Goal: Task Accomplishment & Management: Use online tool/utility

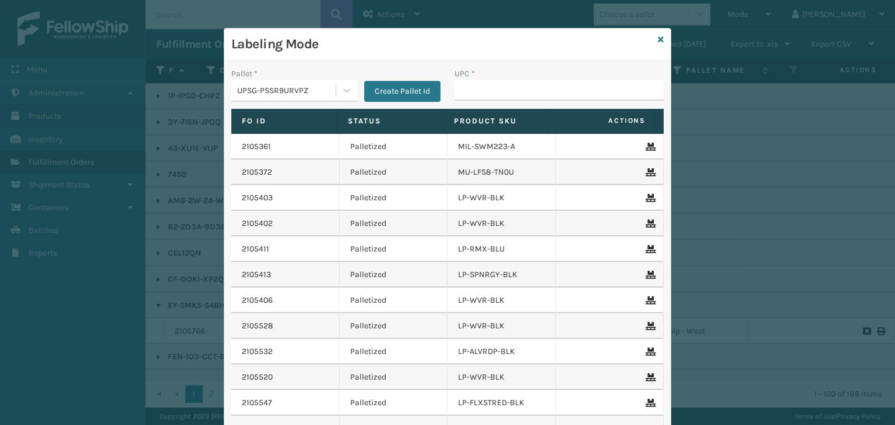
scroll to position [815, 0]
drag, startPoint x: 489, startPoint y: 83, endPoint x: 492, endPoint y: 71, distance: 12.6
click at [490, 80] on input "UPC *" at bounding box center [558, 90] width 209 height 21
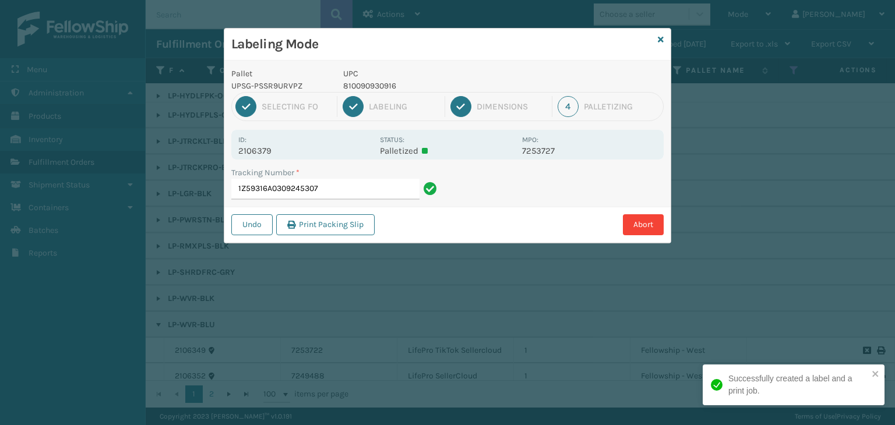
click at [365, 84] on p "810090930916" at bounding box center [429, 86] width 172 height 12
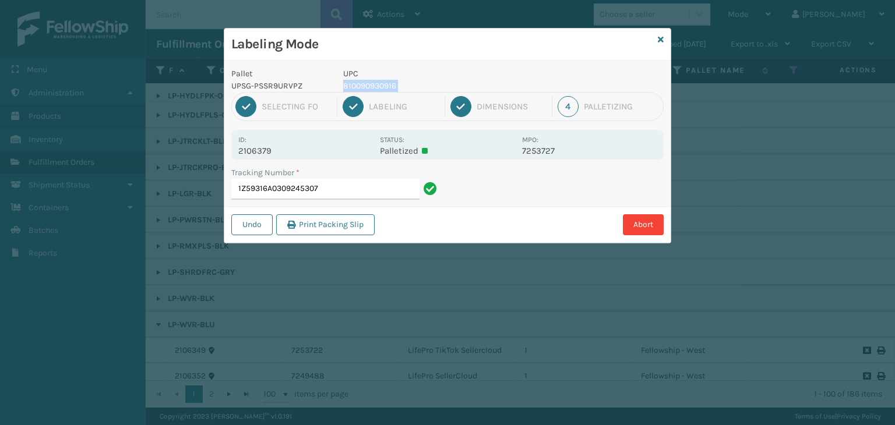
copy p "810090930916"
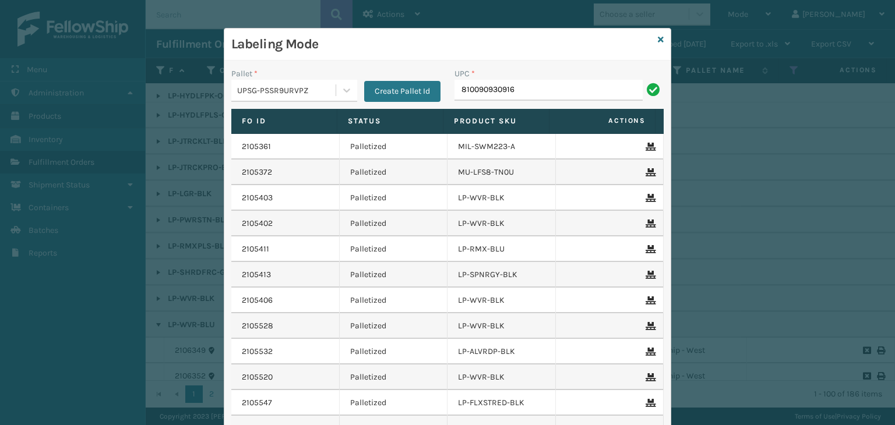
type input "810090930916"
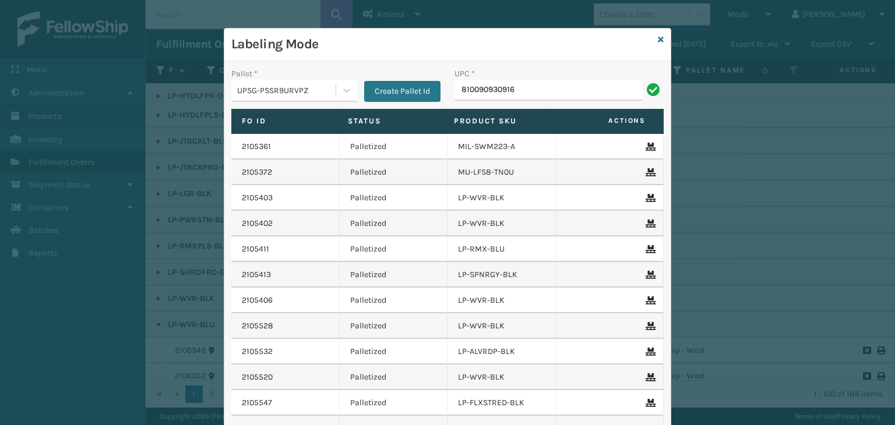
type input "810090930916"
type input "81009093"
type input "LP-RMXPLS-BLK"
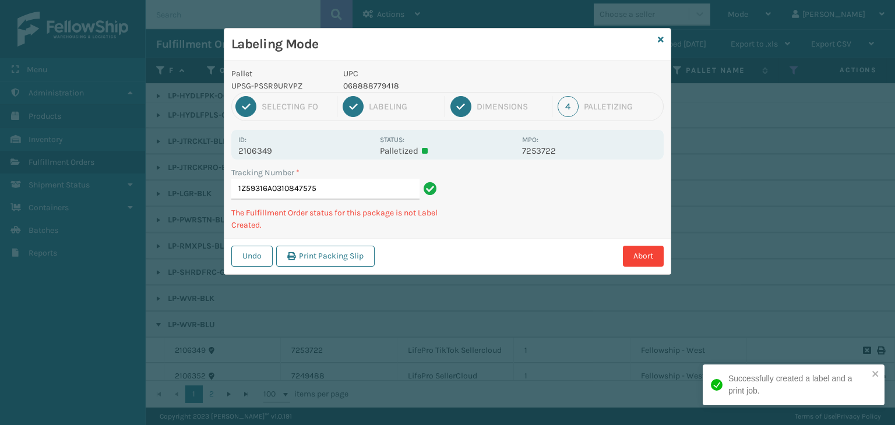
click at [356, 84] on p "068888779418" at bounding box center [429, 86] width 172 height 12
copy p "068888779418"
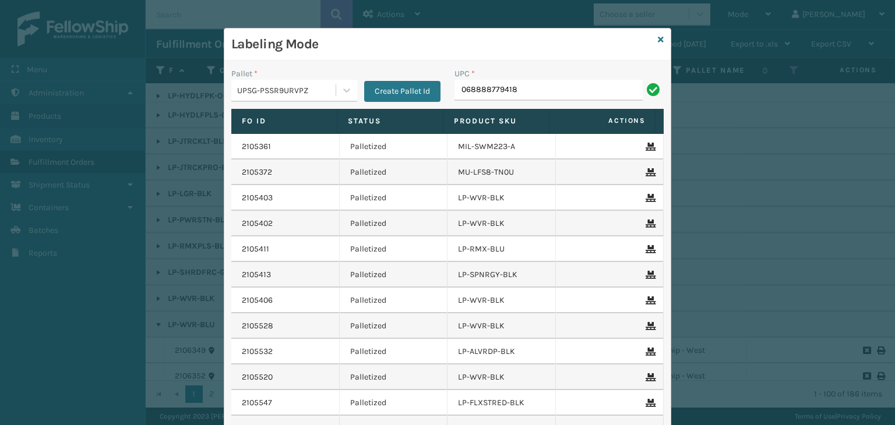
type input "068888779418"
click at [657, 40] on icon at bounding box center [660, 40] width 6 height 8
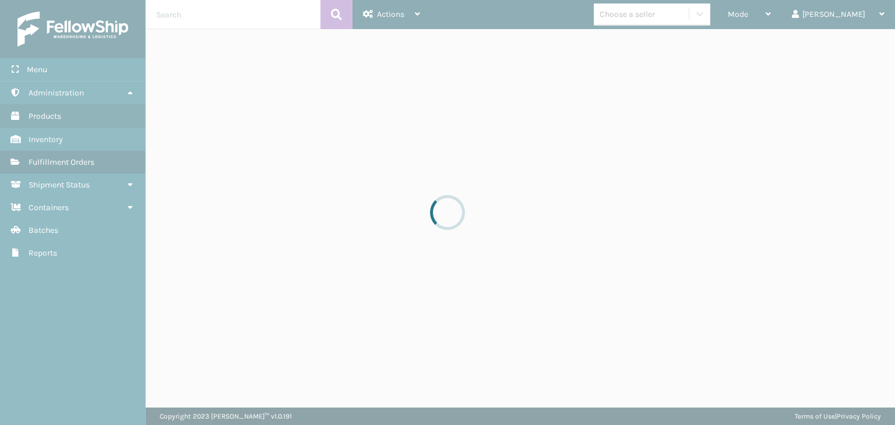
click at [771, 17] on div at bounding box center [447, 212] width 895 height 425
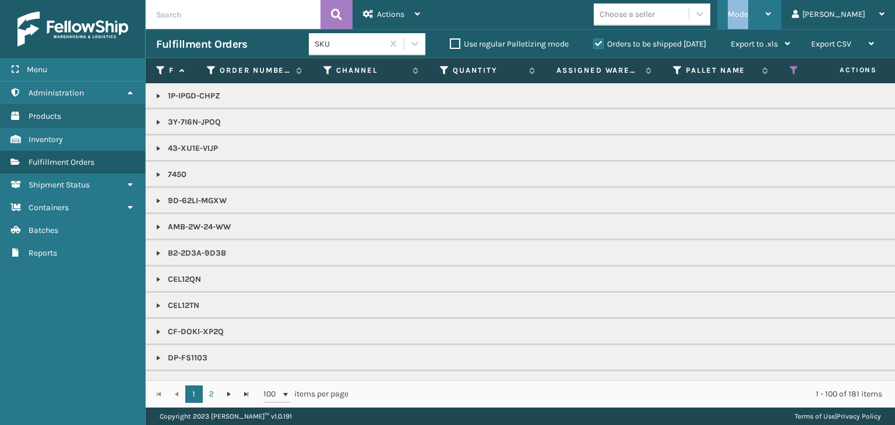
click at [748, 17] on span "Mode" at bounding box center [737, 14] width 20 height 10
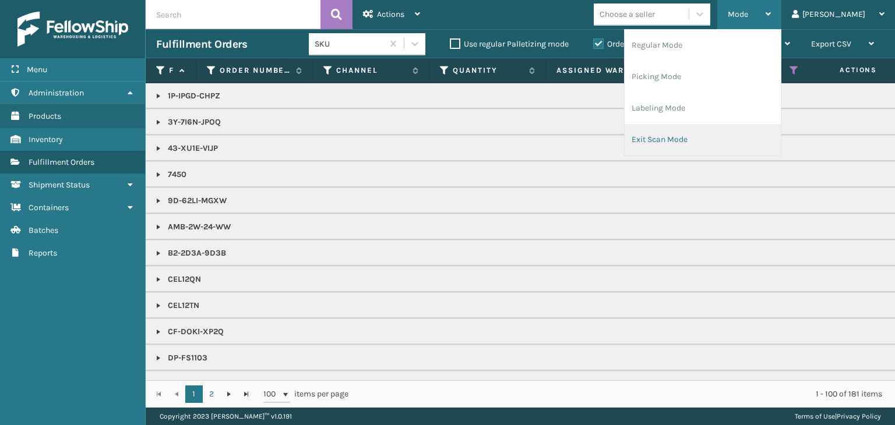
click at [734, 137] on li "Exit Scan Mode" at bounding box center [702, 139] width 156 height 31
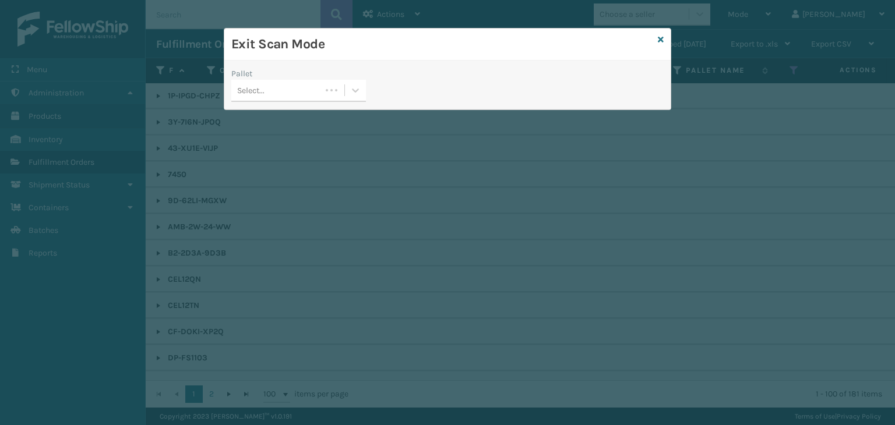
click at [263, 90] on div "Select..." at bounding box center [250, 90] width 27 height 12
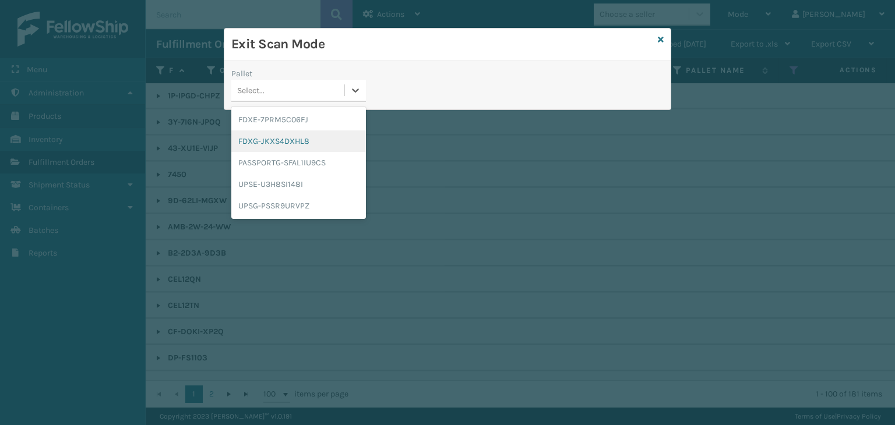
click at [264, 140] on div "FDXG-JKXS4DXHL8" at bounding box center [298, 141] width 135 height 22
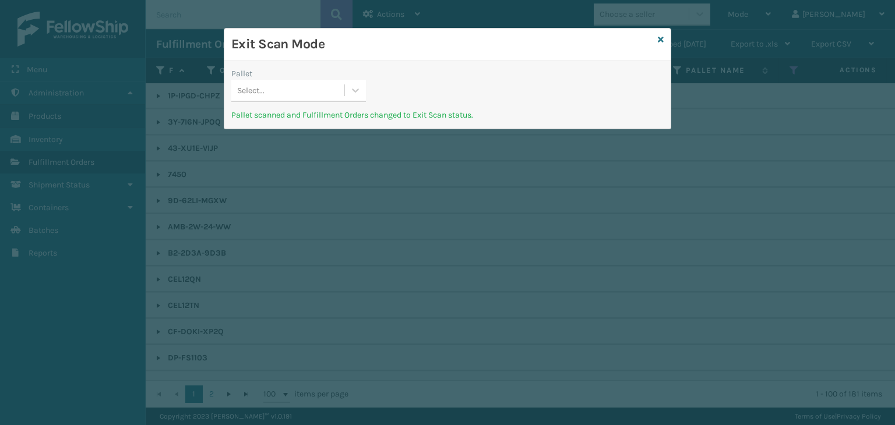
click at [306, 94] on div "Select..." at bounding box center [287, 90] width 113 height 19
click at [662, 41] on icon at bounding box center [660, 40] width 6 height 8
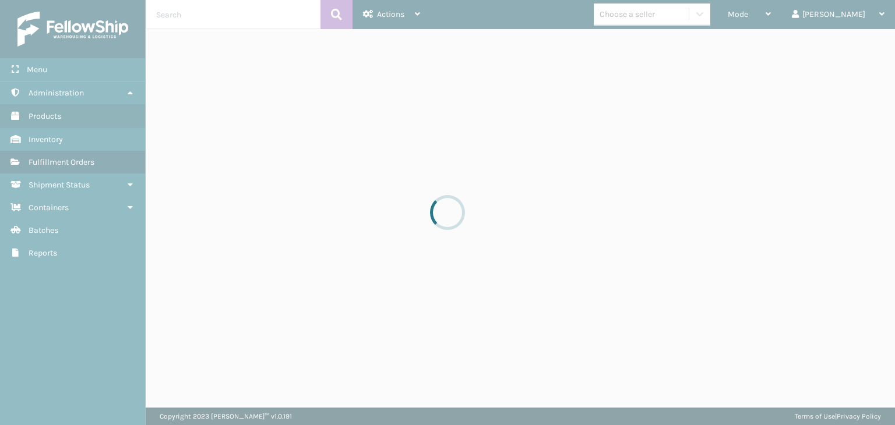
click at [771, 21] on div at bounding box center [447, 212] width 895 height 425
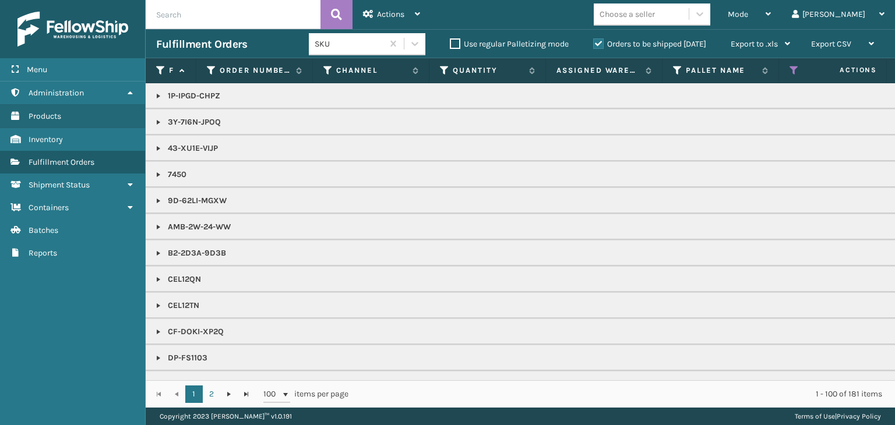
click at [769, 17] on div "Mode Regular Mode Picking Mode Labeling Mode Exit Scan Mode" at bounding box center [749, 14] width 64 height 29
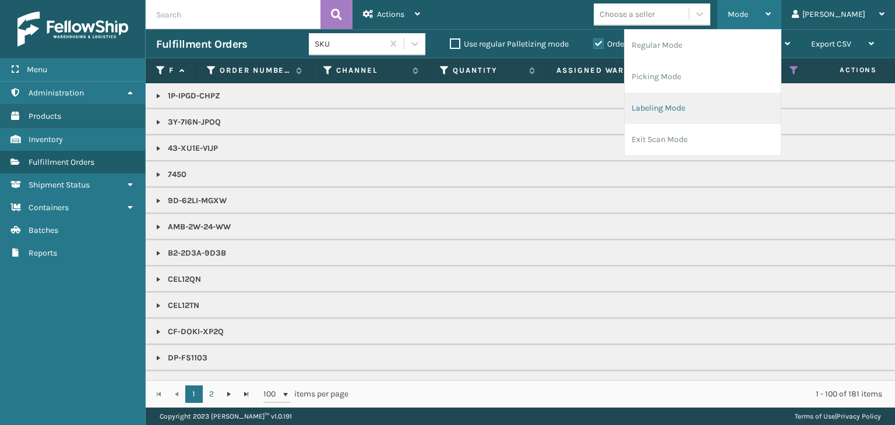
click at [735, 116] on li "Labeling Mode" at bounding box center [702, 108] width 156 height 31
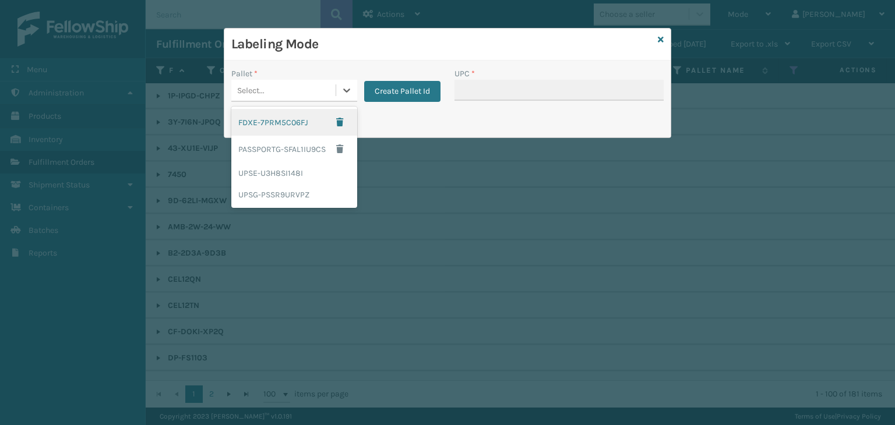
click at [268, 94] on div "Select..." at bounding box center [283, 90] width 104 height 19
click at [381, 100] on button "Create Pallet Id" at bounding box center [402, 91] width 76 height 21
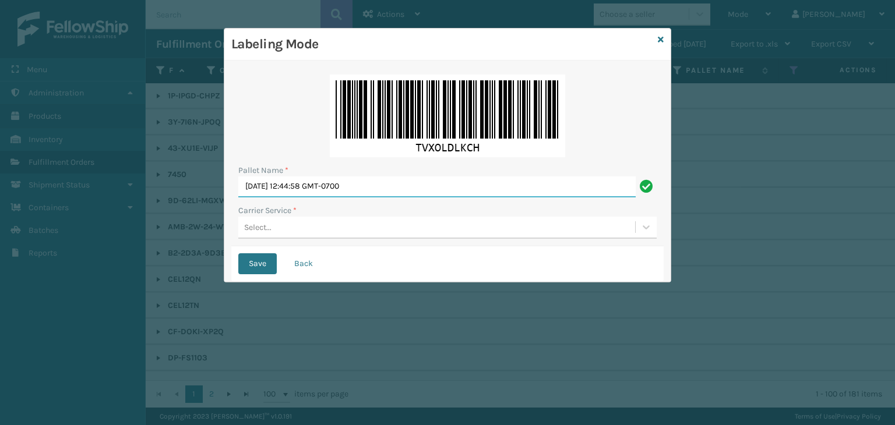
drag, startPoint x: 399, startPoint y: 183, endPoint x: 0, endPoint y: 175, distance: 399.0
click at [0, 175] on div "Labeling Mode Pallet Name * [DATE] 12:44:58 GMT-0700 Carrier Service * Select..…" at bounding box center [447, 212] width 895 height 425
paste input "958704"
type input "958704"
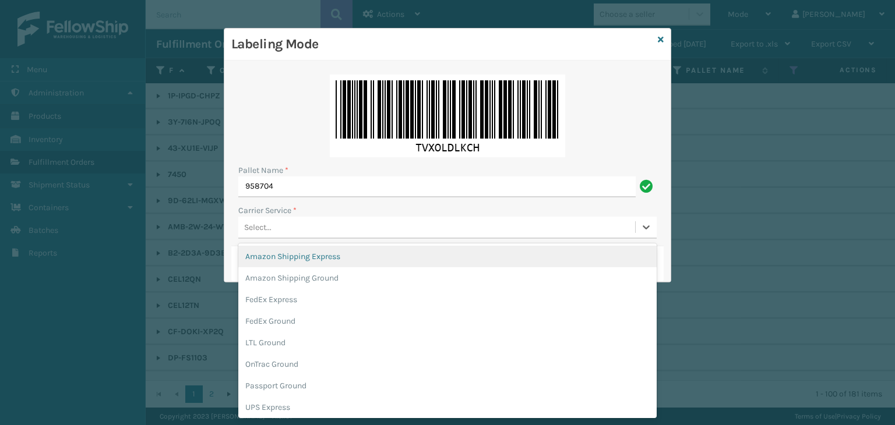
click at [331, 229] on div "Select..." at bounding box center [436, 227] width 397 height 19
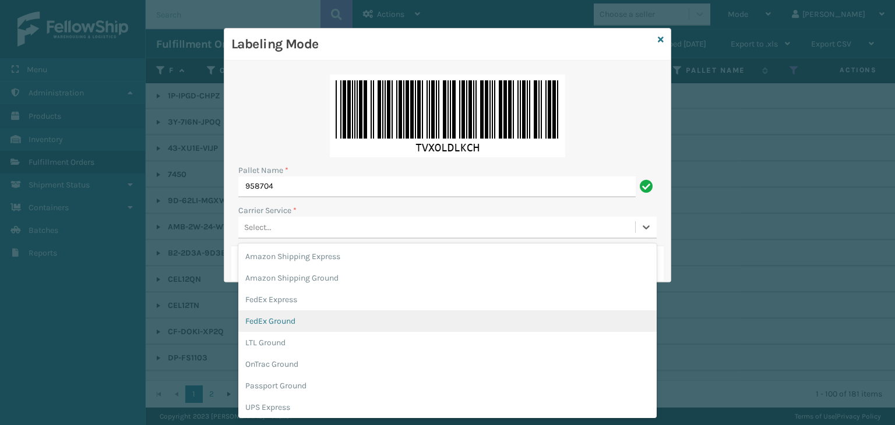
click at [331, 319] on div "FedEx Ground" at bounding box center [447, 321] width 418 height 22
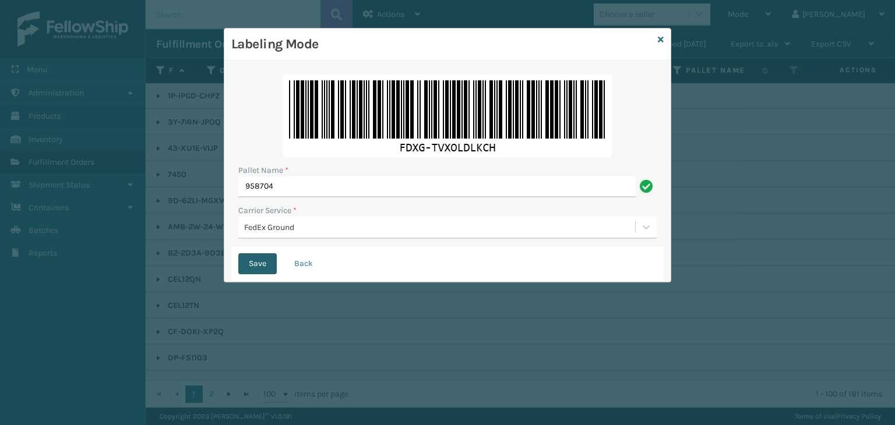
click at [259, 259] on button "Save" at bounding box center [257, 263] width 38 height 21
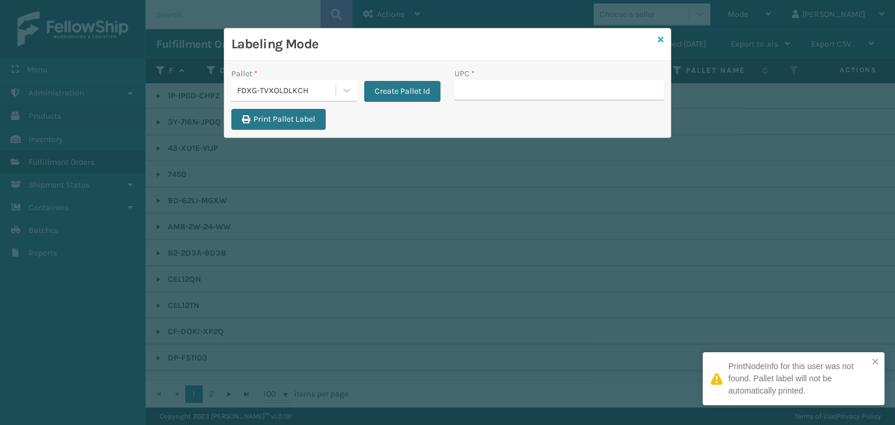
click at [662, 38] on icon at bounding box center [660, 40] width 6 height 8
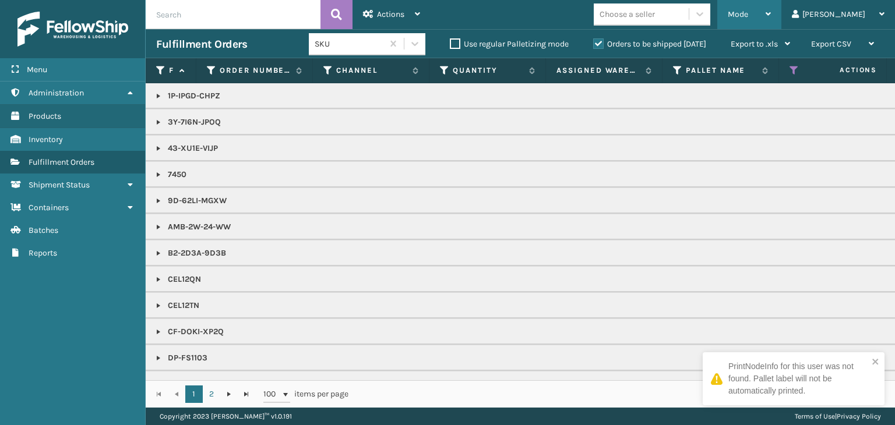
click at [748, 17] on span "Mode" at bounding box center [737, 14] width 20 height 10
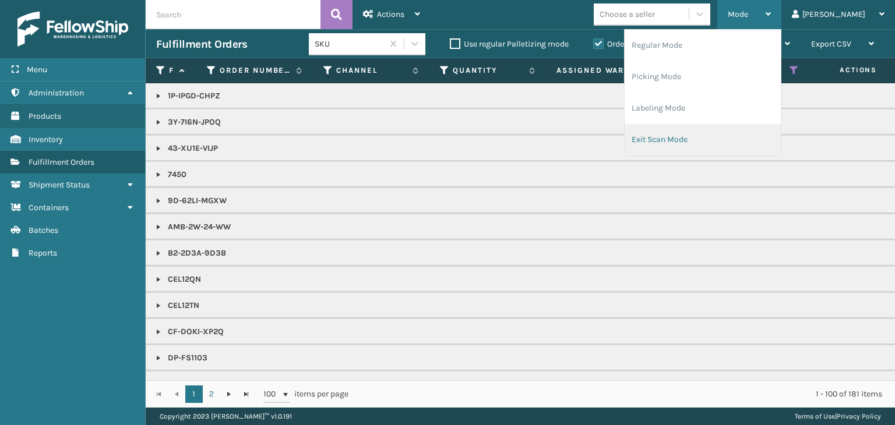
click at [710, 145] on li "Exit Scan Mode" at bounding box center [702, 139] width 156 height 31
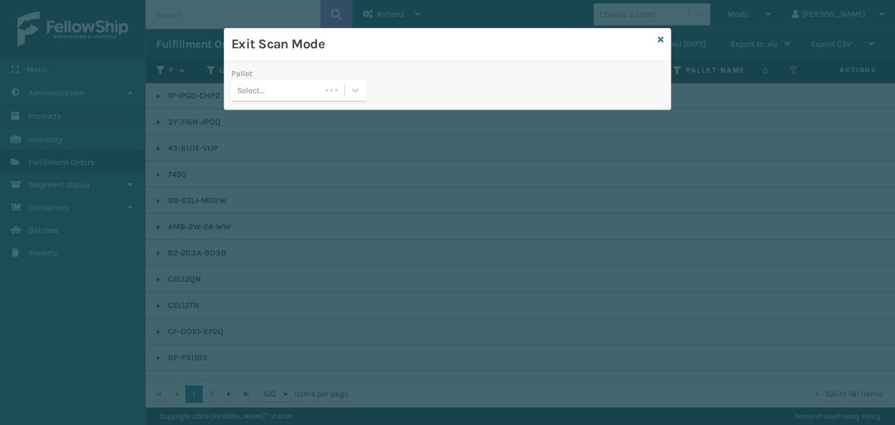
click at [259, 100] on div "Select..." at bounding box center [298, 91] width 135 height 22
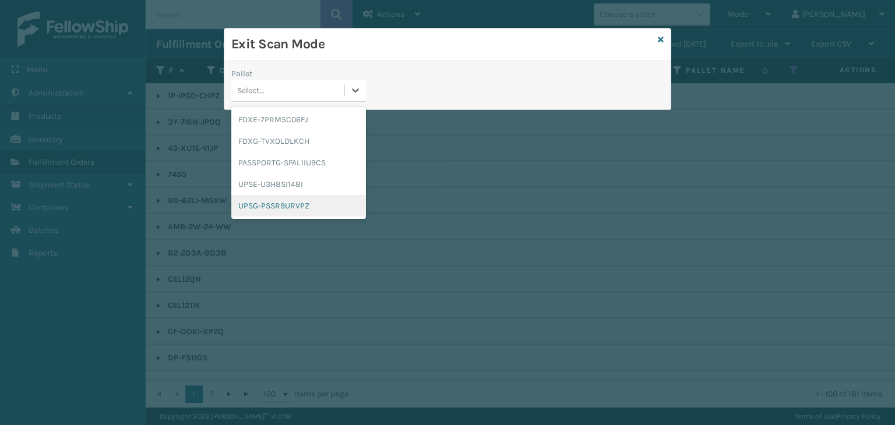
click at [275, 206] on div "UPSG-PSSR9URVPZ" at bounding box center [298, 206] width 135 height 22
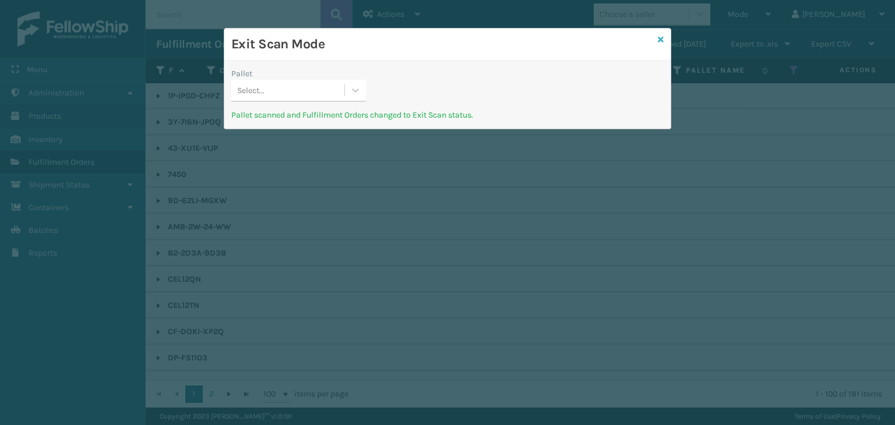
click at [660, 40] on icon at bounding box center [660, 40] width 6 height 8
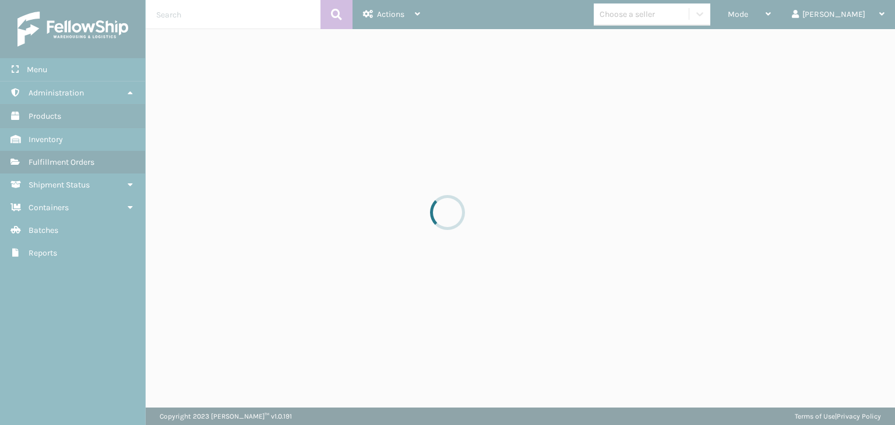
click at [783, 11] on div at bounding box center [447, 212] width 895 height 425
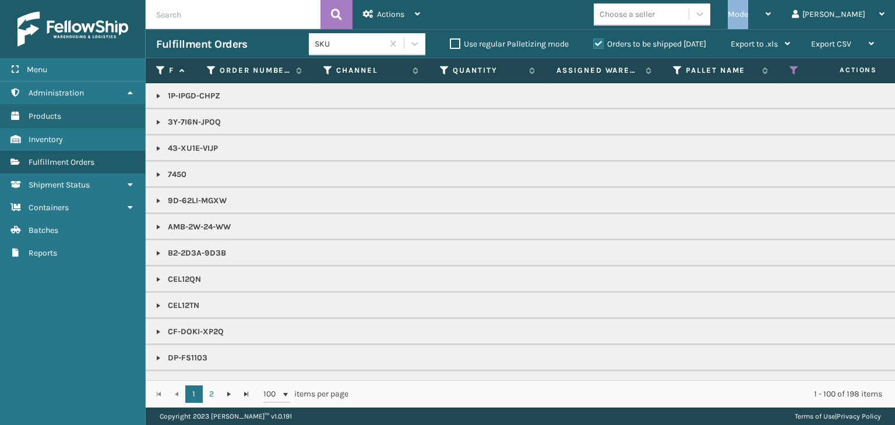
click at [748, 11] on span "Mode" at bounding box center [737, 14] width 20 height 10
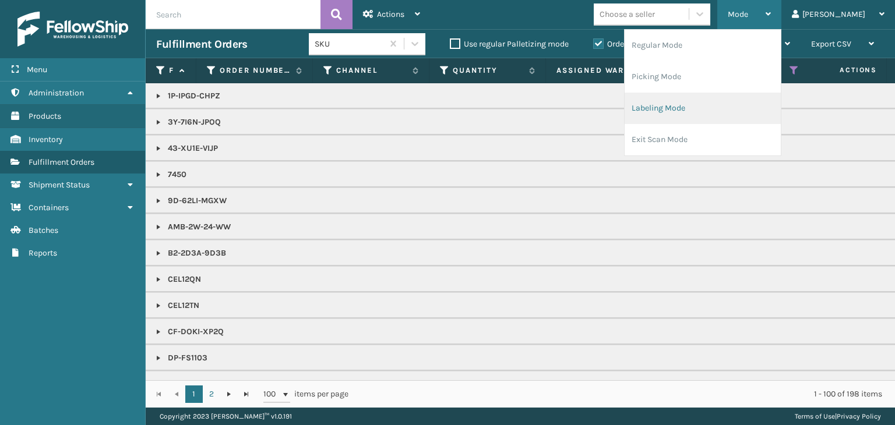
click at [741, 106] on li "Labeling Mode" at bounding box center [702, 108] width 156 height 31
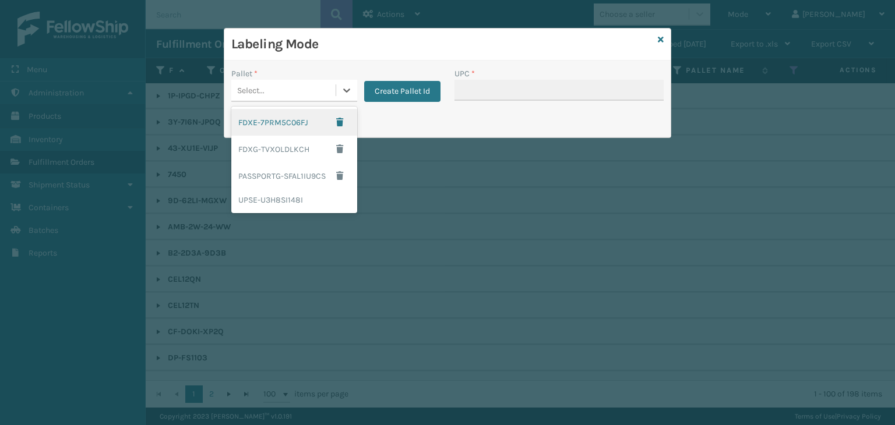
click at [280, 87] on div "Select..." at bounding box center [283, 90] width 104 height 19
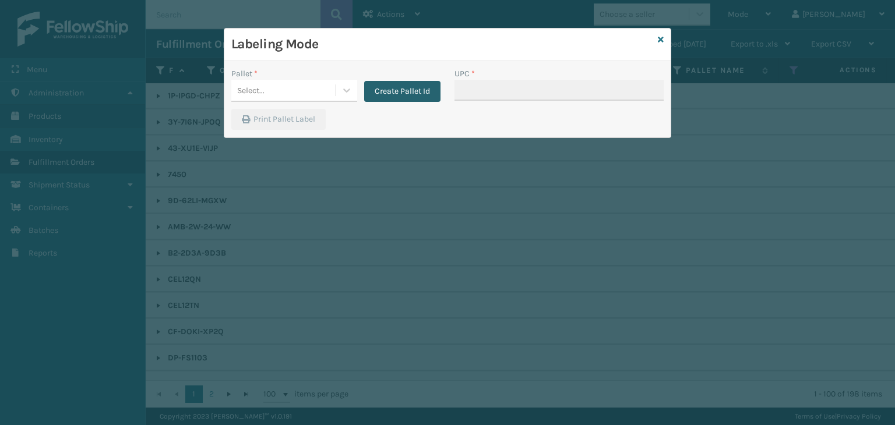
click at [413, 90] on button "Create Pallet Id" at bounding box center [402, 91] width 76 height 21
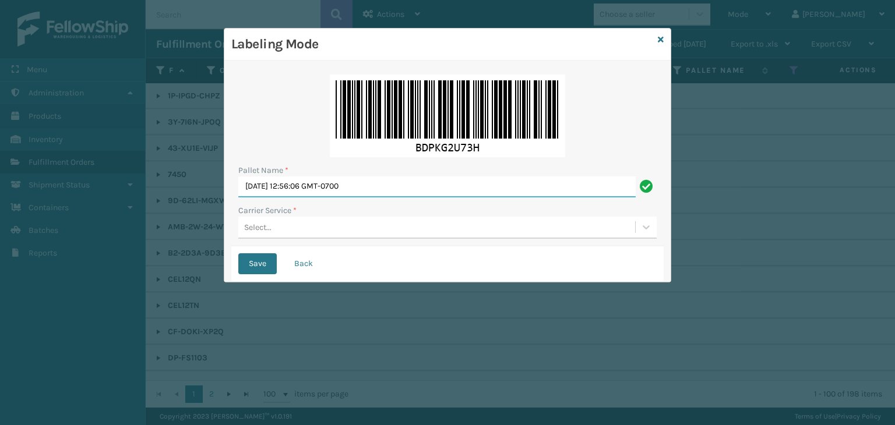
drag, startPoint x: 396, startPoint y: 185, endPoint x: 79, endPoint y: 173, distance: 317.0
click at [79, 173] on div "Labeling Mode Pallet Name * [DATE] 12:56:06 GMT-0700 Carrier Service * Select..…" at bounding box center [447, 212] width 895 height 425
paste input "UPSP001752791"
type input "UPSP001752791"
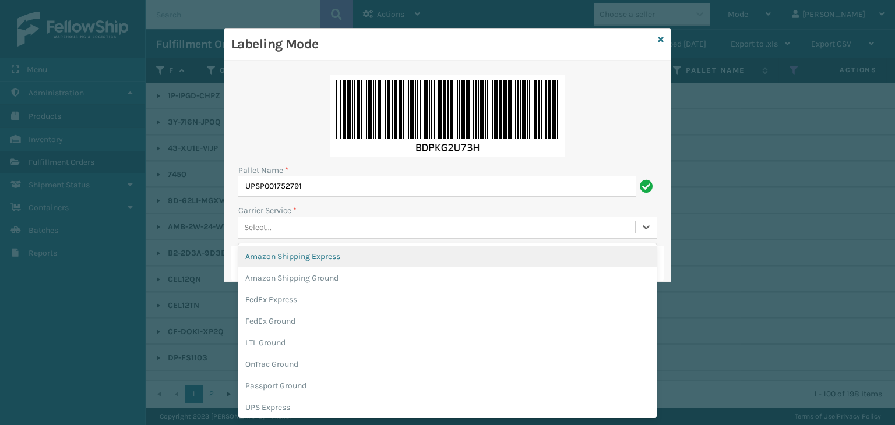
click at [300, 238] on div "Select..." at bounding box center [447, 228] width 418 height 22
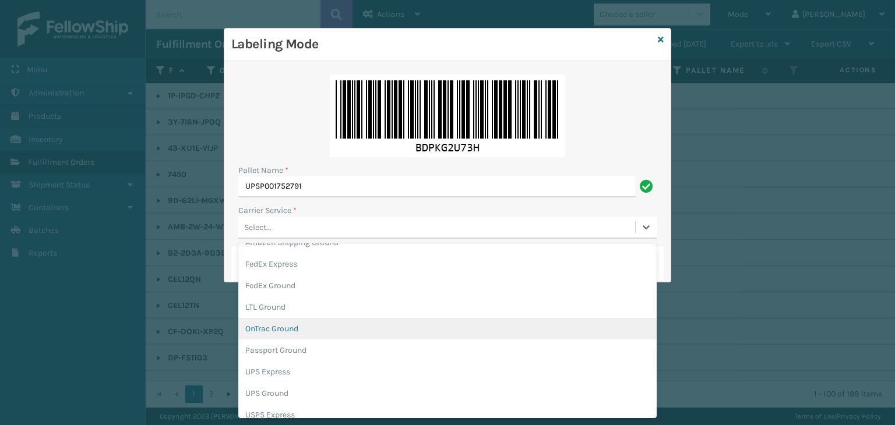
scroll to position [67, 0]
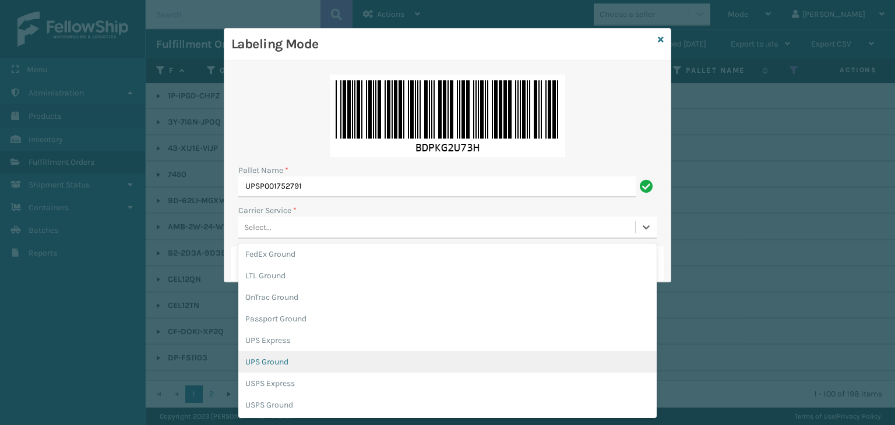
drag, startPoint x: 293, startPoint y: 364, endPoint x: 289, endPoint y: 329, distance: 35.1
click at [294, 364] on div "UPS Ground" at bounding box center [447, 362] width 418 height 22
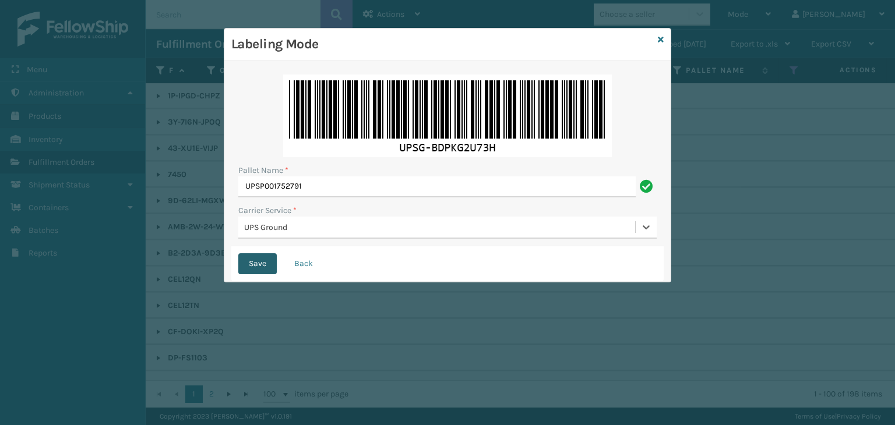
click at [267, 265] on button "Save" at bounding box center [257, 263] width 38 height 21
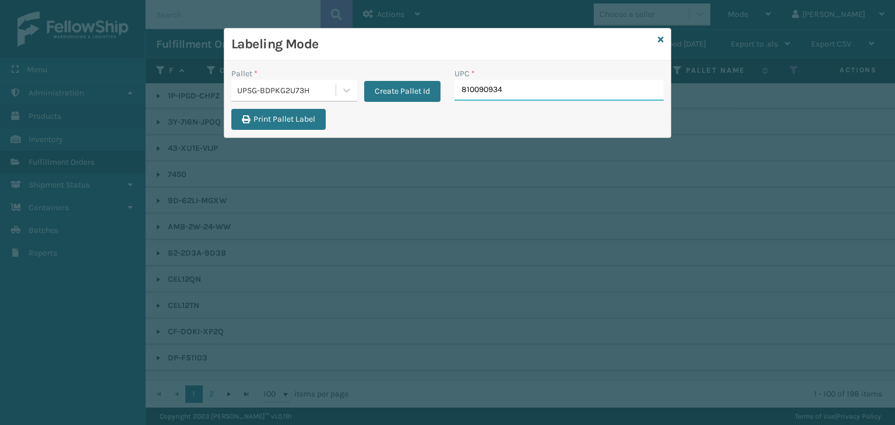
type input "8100909340"
type input "LP-ALVRDPMN-BLK"
type input "LP-HYDLFPK-OCN"
type input "LP-HYDLFPLS-GRPT"
drag, startPoint x: 535, startPoint y: 89, endPoint x: 90, endPoint y: 67, distance: 446.1
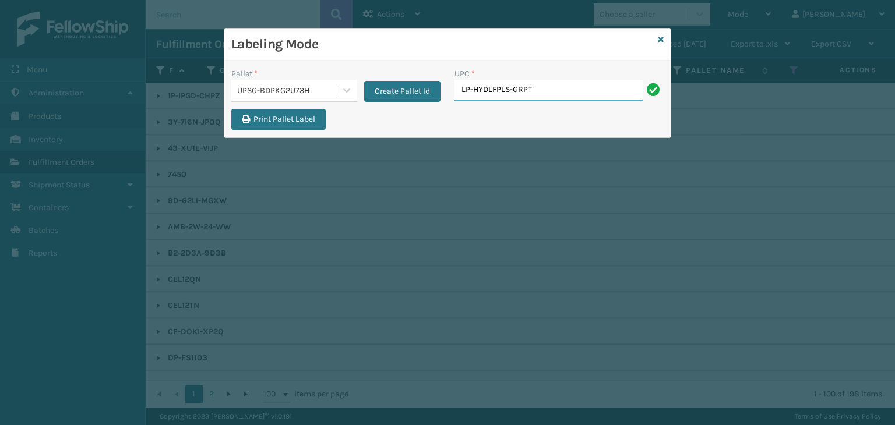
click at [90, 67] on div "Labeling Mode Pallet * UPSG-BDPKG2U73H Create Pallet Id UPC * LP-HYDLFPLS-GRPT …" at bounding box center [447, 212] width 895 height 425
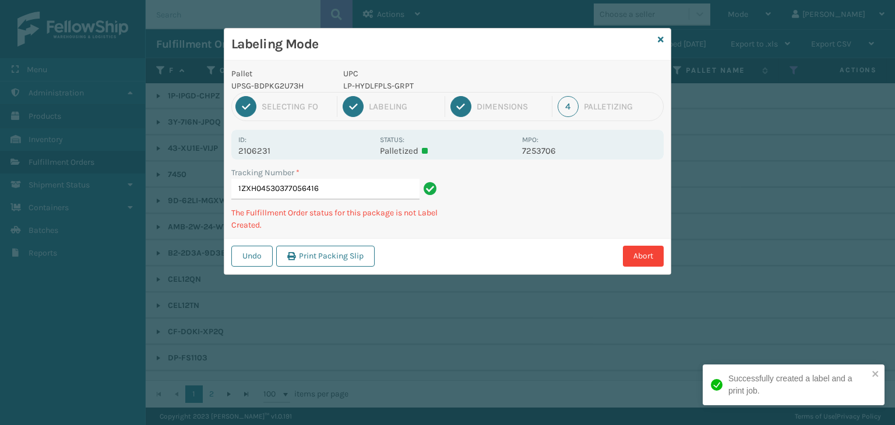
type input "1ZXH04530377056416LP-HYDLFPLS-GRPT"
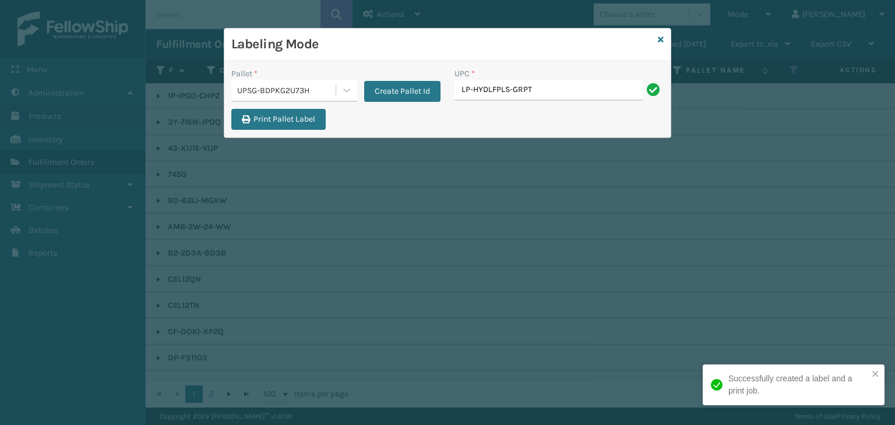
type input "LP-HYDLFPLS-GRPT"
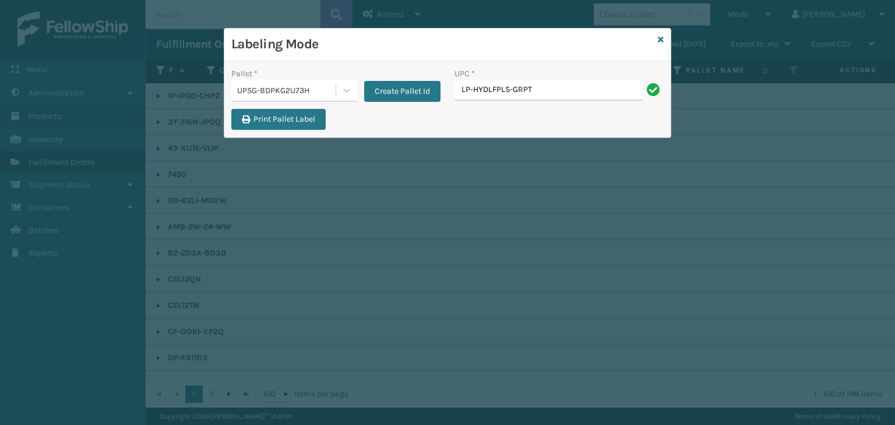
type input "LP-HYDLFPLS-GRPT"
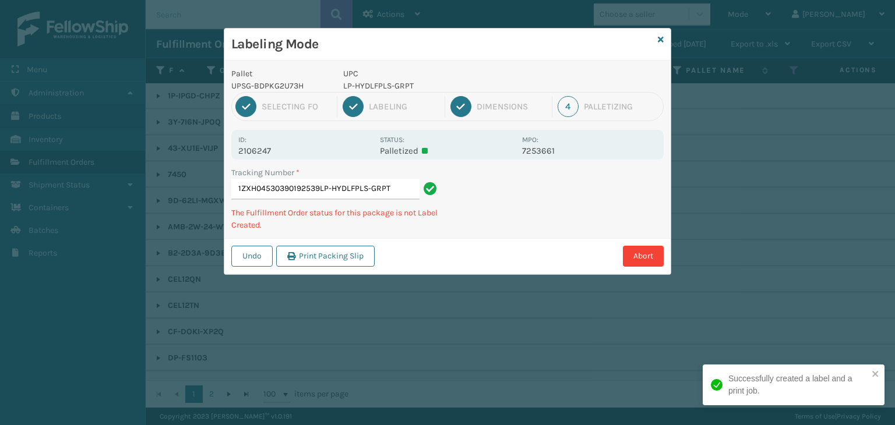
type input "1ZXH04530390192539LP-HYDLFPLS-GRPTLP-HYDLFPLS-GRPT"
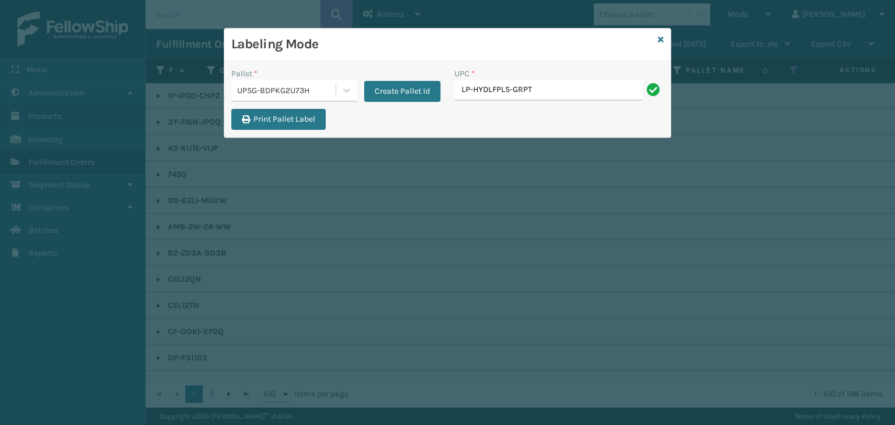
type input "LP-HYDLFPLS-GRPT"
type input "8100909"
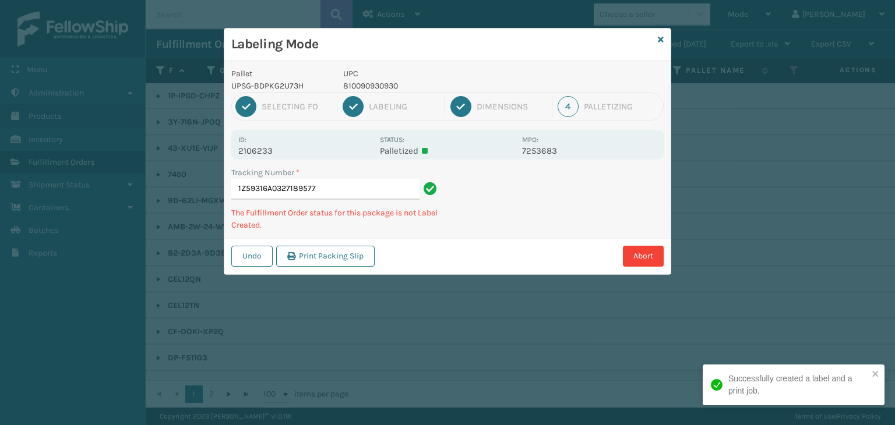
click at [365, 86] on p "810090930930" at bounding box center [429, 86] width 172 height 12
copy p "810090930930"
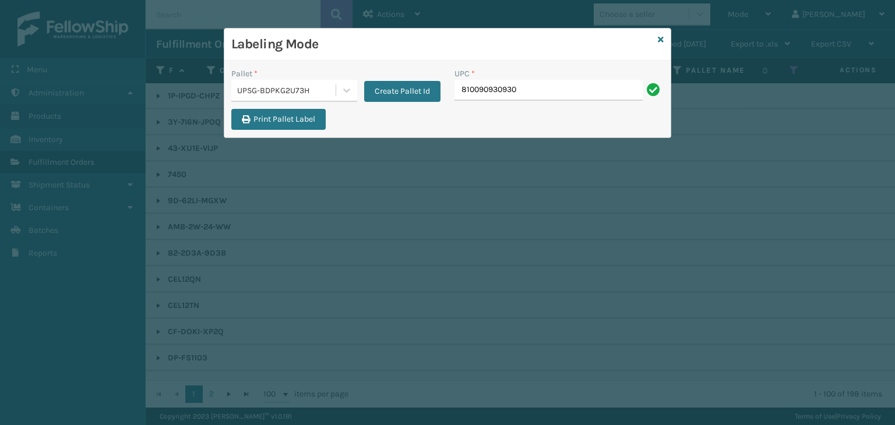
type input "810090930930"
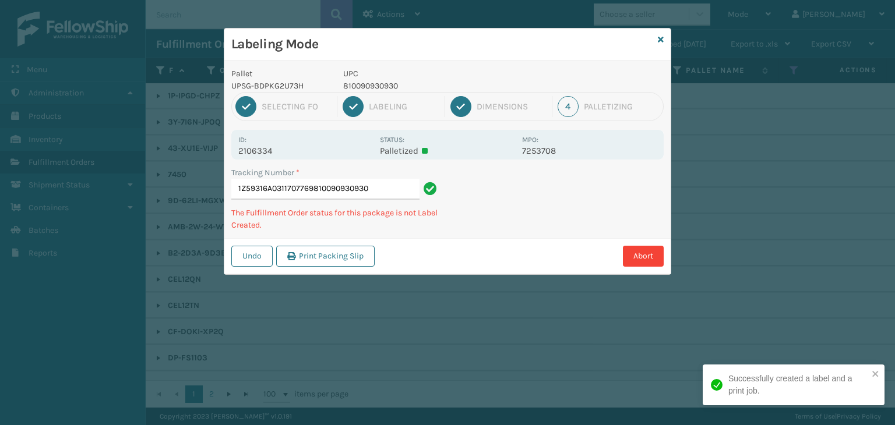
type input "1Z59316A0311707769810090930930810090930930"
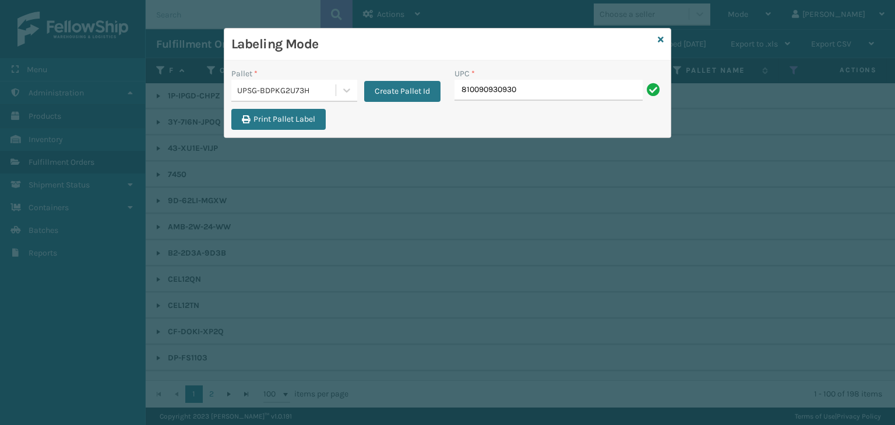
type input "810090930930"
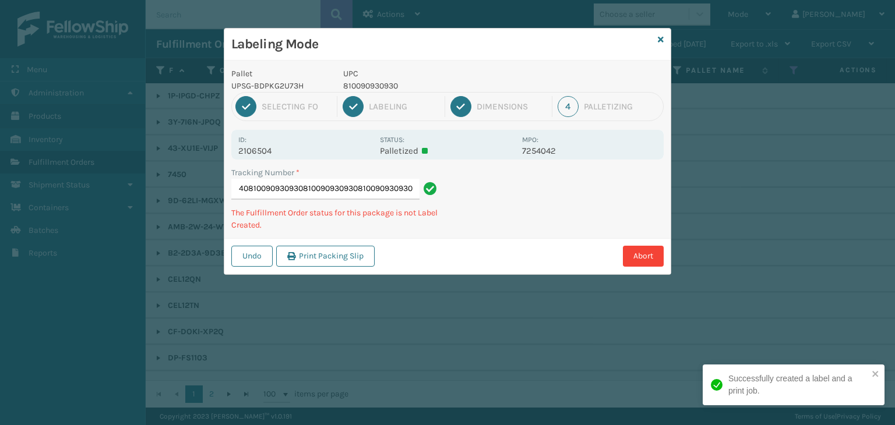
type input "1Z59316A0337273840810090930930810090930930810090930930810090930930"
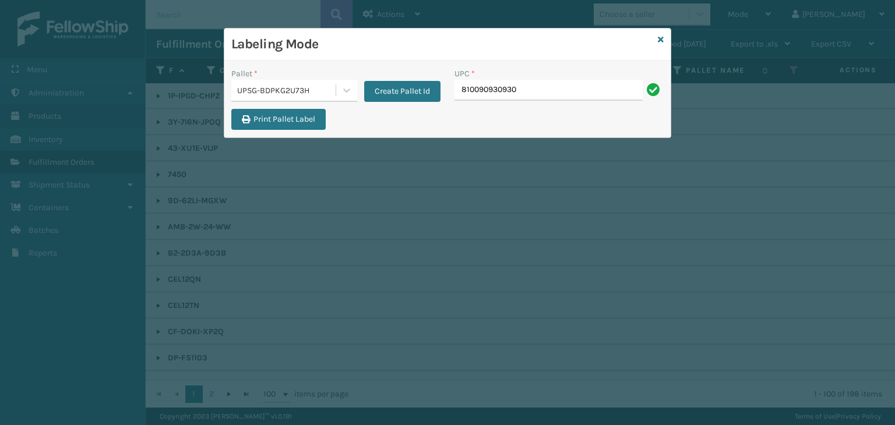
type input "810090930930"
type input "KM-MD-1SS"
drag, startPoint x: 523, startPoint y: 91, endPoint x: 259, endPoint y: 82, distance: 264.6
click at [259, 82] on div "Pallet * UPSG-BDPKG2U73H Create Pallet Id UPC * KM-MD-1SS" at bounding box center [447, 88] width 446 height 41
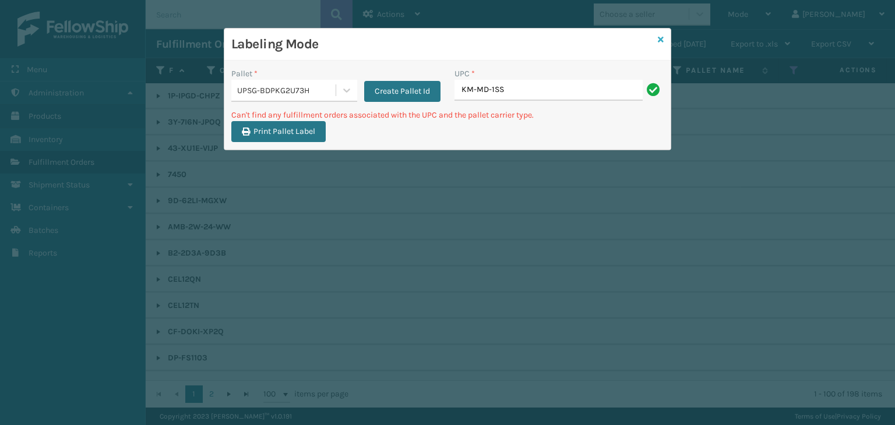
click at [660, 41] on icon at bounding box center [660, 40] width 6 height 8
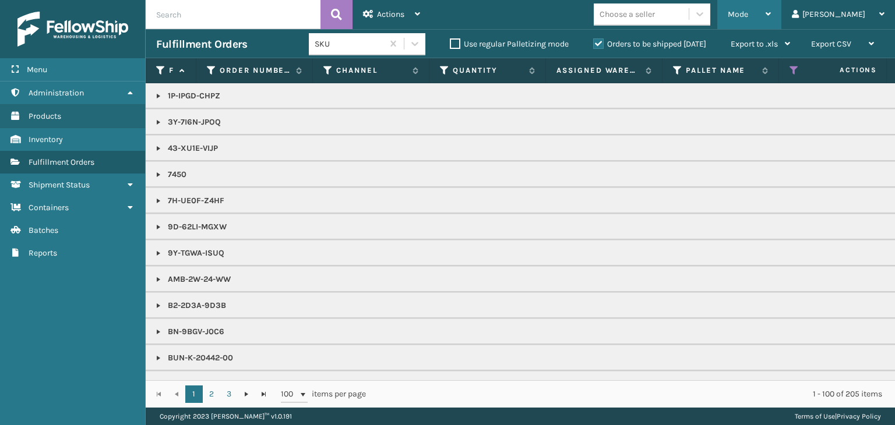
click at [759, 20] on div "Mode Regular Mode Picking Mode Labeling Mode Exit Scan Mode" at bounding box center [749, 14] width 64 height 29
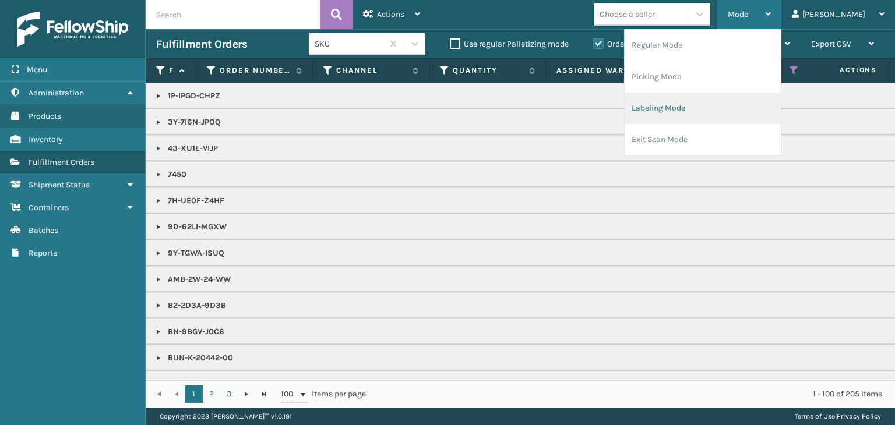
click at [711, 108] on li "Labeling Mode" at bounding box center [702, 108] width 156 height 31
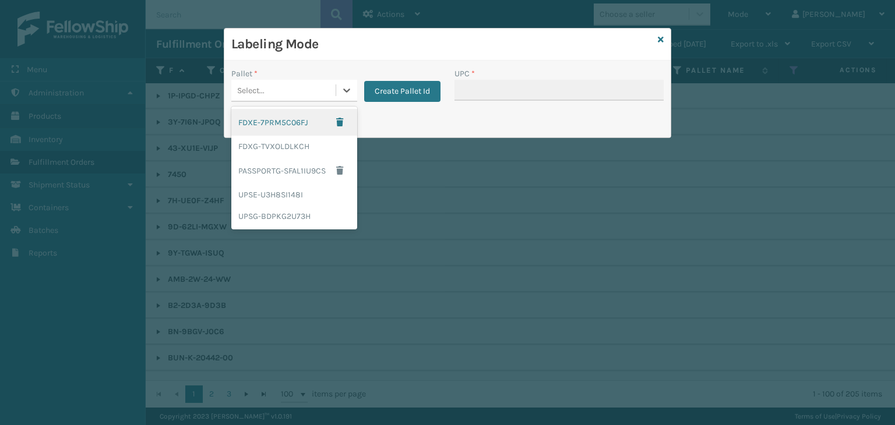
click at [264, 88] on div "Select..." at bounding box center [283, 90] width 104 height 19
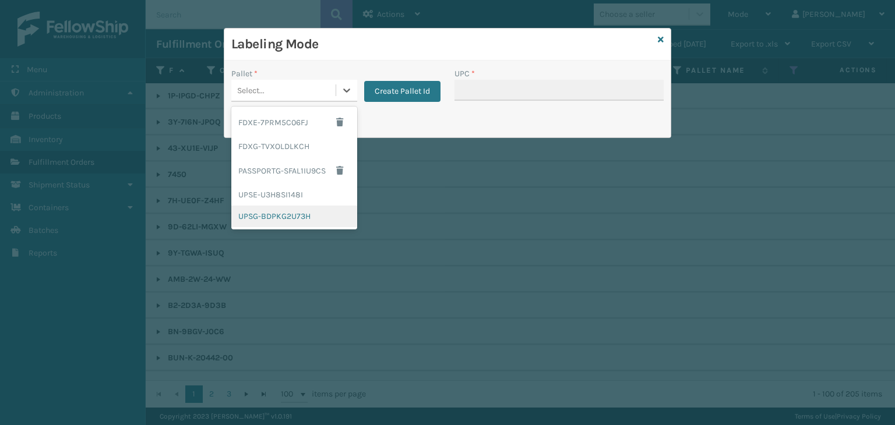
click at [302, 213] on div "UPSG-BDPKG2U73H" at bounding box center [294, 217] width 126 height 22
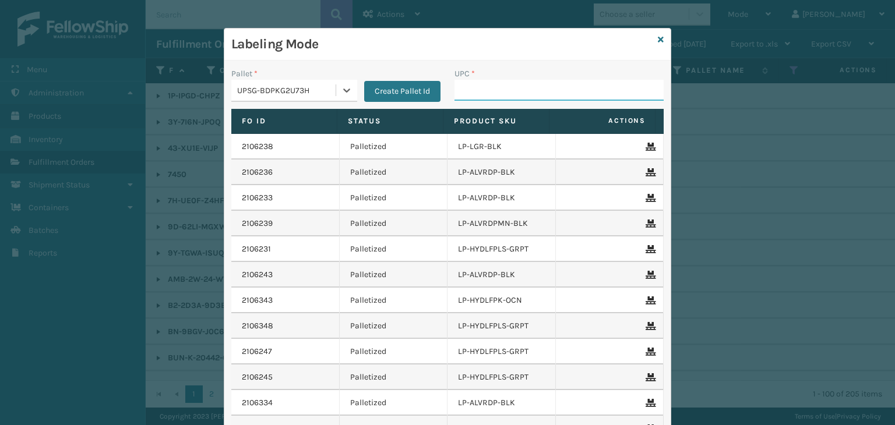
click at [493, 95] on input "UPC *" at bounding box center [558, 90] width 209 height 21
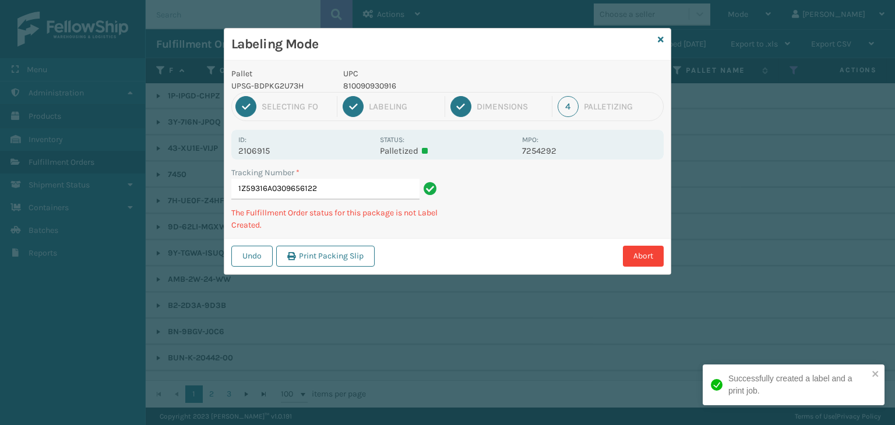
click at [369, 79] on p "UPC" at bounding box center [429, 74] width 172 height 12
click at [368, 79] on p "UPC" at bounding box center [429, 74] width 172 height 12
click at [370, 82] on p "810090930916" at bounding box center [429, 86] width 172 height 12
copy p "810090930916"
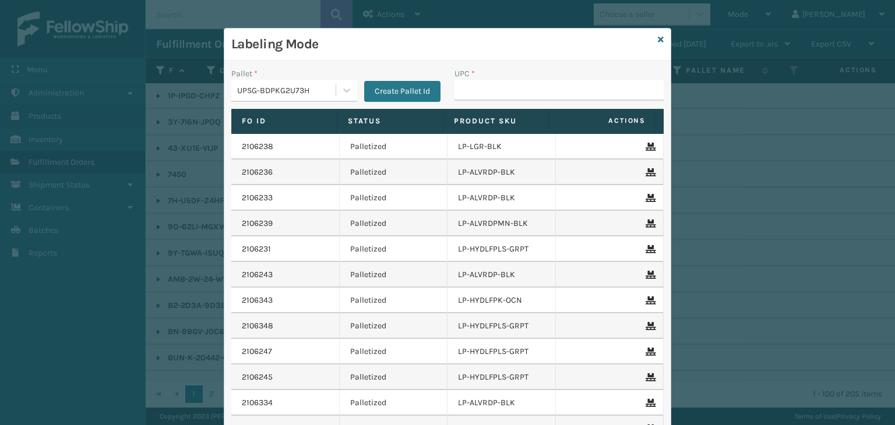
click at [483, 85] on input "UPC *" at bounding box center [558, 90] width 209 height 21
type input "810090930916"
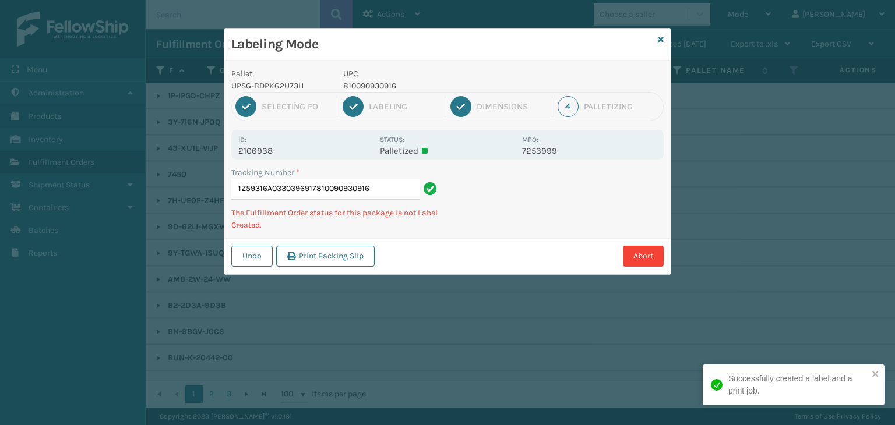
type input "1Z59316A0330396917810090930916810090930916"
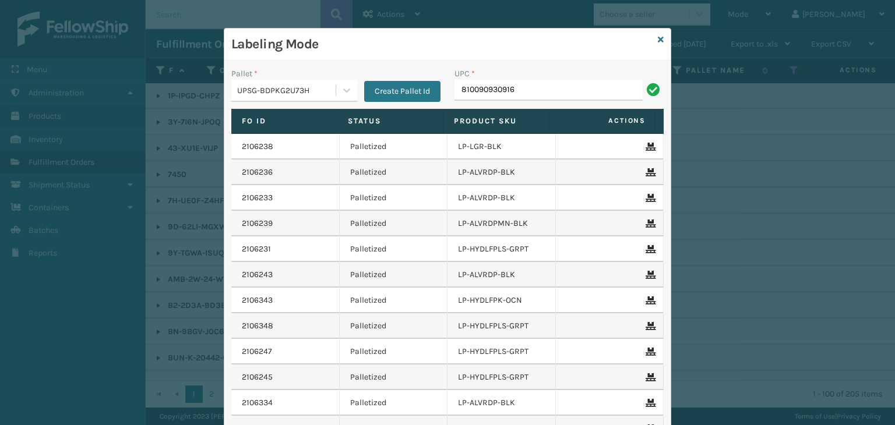
type input "810090930916"
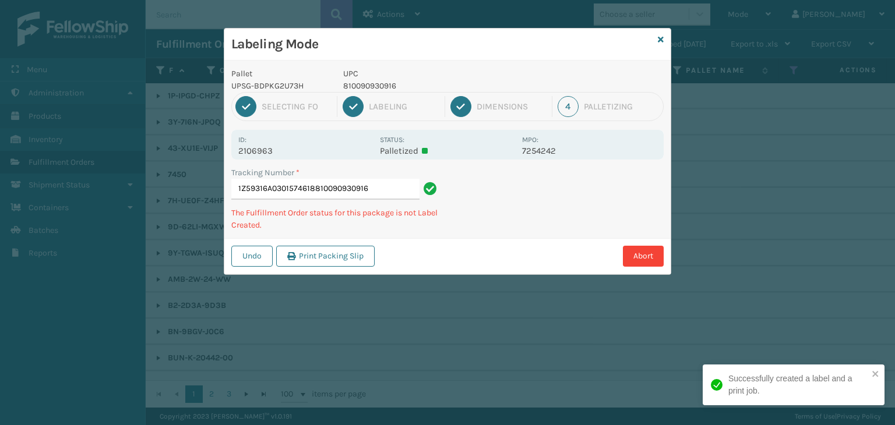
type input "1Z59316A0301574618810090930916810090930916"
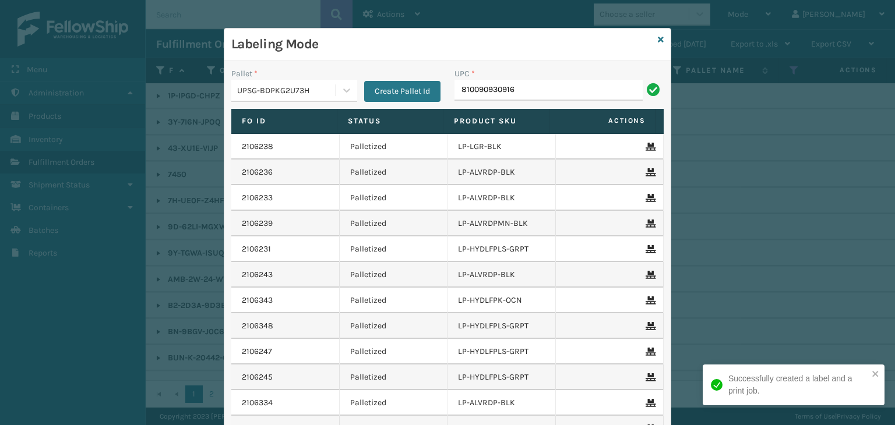
type input "810090930916"
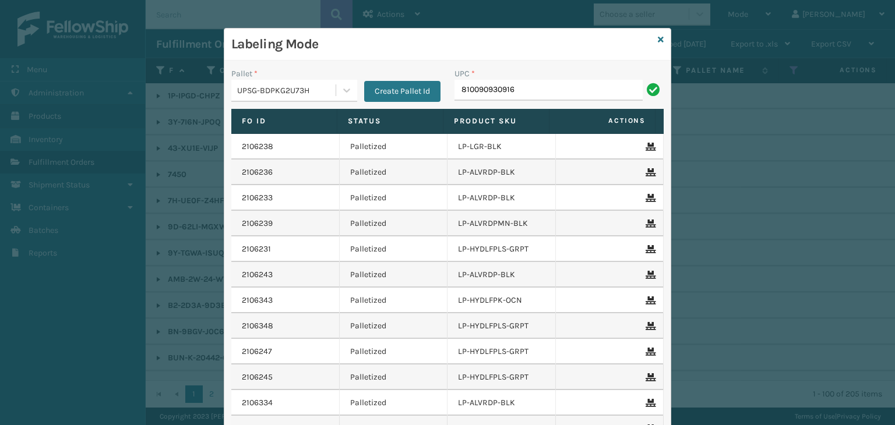
type input "810090930916"
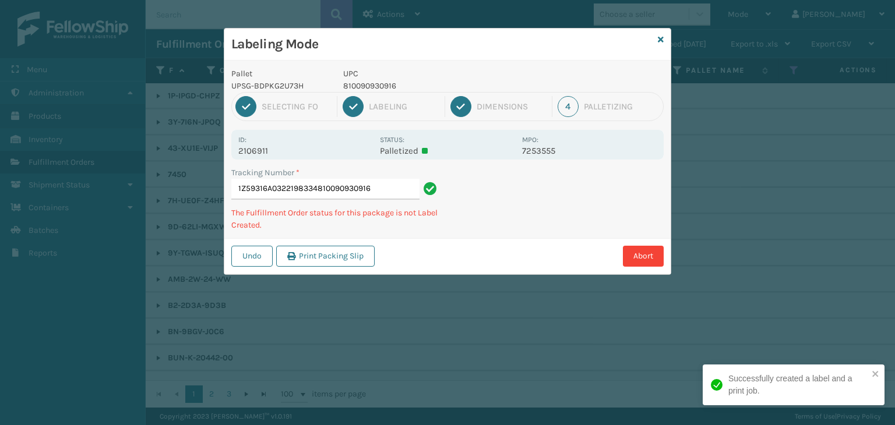
type input "1Z59316A0322198334810090930916810090930916"
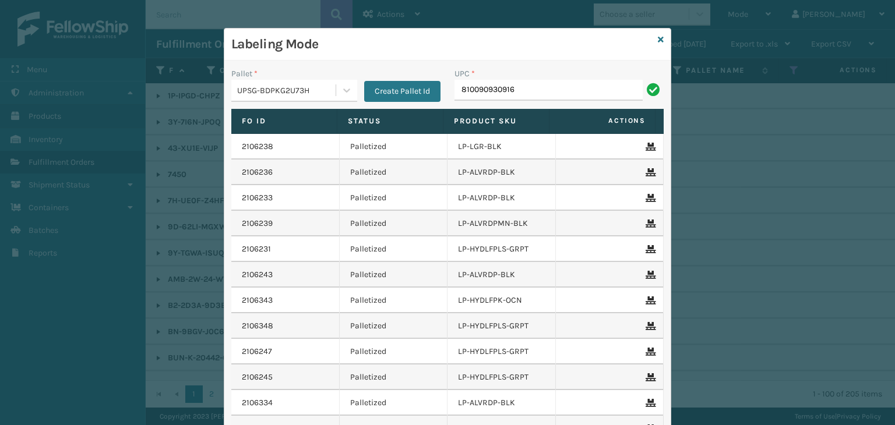
type input "810090930916"
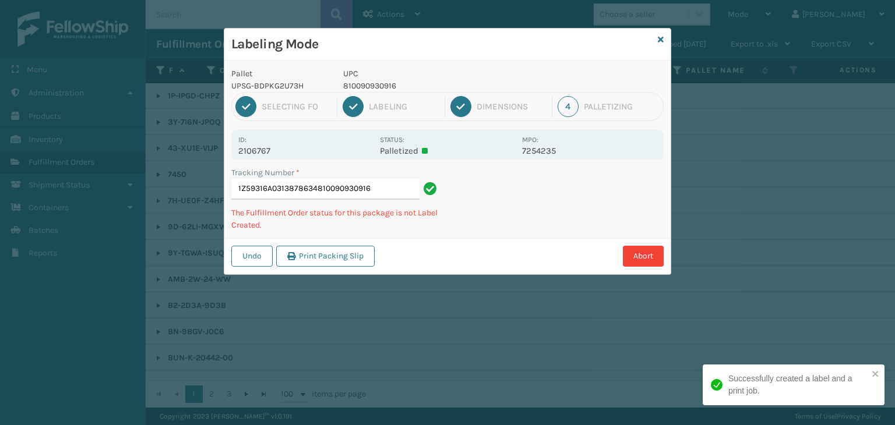
type input "1Z59316A0313878634810090930916810090930916"
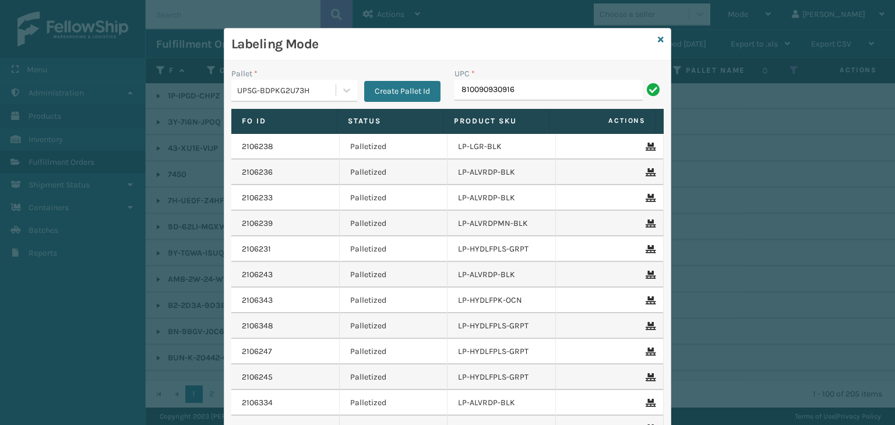
type input "810090930916"
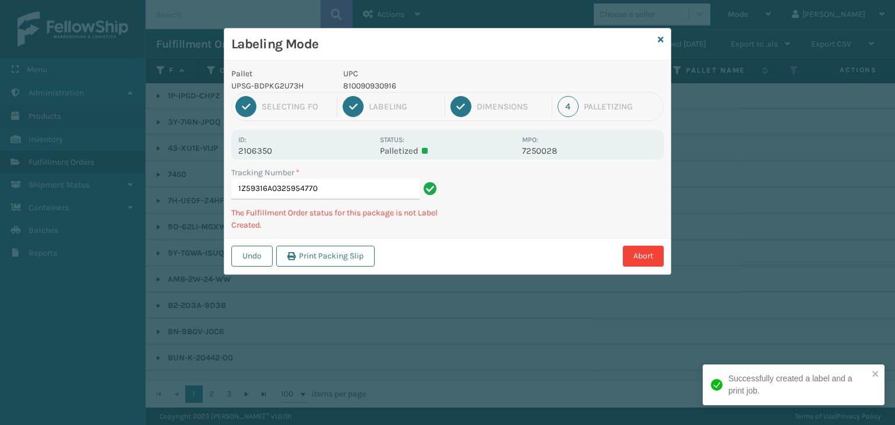
type input "1Z59316A0325954770810090930916"
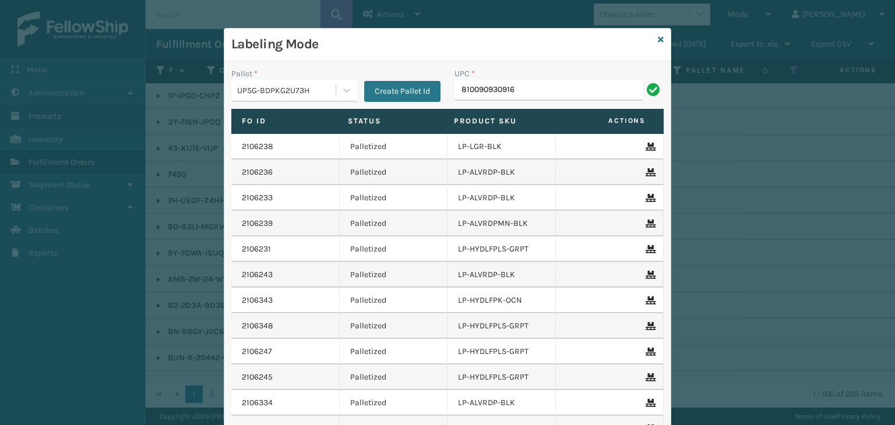
type input "810090930916"
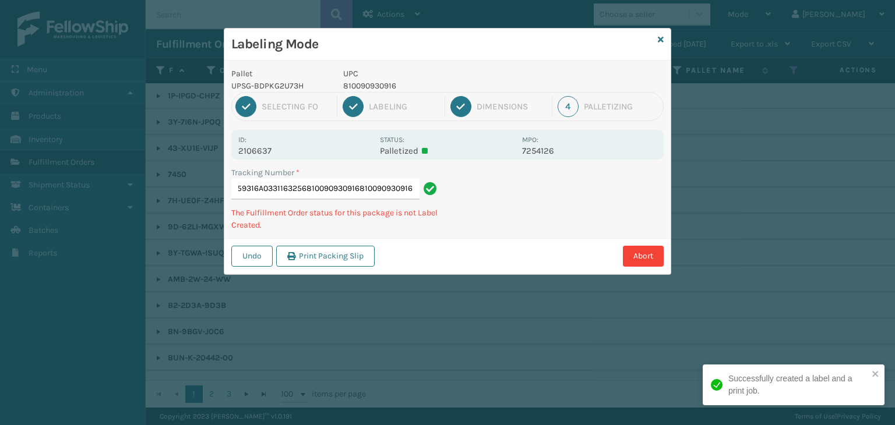
type input "1Z59316A0331163256810090930916810090930916810090930916"
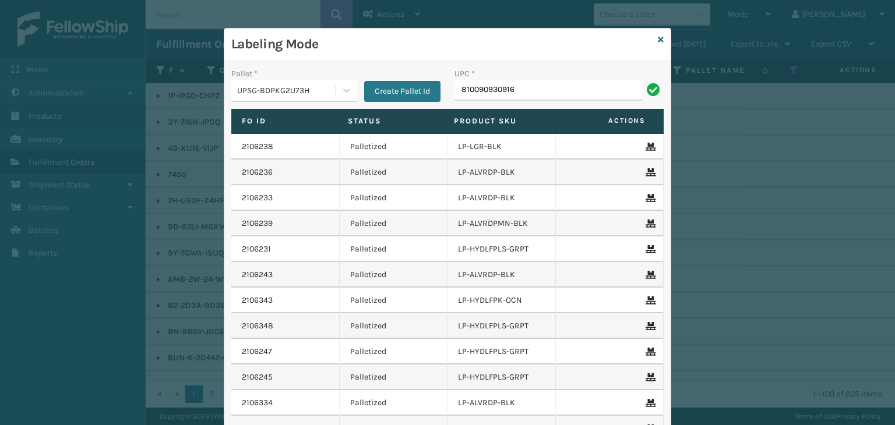
type input "810090930916"
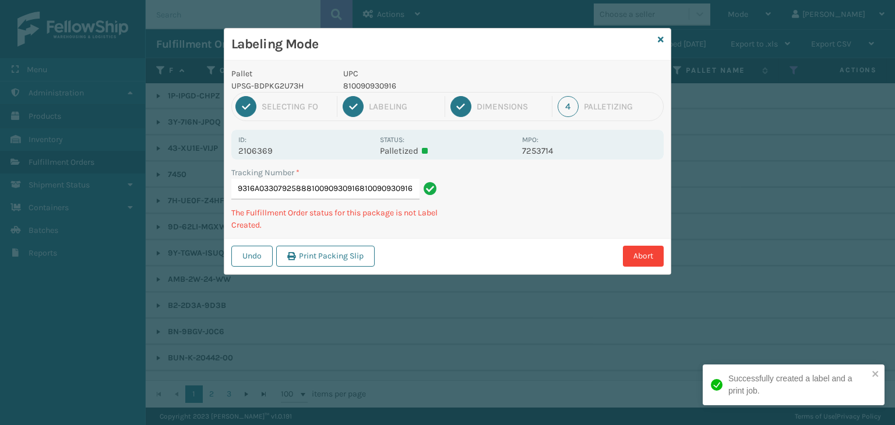
type input "1Z59316A0330792588810090930916810090930916810090930916"
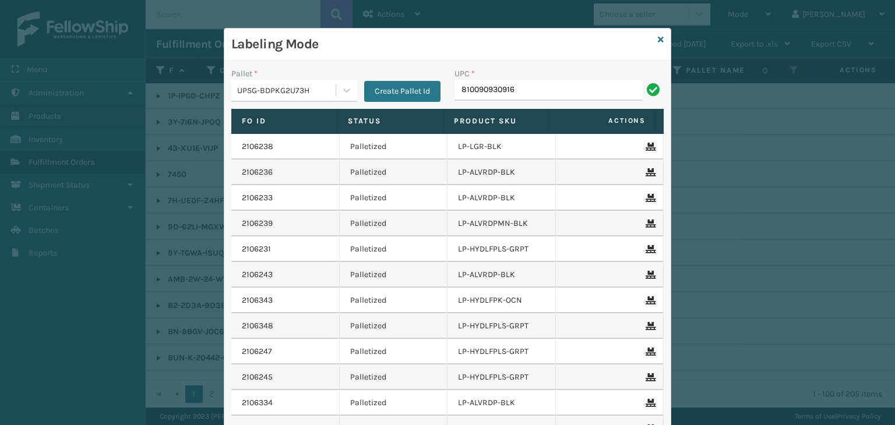
type input "810090930916"
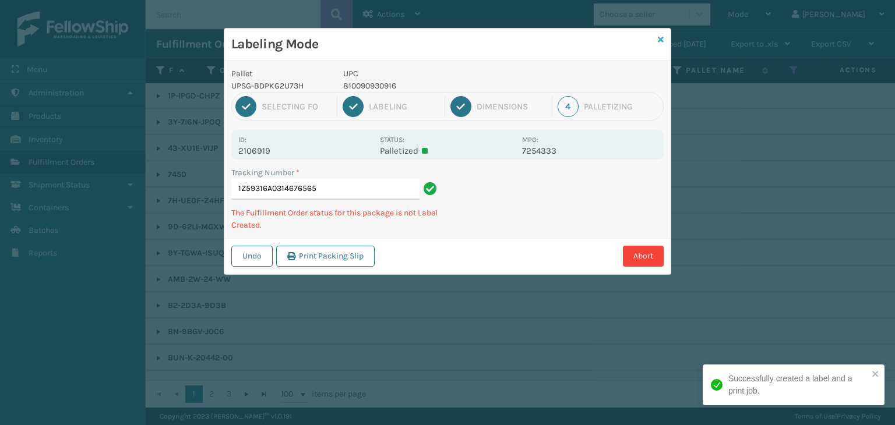
click at [659, 39] on icon at bounding box center [660, 40] width 6 height 8
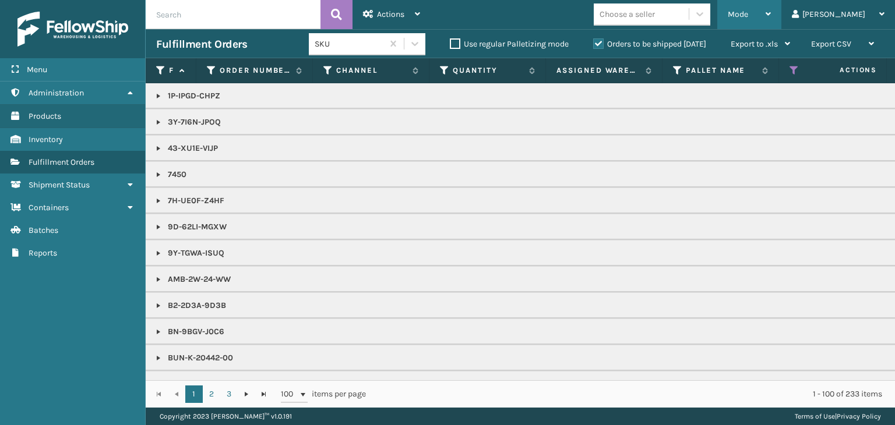
click at [770, 5] on div "Mode" at bounding box center [748, 14] width 43 height 29
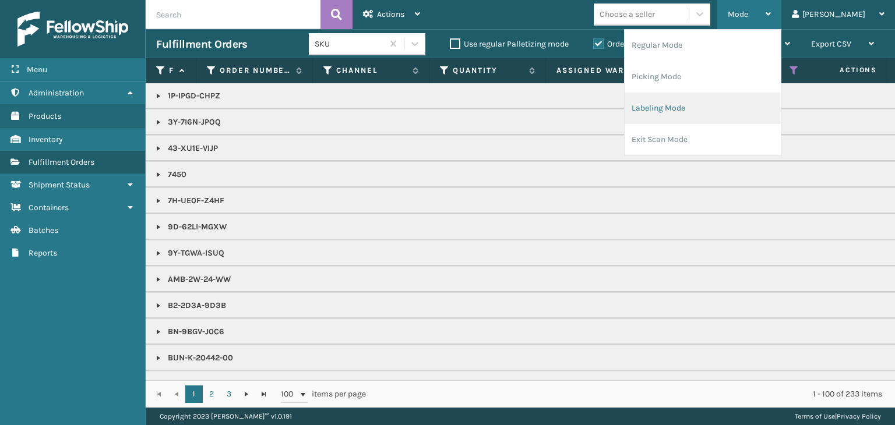
click at [751, 114] on li "Labeling Mode" at bounding box center [702, 108] width 156 height 31
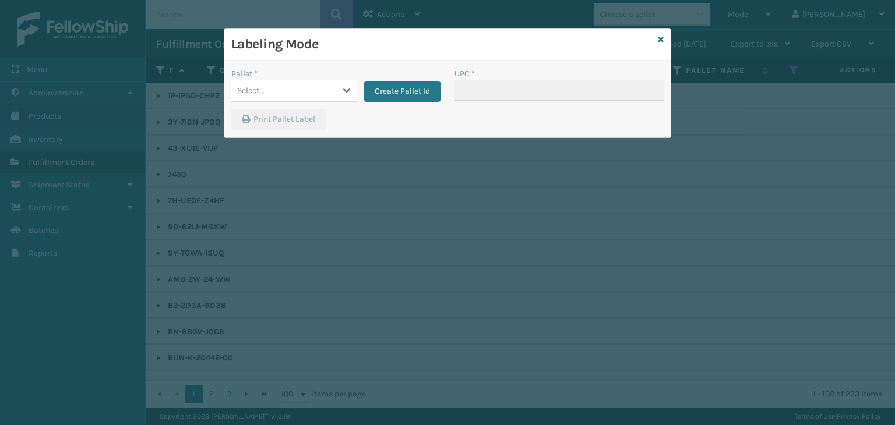
click at [280, 83] on div "Select..." at bounding box center [283, 90] width 104 height 19
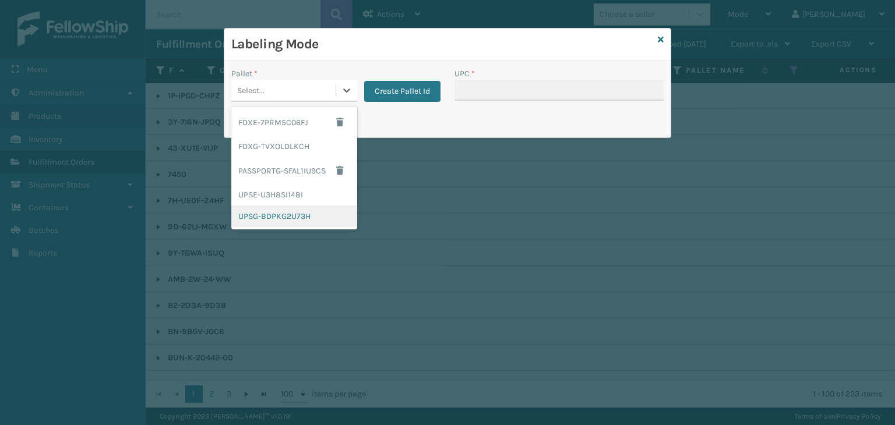
click at [286, 217] on div "UPSG-BDPKG2U73H" at bounding box center [294, 217] width 126 height 22
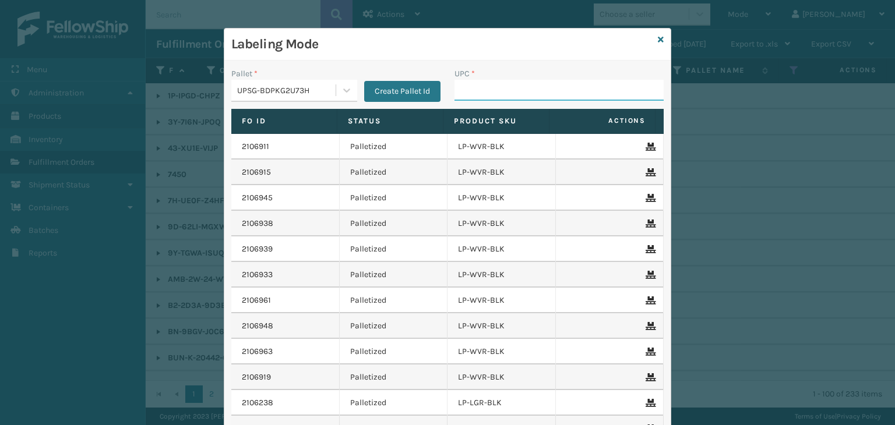
click at [481, 86] on input "UPC *" at bounding box center [558, 90] width 209 height 21
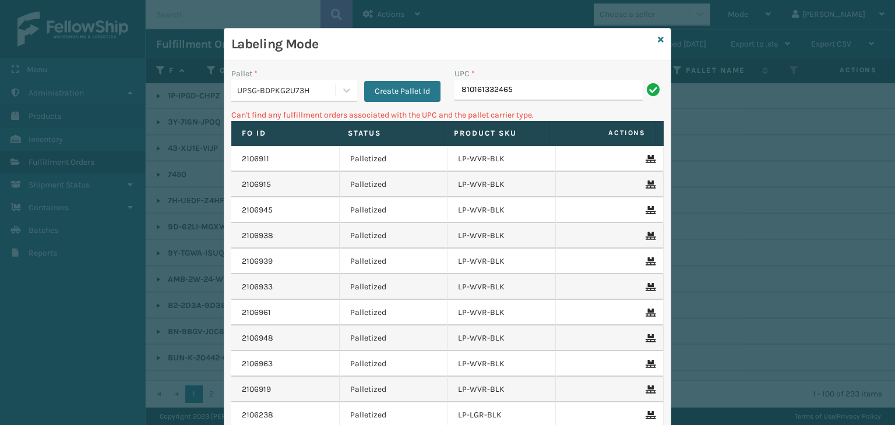
drag, startPoint x: 557, startPoint y: 98, endPoint x: 172, endPoint y: 126, distance: 385.4
click at [172, 126] on div "Labeling Mode Pallet * UPSG-BDPKG2U73H Create Pallet Id UPC * 810161332465 Can'…" at bounding box center [447, 212] width 895 height 425
type input "LP-HYDLFCHG-FOG"
drag, startPoint x: 543, startPoint y: 95, endPoint x: 127, endPoint y: 143, distance: 419.1
click at [127, 143] on div "Labeling Mode Pallet * UPSG-BDPKG2U73H Create Pallet Id UPC * LP-HYDLFCHG-FOG C…" at bounding box center [447, 212] width 895 height 425
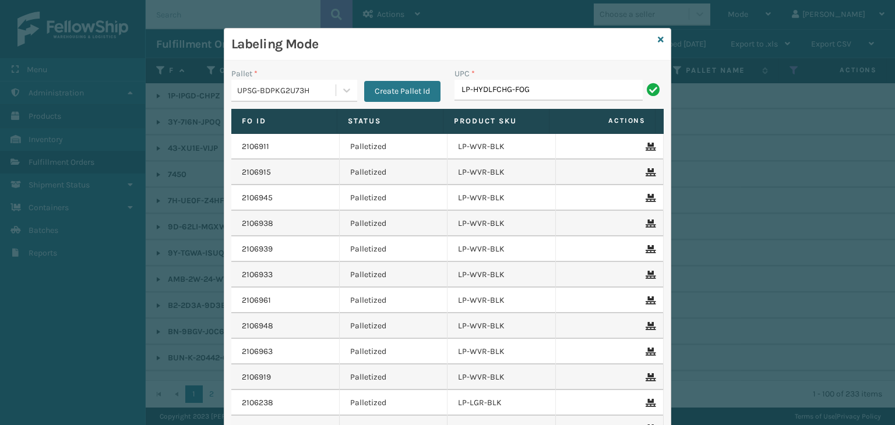
type input "LP-HYDLFCHG-FOG"
type input "LP-RJVGLW-WHT"
drag, startPoint x: 538, startPoint y: 84, endPoint x: 0, endPoint y: 194, distance: 548.6
click at [0, 194] on div "Labeling Mode Pallet * UPSG-BDPKG2U73H Create Pallet Id UPC * LP-RJVGLW-WHT Fo …" at bounding box center [447, 212] width 895 height 425
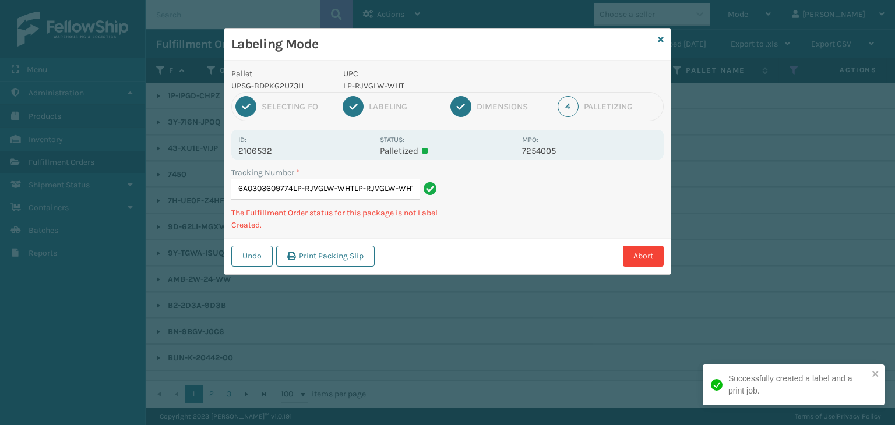
type input "1Z59316A0303609774LP-RJVGLW-WHTLP-RJVGLW-WHTLP-RJVGLW-WHT"
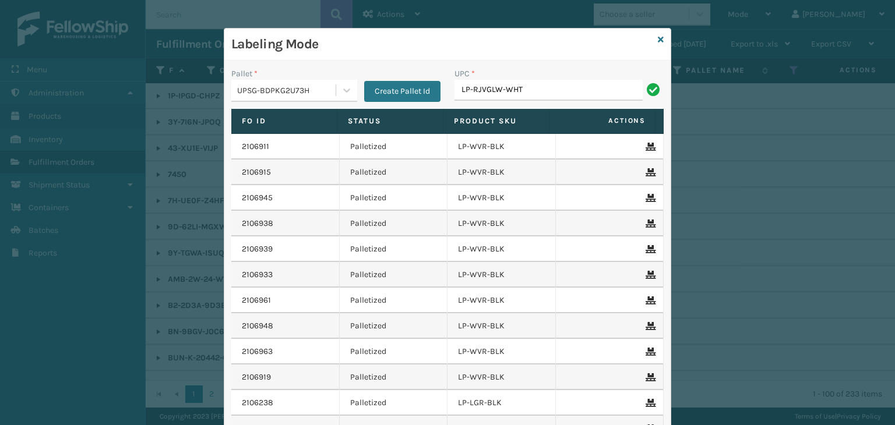
type input "LP-RJVGLW-WHT"
type input "80487948"
type input "810090"
type input "LP-HYDLFPK-OCN"
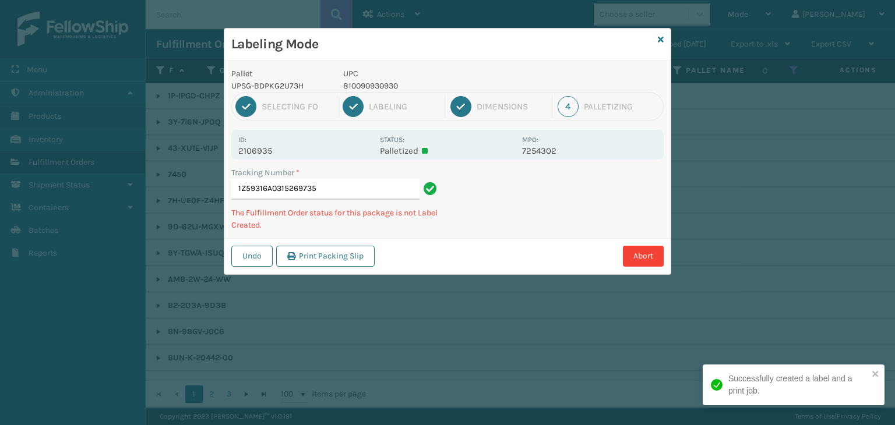
click at [382, 90] on p "810090930930" at bounding box center [429, 86] width 172 height 12
click at [381, 90] on p "810090930930" at bounding box center [429, 86] width 172 height 12
copy p "810090930930"
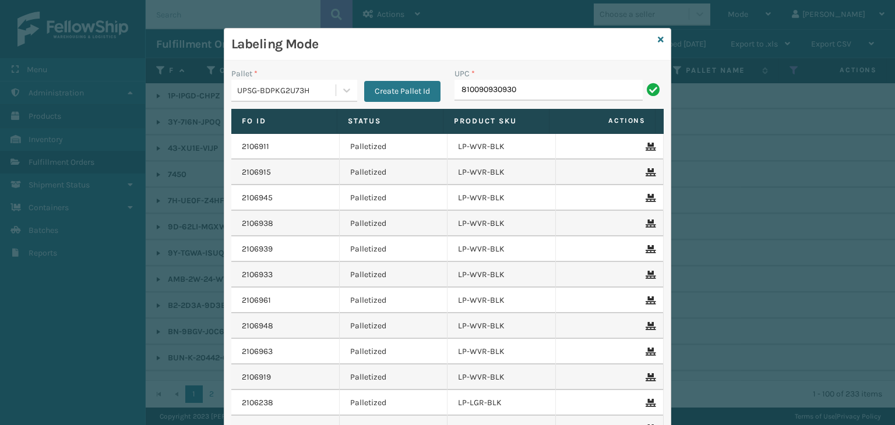
type input "810090930930"
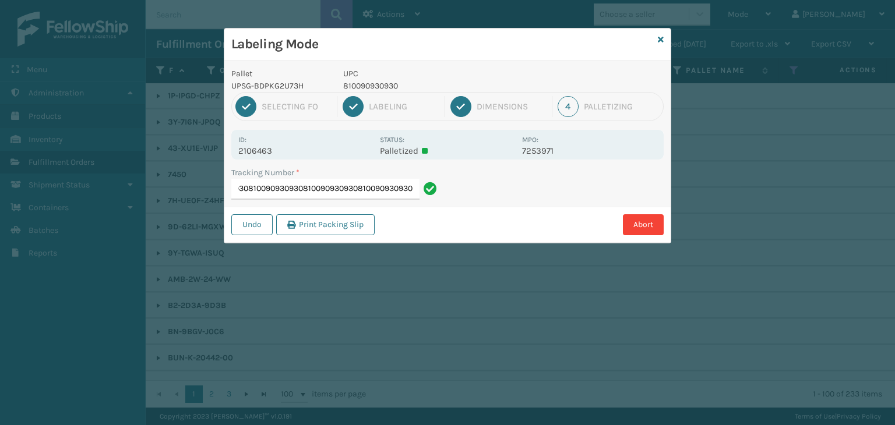
type input "1Z59316A0314624450810090930930810090930930810090930930810090930930810090930930"
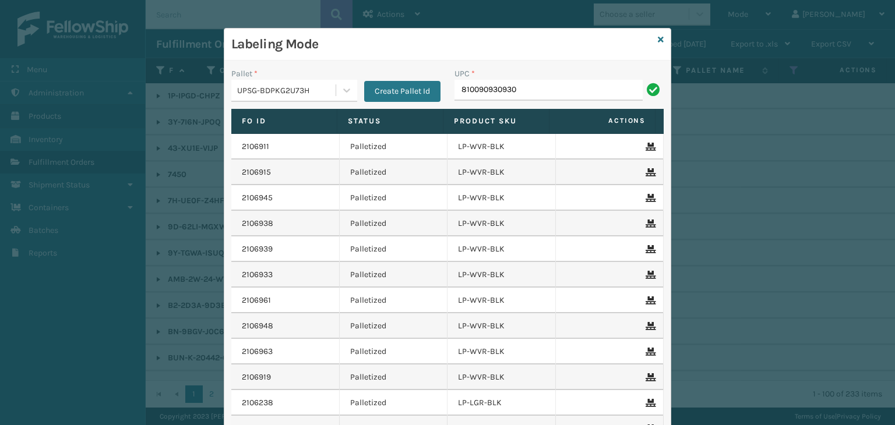
type input "810090930930"
type input "81009093313"
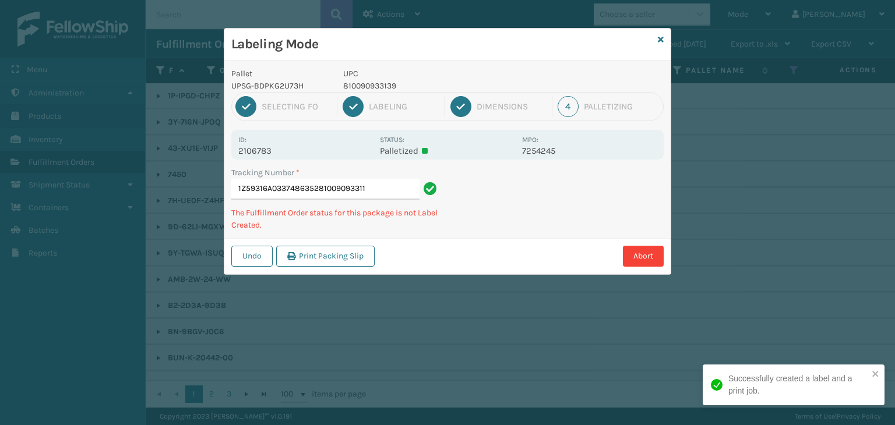
type input "1Z59316A0337486352810090933115"
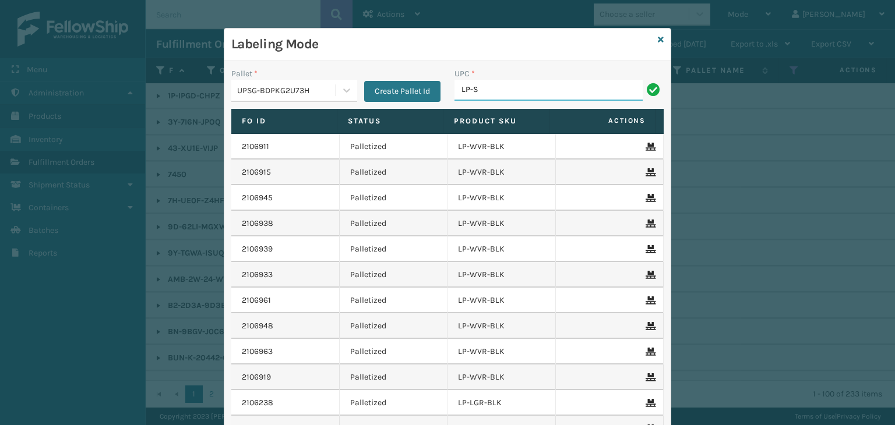
type input "LP-STMRC-SLV"
drag, startPoint x: 532, startPoint y: 94, endPoint x: 213, endPoint y: 73, distance: 320.4
click at [213, 73] on div "Labeling Mode Pallet * UPSG-BDPKG2U73H Create Pallet Id UPC * LP-STMRC-SLV Fo I…" at bounding box center [447, 212] width 895 height 425
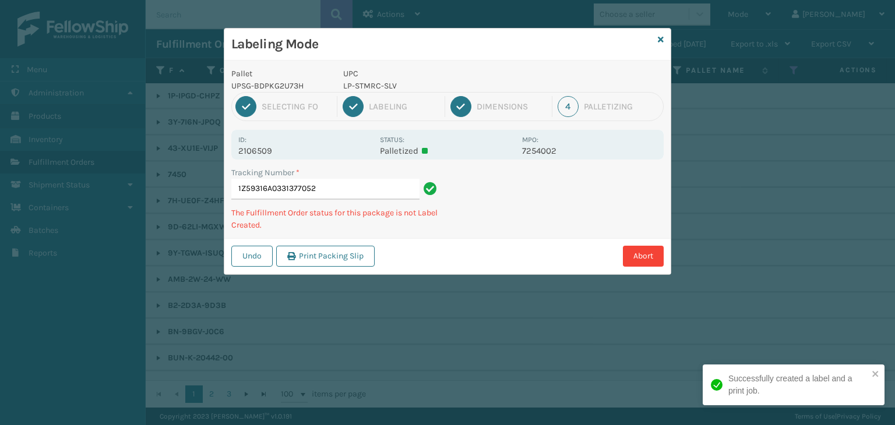
type input "1Z59316A0331377052LP-STMRC-SLV"
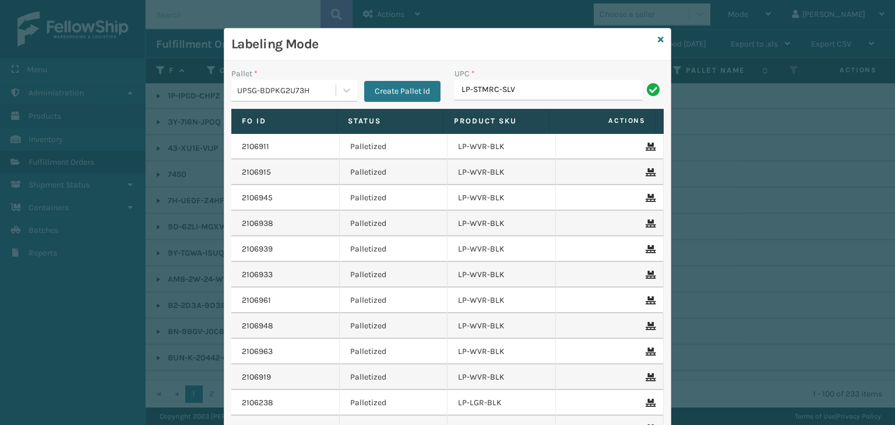
type input "LP-STMRC-SLV"
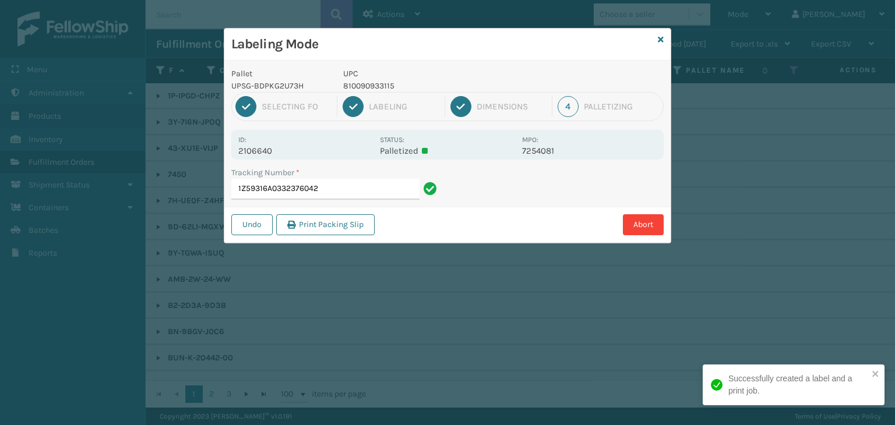
click at [367, 84] on p "810090933115" at bounding box center [429, 86] width 172 height 12
click at [366, 84] on p "810090933115" at bounding box center [429, 86] width 172 height 12
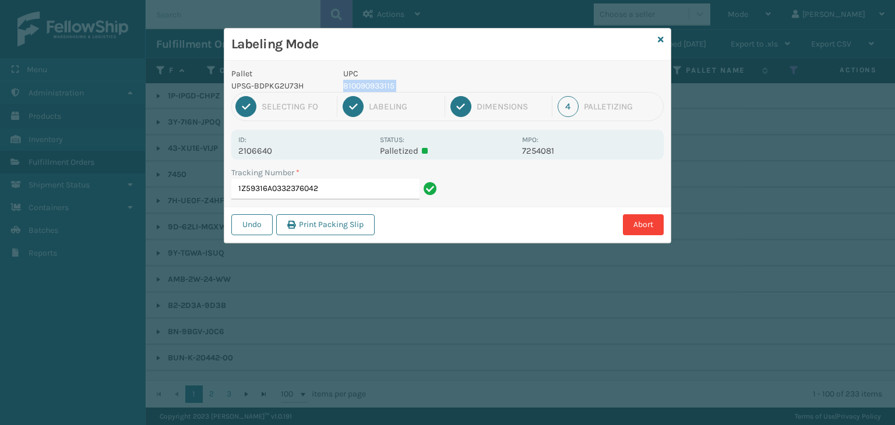
copy p "810090933115"
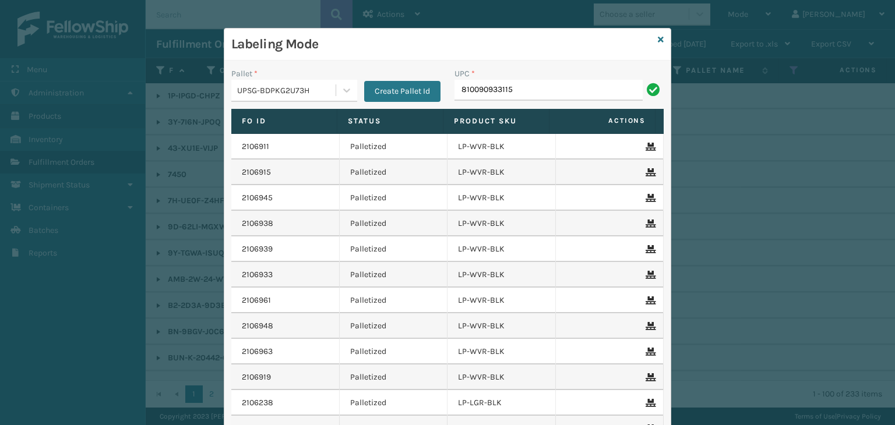
type input "810090933115"
type input "810090930916"
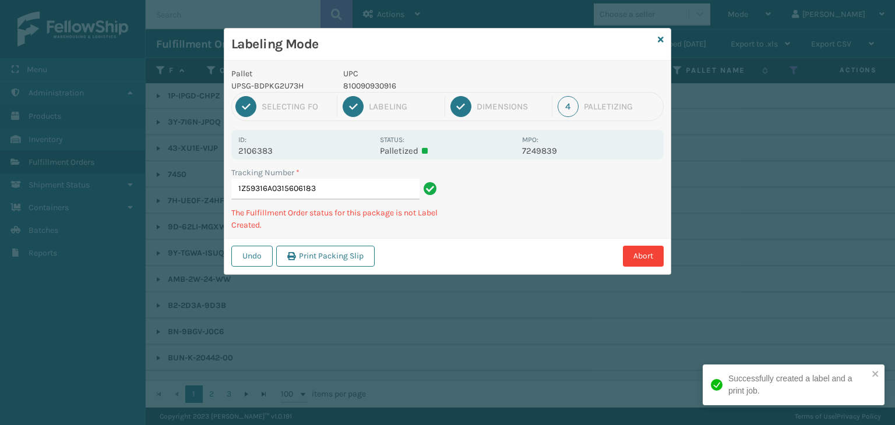
click at [368, 87] on p "810090930916" at bounding box center [429, 86] width 172 height 12
copy p "810090930916"
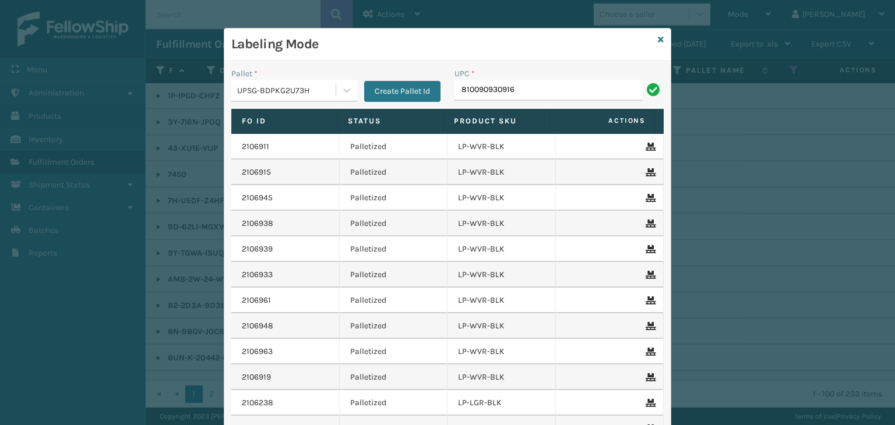
type input "810090930916"
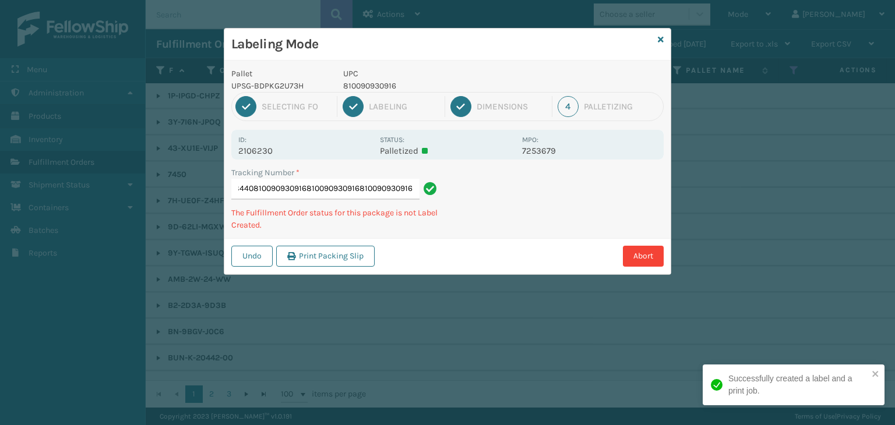
type input "1Z59316A0332198440810090930916810090930916810090930916810090930916"
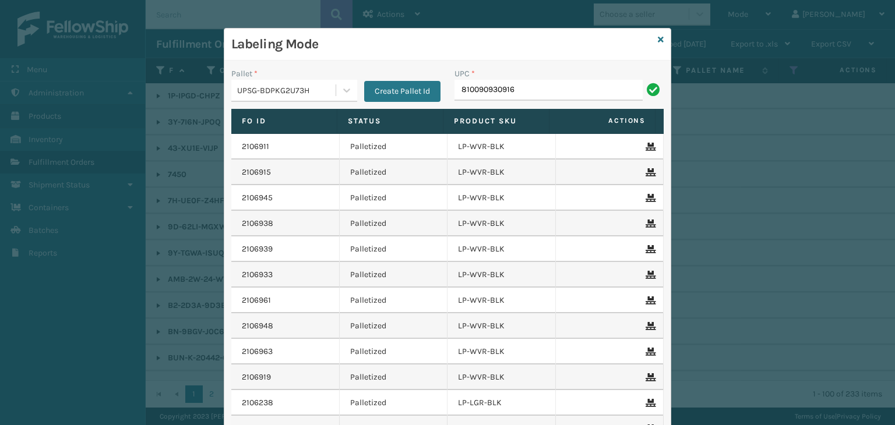
type input "810090930916"
type input "1Z59316A"
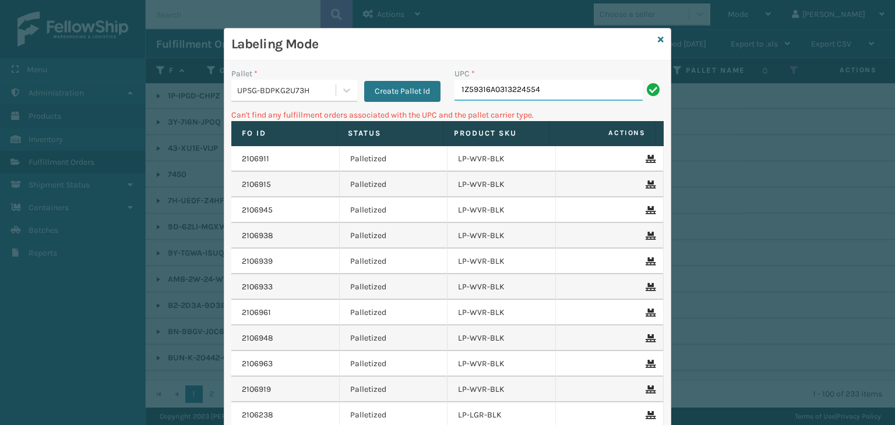
drag, startPoint x: 568, startPoint y: 91, endPoint x: 317, endPoint y: 94, distance: 251.6
click at [309, 90] on div "Pallet * UPSG-BDPKG2U73H Create Pallet Id UPC * 1Z59316A0313224554" at bounding box center [447, 88] width 446 height 41
type input "840"
click at [454, 93] on input "840985125837" at bounding box center [548, 90] width 188 height 21
type input "00840985125837"
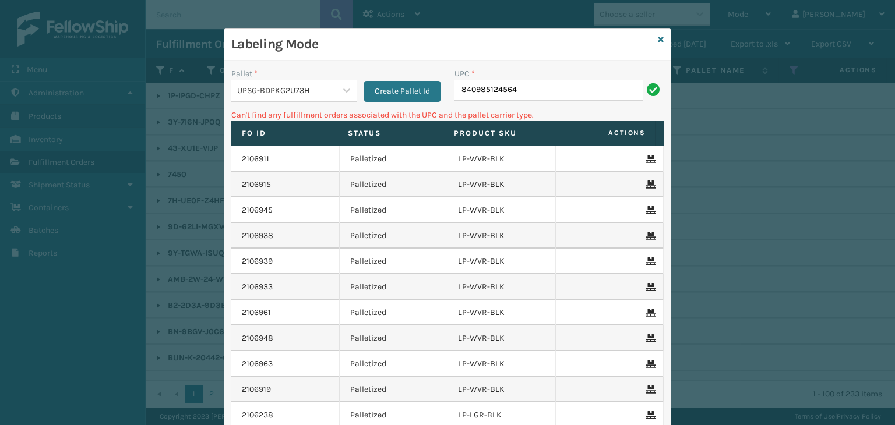
click at [457, 91] on input "840985124564" at bounding box center [548, 90] width 188 height 21
type input "00840985124564"
click at [658, 40] on icon at bounding box center [660, 40] width 6 height 8
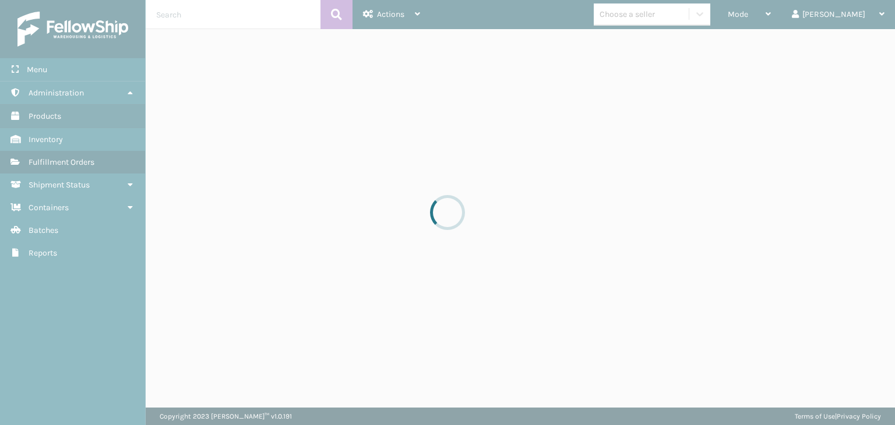
click at [674, 20] on div at bounding box center [447, 212] width 895 height 425
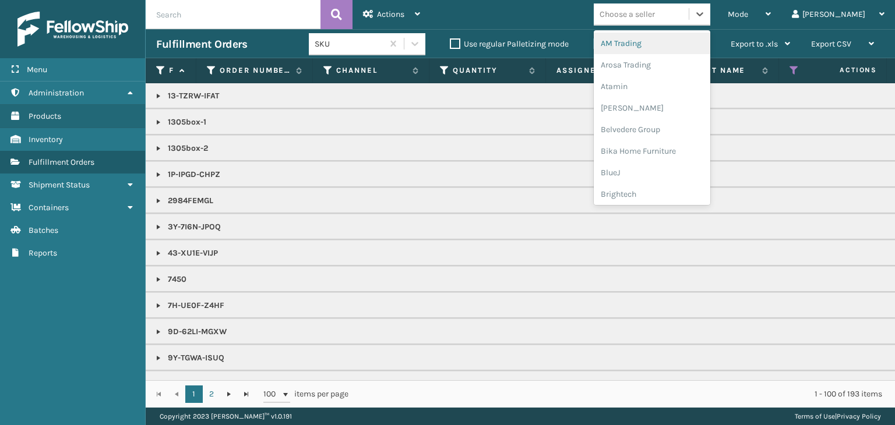
click at [655, 20] on div "Choose a seller" at bounding box center [626, 14] width 55 height 12
type input "MI"
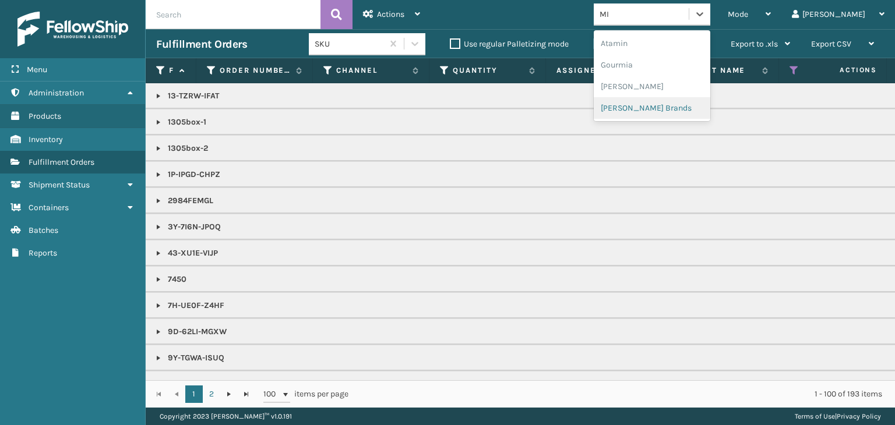
click at [676, 109] on div "[PERSON_NAME] Brands" at bounding box center [651, 108] width 116 height 22
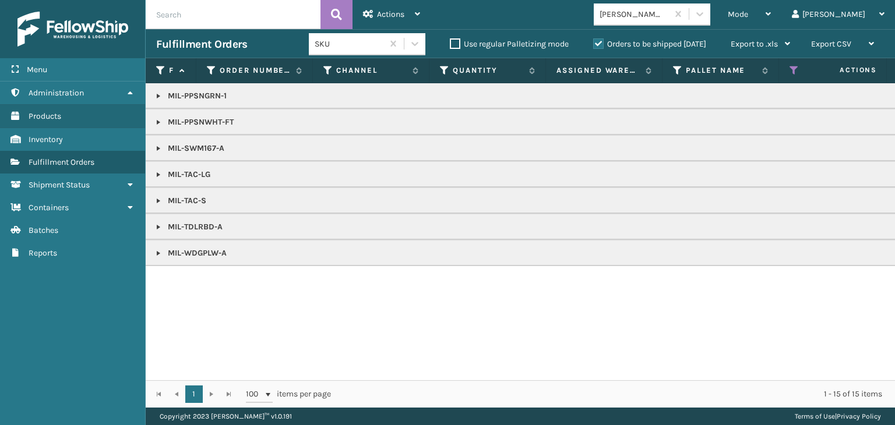
click at [156, 122] on link at bounding box center [158, 122] width 9 height 9
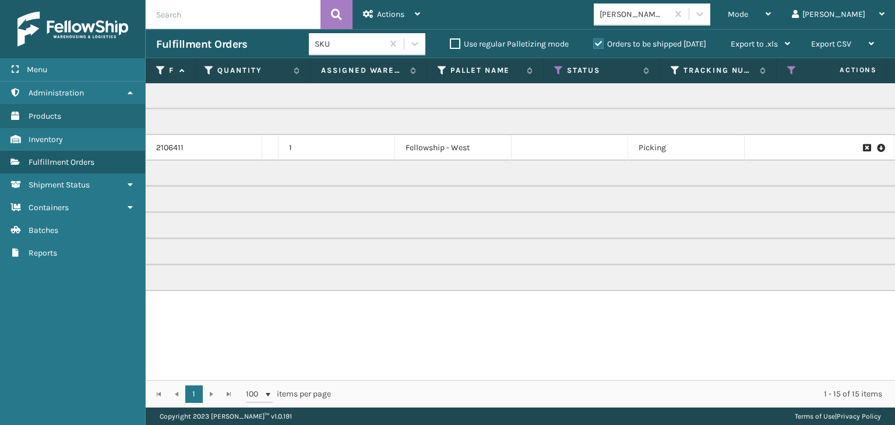
scroll to position [0, 678]
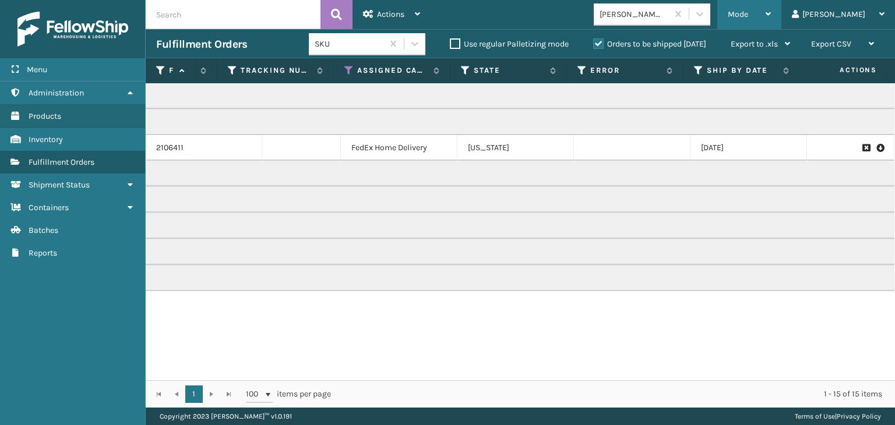
click at [770, 5] on div "Mode" at bounding box center [748, 14] width 43 height 29
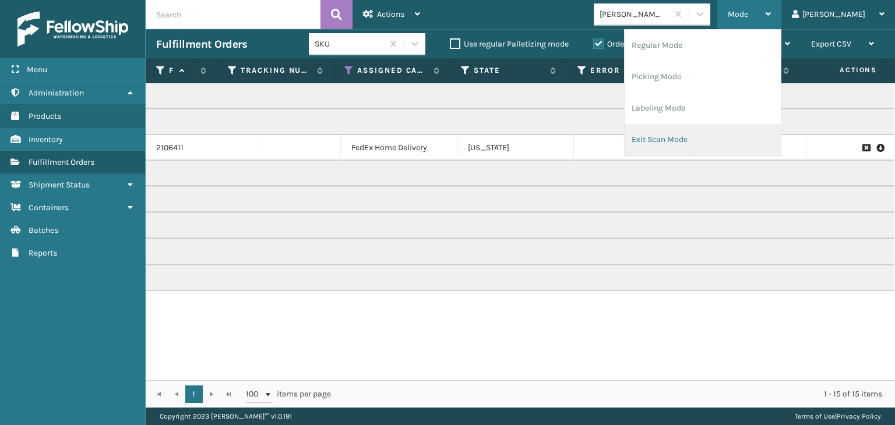
click at [744, 124] on li "Exit Scan Mode" at bounding box center [702, 139] width 156 height 31
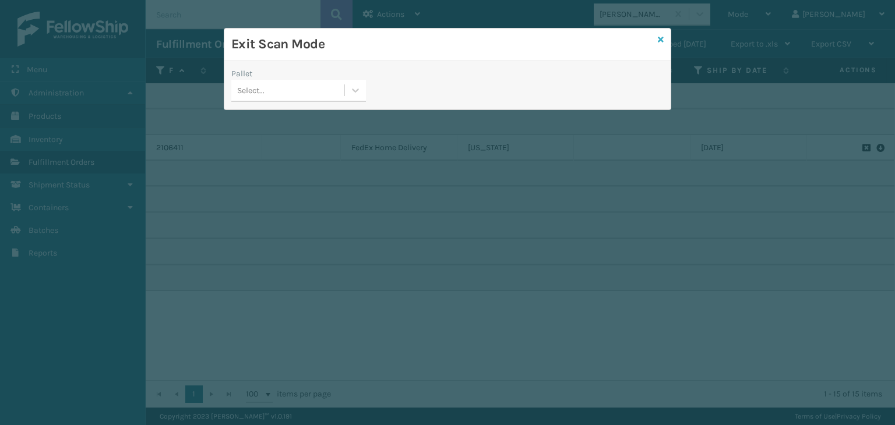
click at [662, 38] on icon at bounding box center [660, 40] width 6 height 8
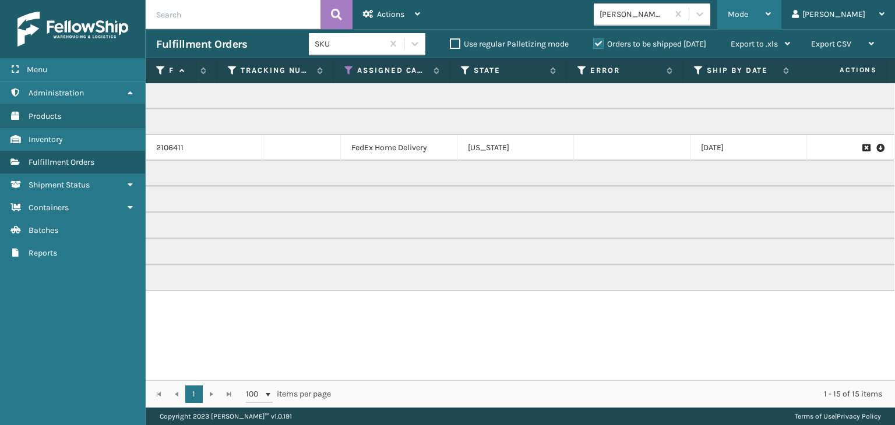
click at [748, 10] on span "Mode" at bounding box center [737, 14] width 20 height 10
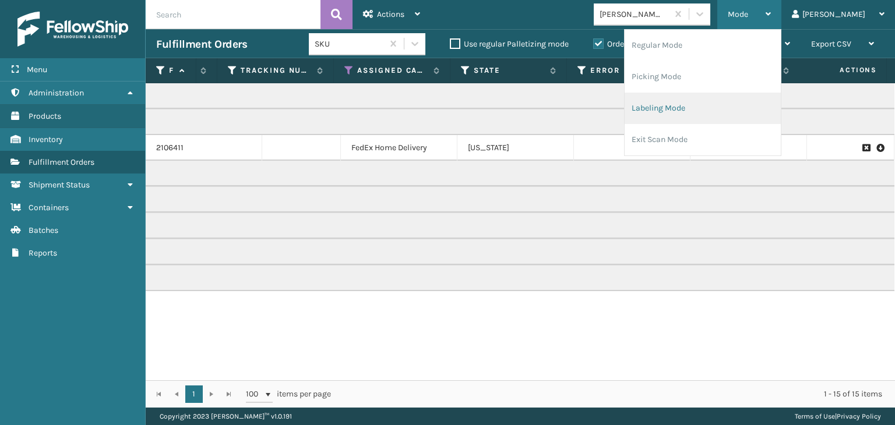
click at [744, 113] on li "Labeling Mode" at bounding box center [702, 108] width 156 height 31
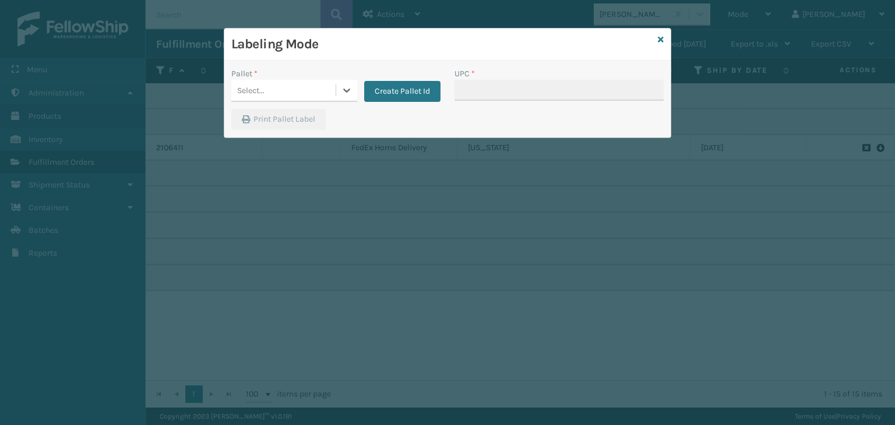
click at [282, 91] on div "Select..." at bounding box center [283, 90] width 104 height 19
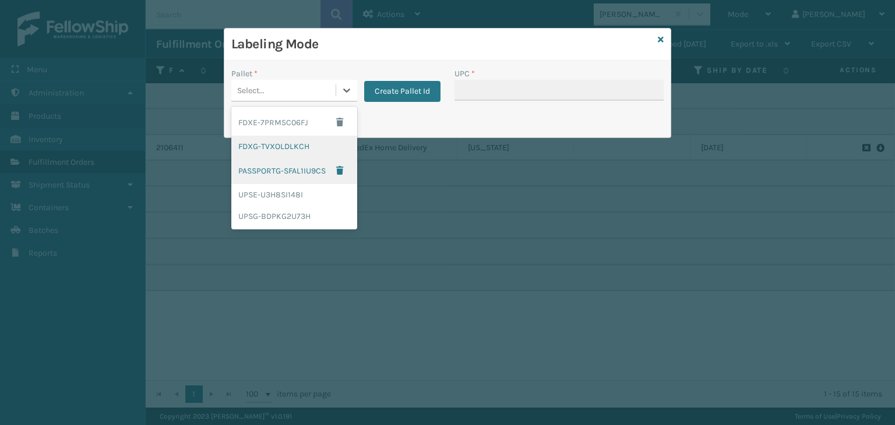
click at [272, 149] on div "FDXG-TVXOLDLKCH" at bounding box center [294, 147] width 126 height 22
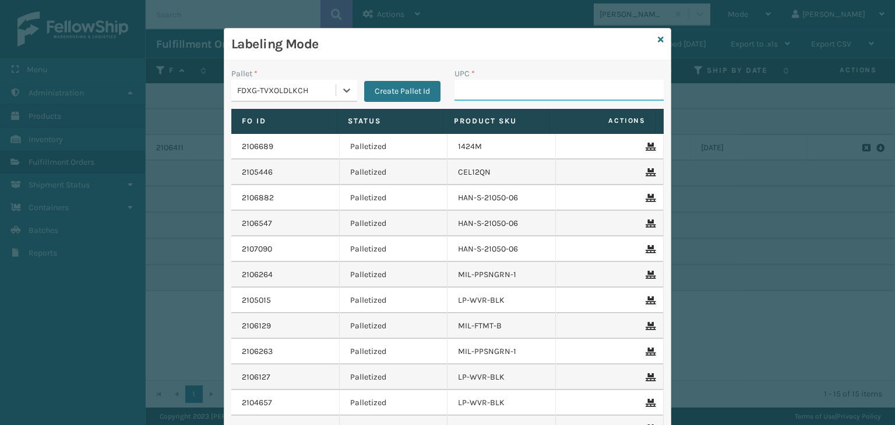
click at [471, 98] on input "UPC *" at bounding box center [558, 90] width 209 height 21
click at [657, 37] on icon at bounding box center [660, 40] width 6 height 8
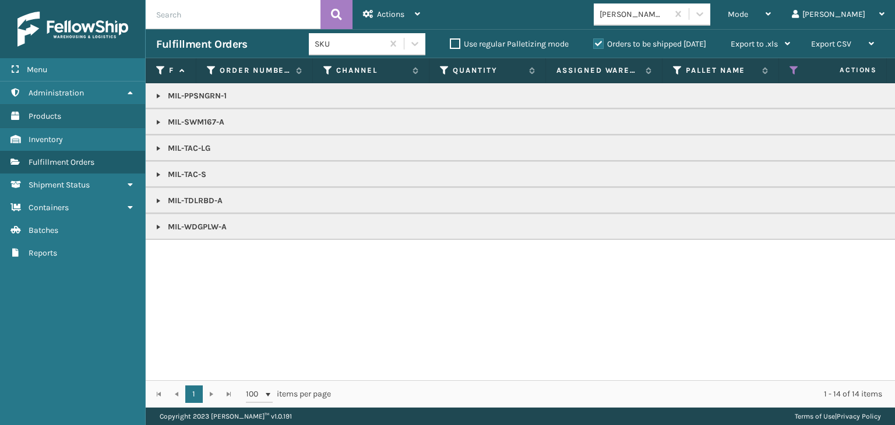
drag, startPoint x: 155, startPoint y: 227, endPoint x: 179, endPoint y: 224, distance: 24.1
click at [156, 227] on link at bounding box center [158, 226] width 9 height 9
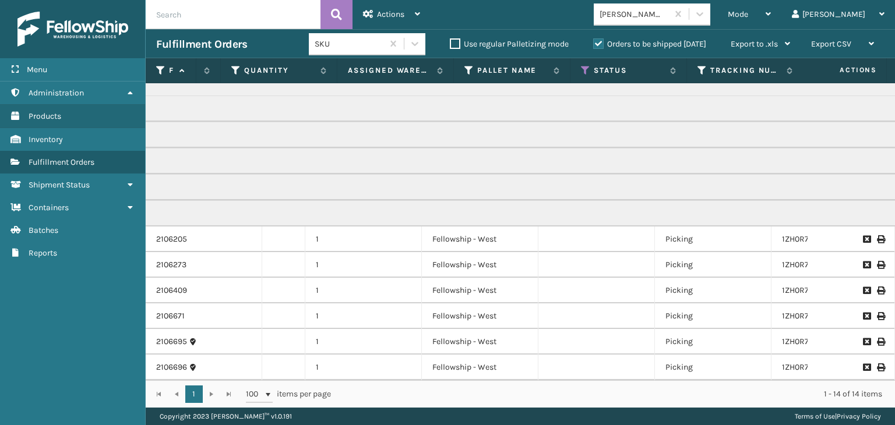
scroll to position [0, 0]
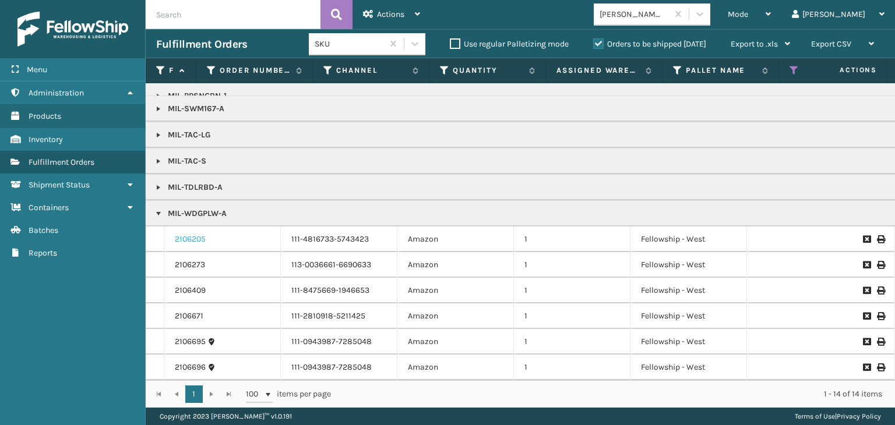
click at [193, 234] on link "2106205" at bounding box center [190, 240] width 31 height 12
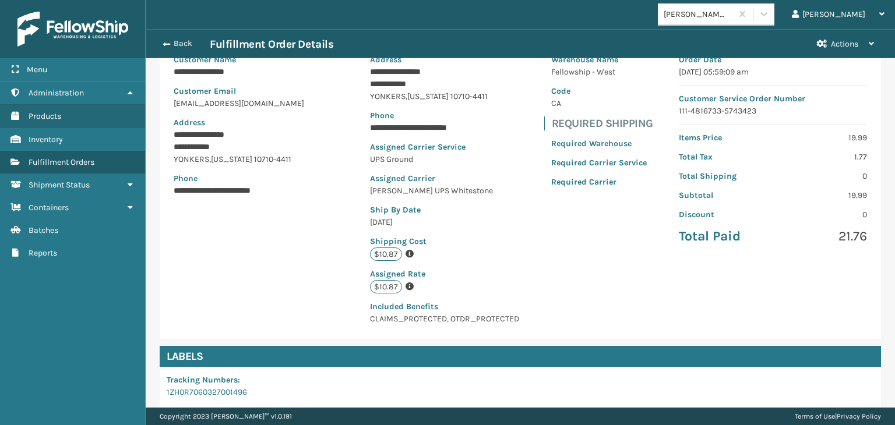
scroll to position [275, 0]
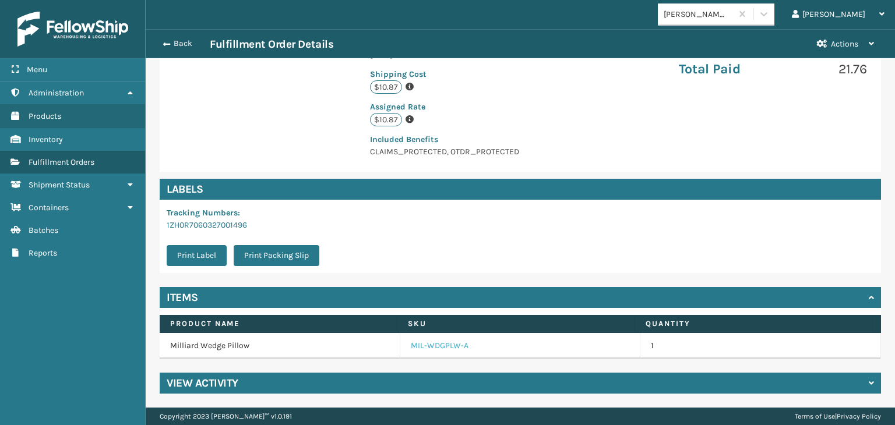
click at [426, 341] on link "MIL-WDGPLW-A" at bounding box center [440, 346] width 58 height 12
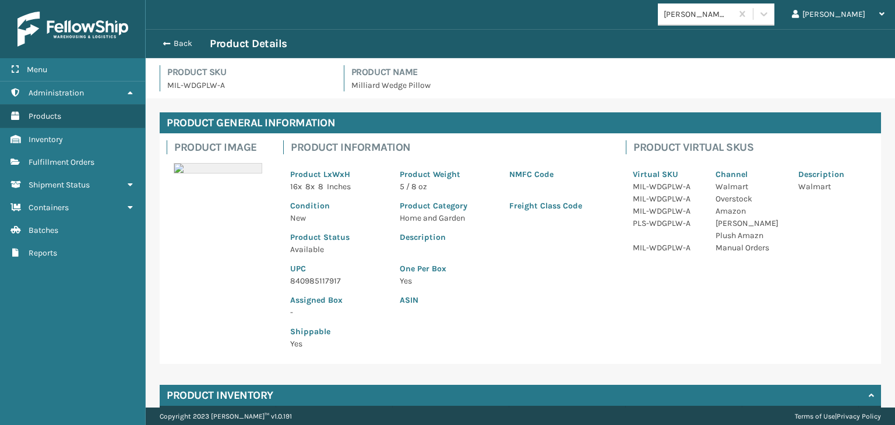
click at [300, 285] on p "840985117917" at bounding box center [338, 281] width 96 height 12
copy p "840985117917"
click at [186, 43] on button "Back" at bounding box center [183, 43] width 54 height 10
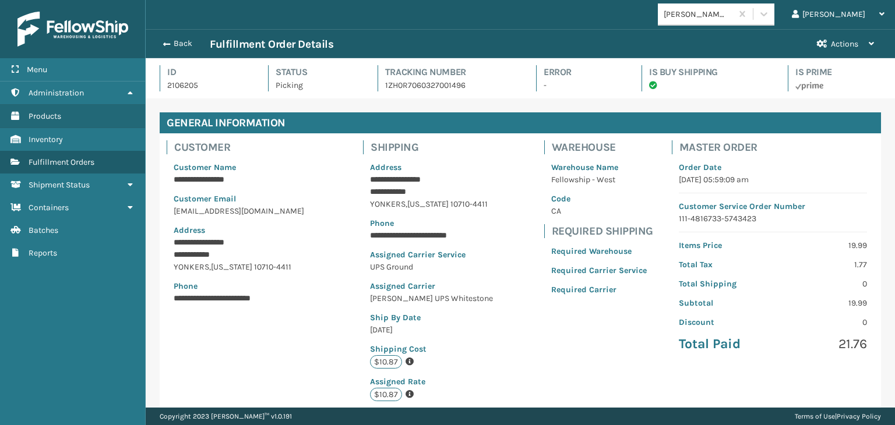
click at [186, 43] on button "Back" at bounding box center [183, 43] width 54 height 10
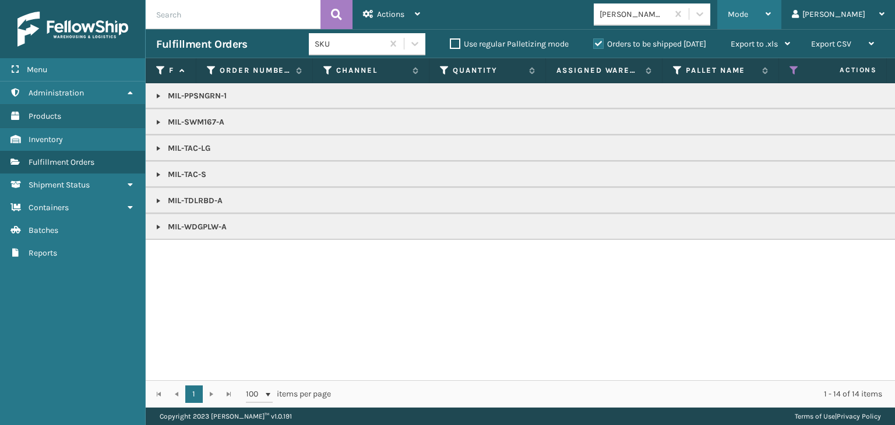
click at [770, 9] on div "Mode" at bounding box center [748, 14] width 43 height 29
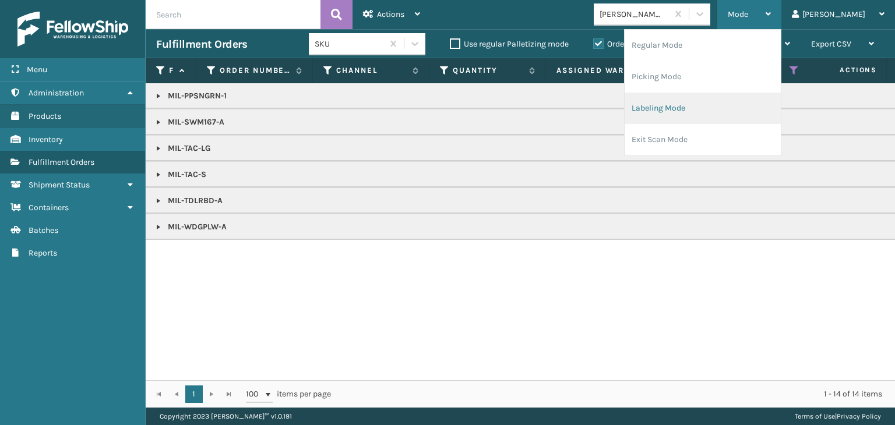
click at [738, 116] on li "Labeling Mode" at bounding box center [702, 108] width 156 height 31
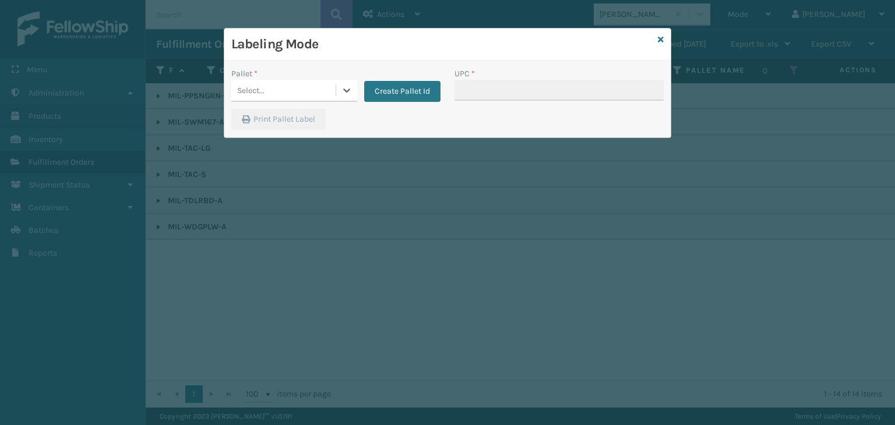
click at [269, 83] on div "Select..." at bounding box center [283, 90] width 104 height 19
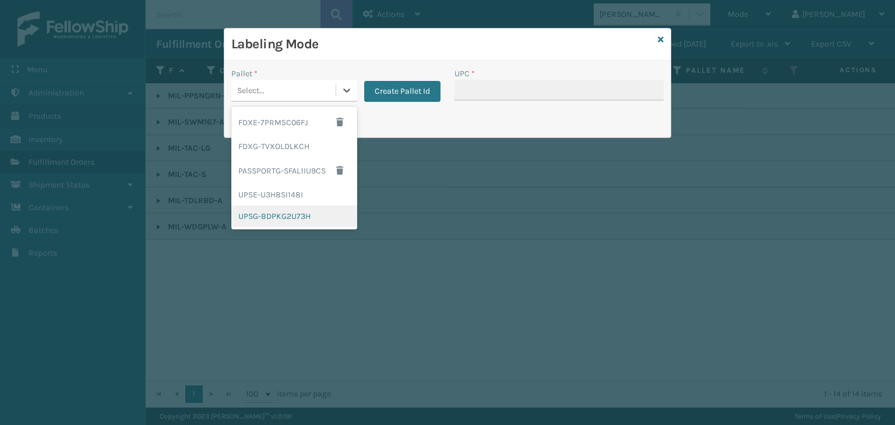
click at [275, 210] on div "UPSG-BDPKG2U73H" at bounding box center [294, 217] width 126 height 22
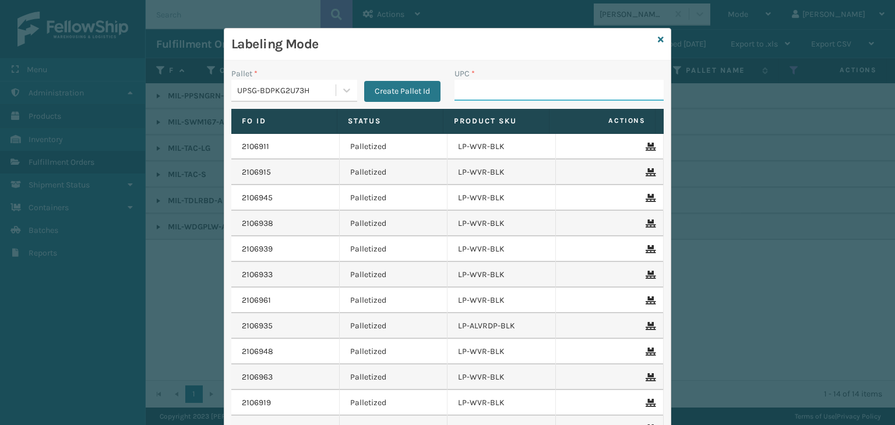
click at [469, 96] on input "UPC *" at bounding box center [558, 90] width 209 height 21
paste input "840985117917"
type input "840985117917"
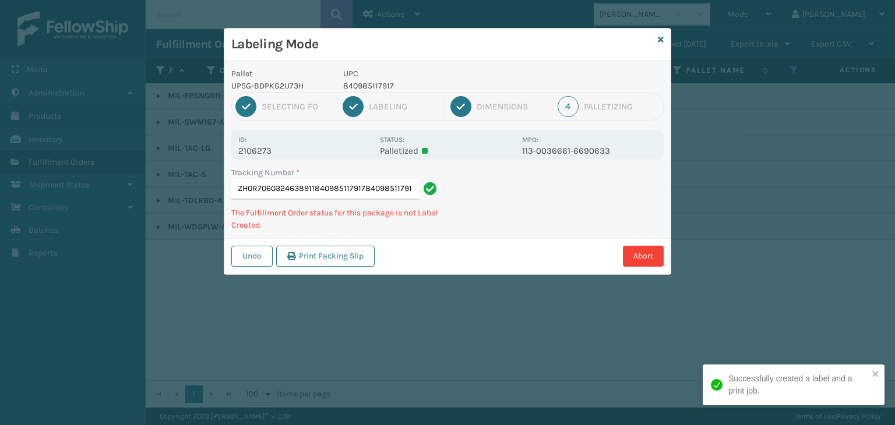
type input "1ZH0R7060324638911840985117917840985117917840985117917"
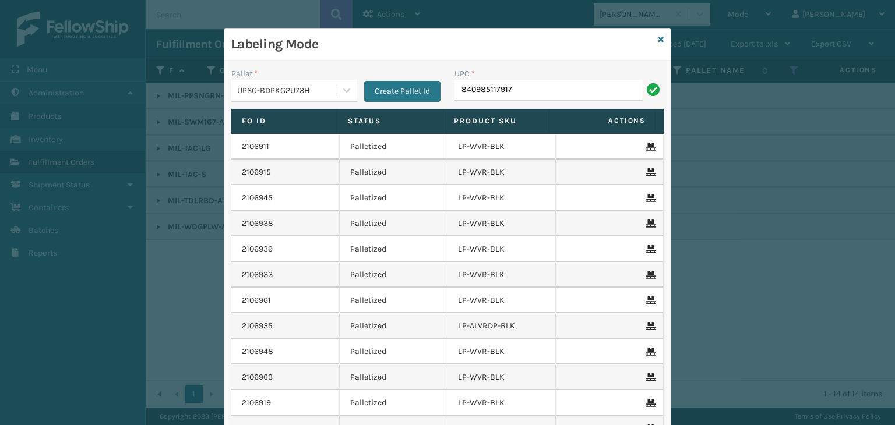
type input "840985117917"
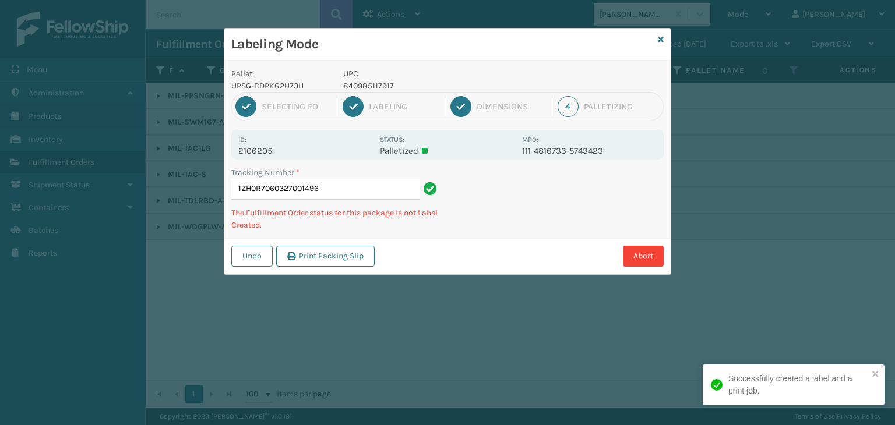
type input "1ZH0R7060327001496840985117917"
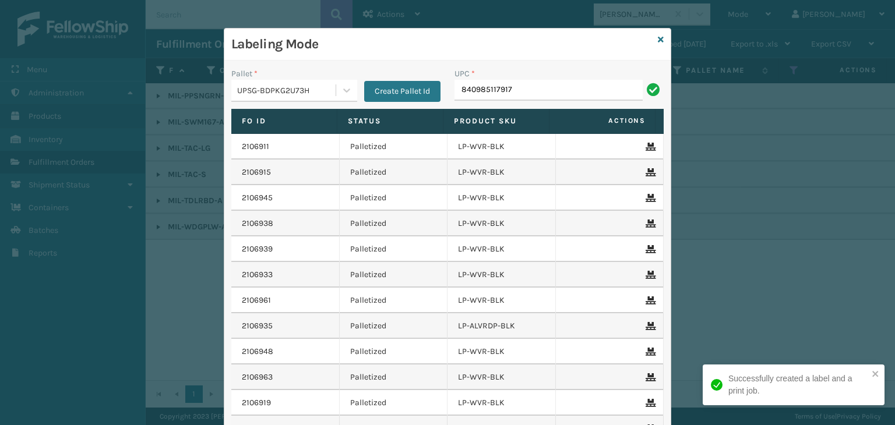
type input "840985117917"
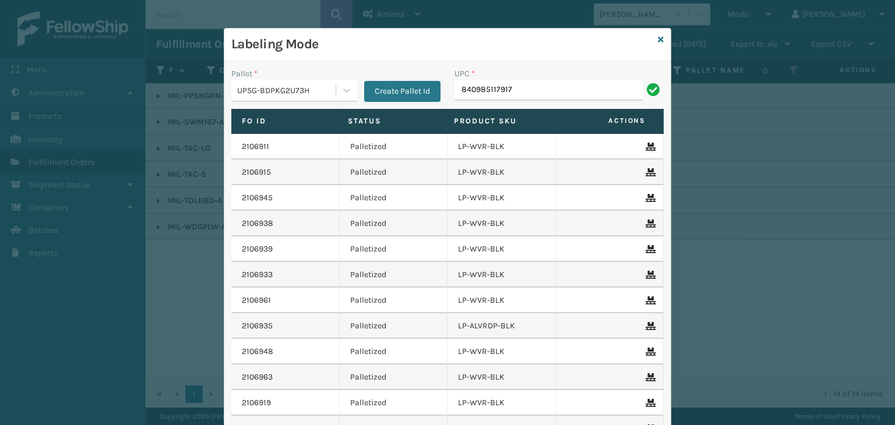
type input "840985117917"
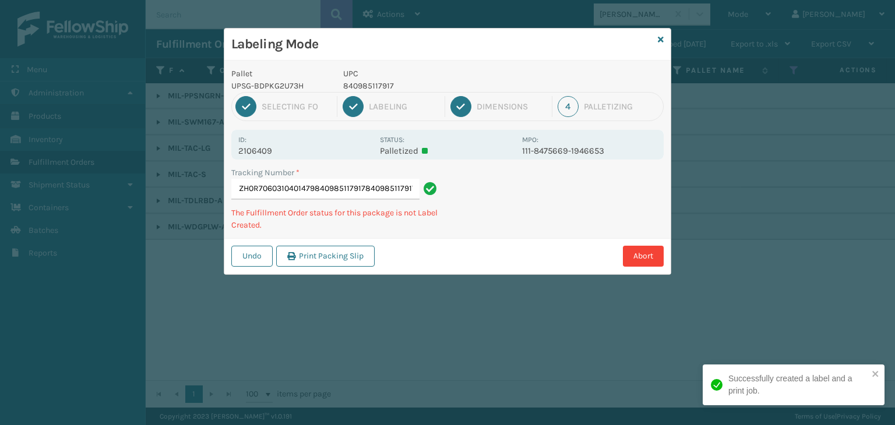
type input "1ZH0R7060310401479840985117917840985117917840985117917"
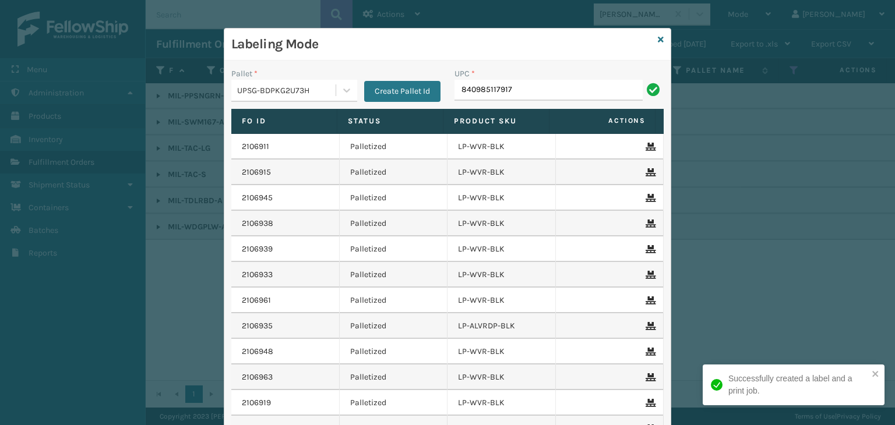
type input "840985117917"
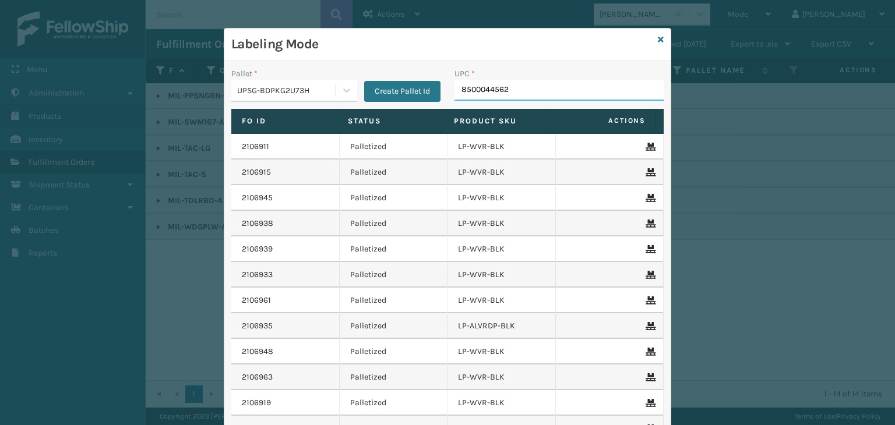
type input "85000445620"
type input "8539130"
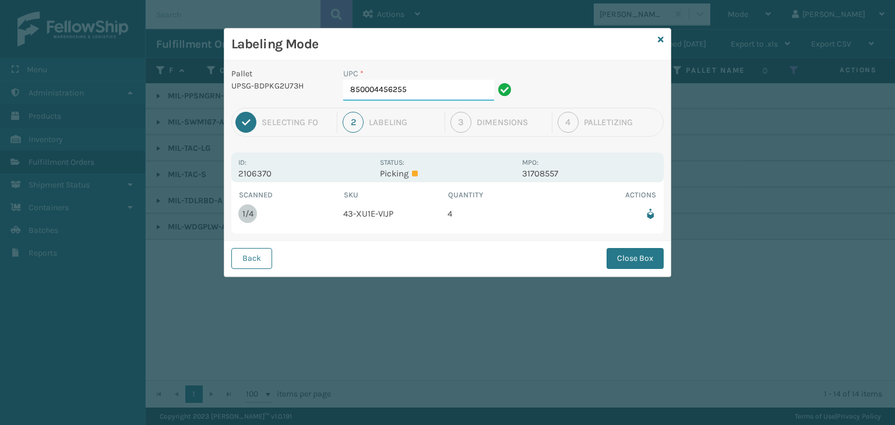
click at [421, 87] on input "850004456255" at bounding box center [418, 90] width 151 height 21
click at [607, 260] on button "Close Box" at bounding box center [634, 258] width 57 height 21
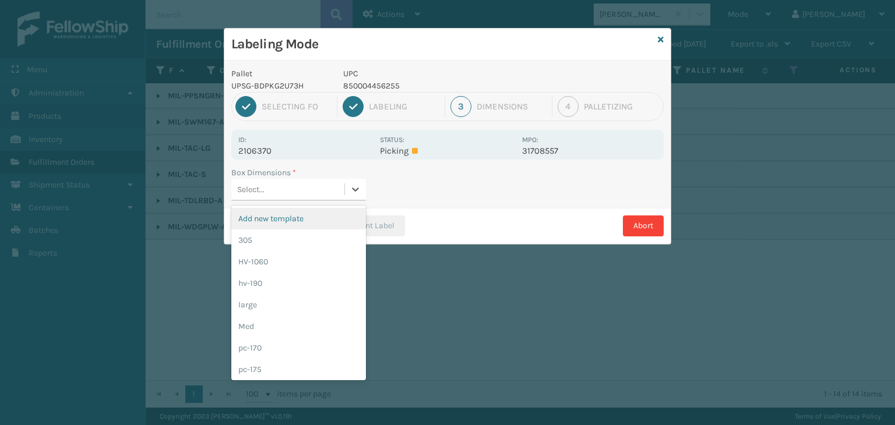
click at [327, 182] on div "Select..." at bounding box center [287, 189] width 113 height 19
click at [310, 318] on div "Med" at bounding box center [298, 327] width 135 height 22
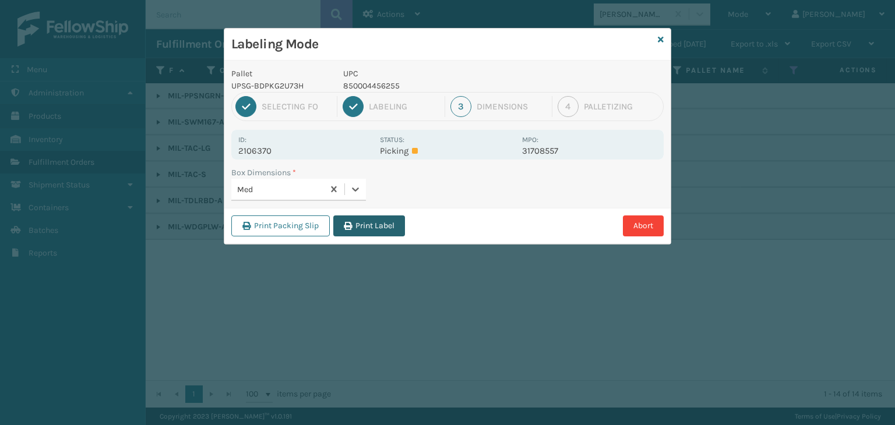
click at [375, 219] on button "Print Label" at bounding box center [369, 225] width 72 height 21
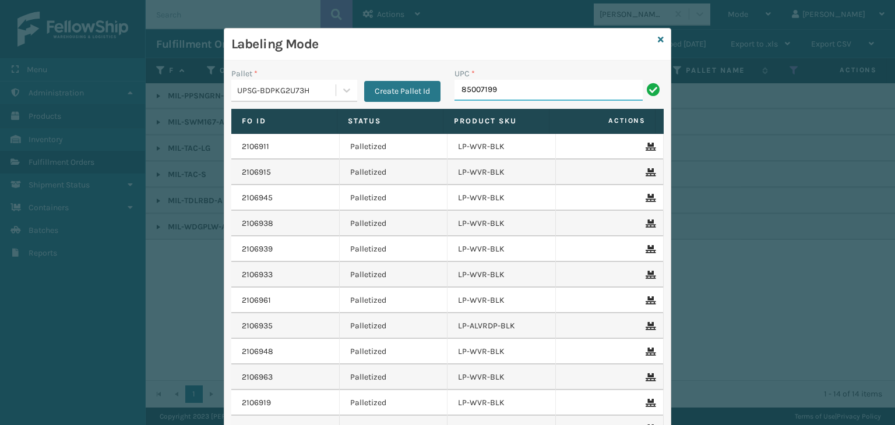
drag, startPoint x: 503, startPoint y: 84, endPoint x: 195, endPoint y: 151, distance: 315.1
click at [195, 151] on div "Labeling Mode Pallet * UPSG-BDPKG2U73H Create Pallet Id UPC * 85007199 Fo Id St…" at bounding box center [447, 212] width 895 height 425
click at [526, 89] on input "85007199" at bounding box center [548, 90] width 188 height 21
type input "850040667905"
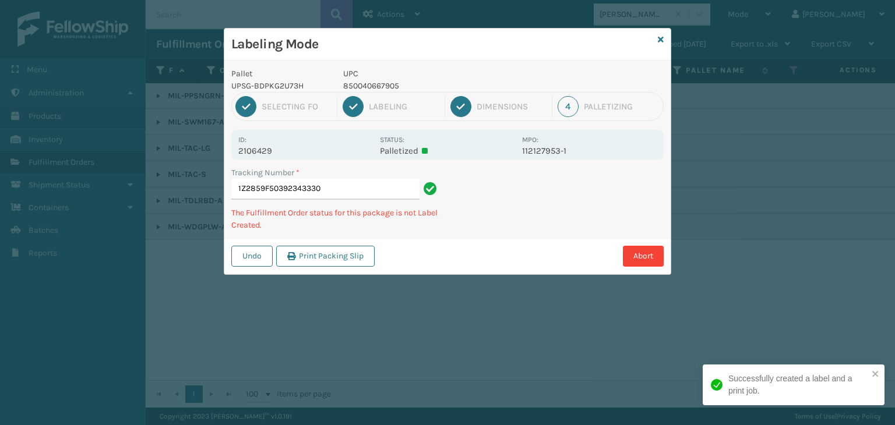
click at [371, 84] on p "850040667905" at bounding box center [429, 86] width 172 height 12
click at [370, 84] on p "850040667905" at bounding box center [429, 86] width 172 height 12
copy p "850040667905"
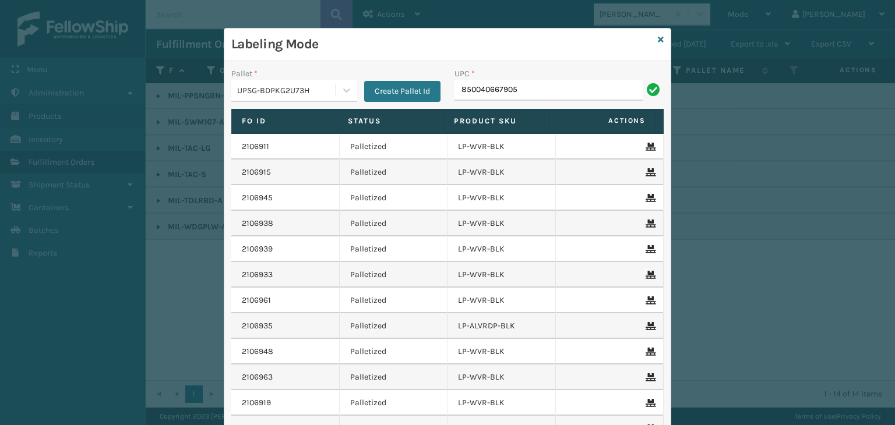
type input "850040667905"
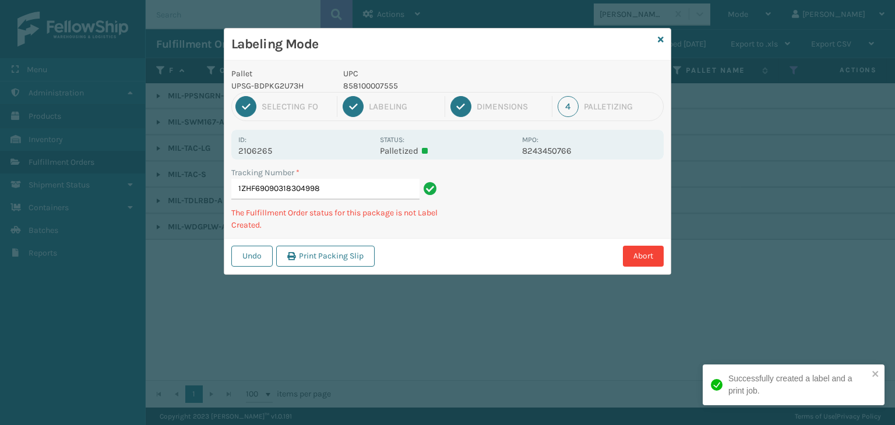
click at [356, 85] on p "858100007555" at bounding box center [429, 86] width 172 height 12
copy p "858100007555"
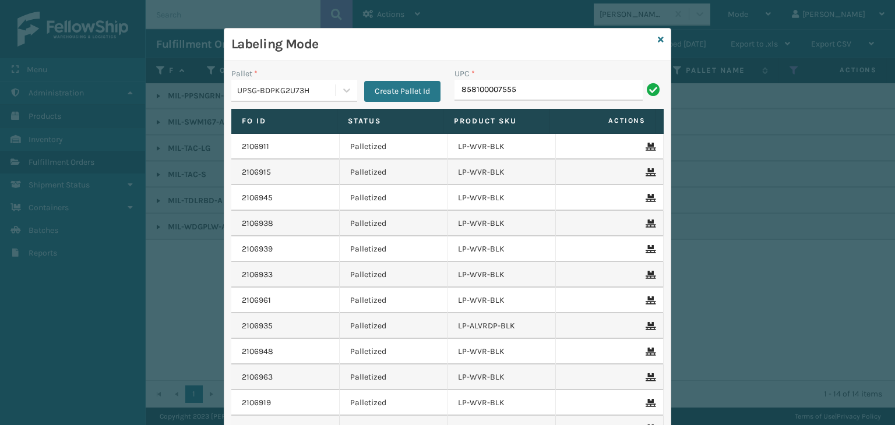
type input "858100007555"
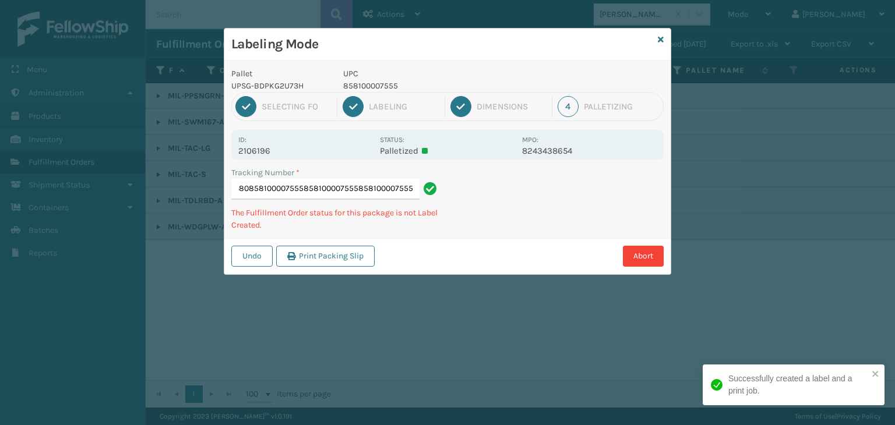
type input "1ZHF69090308679380858100007555858100007555858100007555858100007555"
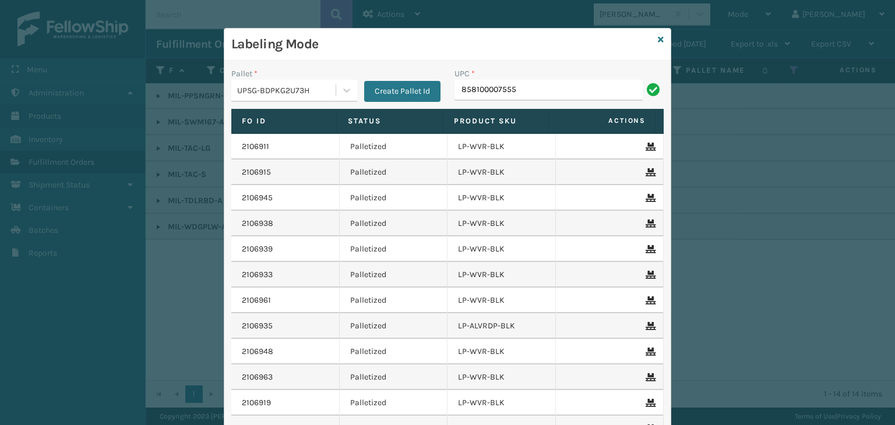
type input "858100007555"
paste input "858100007555"
type input "858100007555"
type input "858100007920"
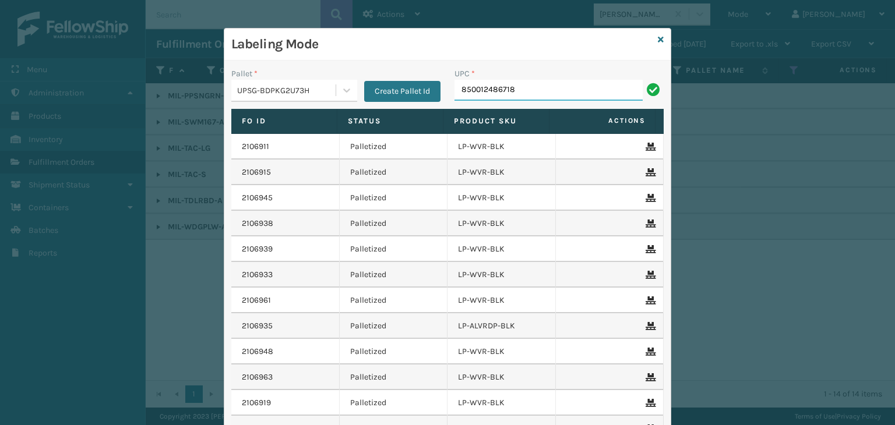
type input "850012486718"
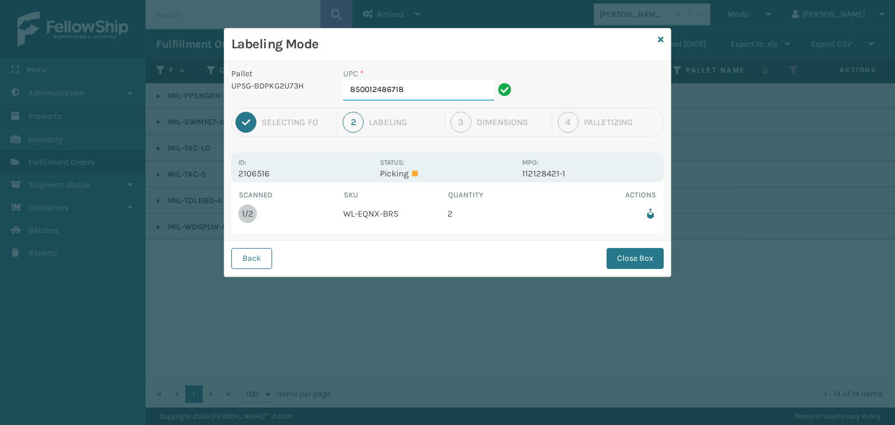
click at [422, 90] on input "850012486718" at bounding box center [418, 90] width 151 height 21
click at [641, 257] on button "Close Box" at bounding box center [634, 258] width 57 height 21
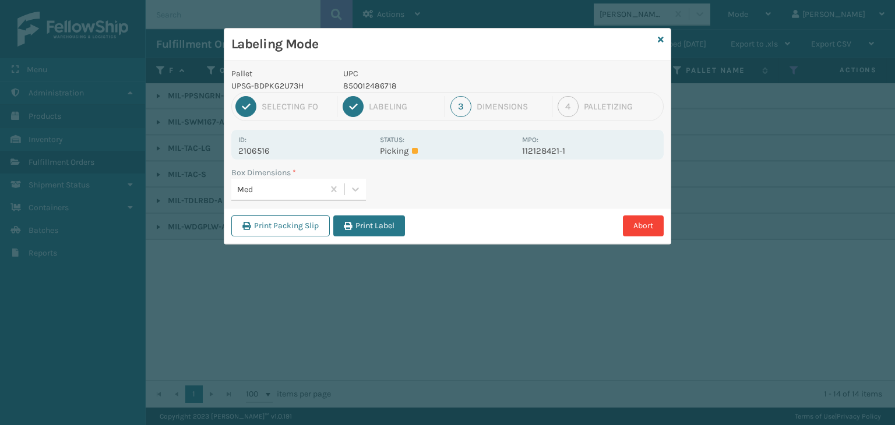
click at [381, 241] on div "Print Packing Slip Print Label Abort" at bounding box center [447, 226] width 446 height 36
click at [380, 222] on button "Print Label" at bounding box center [369, 225] width 72 height 21
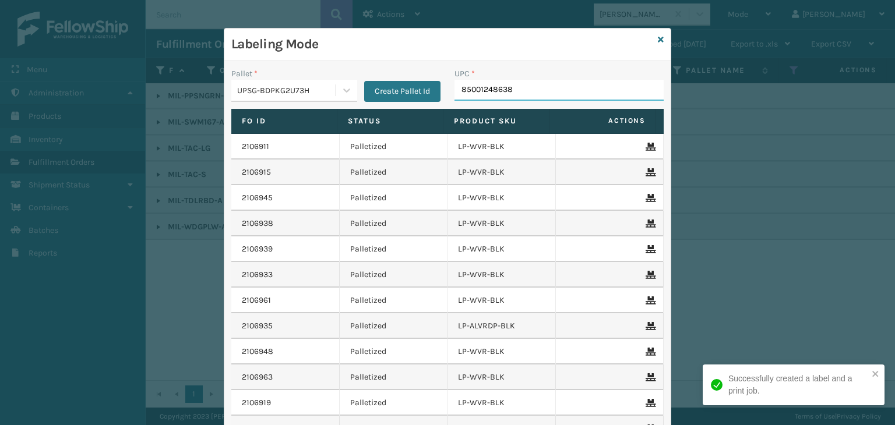
type input "850012486381"
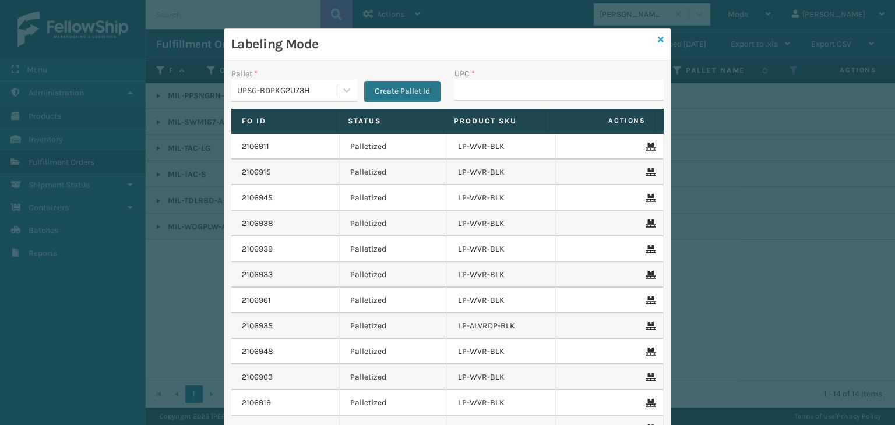
click at [657, 41] on icon at bounding box center [660, 40] width 6 height 8
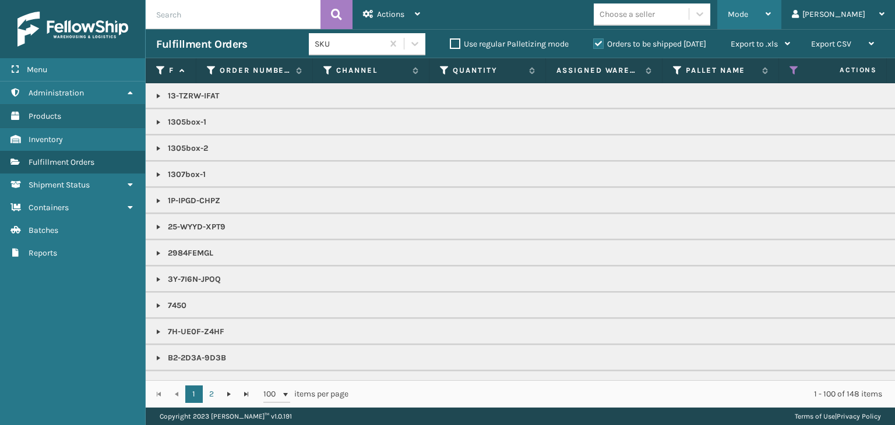
click at [748, 16] on span "Mode" at bounding box center [737, 14] width 20 height 10
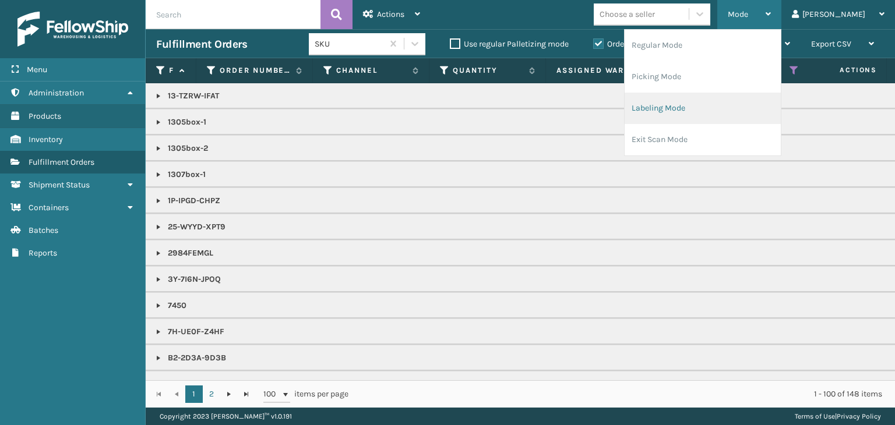
click at [733, 111] on li "Labeling Mode" at bounding box center [702, 108] width 156 height 31
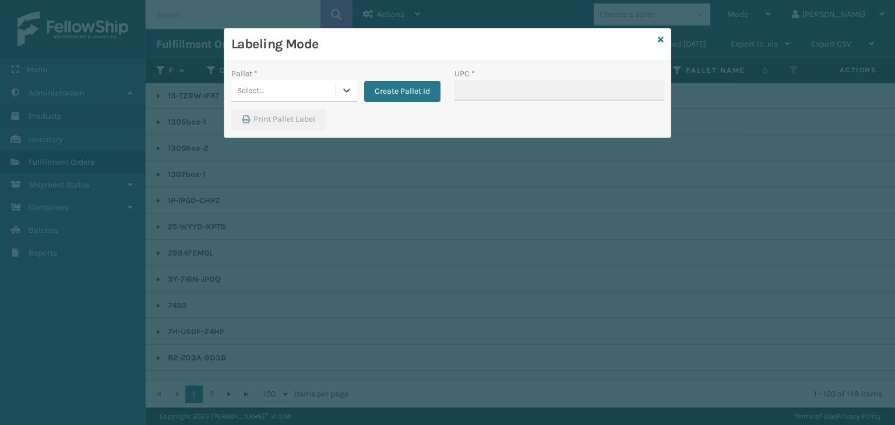
click at [317, 87] on div "Select..." at bounding box center [283, 90] width 104 height 19
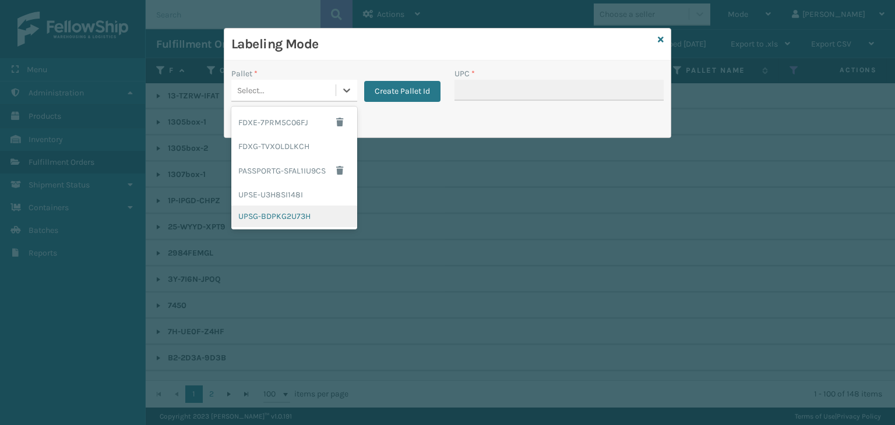
click at [289, 211] on div "UPSG-BDPKG2U73H" at bounding box center [294, 217] width 126 height 22
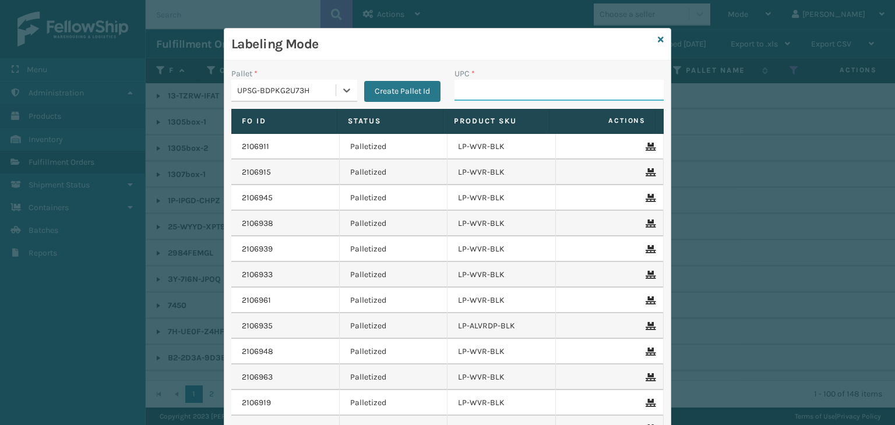
click at [483, 91] on input "UPC *" at bounding box center [558, 90] width 209 height 21
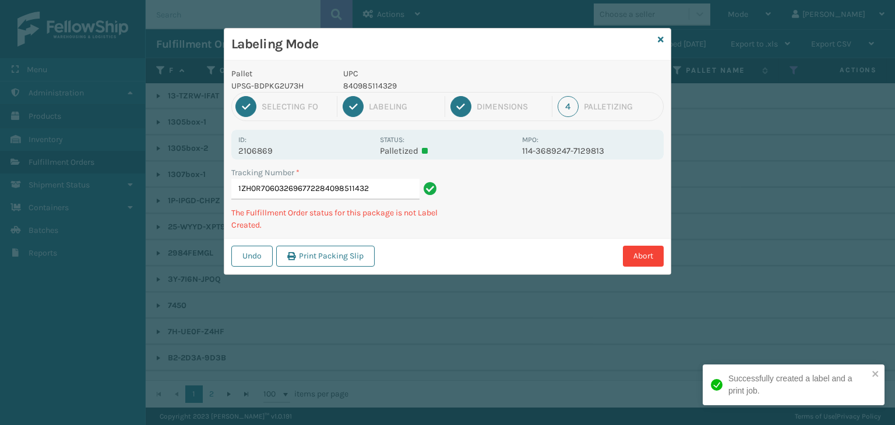
type input "1ZH0R7060326967722840985114329"
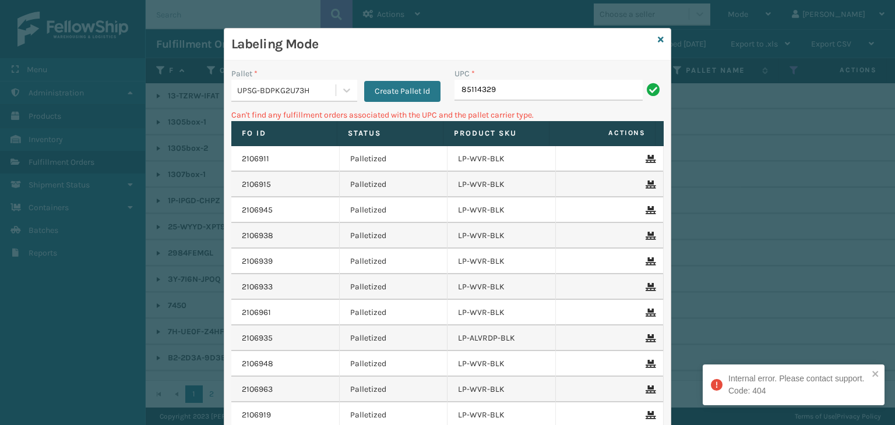
drag, startPoint x: 494, startPoint y: 89, endPoint x: 237, endPoint y: 73, distance: 257.3
click at [238, 73] on div "Pallet * UPSG-BDPKG2U73H Create Pallet Id UPC * 85114329" at bounding box center [447, 88] width 446 height 41
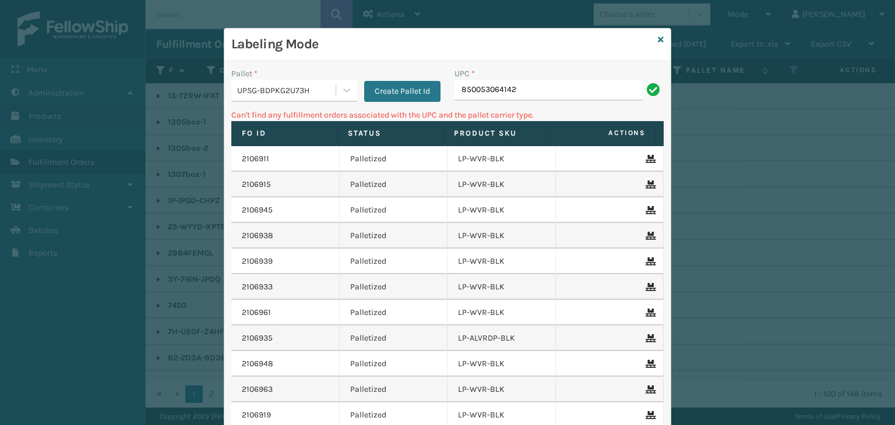
click at [277, 87] on div "UPSG-BDPKG2U73H" at bounding box center [283, 90] width 104 height 19
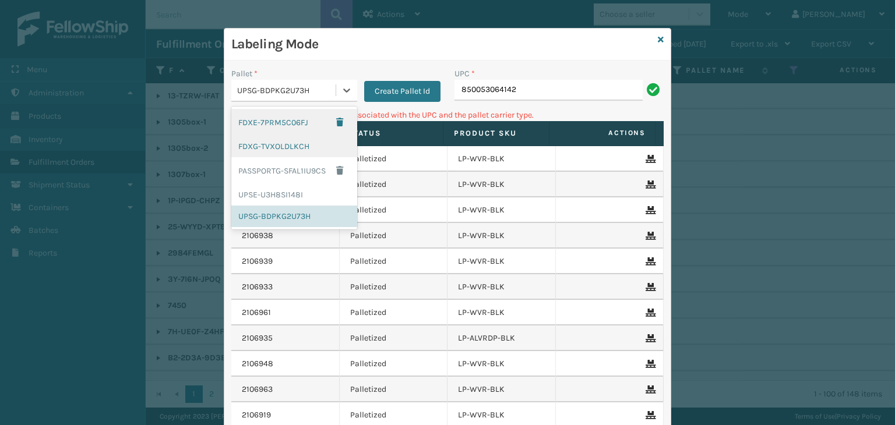
click at [284, 136] on div "FDXG-TVXOLDLKCH" at bounding box center [294, 147] width 126 height 22
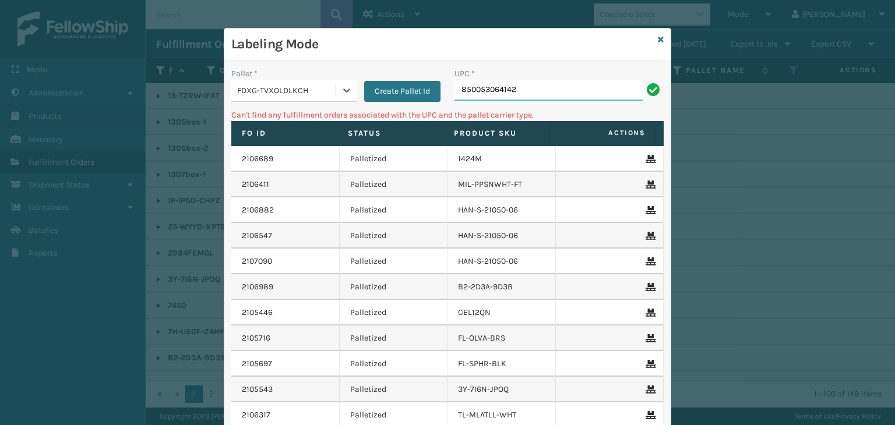
click at [559, 89] on input "850053064142" at bounding box center [548, 90] width 188 height 21
click at [281, 87] on div "FDXG-TVXOLDLKCH" at bounding box center [287, 90] width 100 height 12
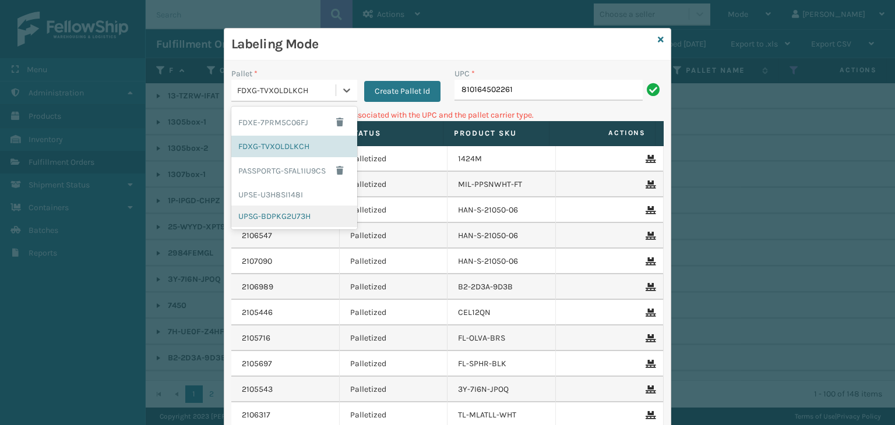
drag, startPoint x: 279, startPoint y: 213, endPoint x: 438, endPoint y: 158, distance: 168.0
click at [284, 213] on div "UPSG-BDPKG2U73H" at bounding box center [294, 217] width 126 height 22
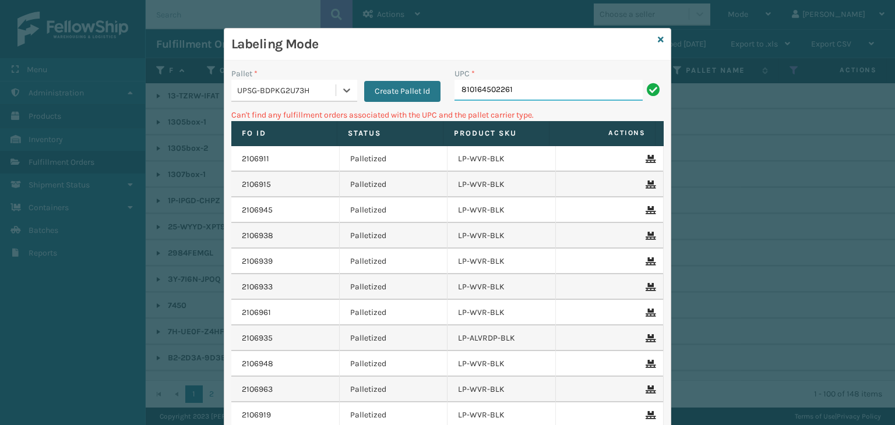
click at [550, 90] on input "810164502261" at bounding box center [548, 90] width 188 height 21
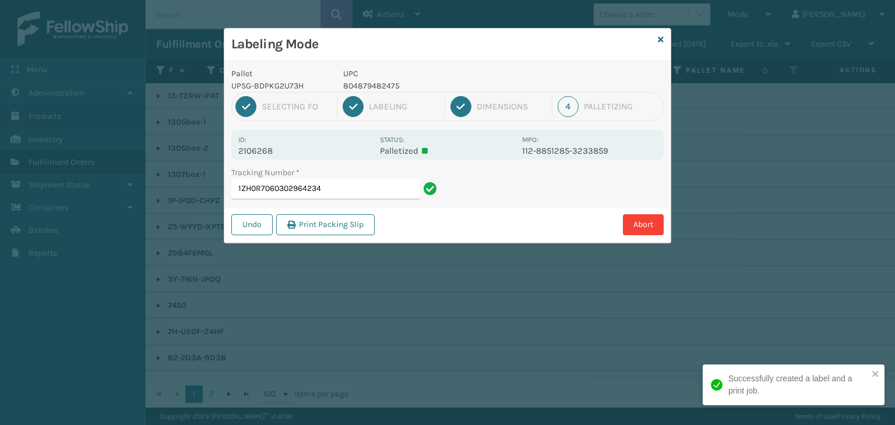
click at [391, 84] on p "804879482475" at bounding box center [429, 86] width 172 height 12
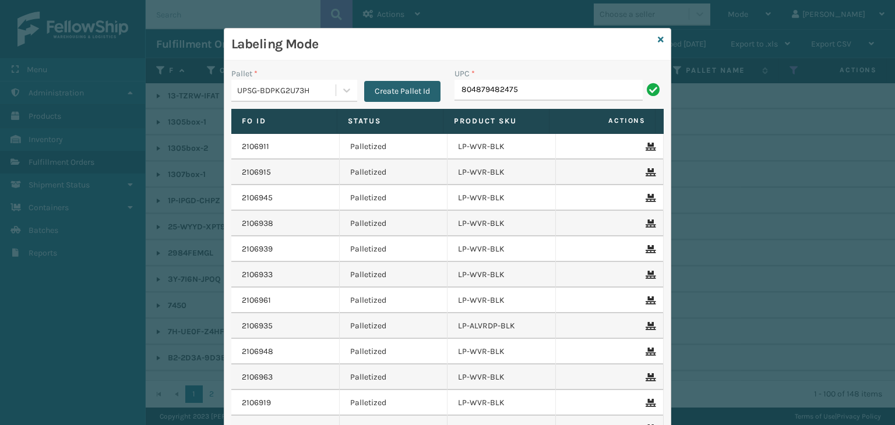
type input "804879482475"
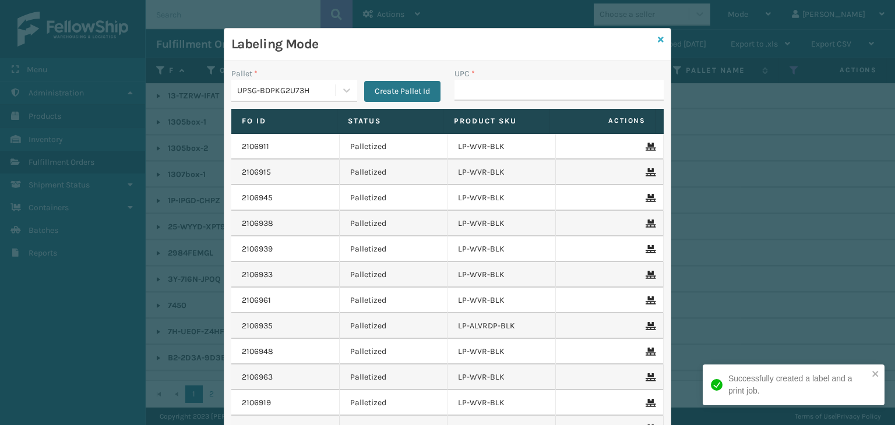
click at [658, 36] on icon at bounding box center [660, 40] width 6 height 8
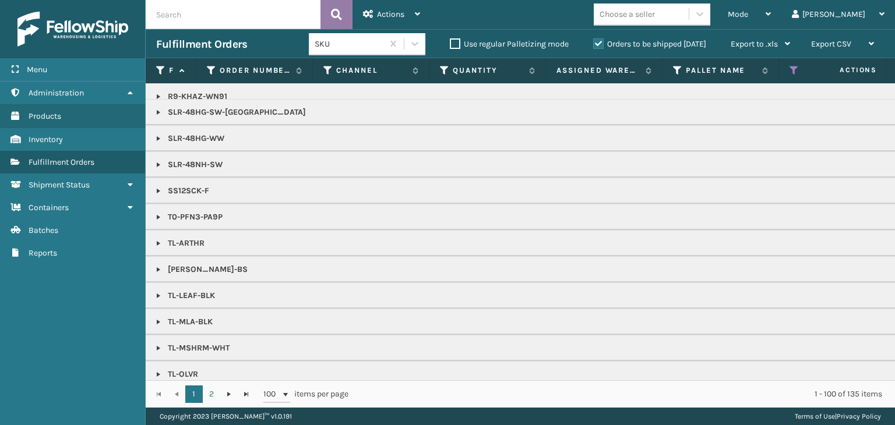
scroll to position [1328, 0]
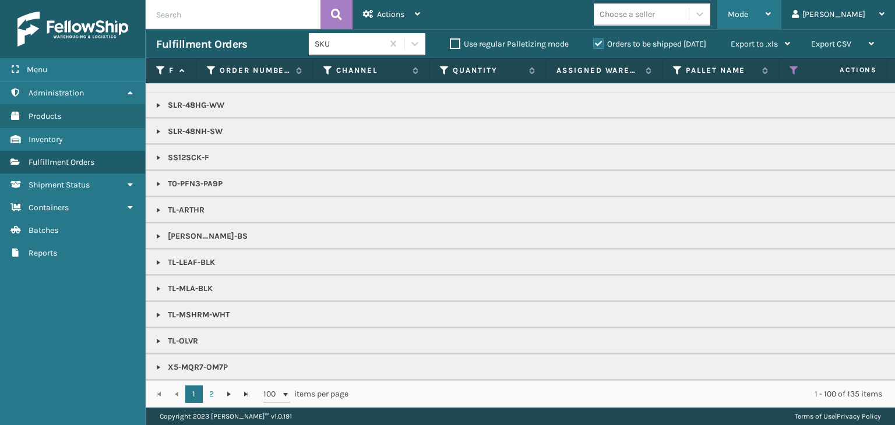
click at [770, 24] on div "Mode" at bounding box center [748, 14] width 43 height 29
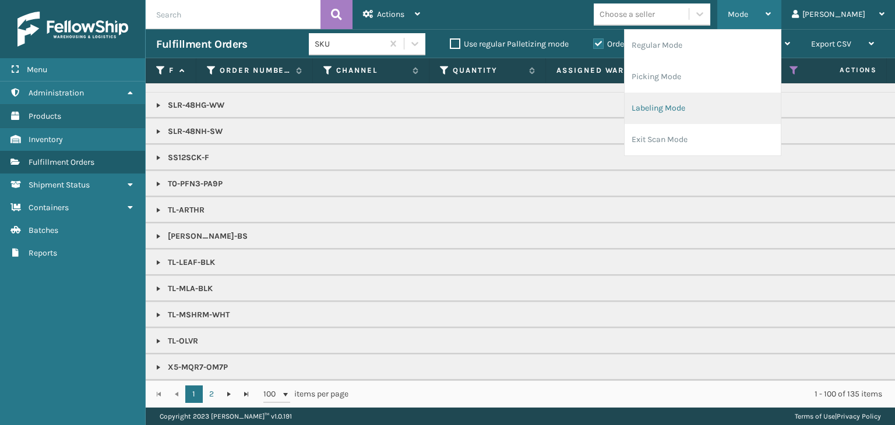
click at [741, 115] on li "Labeling Mode" at bounding box center [702, 108] width 156 height 31
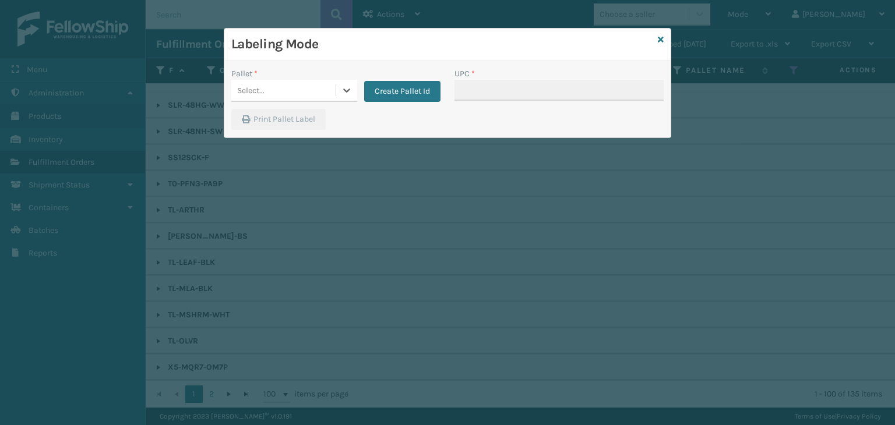
click at [282, 92] on div "Select..." at bounding box center [283, 90] width 104 height 19
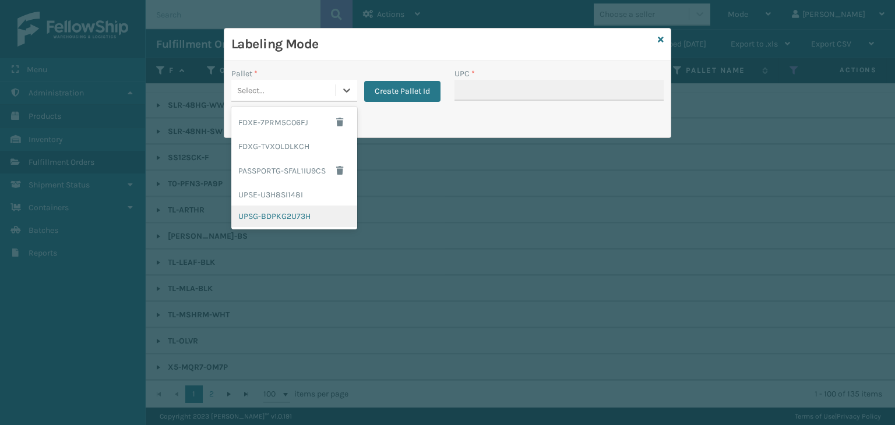
click at [261, 221] on div "UPSG-BDPKG2U73H" at bounding box center [294, 217] width 126 height 22
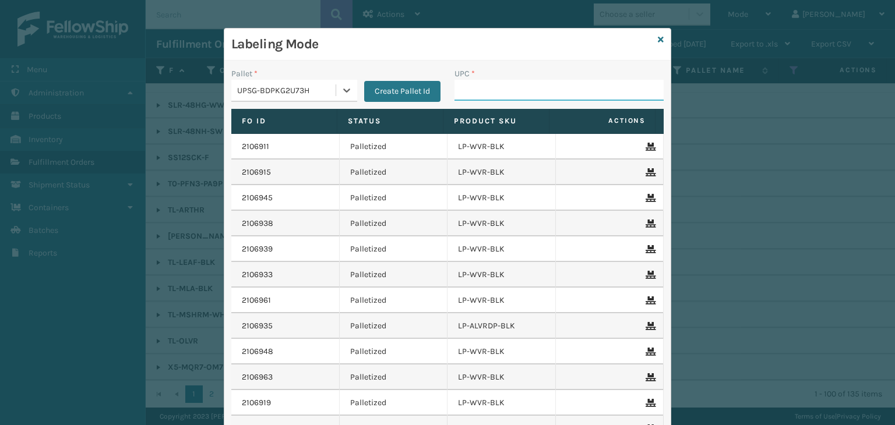
click at [485, 84] on input "UPC *" at bounding box center [558, 90] width 209 height 21
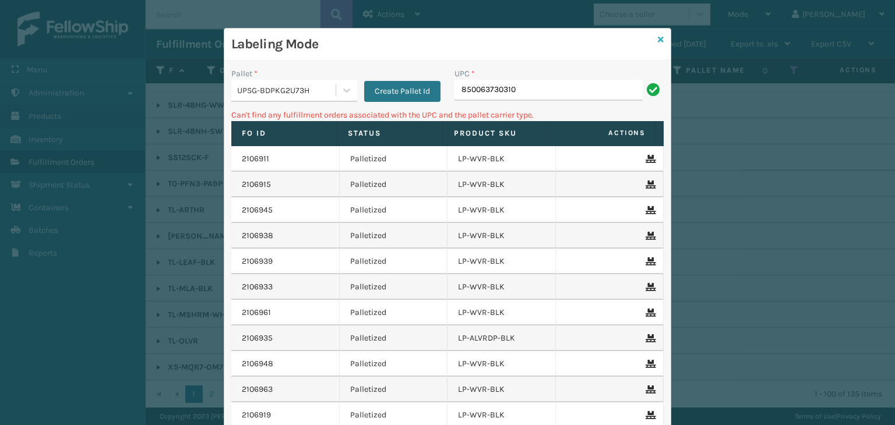
click at [659, 42] on div "Labeling Mode" at bounding box center [447, 45] width 446 height 32
click at [657, 39] on icon at bounding box center [660, 40] width 6 height 8
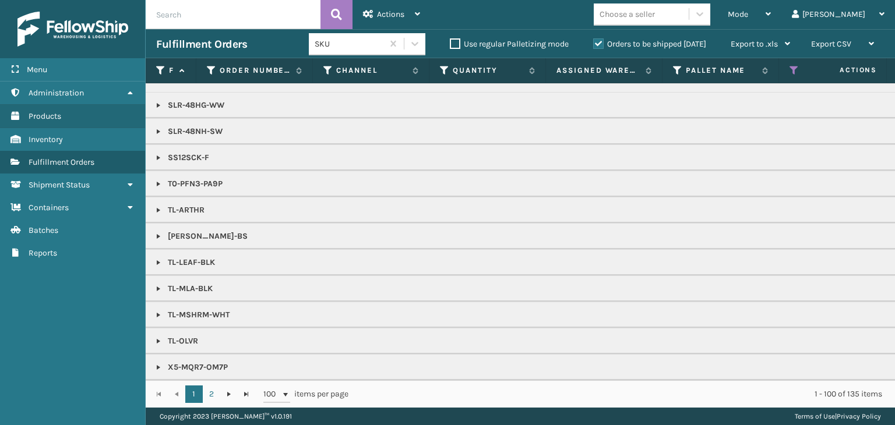
click at [655, 17] on div "Choose a seller" at bounding box center [626, 14] width 55 height 12
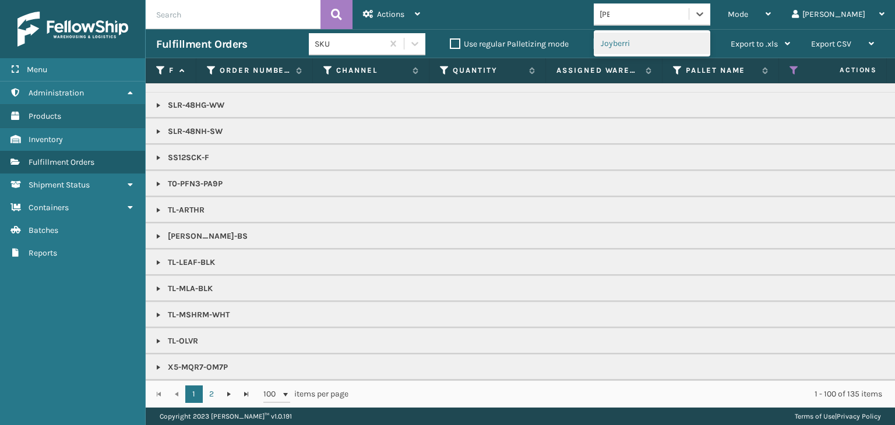
type input "JOY"
click at [678, 36] on div "Joyberri" at bounding box center [651, 44] width 116 height 22
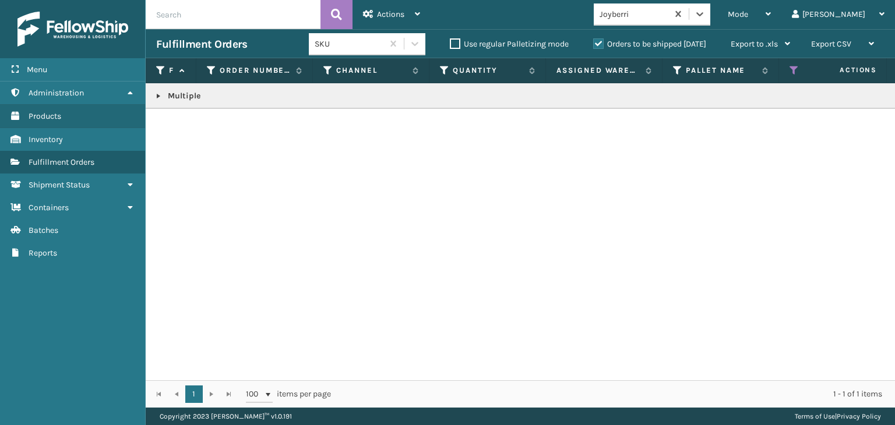
click at [156, 94] on link at bounding box center [158, 95] width 9 height 9
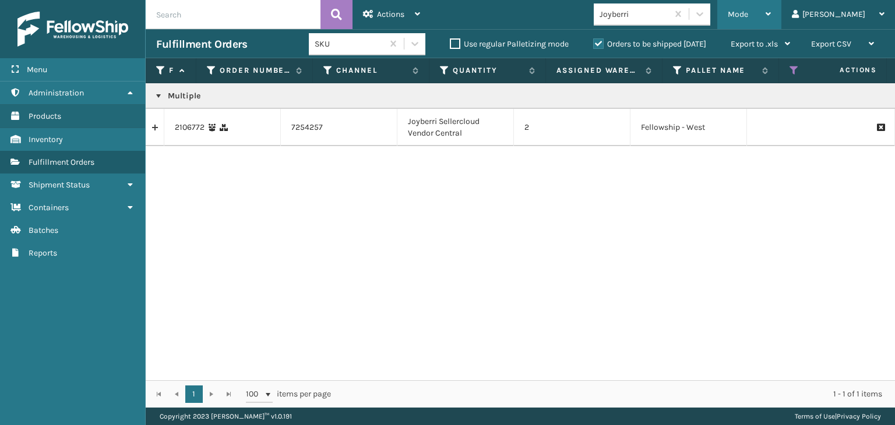
click at [748, 12] on span "Mode" at bounding box center [737, 14] width 20 height 10
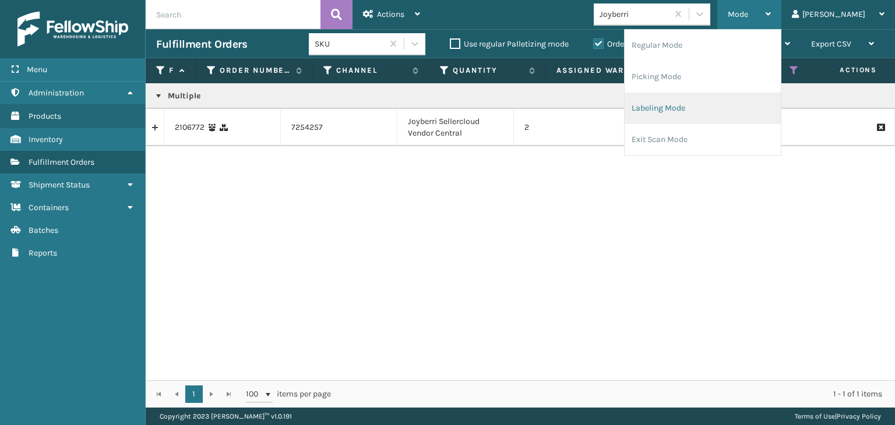
click at [722, 112] on li "Labeling Mode" at bounding box center [702, 108] width 156 height 31
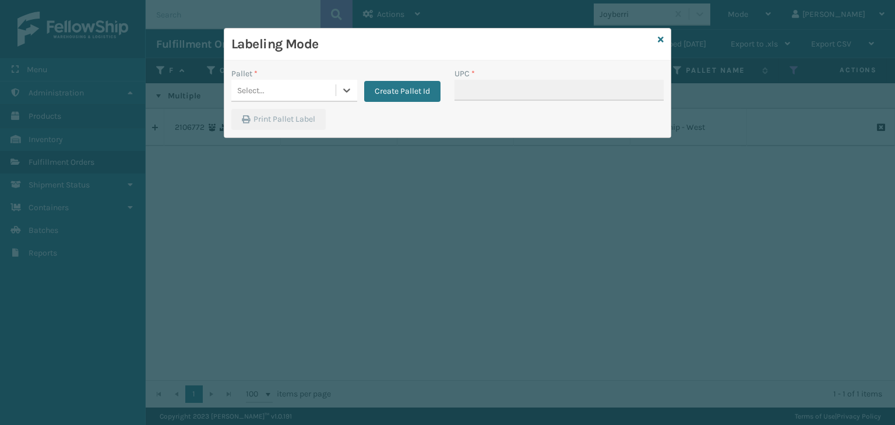
click at [247, 89] on div "Select..." at bounding box center [250, 90] width 27 height 12
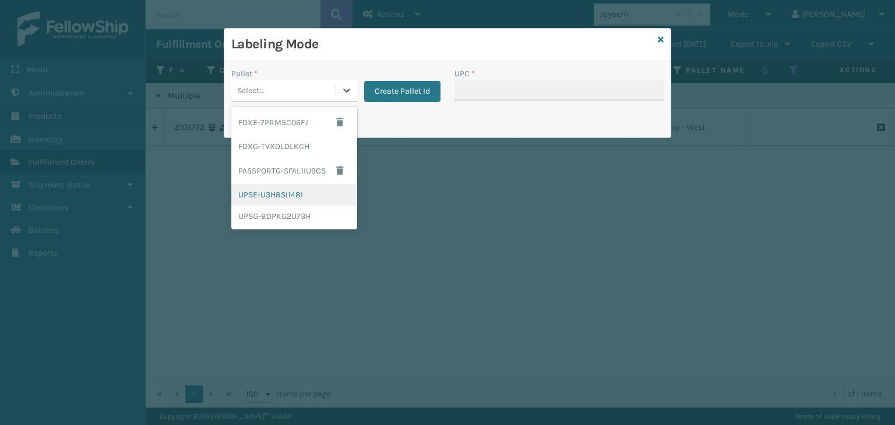
click at [280, 202] on div "UPSE-U3H8SI148I" at bounding box center [294, 195] width 126 height 22
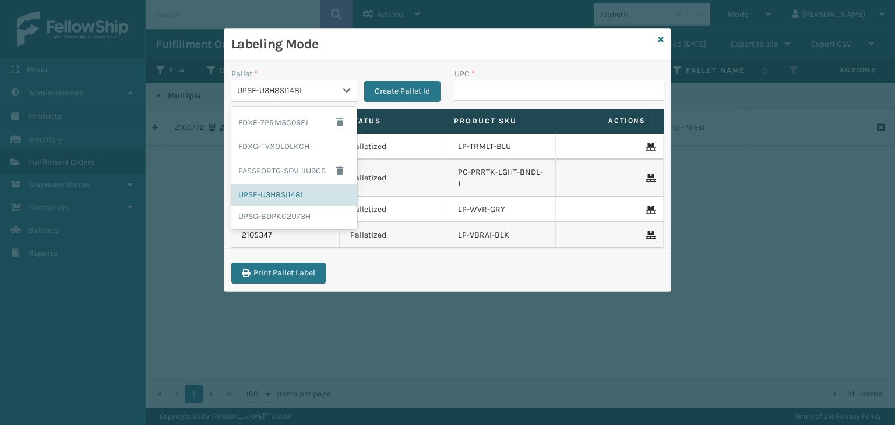
click at [264, 98] on div "UPSE-U3H8SI148I" at bounding box center [283, 90] width 104 height 19
click at [273, 210] on div "UPSG-BDPKG2U73H" at bounding box center [294, 217] width 126 height 22
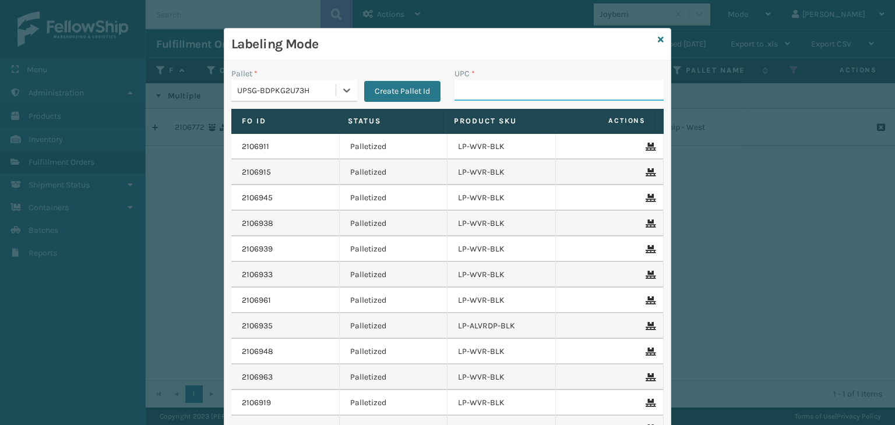
drag, startPoint x: 486, startPoint y: 90, endPoint x: 468, endPoint y: 93, distance: 18.4
click at [486, 90] on input "UPC *" at bounding box center [558, 90] width 209 height 21
type input "JB-UPSRG"
click at [657, 37] on icon at bounding box center [660, 40] width 6 height 8
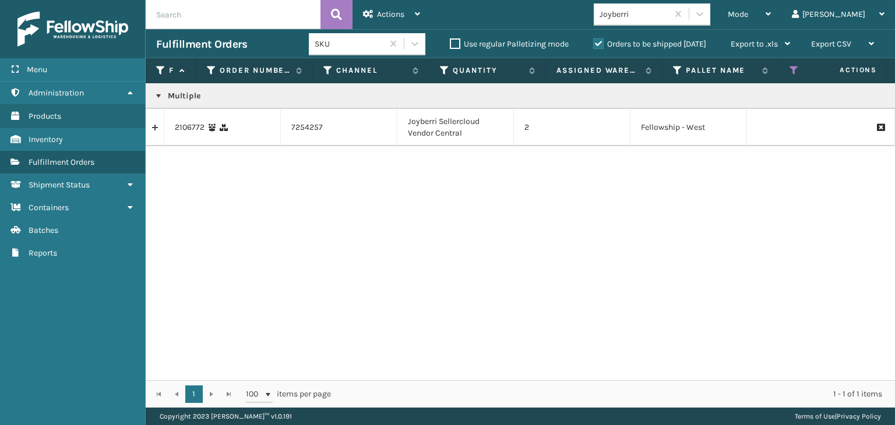
click at [199, 121] on td "2106772" at bounding box center [222, 127] width 116 height 37
click at [188, 123] on link "2106772" at bounding box center [190, 128] width 30 height 12
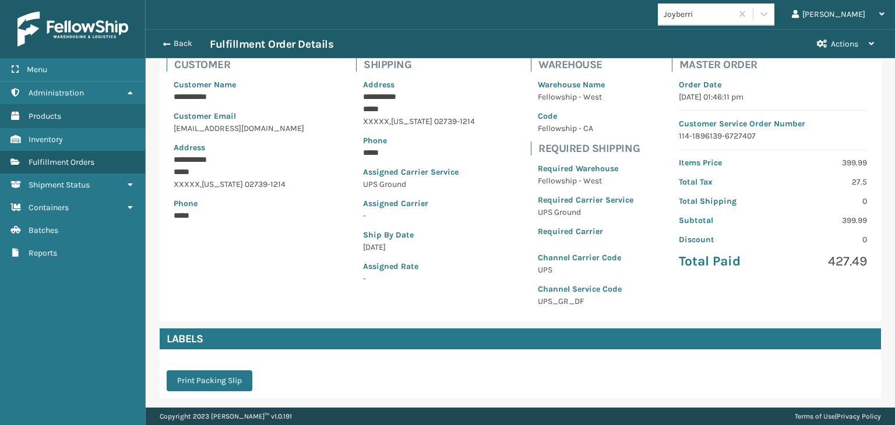
scroll to position [233, 0]
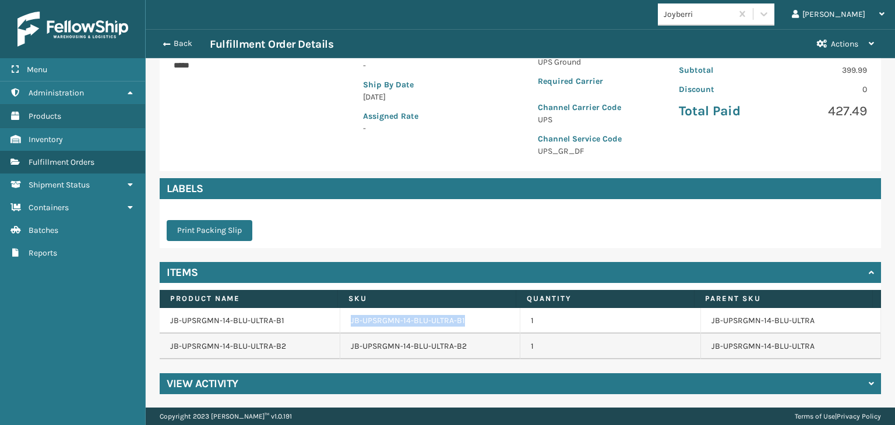
drag, startPoint x: 333, startPoint y: 320, endPoint x: 471, endPoint y: 310, distance: 137.8
click at [471, 310] on tr "JB-UPSRGMN-14-BLU-ULTRA-B1 JB-UPSRGMN-14-BLU-ULTRA-B1 1 JB-UPSRGMN-14-BLU-ULTRA" at bounding box center [520, 321] width 721 height 26
click at [184, 41] on button "Back" at bounding box center [183, 43] width 54 height 10
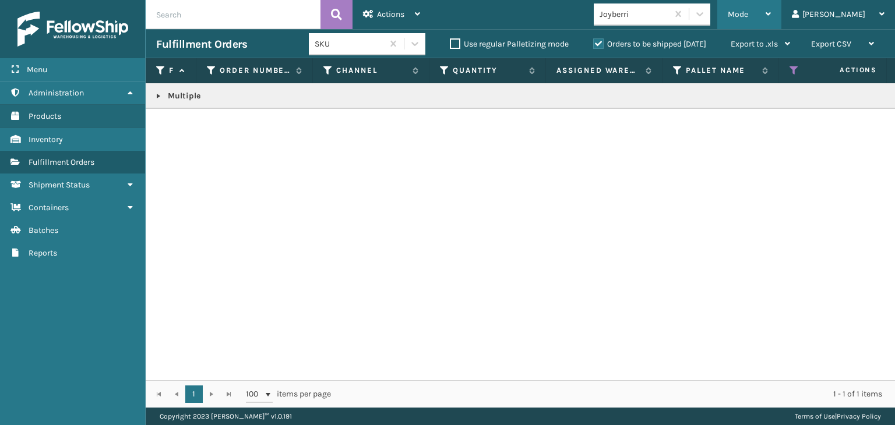
click at [770, 12] on div "Mode" at bounding box center [748, 14] width 43 height 29
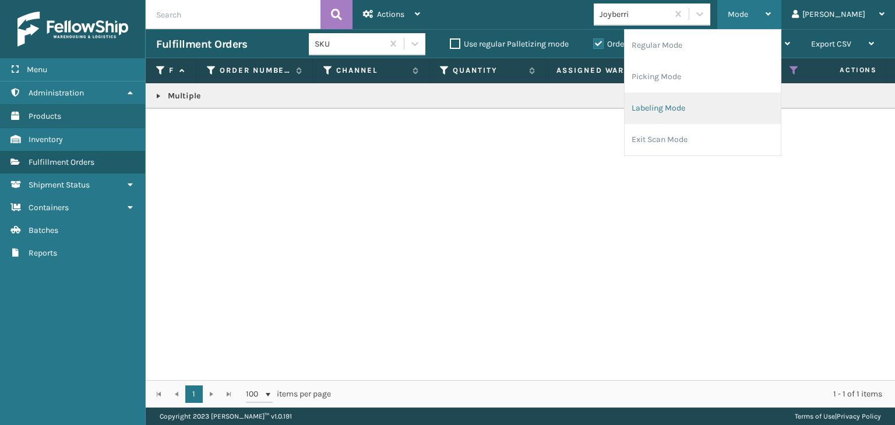
click at [754, 102] on li "Labeling Mode" at bounding box center [702, 108] width 156 height 31
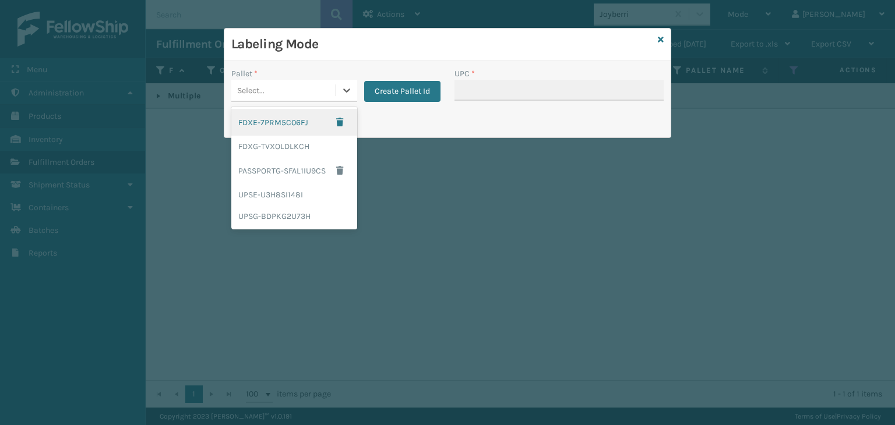
click at [275, 91] on div "Select..." at bounding box center [283, 90] width 104 height 19
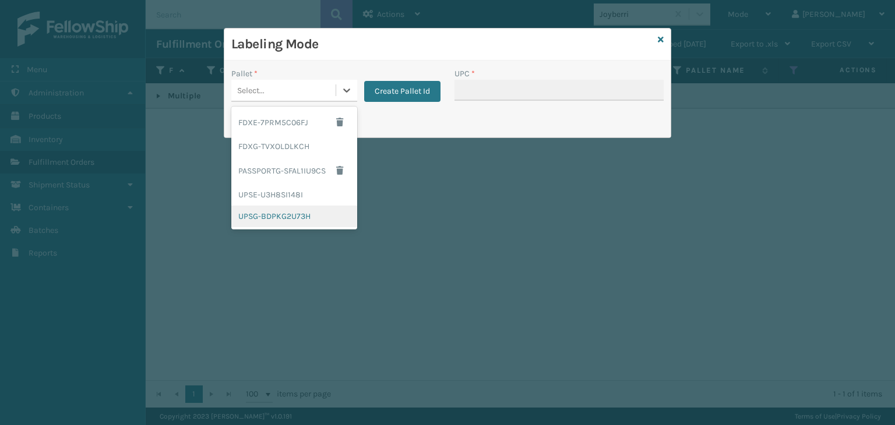
click at [278, 216] on div "UPSG-BDPKG2U73H" at bounding box center [294, 217] width 126 height 22
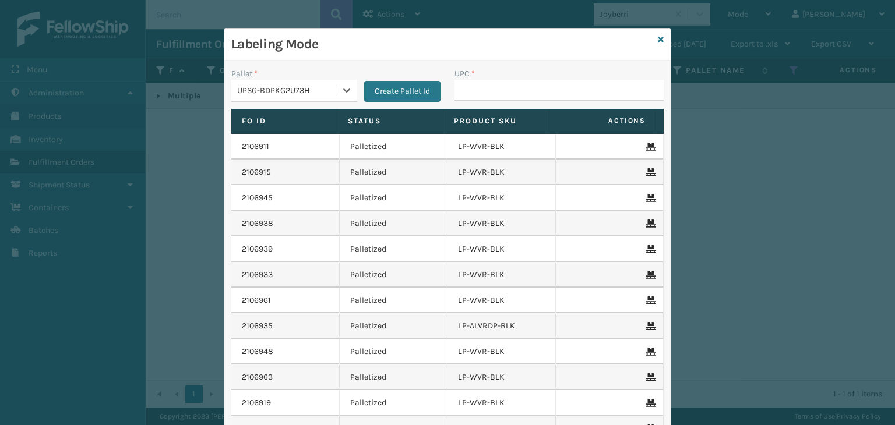
click at [515, 77] on div "UPC *" at bounding box center [558, 74] width 209 height 12
click at [503, 85] on input "UPC *" at bounding box center [558, 90] width 209 height 21
paste input "JB-UPSRGMN-14-BLU-ULTRA-B1"
type input "JB-UPSRGMN-14-BLU-ULTRA-B1"
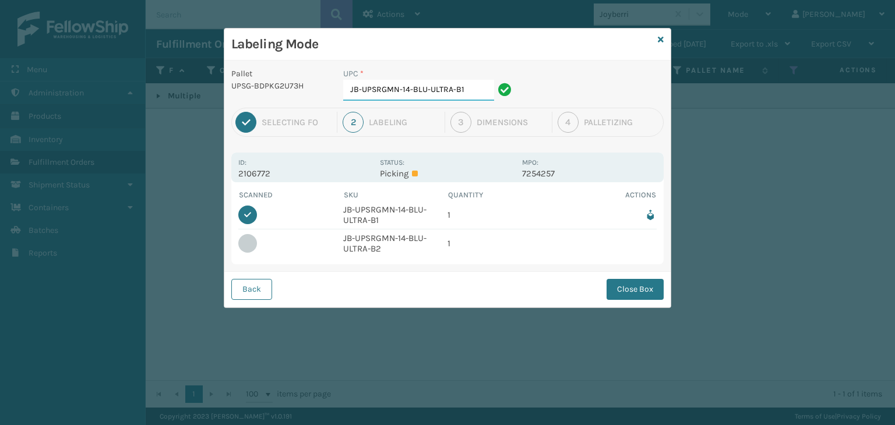
click at [473, 91] on input "JB-UPSRGMN-14-BLU-ULTRA-B1" at bounding box center [418, 90] width 151 height 21
click at [251, 281] on button "Back" at bounding box center [251, 289] width 41 height 21
type input "JB-UPSRGMN-14-BLU-ULTRA-B1"
click at [623, 288] on button "Close Box" at bounding box center [634, 289] width 57 height 21
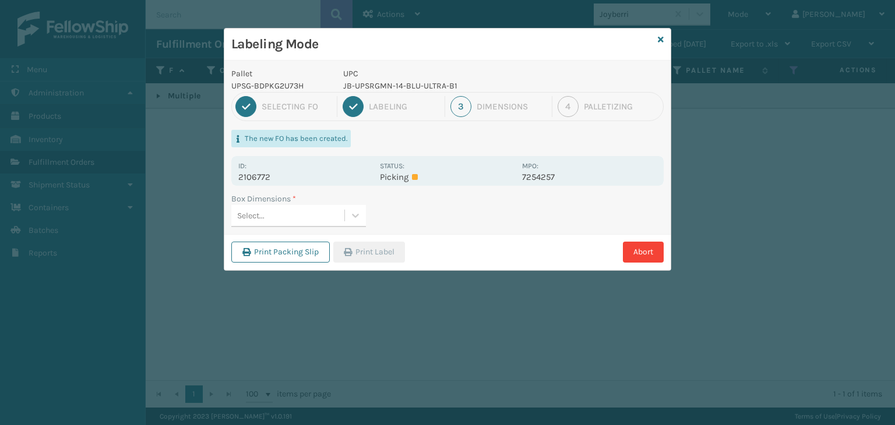
click at [294, 210] on div "Select..." at bounding box center [287, 215] width 113 height 19
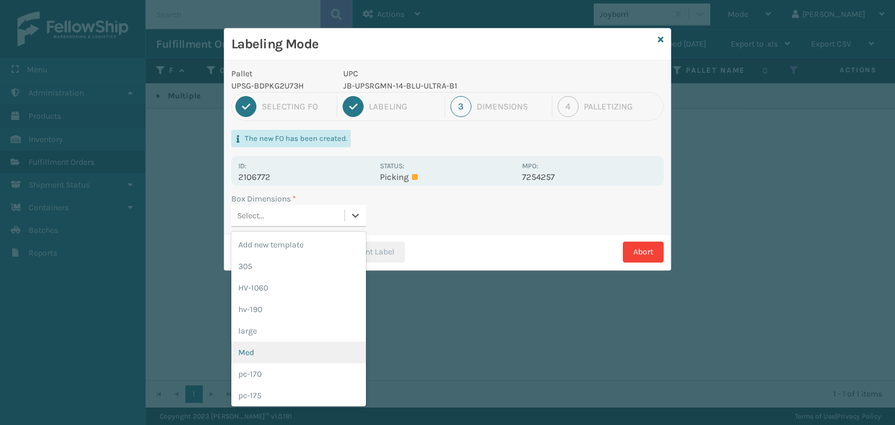
click at [261, 348] on div "Med" at bounding box center [298, 353] width 135 height 22
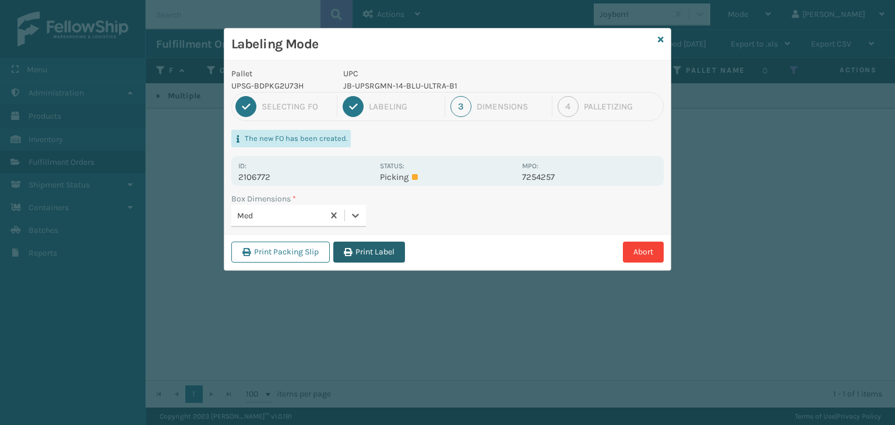
click at [386, 245] on button "Print Label" at bounding box center [369, 252] width 72 height 21
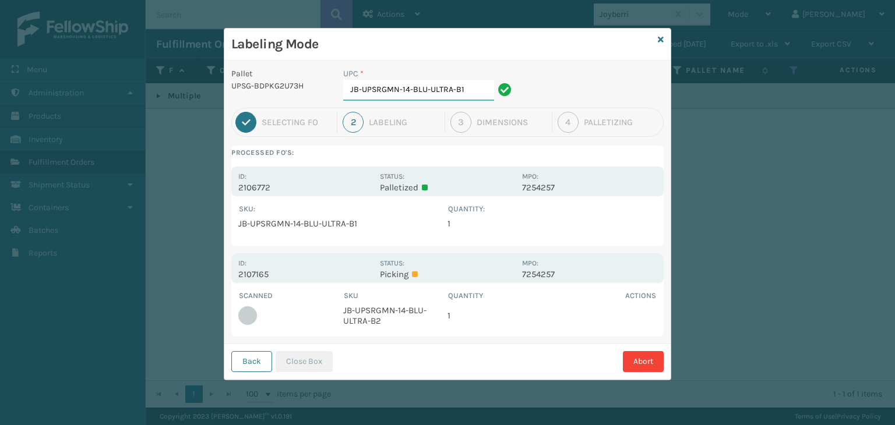
click at [467, 88] on input "JB-UPSRGMN-14-BLU-ULTRA-B1" at bounding box center [418, 90] width 151 height 21
type input "JB-UPSRGMN-14-BLU-ULTRA-B2"
click at [316, 363] on button "Close Box" at bounding box center [303, 361] width 57 height 21
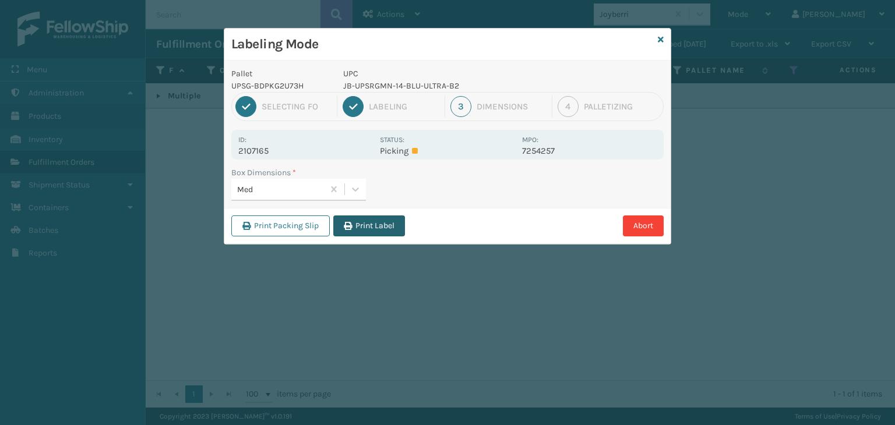
click at [376, 222] on button "Print Label" at bounding box center [369, 225] width 72 height 21
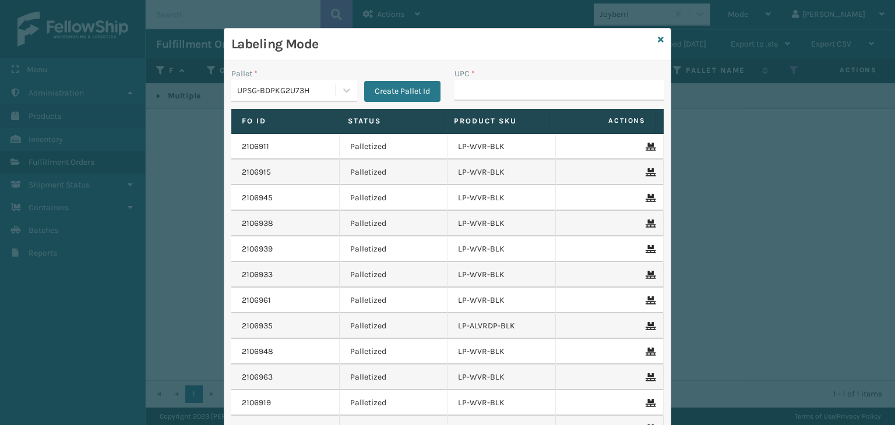
click at [266, 96] on div "UPSG-BDPKG2U73H" at bounding box center [287, 90] width 100 height 12
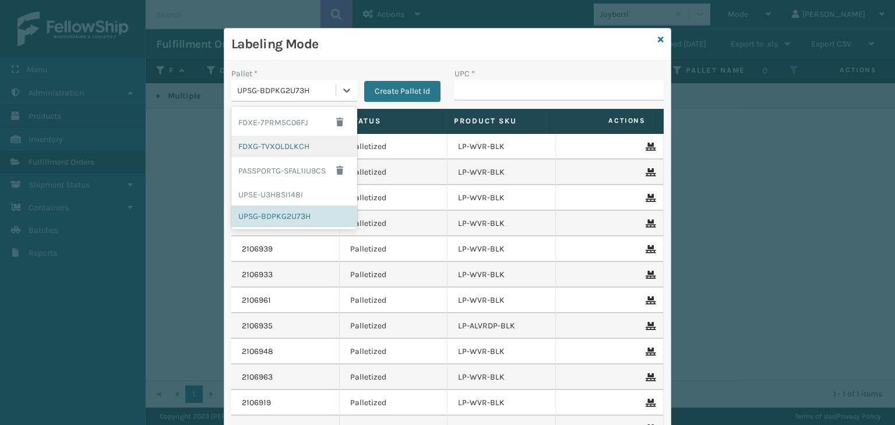
click at [300, 146] on div "FDXG-TVXOLDLKCH" at bounding box center [294, 147] width 126 height 22
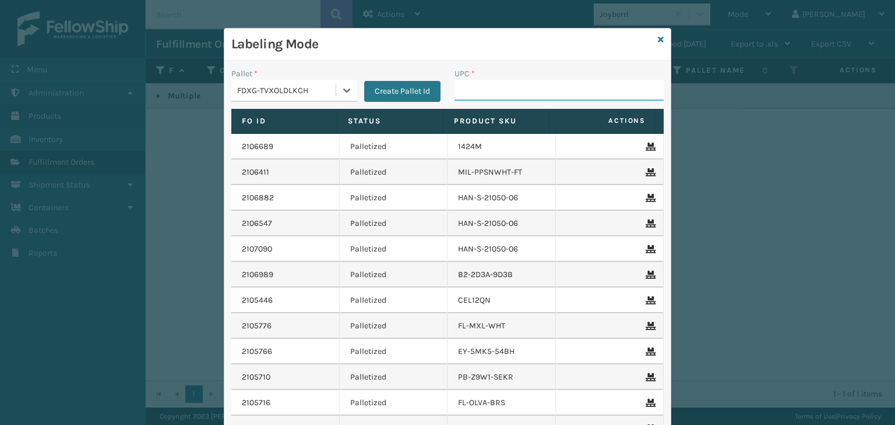
click at [509, 89] on input "UPC *" at bounding box center [558, 90] width 209 height 21
type input "8500460545"
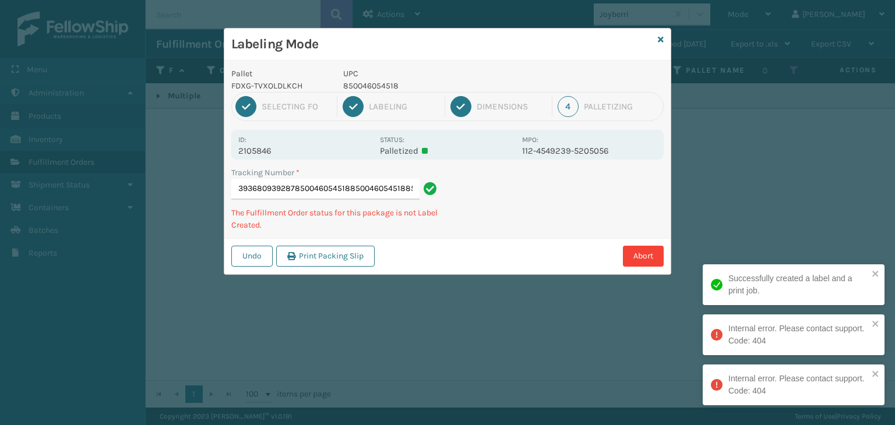
type input "393680939287850046054518850046054518850046054518"
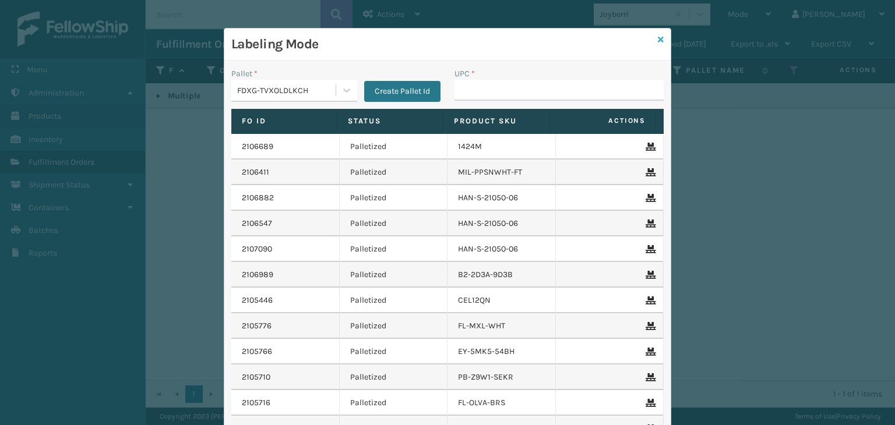
click at [657, 41] on icon at bounding box center [660, 40] width 6 height 8
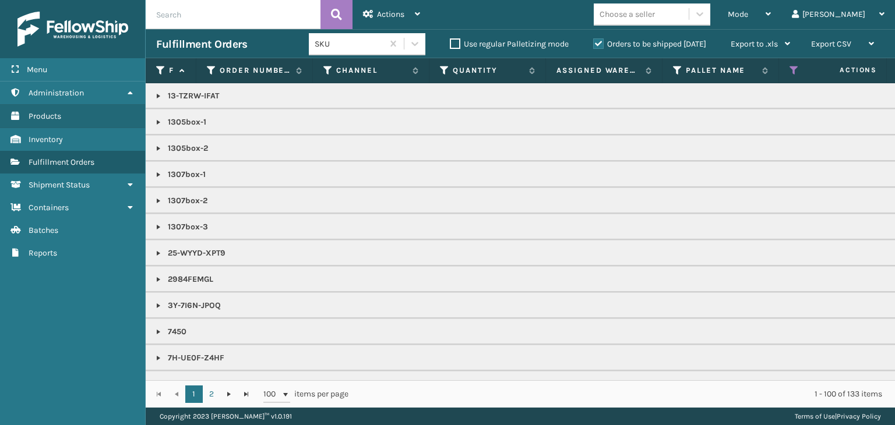
click at [770, 14] on div "Mode" at bounding box center [748, 14] width 43 height 29
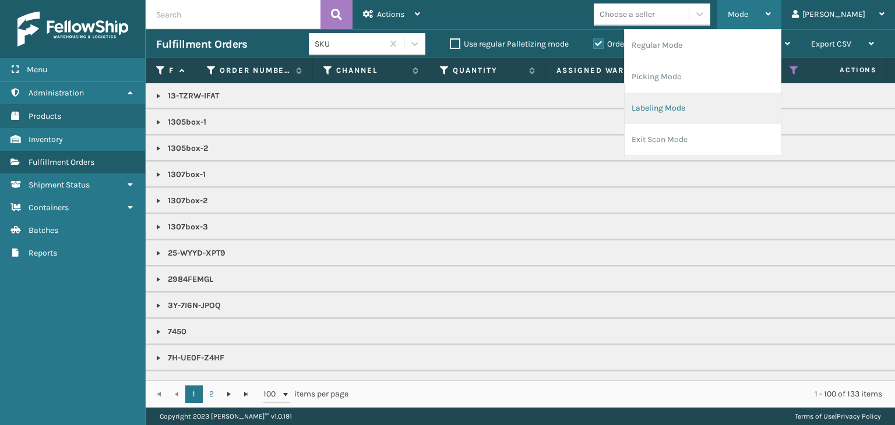
click at [743, 106] on li "Labeling Mode" at bounding box center [702, 108] width 156 height 31
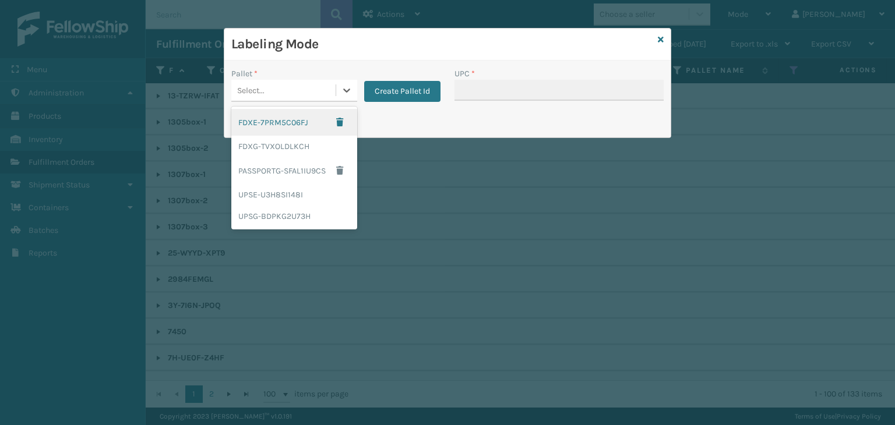
click at [275, 94] on div "Select..." at bounding box center [283, 90] width 104 height 19
click at [279, 152] on div "FDXG-TVXOLDLKCH" at bounding box center [294, 147] width 126 height 22
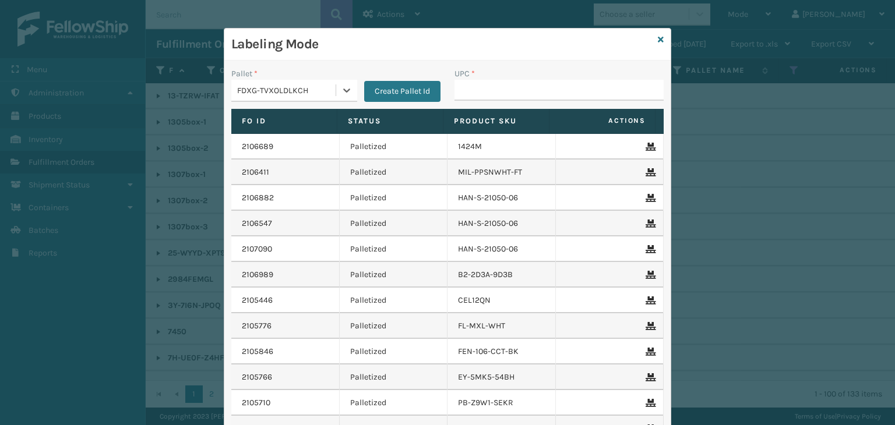
click at [533, 75] on div "UPC *" at bounding box center [558, 74] width 209 height 12
click at [531, 80] on input "UPC *" at bounding box center [558, 90] width 209 height 21
type input "850046054518"
type input "854403007537"
type input "850068"
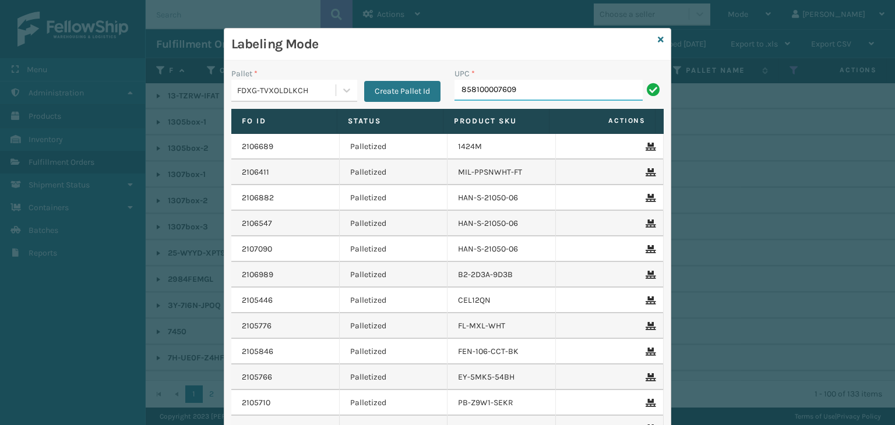
type input "858100007609"
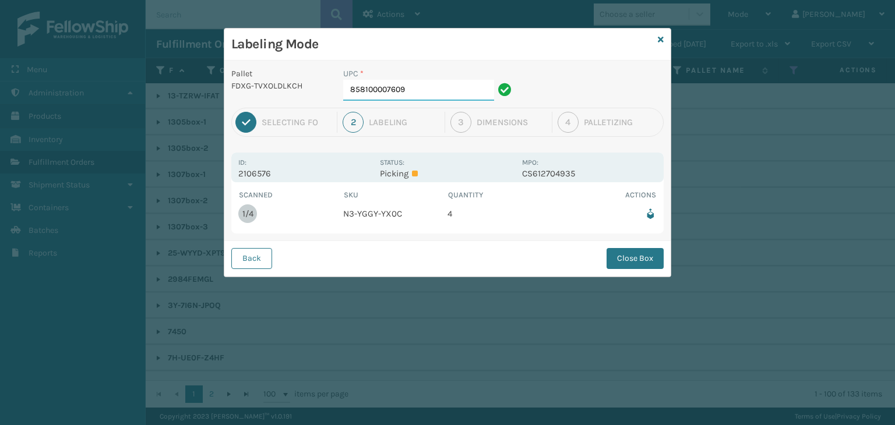
click at [409, 86] on input "858100007609" at bounding box center [418, 90] width 151 height 21
drag, startPoint x: 644, startPoint y: 250, endPoint x: 634, endPoint y: 237, distance: 16.2
click at [644, 250] on button "Close Box" at bounding box center [634, 258] width 57 height 21
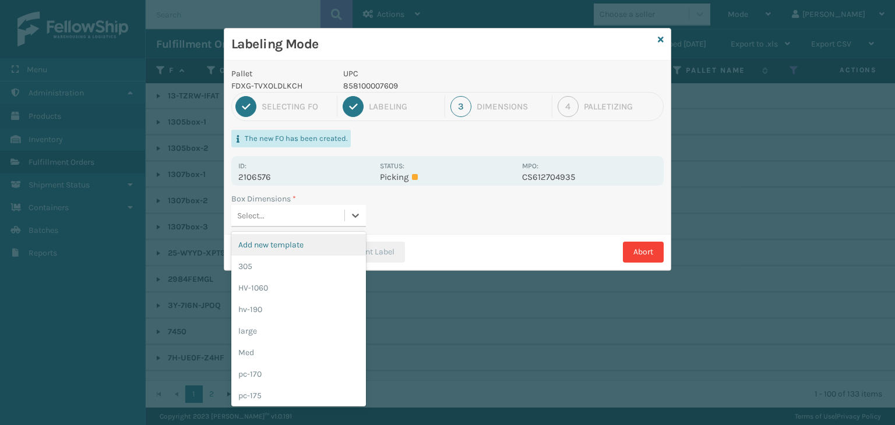
click at [310, 217] on div "Select..." at bounding box center [287, 215] width 113 height 19
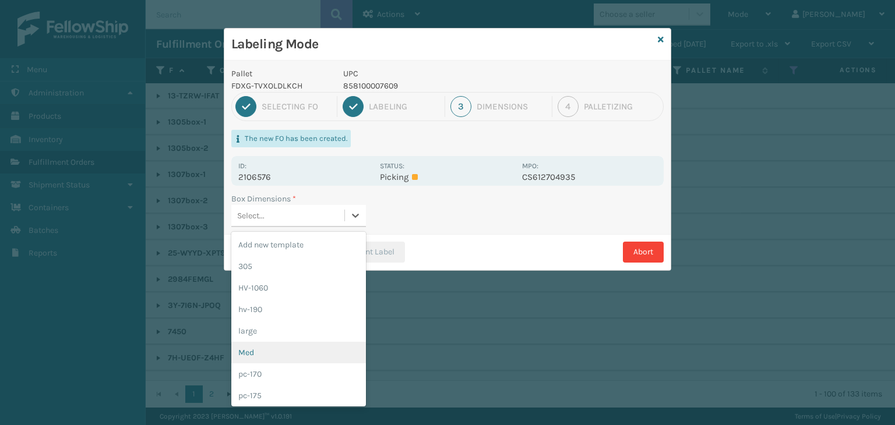
click at [280, 358] on div "Med" at bounding box center [298, 353] width 135 height 22
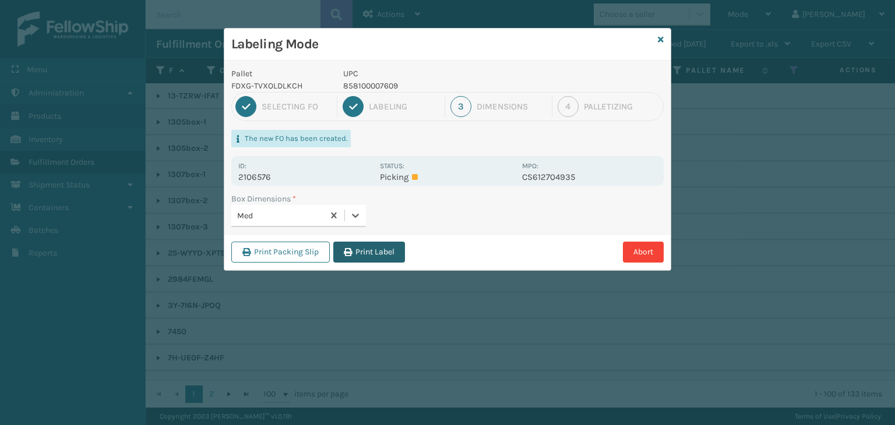
click at [386, 248] on button "Print Label" at bounding box center [369, 252] width 72 height 21
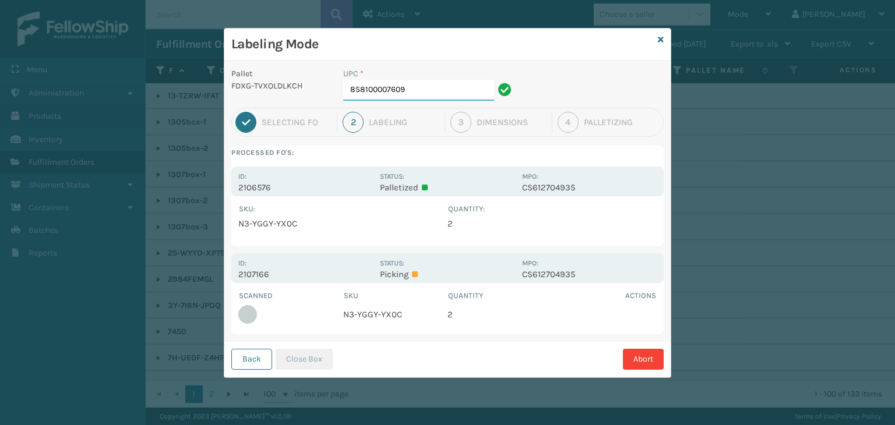
click at [450, 94] on input "858100007609" at bounding box center [418, 90] width 151 height 21
drag, startPoint x: 313, startPoint y: 361, endPoint x: 314, endPoint y: 355, distance: 6.5
click at [313, 360] on button "Close Box" at bounding box center [303, 359] width 57 height 21
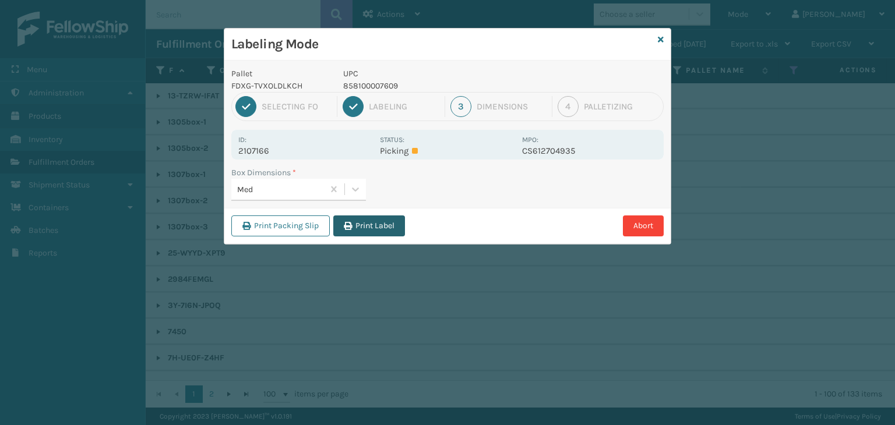
click at [376, 226] on button "Print Label" at bounding box center [369, 225] width 72 height 21
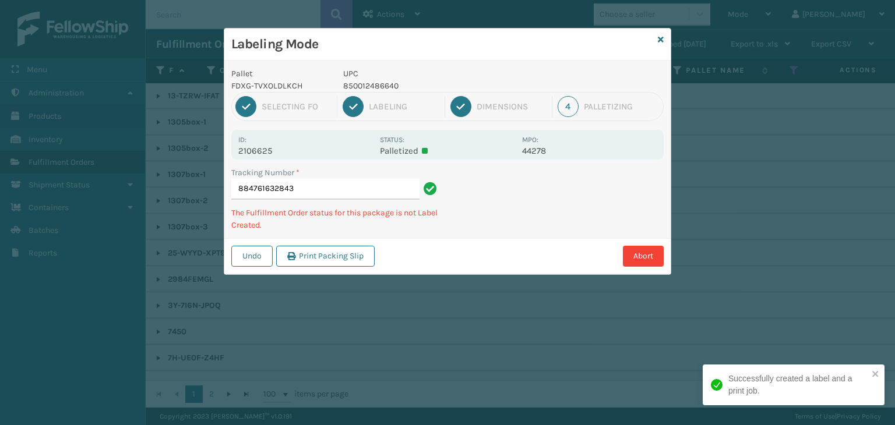
click at [259, 147] on p "2106625" at bounding box center [305, 151] width 135 height 10
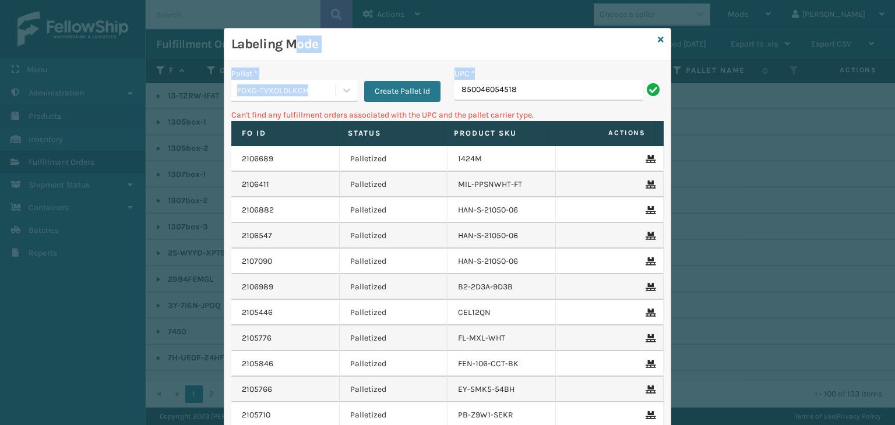
drag, startPoint x: 569, startPoint y: 78, endPoint x: 289, endPoint y: 42, distance: 281.9
click at [289, 42] on div "Labeling Mode Pallet * FDXG-TVXOLDLKCH Create Pallet Id UPC * 850046054518 Can'…" at bounding box center [447, 271] width 446 height 485
drag, startPoint x: 536, startPoint y: 85, endPoint x: 126, endPoint y: 117, distance: 410.6
click at [126, 117] on div "Labeling Mode Pallet * FDXG-TVXOLDLKCH Create Pallet Id UPC * 850046054518 Can'…" at bounding box center [447, 212] width 895 height 425
type input "853913008072"
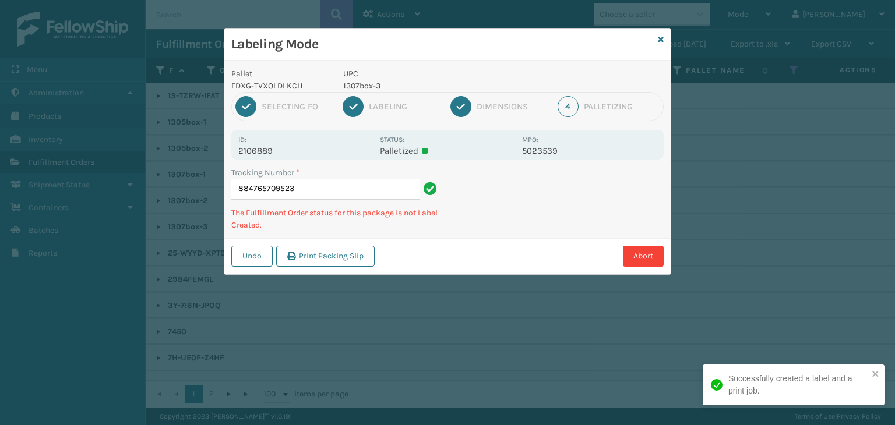
click at [367, 80] on p "1307box-3" at bounding box center [429, 86] width 172 height 12
click at [368, 80] on p "1307box-3" at bounding box center [429, 86] width 172 height 12
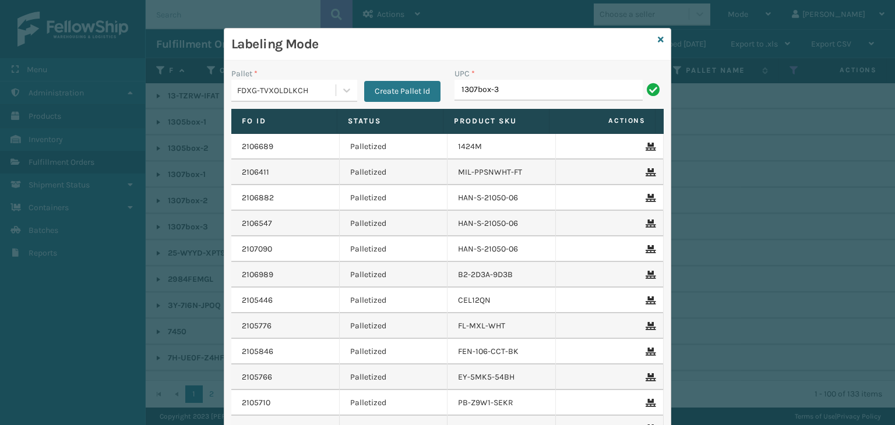
type input "1307box-3"
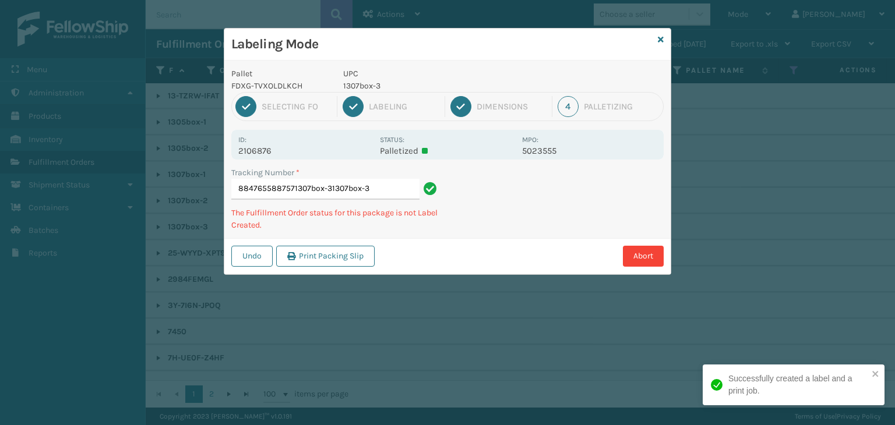
type input "8847655887571307box-31307box-31307box-3"
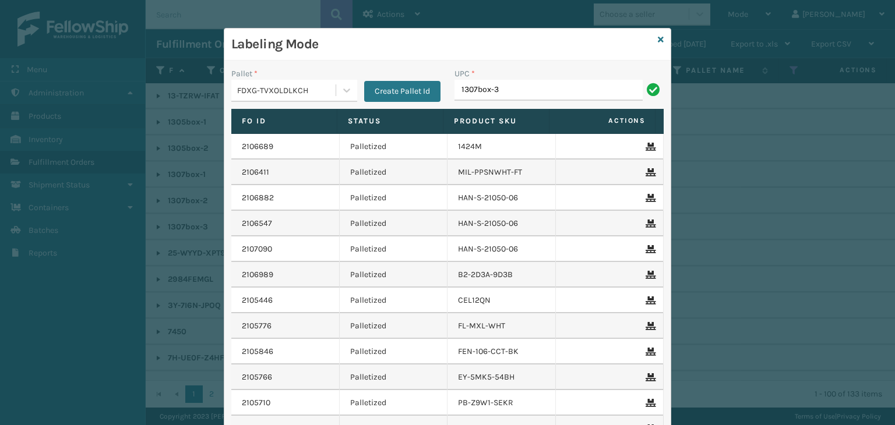
type input "1307box-3"
click at [314, 93] on div "FDXG-TVXOLDLKCH" at bounding box center [287, 90] width 100 height 12
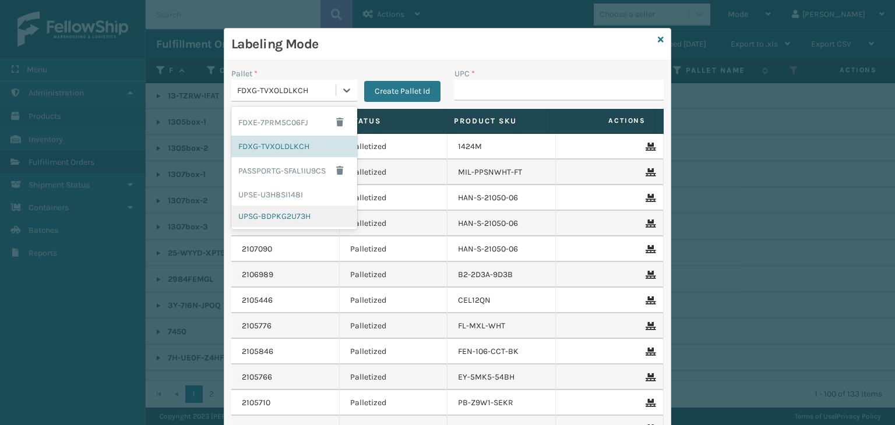
click at [313, 218] on div "UPSG-BDPKG2U73H" at bounding box center [294, 217] width 126 height 22
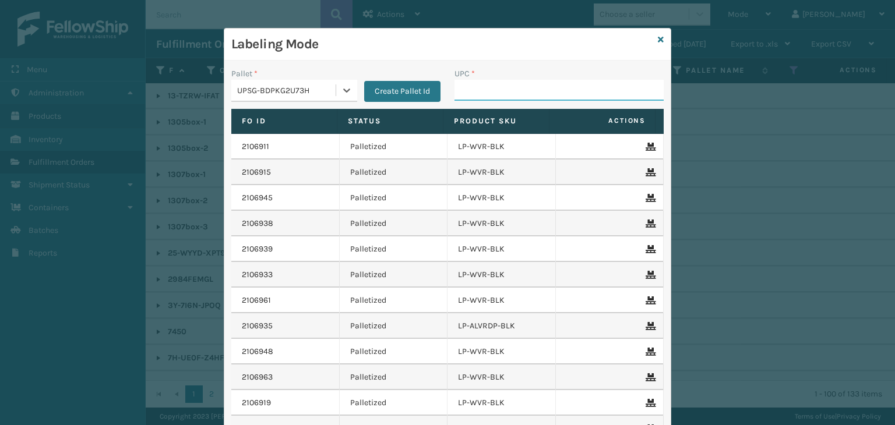
click at [471, 80] on input "UPC *" at bounding box center [558, 90] width 209 height 21
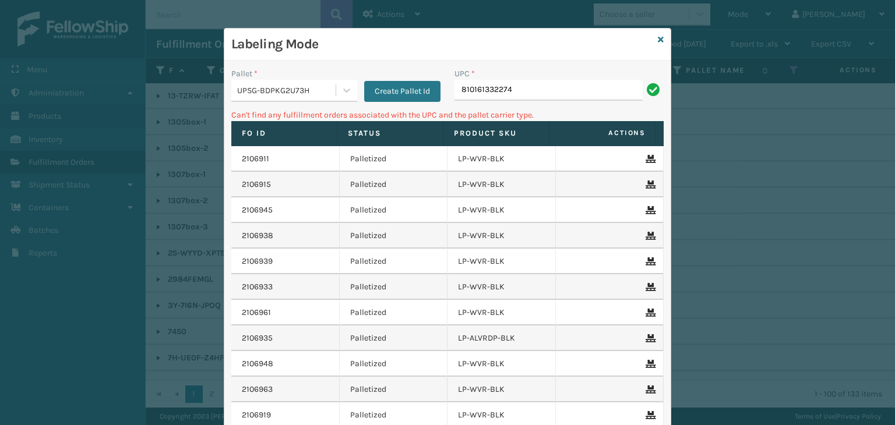
drag, startPoint x: 539, startPoint y: 87, endPoint x: 429, endPoint y: 52, distance: 115.3
click at [374, 58] on div "Labeling Mode Pallet * UPSG-BDPKG2U73H Create Pallet Id UPC * 810161332274 Can'…" at bounding box center [447, 271] width 446 height 485
drag, startPoint x: 534, startPoint y: 88, endPoint x: 147, endPoint y: 105, distance: 387.7
click at [147, 105] on div "Labeling Mode Pallet * UPSG-BDPKG2U73H Create Pallet Id UPC * 810161332298 Can'…" at bounding box center [447, 212] width 895 height 425
type input "LP-FLXVST-M-BLK"
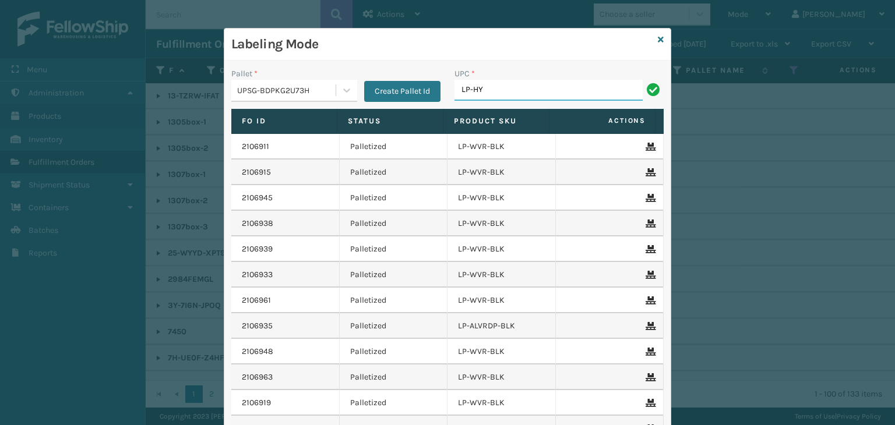
type input "LP-HYDLFCHG-FOG"
drag, startPoint x: 551, startPoint y: 91, endPoint x: 212, endPoint y: 94, distance: 338.9
click at [212, 94] on div "Labeling Mode Pallet * UPSG-BDPKG2U73H Create Pallet Id UPC * LP-HYDLFCHG-FOG F…" at bounding box center [447, 212] width 895 height 425
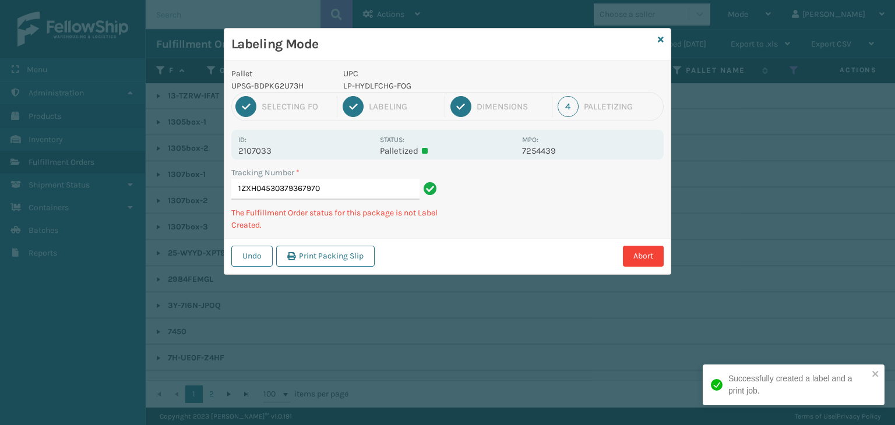
click at [380, 84] on p "LP-HYDLFCHG-FOG" at bounding box center [429, 86] width 172 height 12
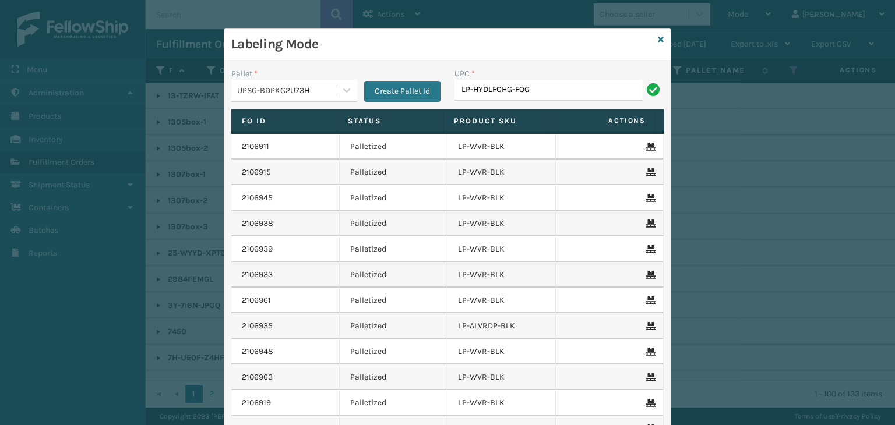
type input "LP-HYDLFCHG-FOG"
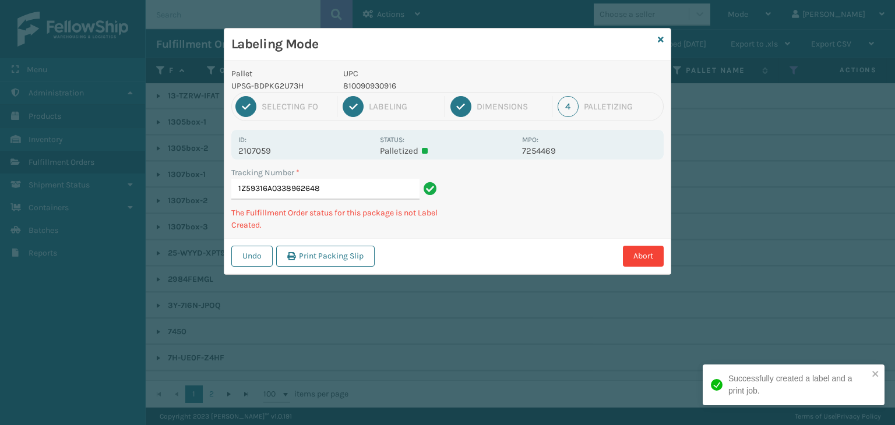
click at [354, 87] on p "810090930916" at bounding box center [429, 86] width 172 height 12
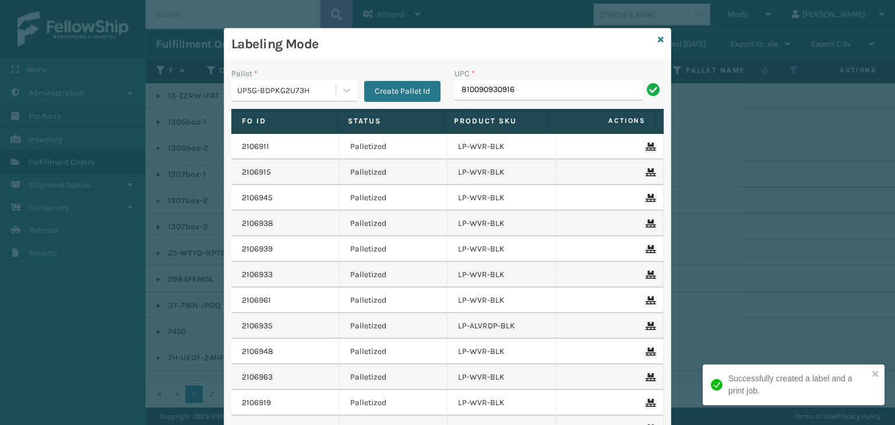
type input "810090930916"
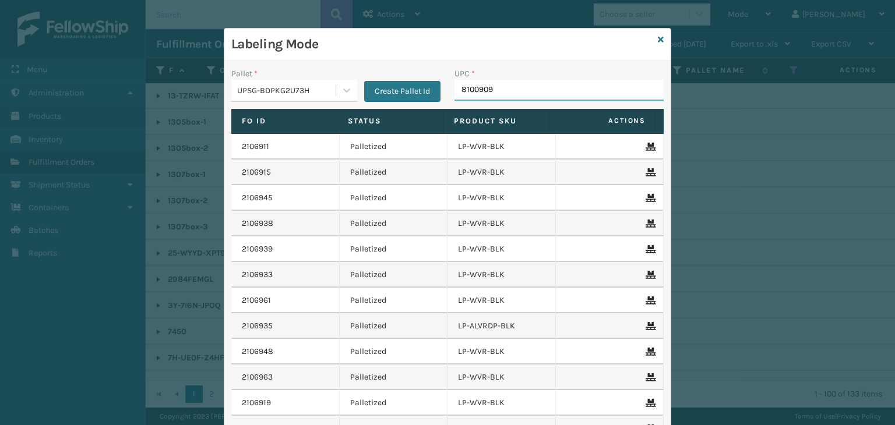
type input "81009093"
click at [504, 89] on input "LP-FLXVST-M-BLK" at bounding box center [548, 90] width 188 height 21
type input "LP-FLXVST-W-BLK"
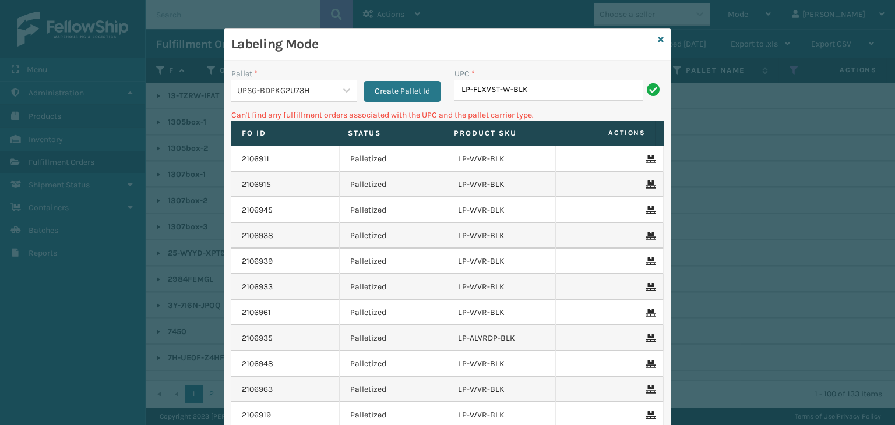
click at [268, 89] on div "UPSG-BDPKG2U73H" at bounding box center [287, 90] width 100 height 12
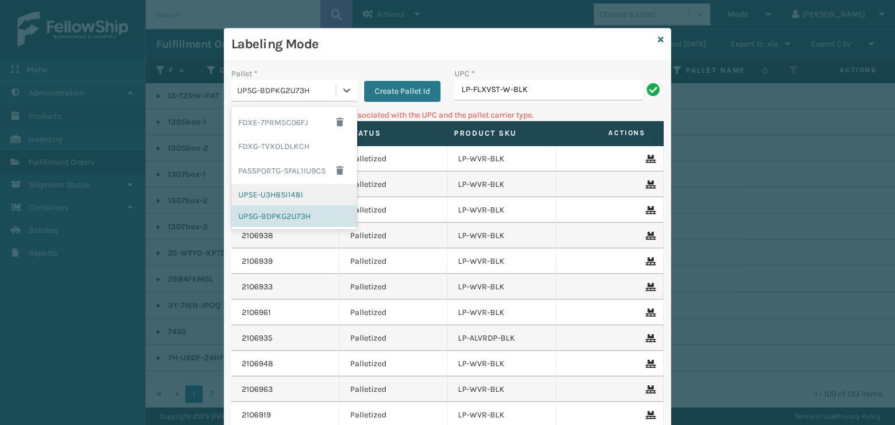
click at [266, 189] on div "UPSE-U3H8SI148I" at bounding box center [294, 195] width 126 height 22
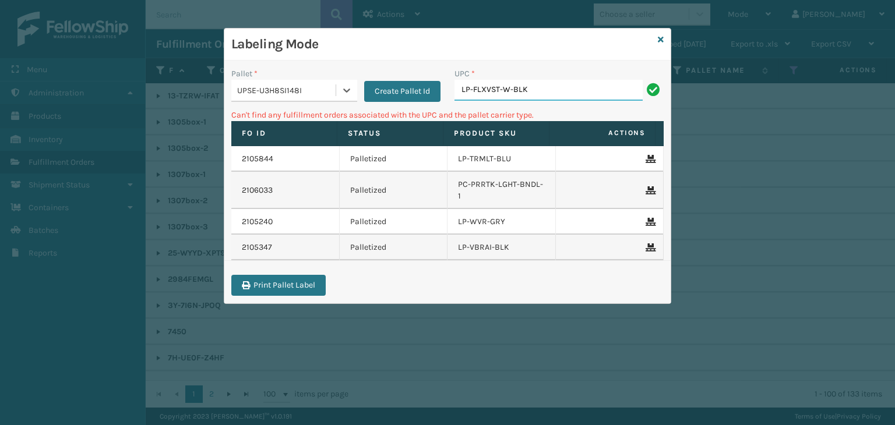
click at [561, 96] on input "LP-FLXVST-W-BLK" at bounding box center [548, 90] width 188 height 21
click at [657, 40] on icon at bounding box center [660, 40] width 6 height 8
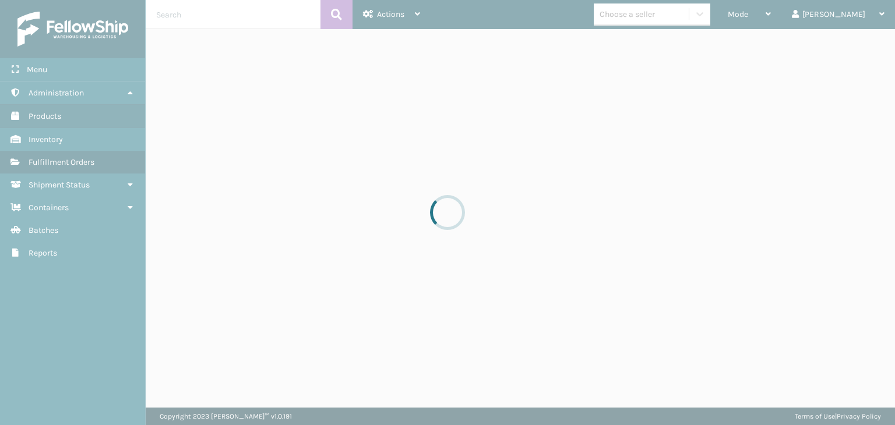
click at [663, 20] on div at bounding box center [447, 212] width 895 height 425
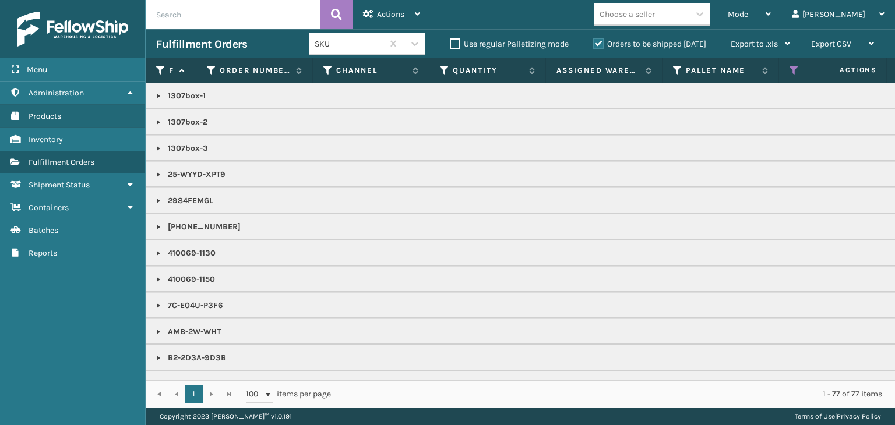
click at [655, 20] on div "Choose a seller" at bounding box center [626, 14] width 55 height 12
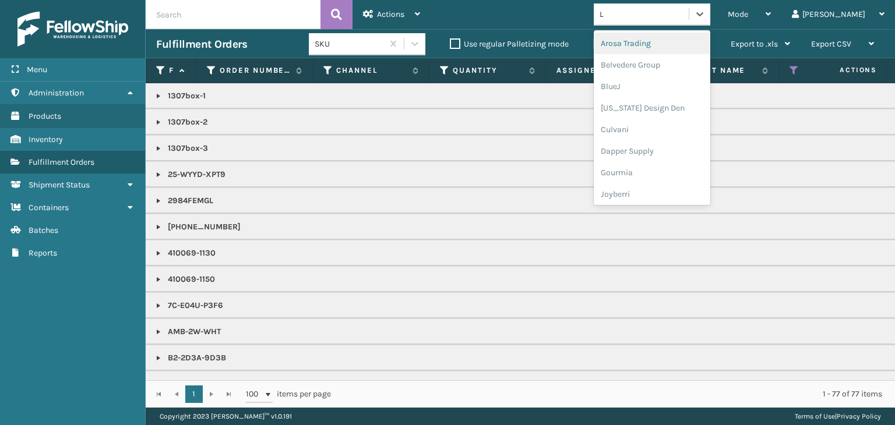
type input "LI"
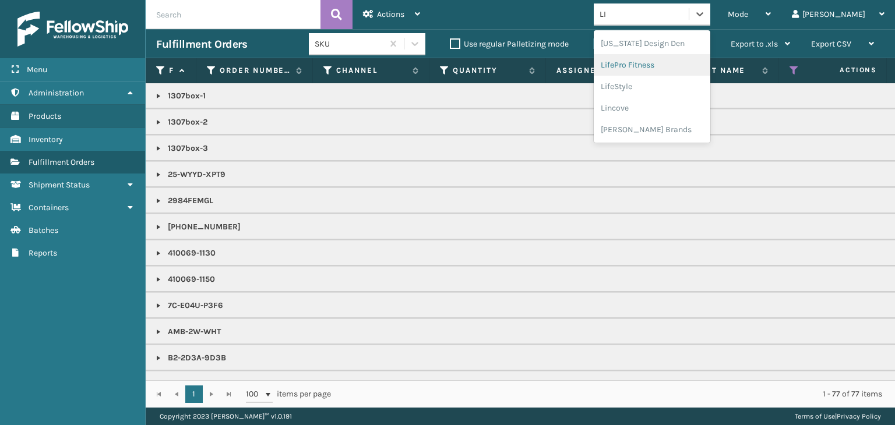
click at [660, 64] on div "LifePro Fitness" at bounding box center [651, 65] width 116 height 22
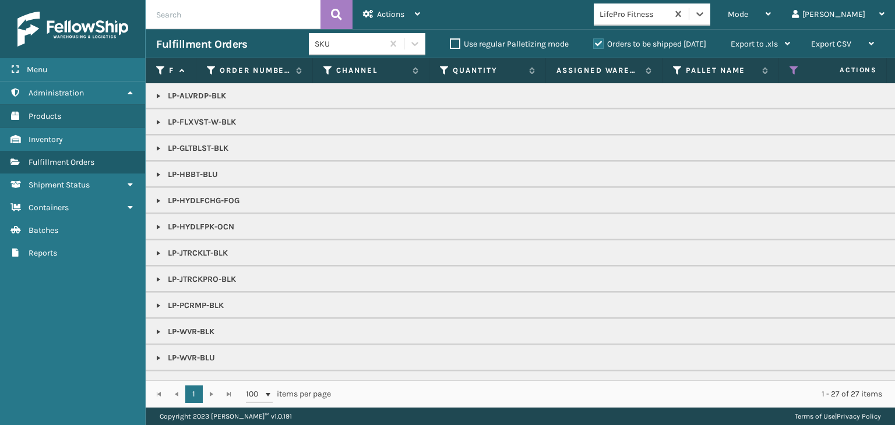
click at [160, 121] on link at bounding box center [158, 122] width 9 height 9
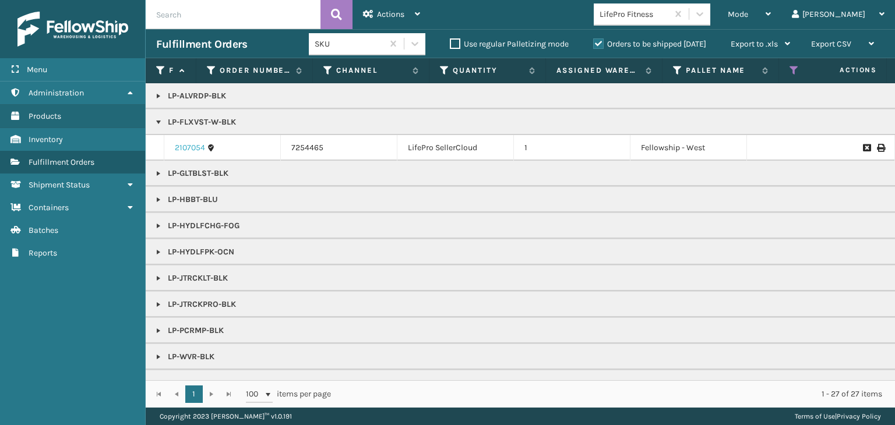
click at [194, 146] on link "2107054" at bounding box center [190, 148] width 30 height 12
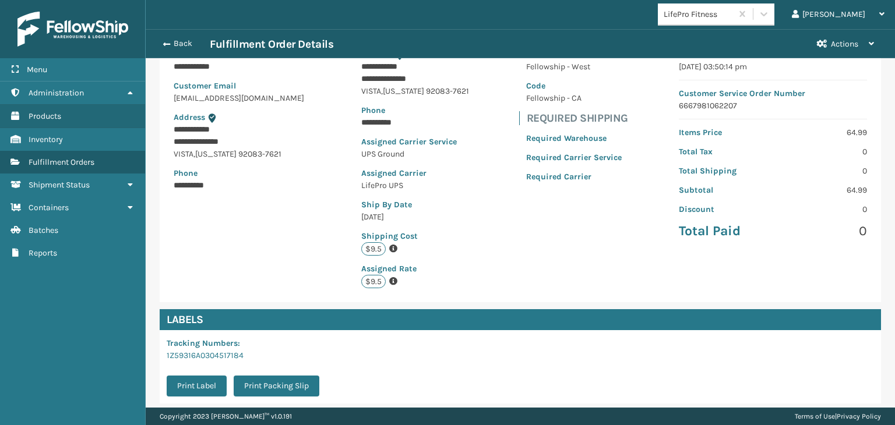
scroll to position [243, 0]
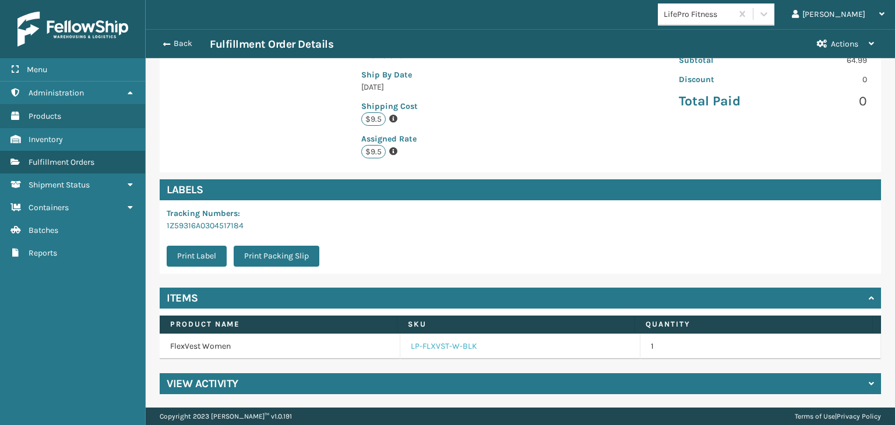
click at [438, 345] on link "LP-FLXVST-W-BLK" at bounding box center [444, 347] width 66 height 12
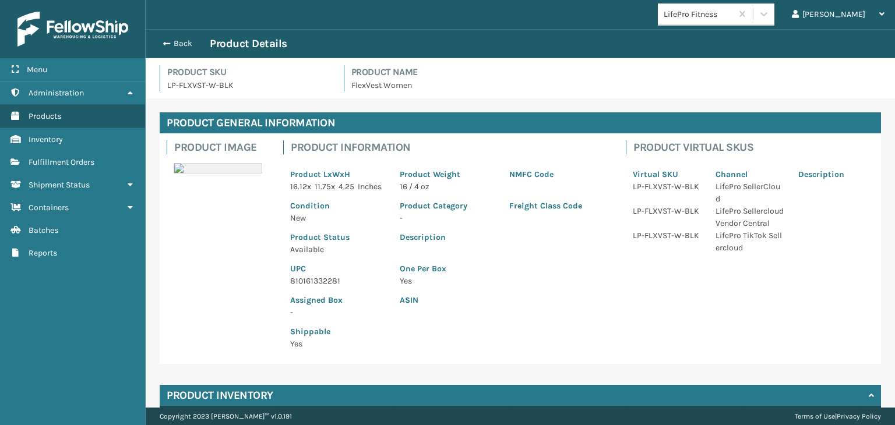
click at [307, 287] on p "810161332281" at bounding box center [338, 281] width 96 height 12
click at [177, 44] on button "Back" at bounding box center [183, 43] width 54 height 10
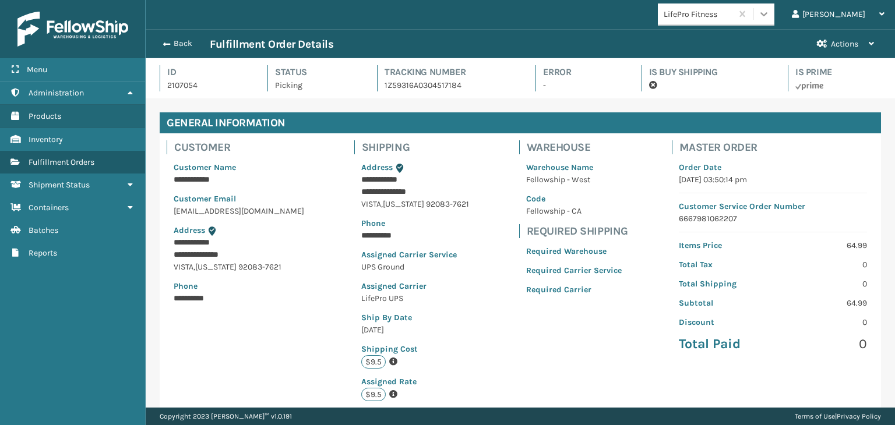
scroll to position [28, 748]
click at [189, 45] on button "Back" at bounding box center [183, 43] width 54 height 10
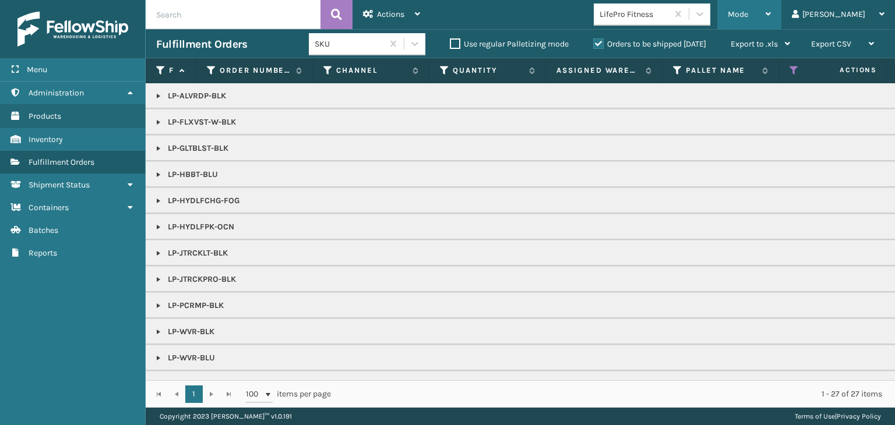
click at [769, 18] on div "Mode Regular Mode Picking Mode Labeling Mode Exit Scan Mode" at bounding box center [749, 14] width 64 height 29
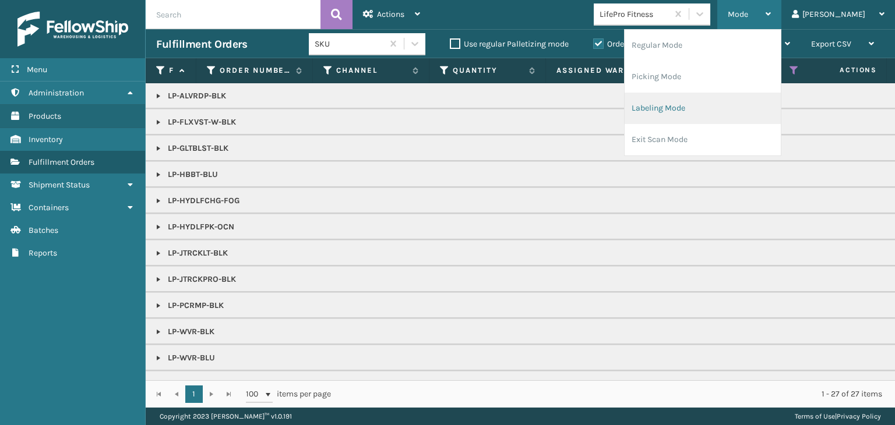
click at [738, 101] on li "Labeling Mode" at bounding box center [702, 108] width 156 height 31
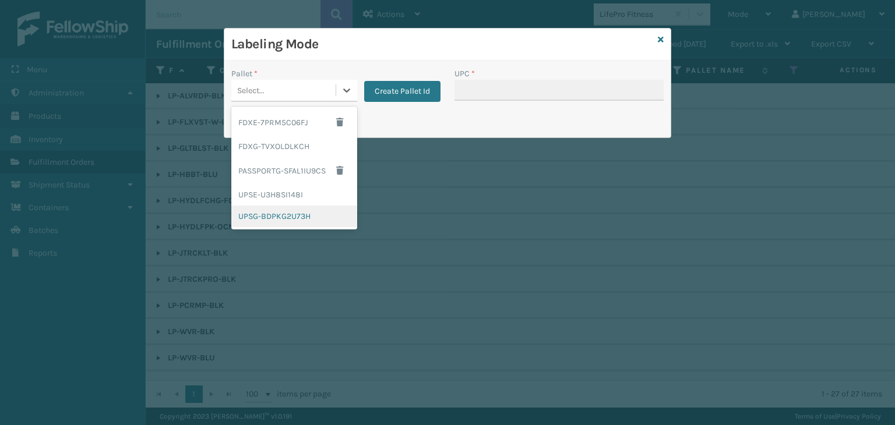
click at [276, 217] on div "UPSG-BDPKG2U73H" at bounding box center [294, 217] width 126 height 22
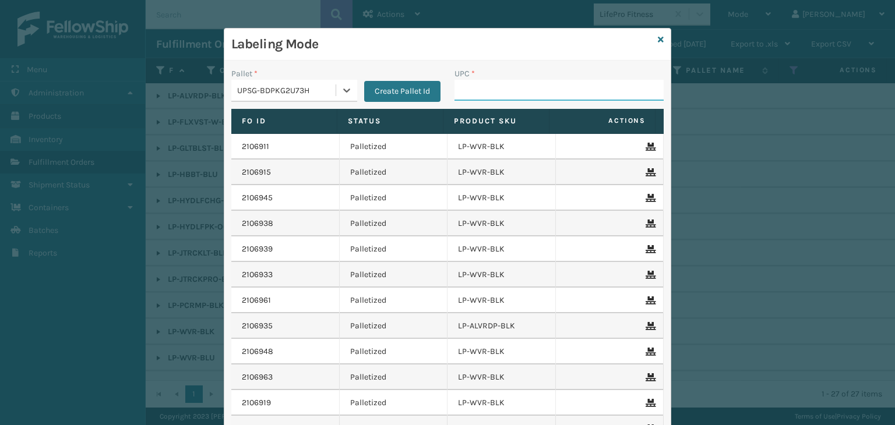
click at [459, 95] on input "UPC *" at bounding box center [558, 90] width 209 height 21
paste input "810161332281"
type input "810161332281"
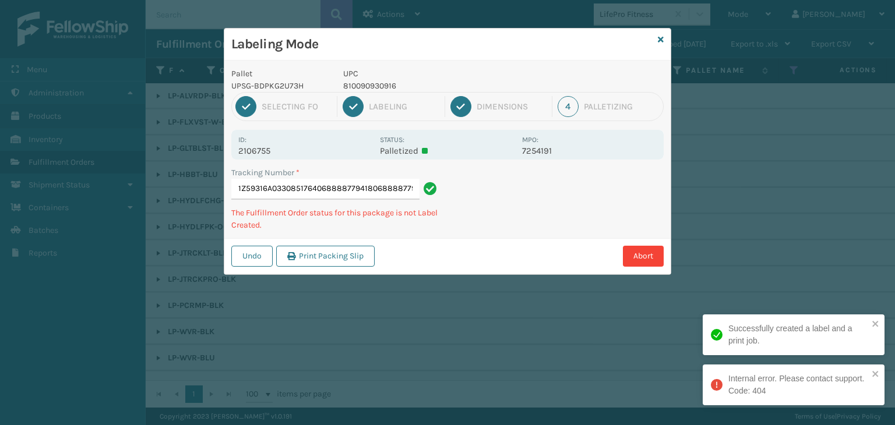
type input "1Z59316A0330851764068888779418068888779418"
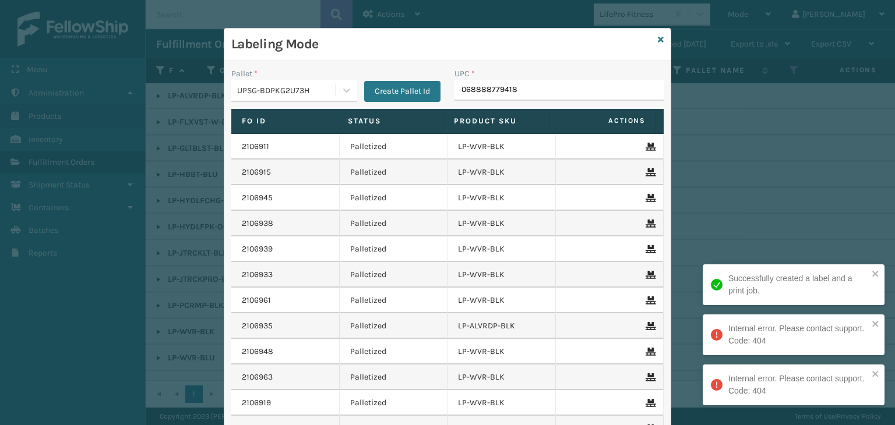
type input "068888779418"
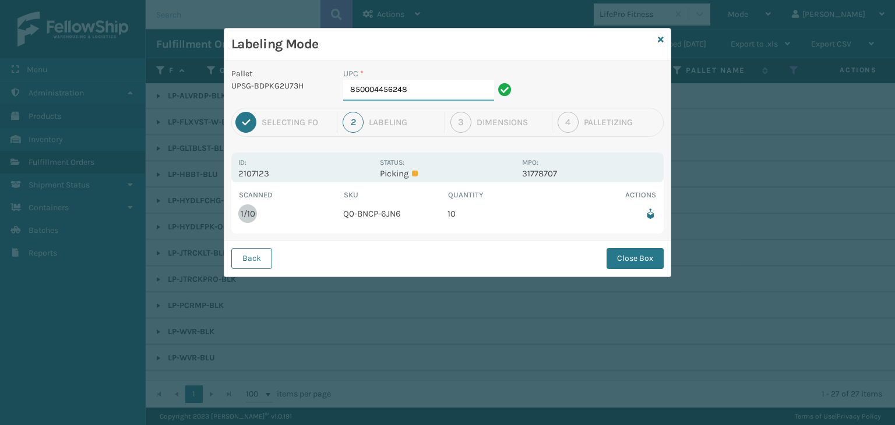
click at [409, 93] on input "850004456248" at bounding box center [418, 90] width 151 height 21
click at [623, 270] on div "Back Close Box" at bounding box center [447, 259] width 446 height 36
click at [624, 262] on button "Close Box" at bounding box center [634, 258] width 57 height 21
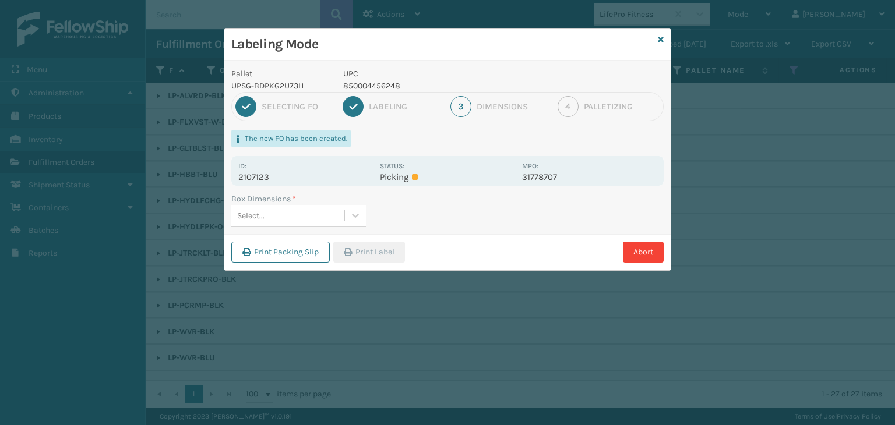
click at [313, 215] on div "Select..." at bounding box center [287, 215] width 113 height 19
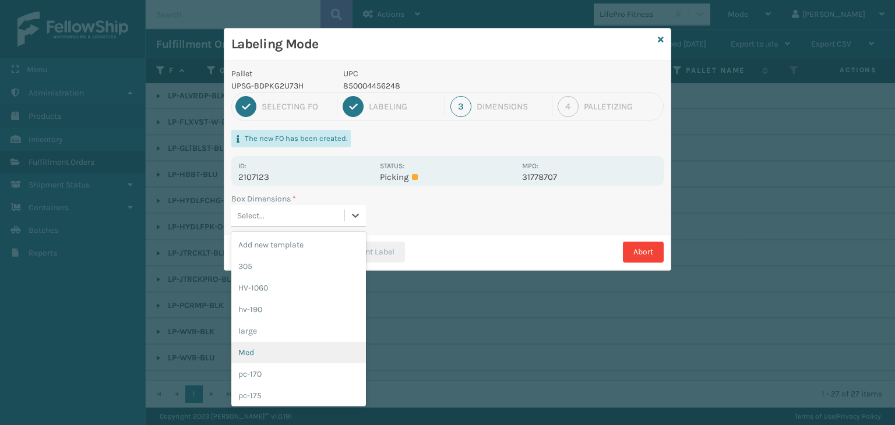
click at [274, 345] on div "Med" at bounding box center [298, 353] width 135 height 22
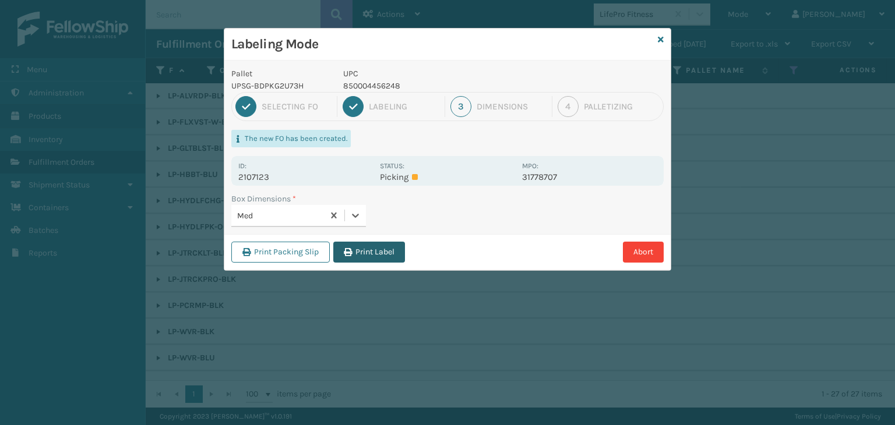
click at [383, 243] on button "Print Label" at bounding box center [369, 252] width 72 height 21
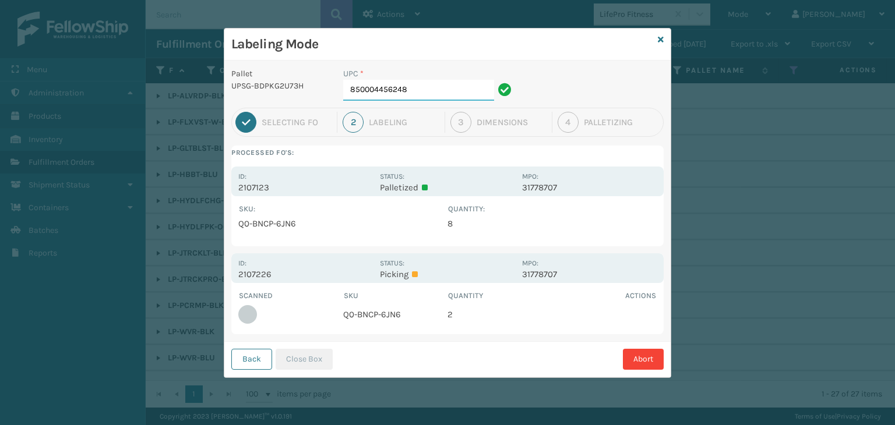
click at [426, 90] on input "850004456248" at bounding box center [418, 90] width 151 height 21
drag, startPoint x: 323, startPoint y: 358, endPoint x: 354, endPoint y: 374, distance: 35.2
click at [323, 358] on button "Close Box" at bounding box center [303, 359] width 57 height 21
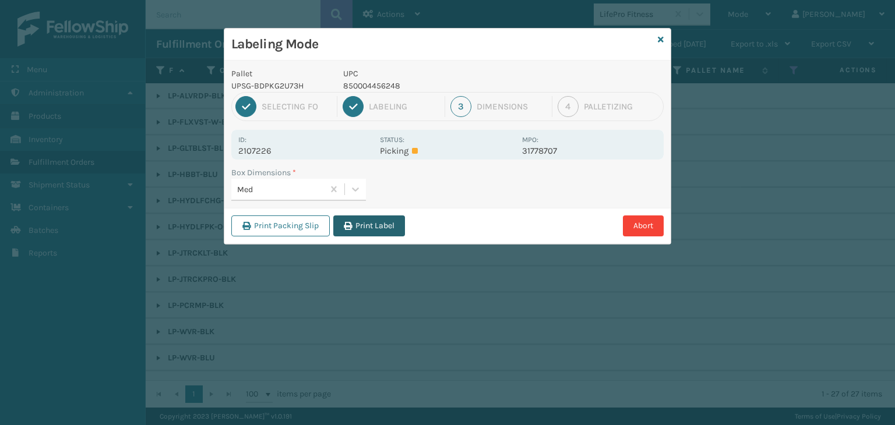
click at [384, 229] on button "Print Label" at bounding box center [369, 225] width 72 height 21
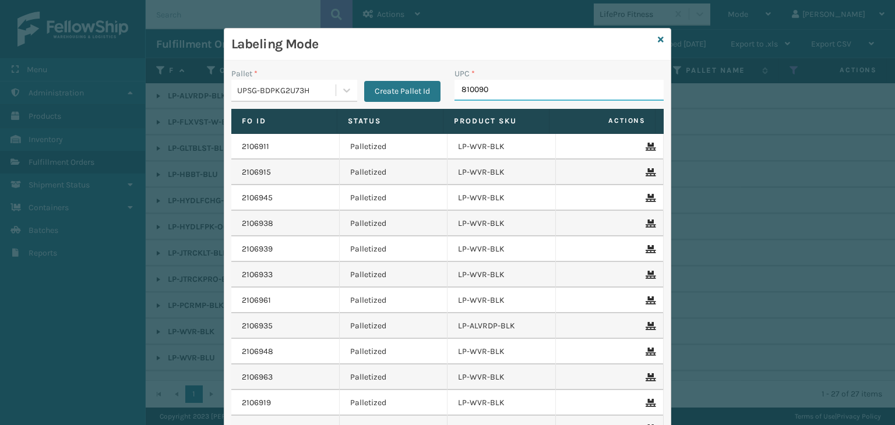
type input "8100909"
type input "81"
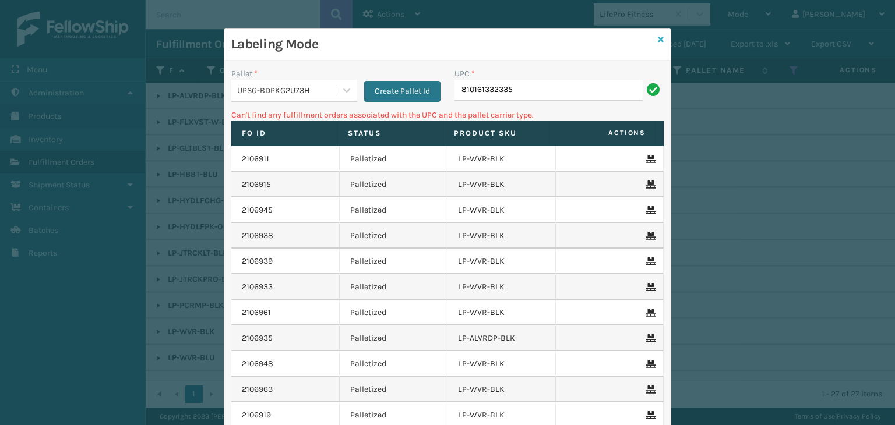
click at [657, 43] on icon at bounding box center [660, 40] width 6 height 8
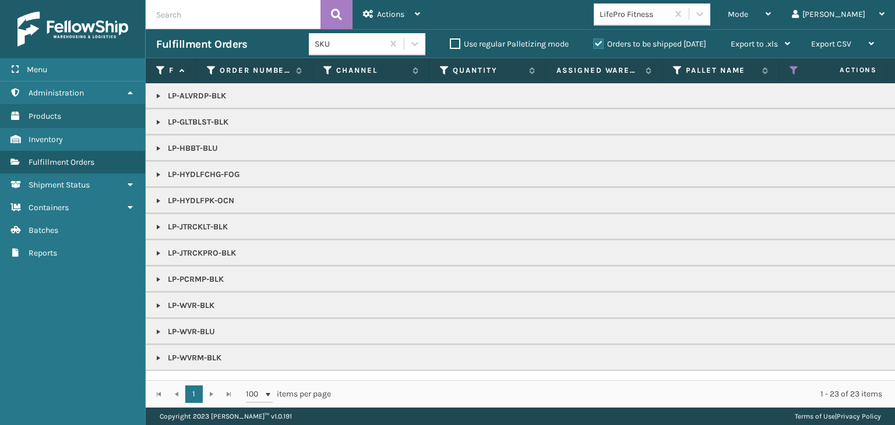
click at [158, 278] on link at bounding box center [158, 279] width 9 height 9
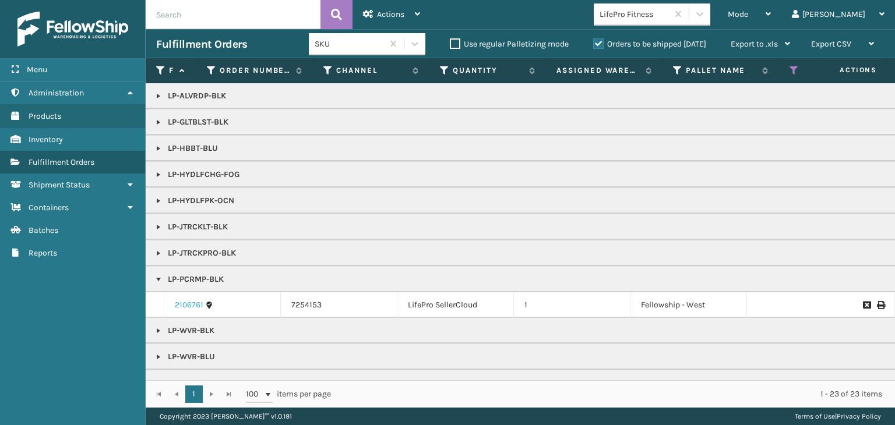
click at [181, 302] on link "2106761" at bounding box center [189, 305] width 29 height 12
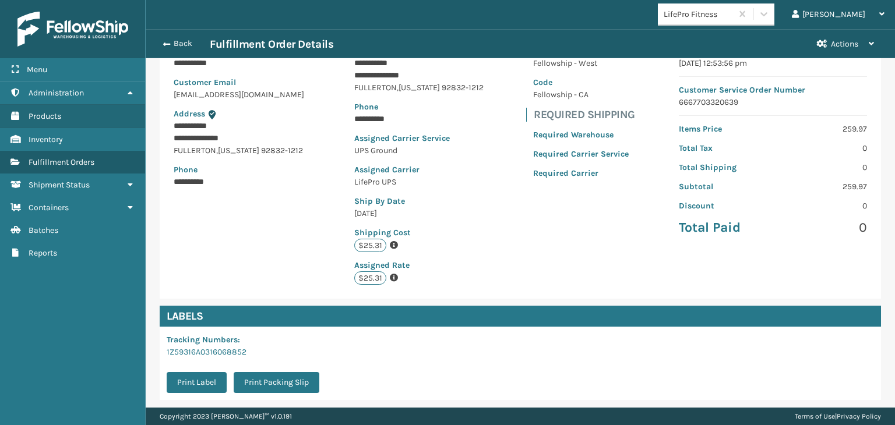
scroll to position [243, 0]
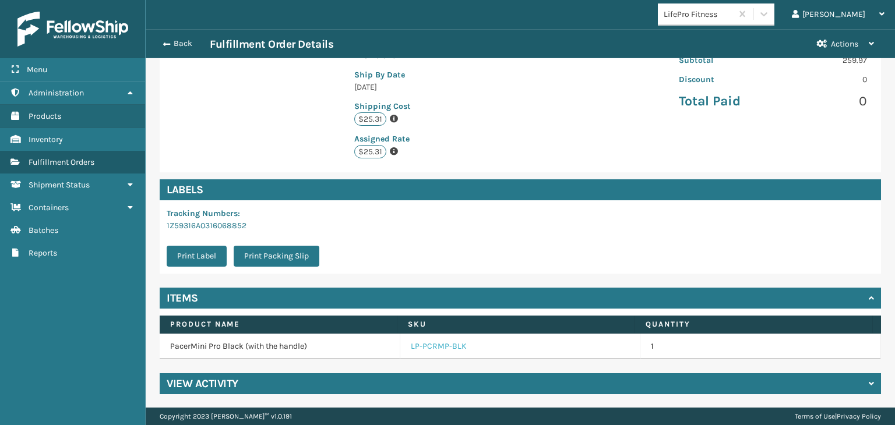
click at [433, 348] on link "LP-PCRMP-BLK" at bounding box center [439, 347] width 56 height 12
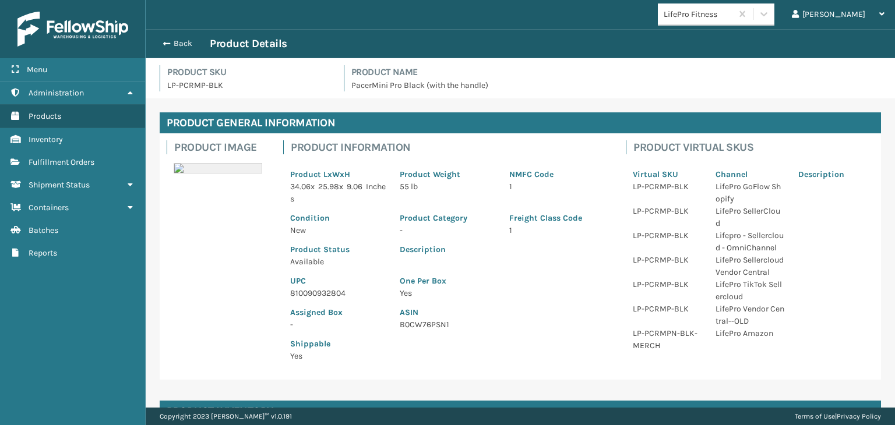
click at [328, 294] on p "810090932804" at bounding box center [338, 293] width 96 height 12
click at [183, 45] on button "Back" at bounding box center [183, 43] width 54 height 10
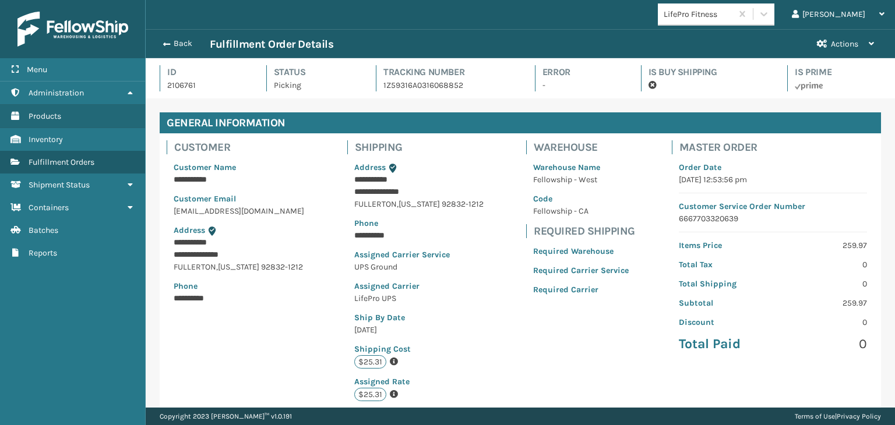
scroll to position [28, 748]
click at [183, 45] on button "Back" at bounding box center [183, 43] width 54 height 10
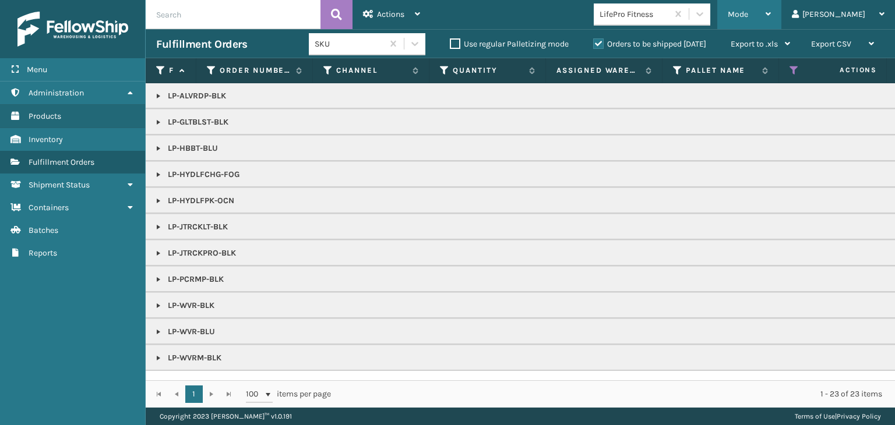
click at [748, 15] on span "Mode" at bounding box center [737, 14] width 20 height 10
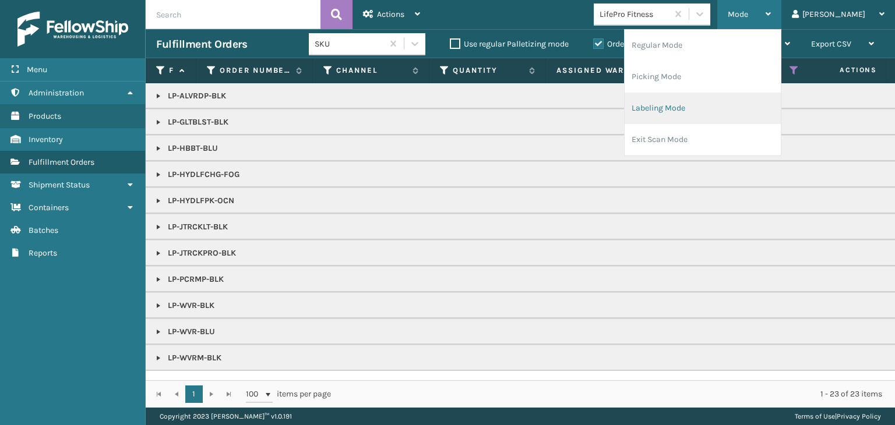
click at [717, 111] on li "Labeling Mode" at bounding box center [702, 108] width 156 height 31
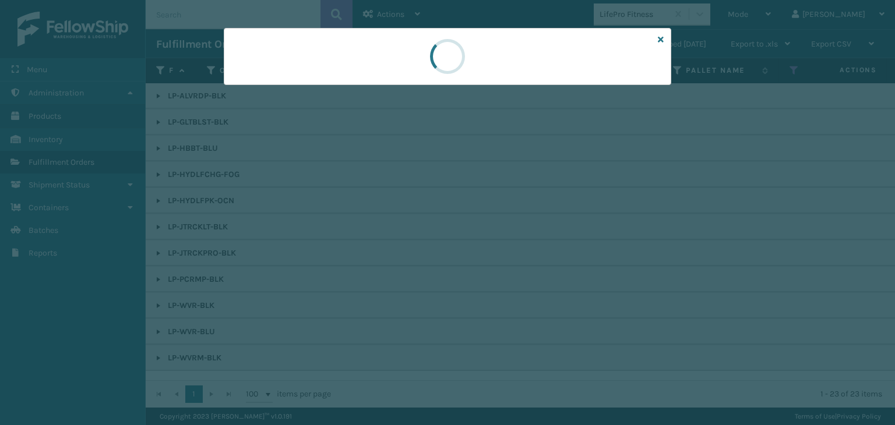
click at [285, 87] on div at bounding box center [447, 212] width 895 height 425
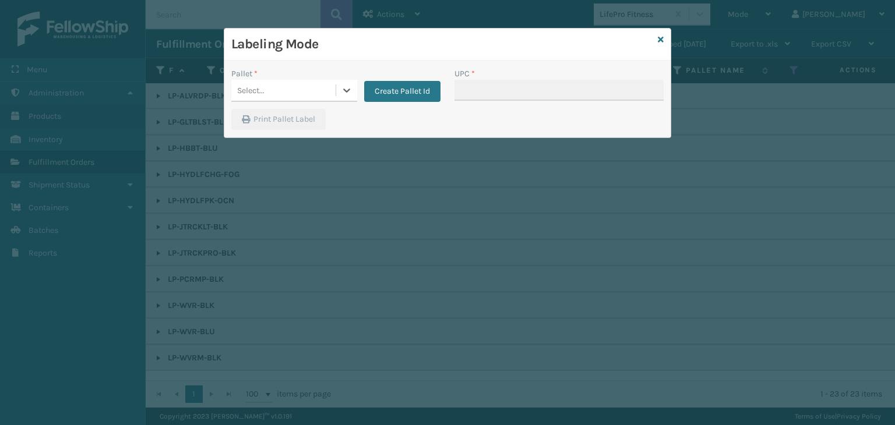
click at [285, 87] on div "Select..." at bounding box center [283, 90] width 104 height 19
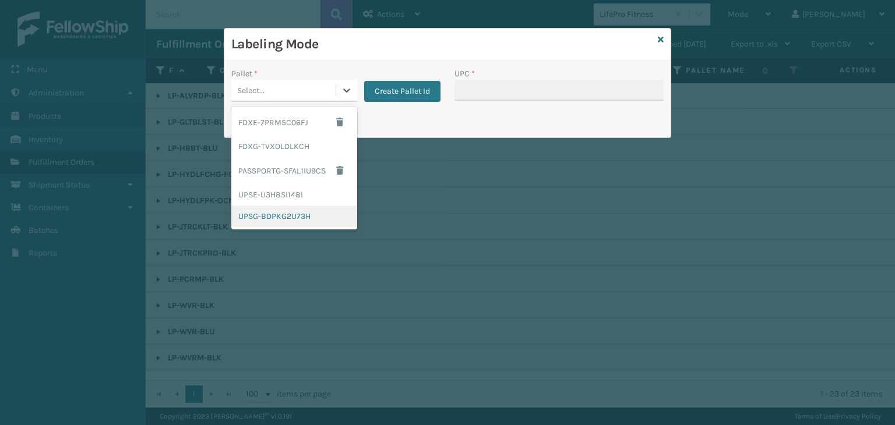
click at [275, 210] on div "UPSG-BDPKG2U73H" at bounding box center [294, 217] width 126 height 22
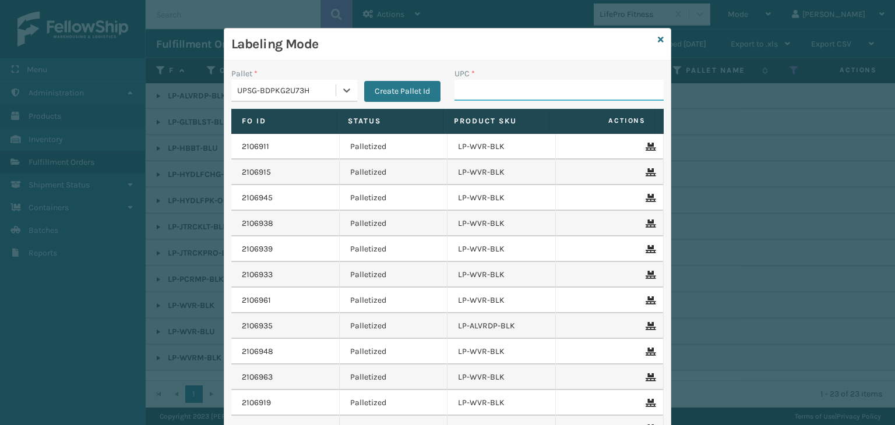
click at [481, 80] on input "UPC *" at bounding box center [558, 90] width 209 height 21
paste input "810090932804"
type input "810090932804"
type input "LP-H"
click at [659, 38] on icon at bounding box center [660, 40] width 6 height 8
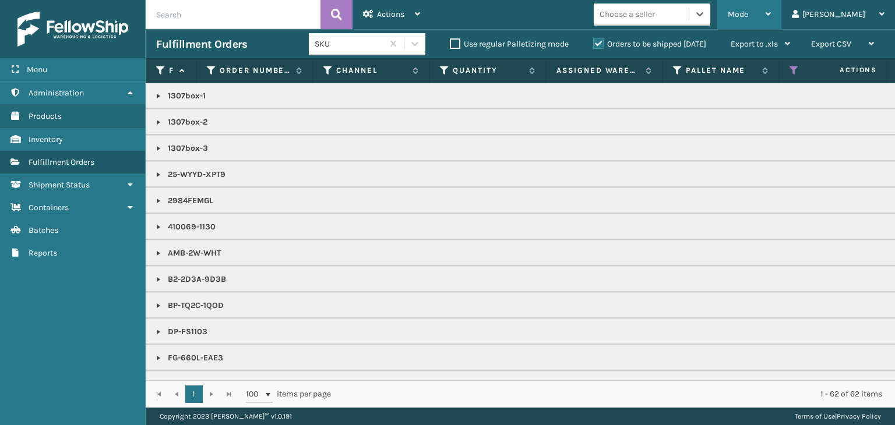
click at [770, 15] on div "Mode" at bounding box center [748, 14] width 43 height 29
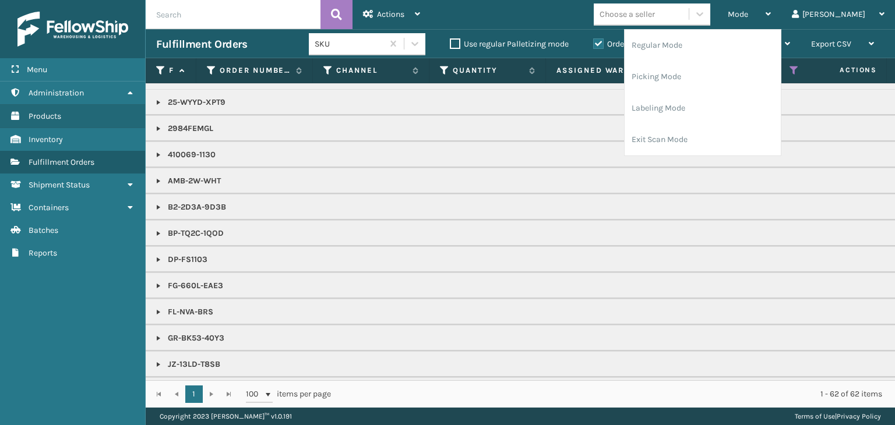
scroll to position [175, 0]
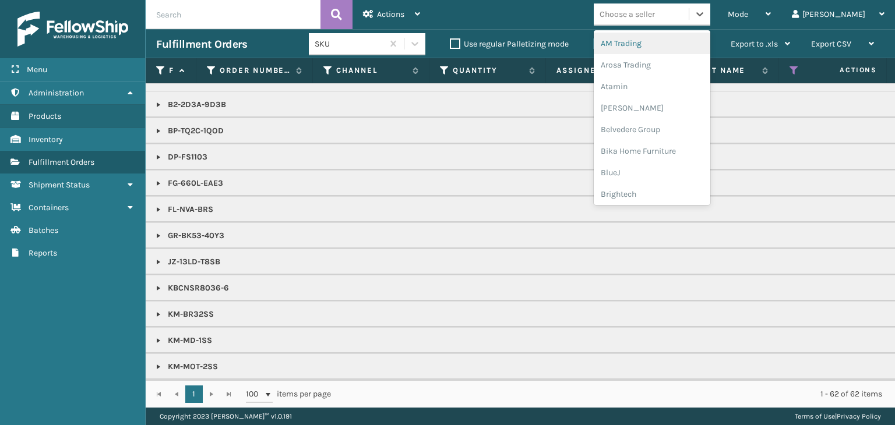
click at [649, 11] on div "Choose a seller" at bounding box center [626, 14] width 55 height 12
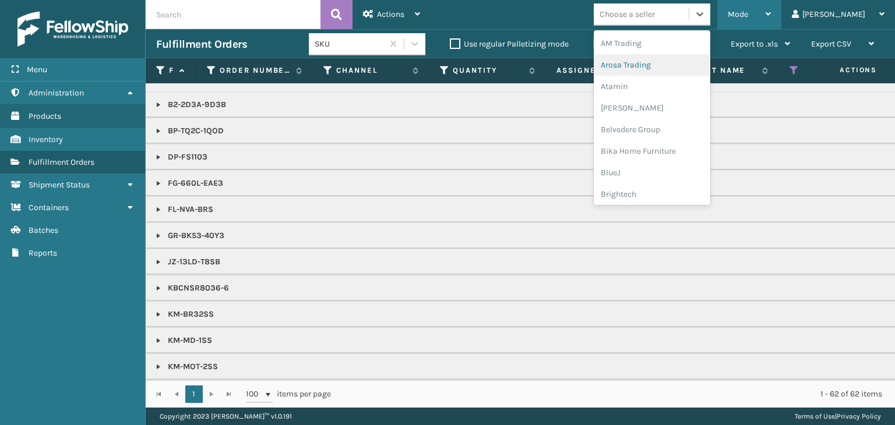
click at [770, 20] on div "Mode" at bounding box center [748, 14] width 43 height 29
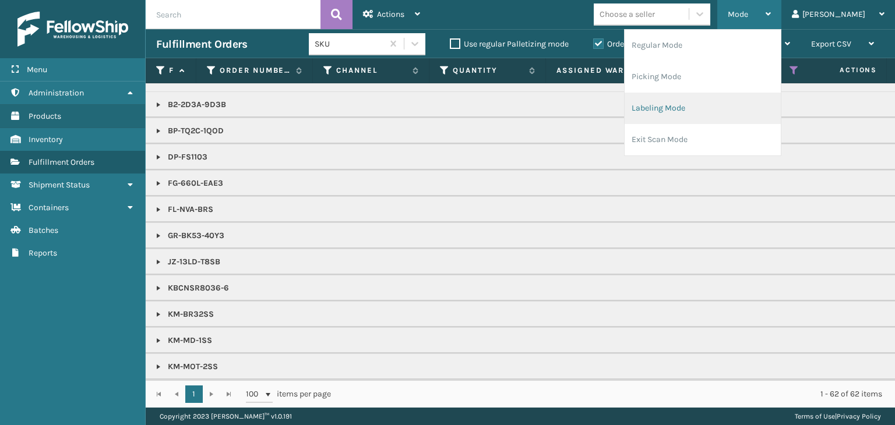
click at [763, 112] on li "Labeling Mode" at bounding box center [702, 108] width 156 height 31
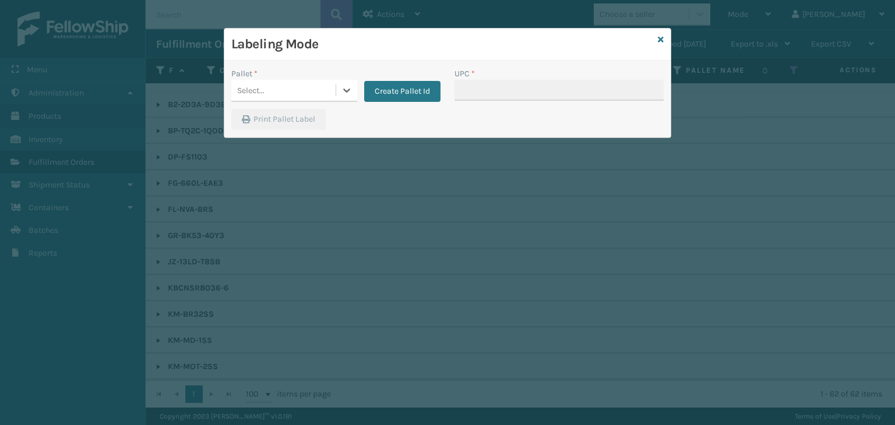
click at [881, 379] on div "Labeling Mode Pallet * 0 results available. Select is focused ,type to refine l…" at bounding box center [447, 212] width 895 height 425
click at [309, 86] on div "Select..." at bounding box center [283, 90] width 104 height 19
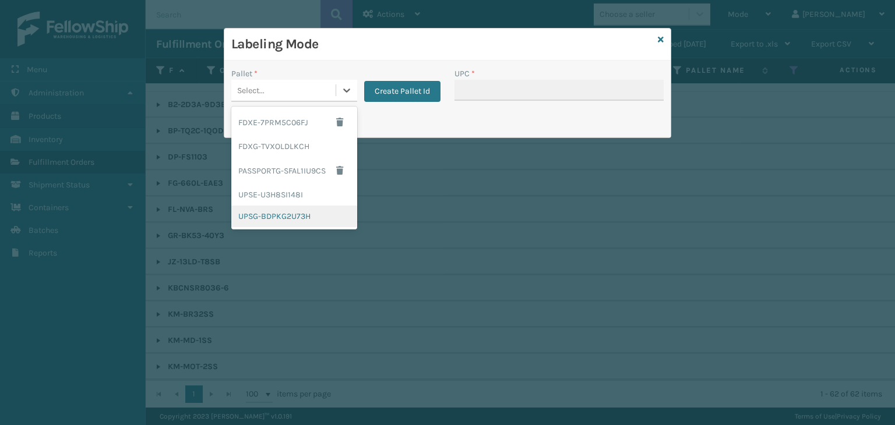
click at [300, 208] on div "UPSG-BDPKG2U73H" at bounding box center [294, 217] width 126 height 22
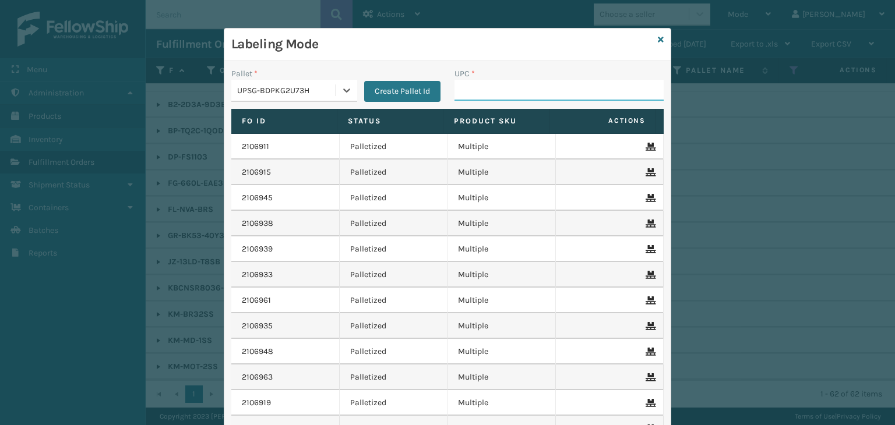
click at [468, 84] on input "UPC *" at bounding box center [558, 90] width 209 height 21
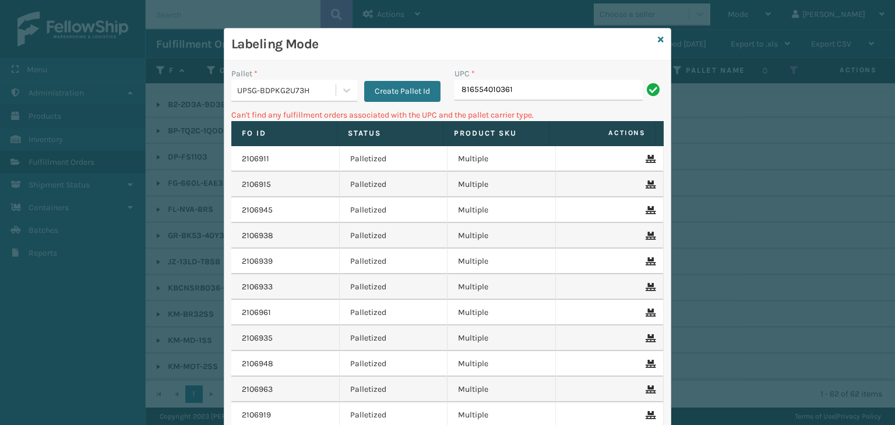
click at [833, 231] on div "Labeling Mode Pallet * UPSG-BDPKG2U73H Create Pallet Id UPC * 816554010361 Can'…" at bounding box center [447, 212] width 895 height 425
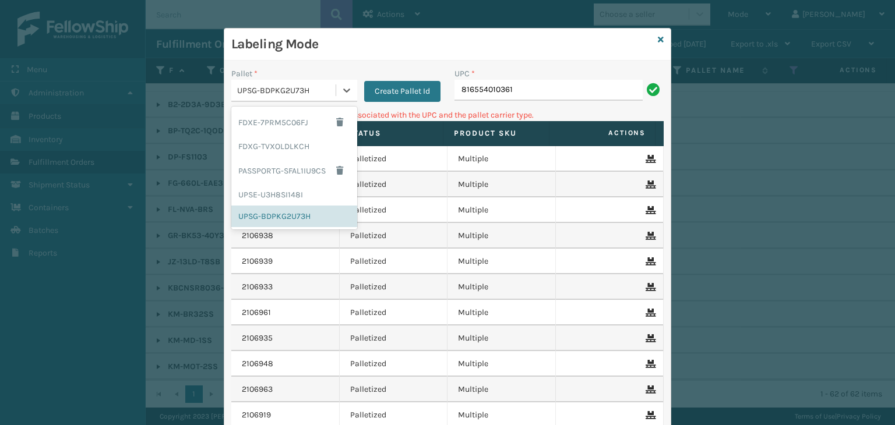
click at [280, 97] on div "UPSG-BDPKG2U73H" at bounding box center [283, 90] width 104 height 19
click at [270, 140] on div "FDXG-TVXOLDLKCH" at bounding box center [294, 147] width 126 height 22
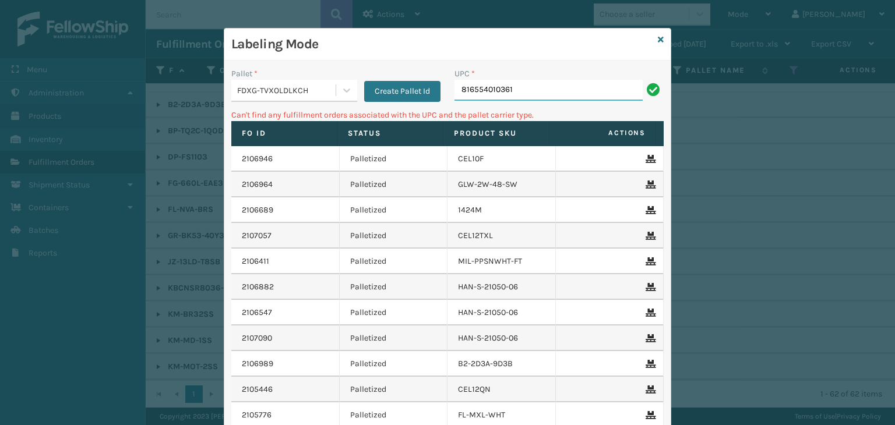
click at [535, 90] on input "816554010361" at bounding box center [548, 90] width 188 height 21
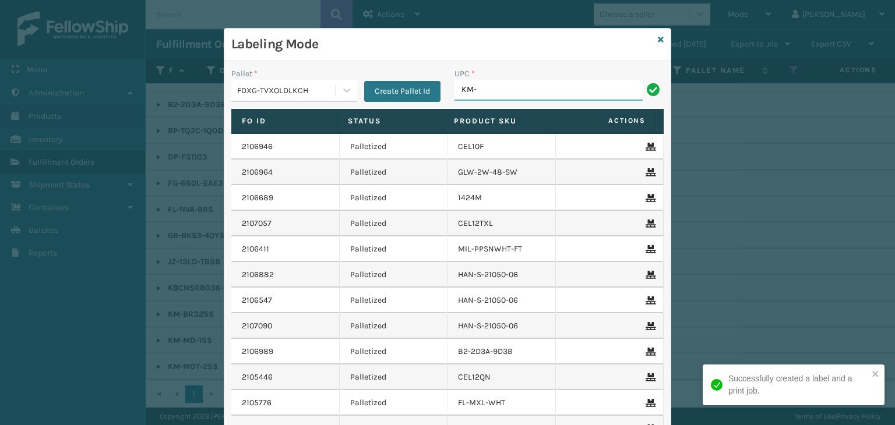
type input "KM-MD-1SS"
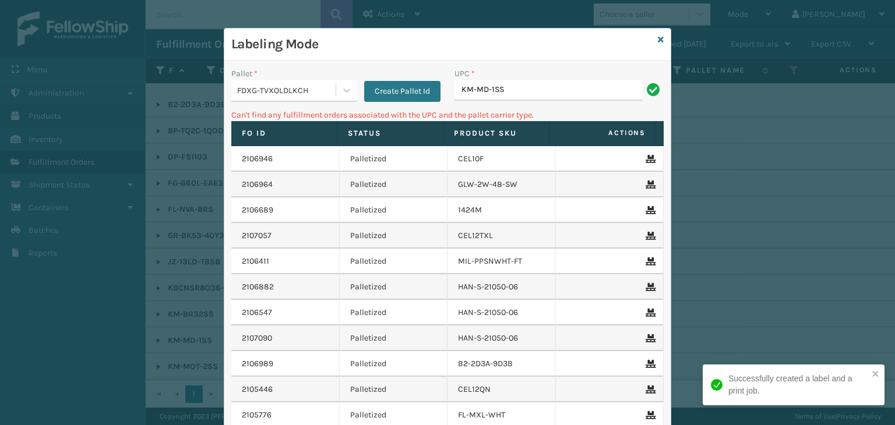
click at [313, 94] on div "FDXG-TVXOLDLKCH" at bounding box center [287, 90] width 100 height 12
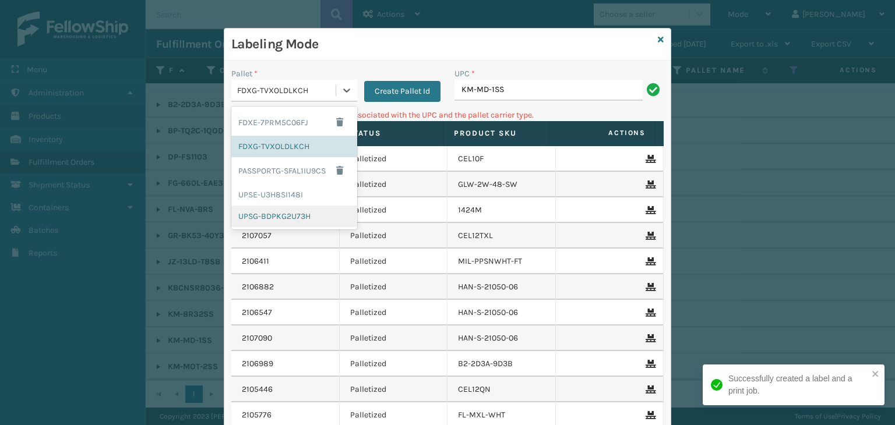
click at [262, 214] on div "UPSG-BDPKG2U73H" at bounding box center [294, 217] width 126 height 22
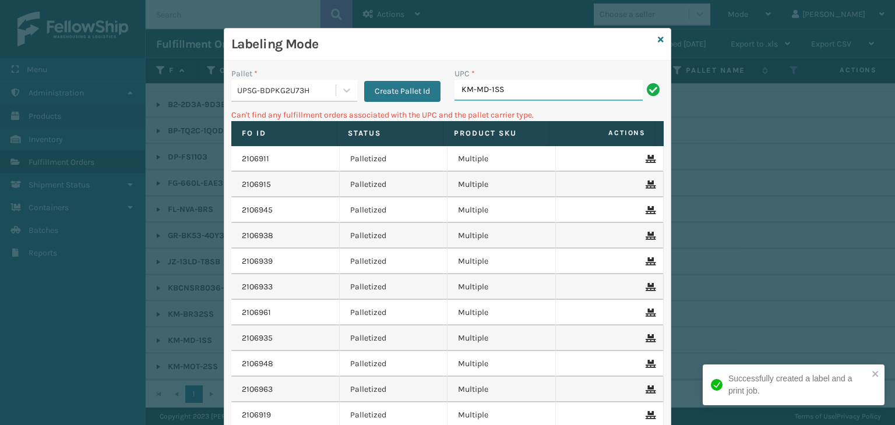
drag, startPoint x: 512, startPoint y: 89, endPoint x: 231, endPoint y: 117, distance: 282.7
click at [231, 117] on div "Pallet * UPSG-BDPKG2U73H Create Pallet Id UPC * KM-MD-1SS Can't find any fulfil…" at bounding box center [447, 287] width 446 height 453
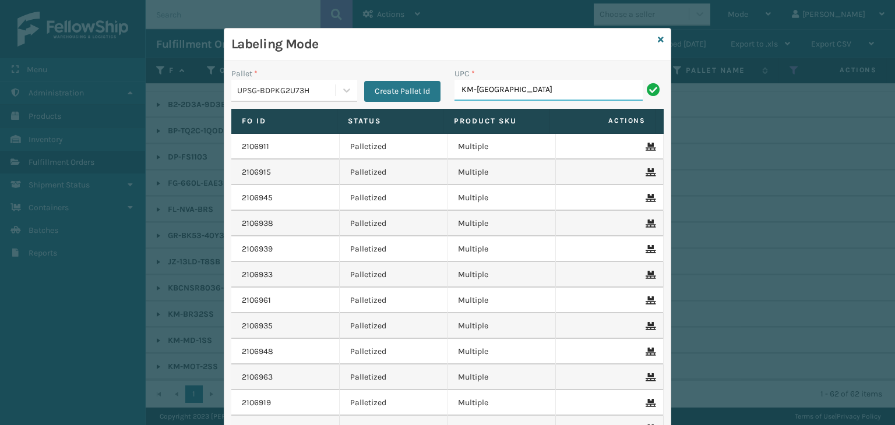
type input "KM-MOT-2SS"
type input "KM-MD-1SS"
type input "KM-BR32SS"
type input "M6-0A53-KR2Q"
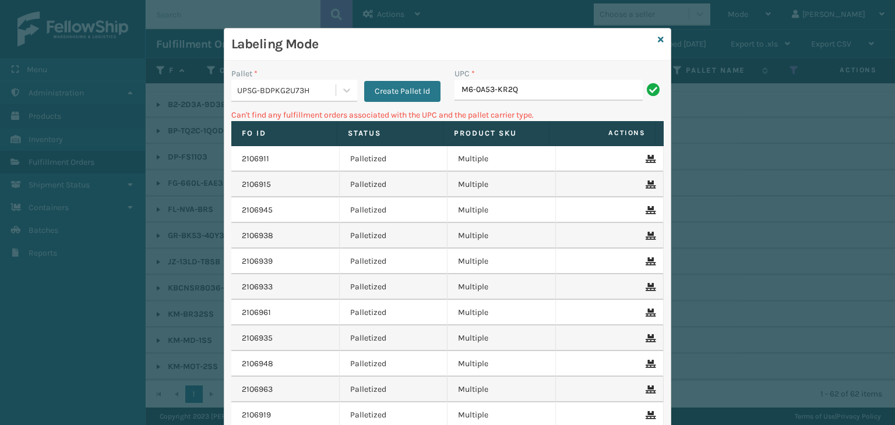
drag, startPoint x: 549, startPoint y: 112, endPoint x: 532, endPoint y: 117, distance: 17.5
drag, startPoint x: 532, startPoint y: 117, endPoint x: 382, endPoint y: 82, distance: 153.7
click at [382, 82] on button "Create Pallet Id" at bounding box center [402, 91] width 76 height 21
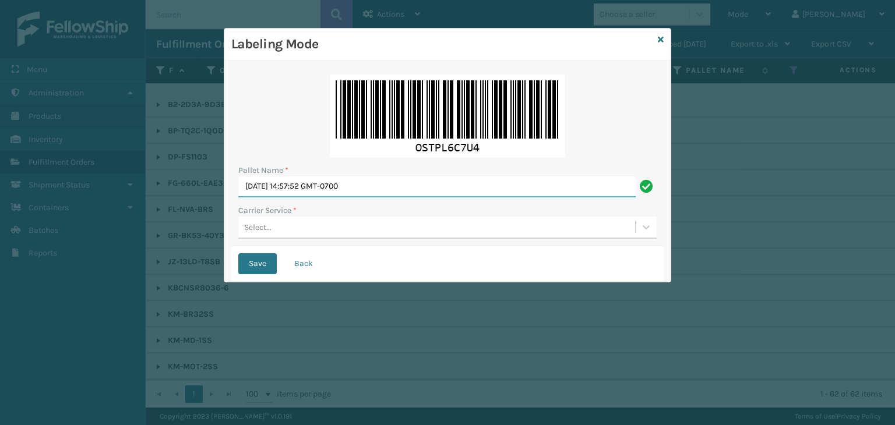
drag, startPoint x: 397, startPoint y: 189, endPoint x: 0, endPoint y: 189, distance: 397.2
click at [0, 189] on div "Labeling Mode Pallet Name * [DATE] 14:57:52 GMT-0700 Carrier Service * Select..…" at bounding box center [447, 212] width 895 height 425
type input "BOXTRUCK"
click at [321, 222] on div "Select..." at bounding box center [436, 227] width 397 height 19
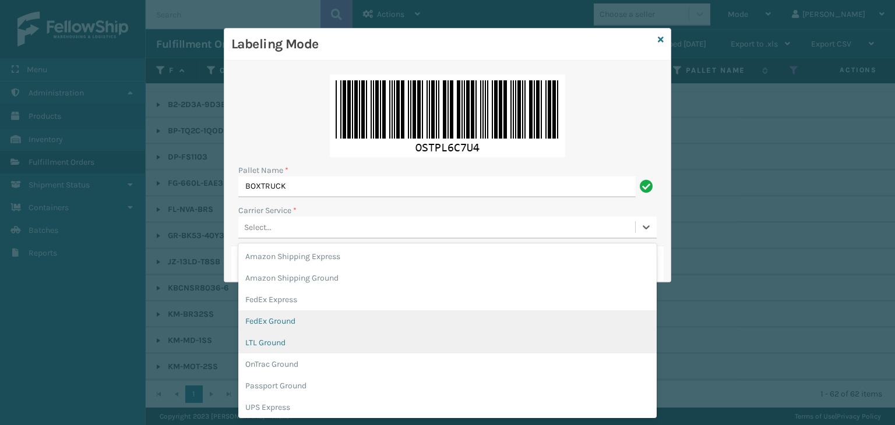
scroll to position [67, 0]
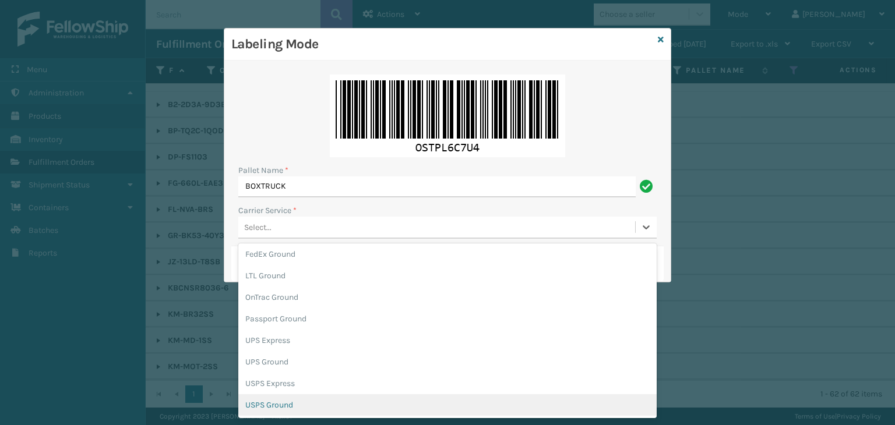
click at [321, 401] on div "USPS Ground" at bounding box center [447, 405] width 418 height 22
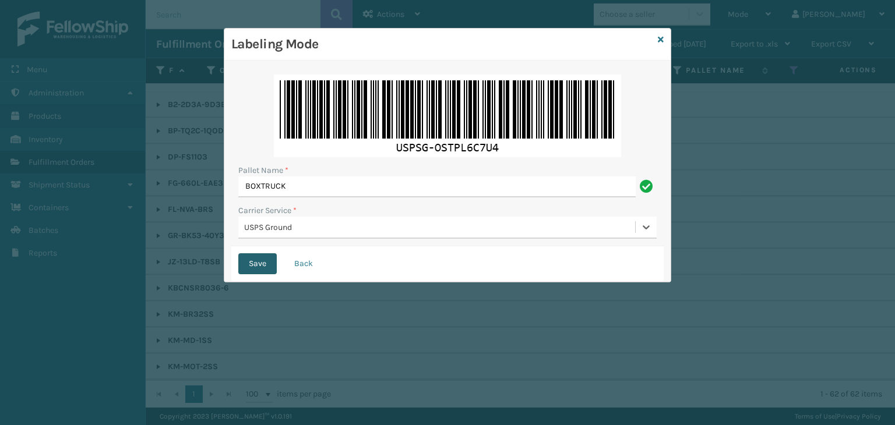
click at [243, 259] on button "Save" at bounding box center [257, 263] width 38 height 21
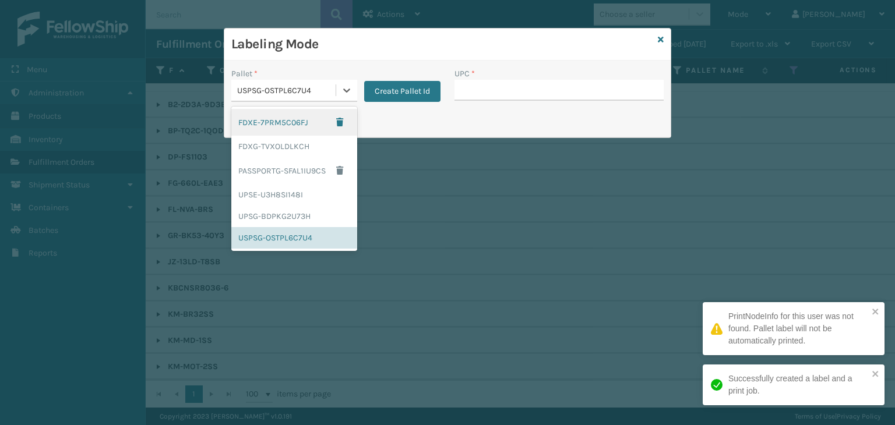
click at [310, 90] on div "USPSG-OSTPL6C7U4" at bounding box center [287, 90] width 100 height 12
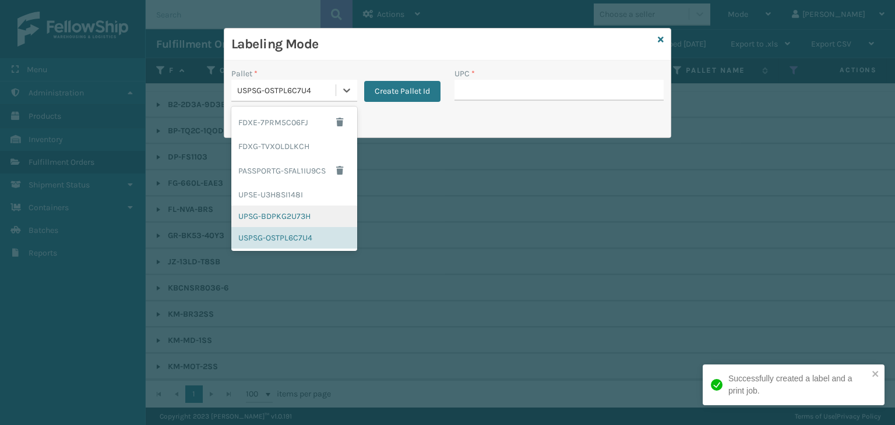
click at [278, 211] on div "UPSG-BDPKG2U73H" at bounding box center [294, 217] width 126 height 22
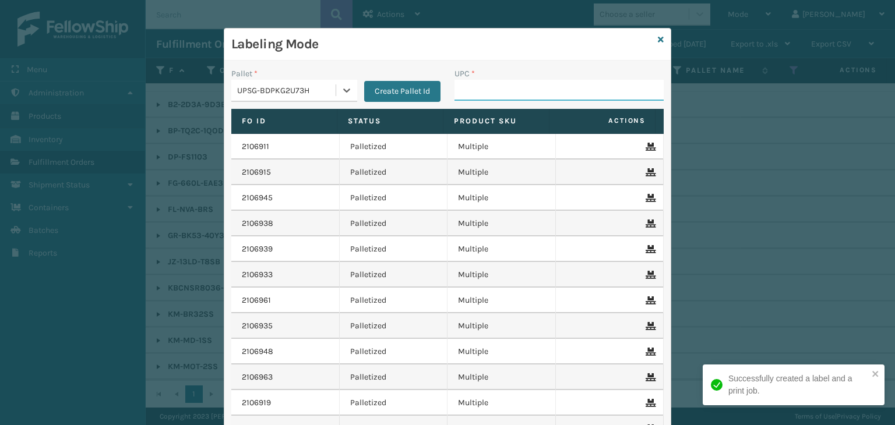
click at [500, 88] on input "UPC *" at bounding box center [558, 90] width 209 height 21
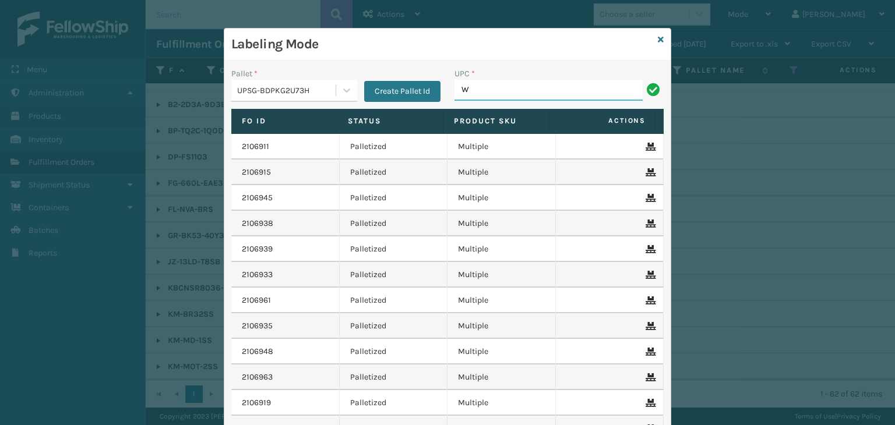
type input "wdnlogsm"
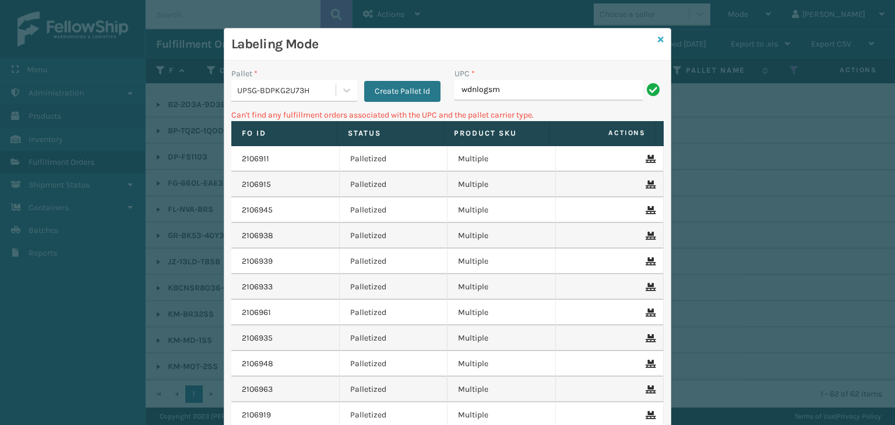
click at [657, 36] on icon at bounding box center [660, 40] width 6 height 8
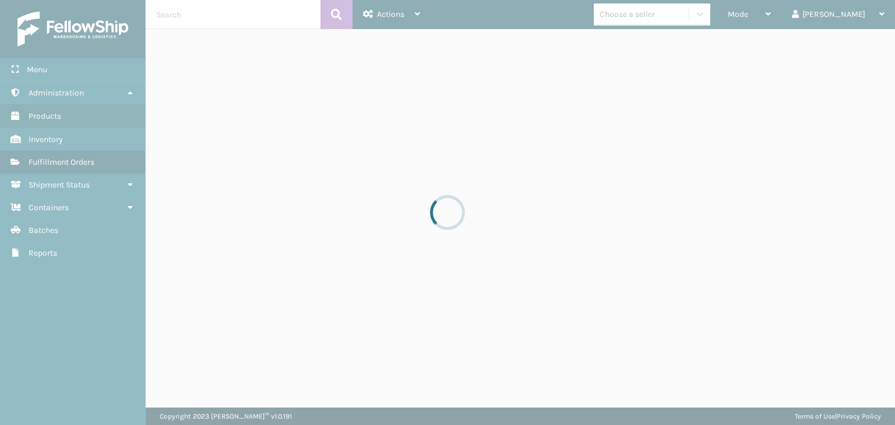
click at [657, 20] on div at bounding box center [447, 212] width 895 height 425
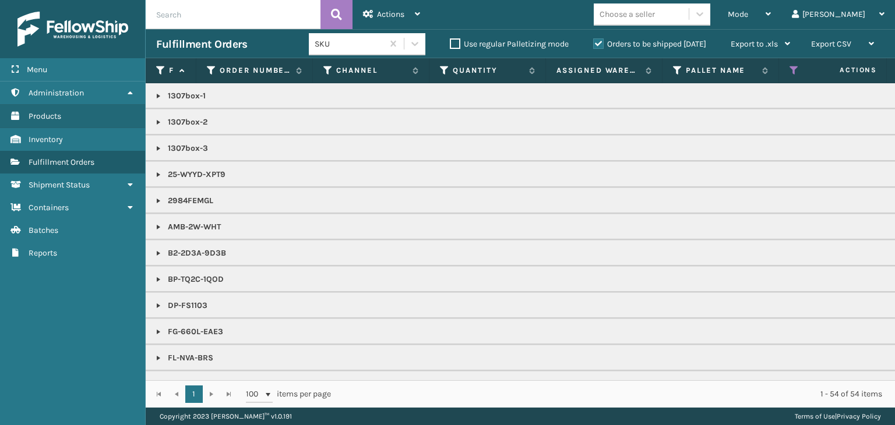
click at [657, 20] on div "Choose a seller" at bounding box center [640, 14] width 95 height 19
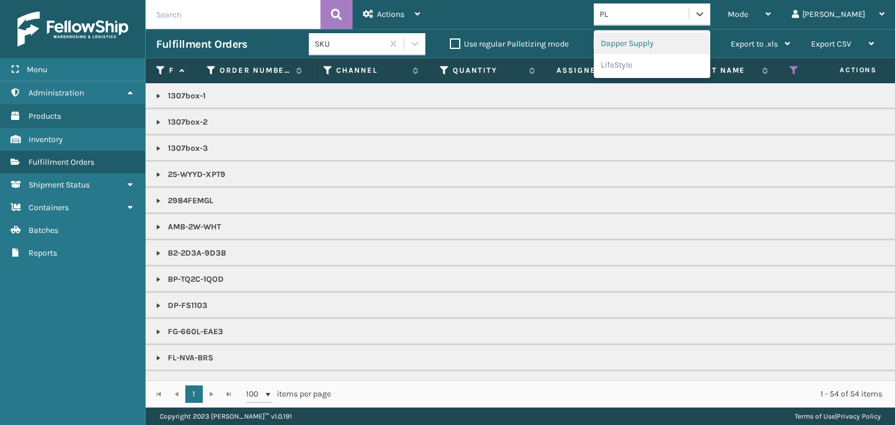
type input "PLA"
click at [661, 43] on div "PlayLearn" at bounding box center [651, 44] width 116 height 22
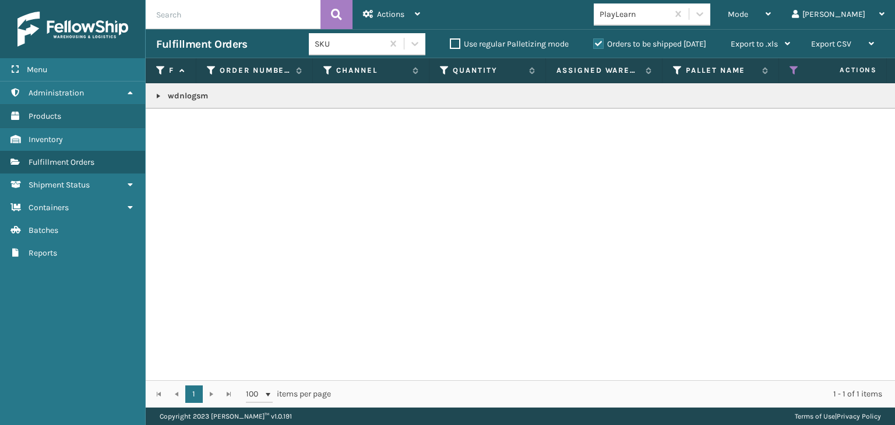
click at [189, 97] on p "wdnlogsm" at bounding box center [897, 96] width 1483 height 12
drag, startPoint x: 776, startPoint y: 19, endPoint x: 752, endPoint y: 71, distance: 57.4
click at [748, 18] on span "Mode" at bounding box center [737, 14] width 20 height 10
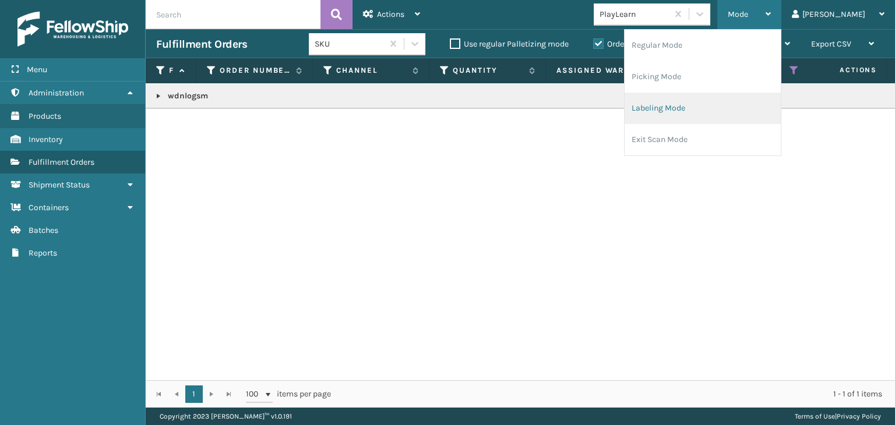
click at [740, 93] on li "Labeling Mode" at bounding box center [702, 108] width 156 height 31
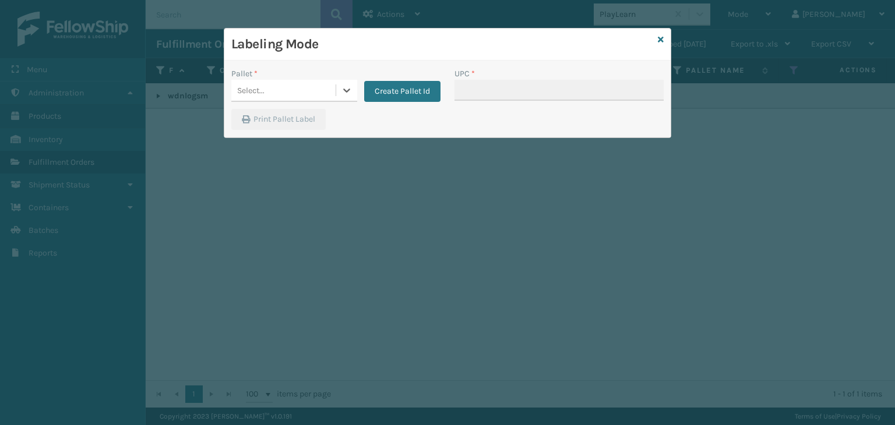
click at [242, 89] on div "Select..." at bounding box center [250, 90] width 27 height 12
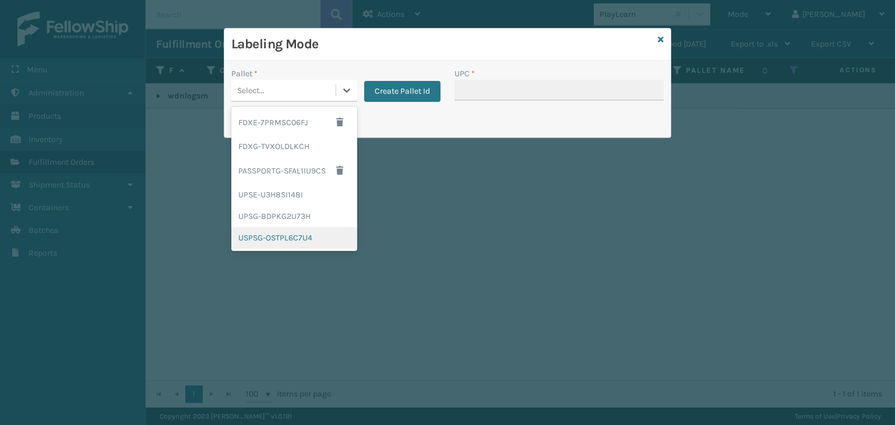
click at [263, 243] on div "USPSG-OSTPL6C7U4" at bounding box center [294, 238] width 126 height 22
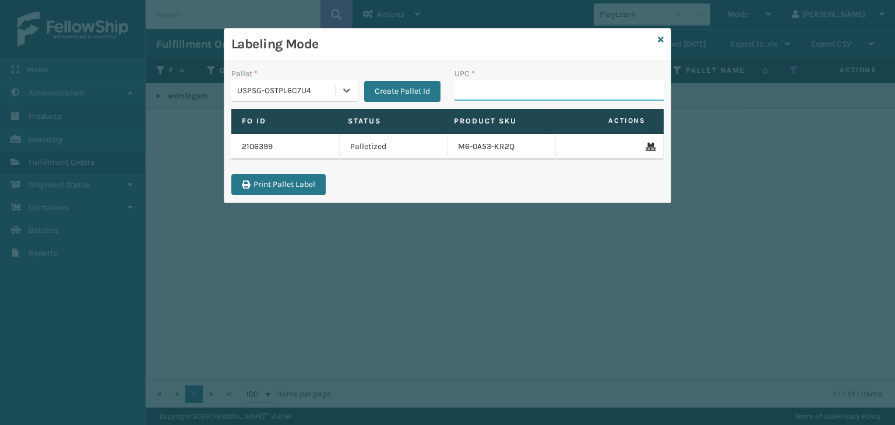
drag, startPoint x: 523, startPoint y: 91, endPoint x: 517, endPoint y: 96, distance: 7.5
click at [522, 91] on input "UPC *" at bounding box center [558, 90] width 209 height 21
paste input "wdnlogsm"
type input "wdnlogsm"
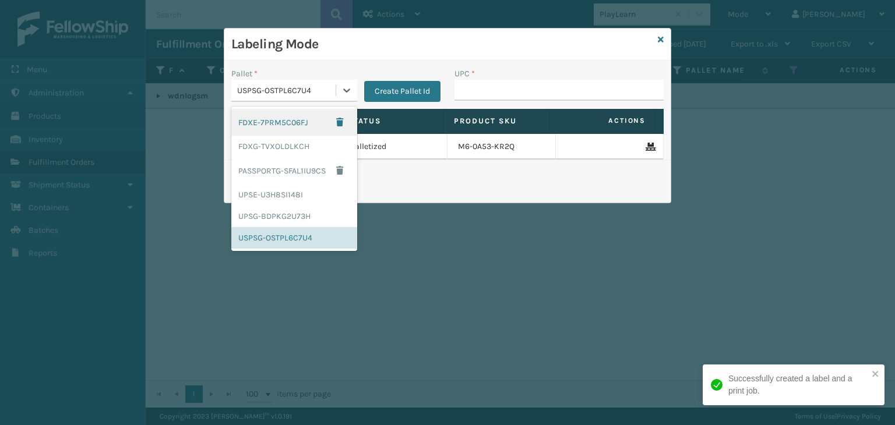
click at [261, 83] on div "USPSG-OSTPL6C7U4" at bounding box center [283, 90] width 104 height 19
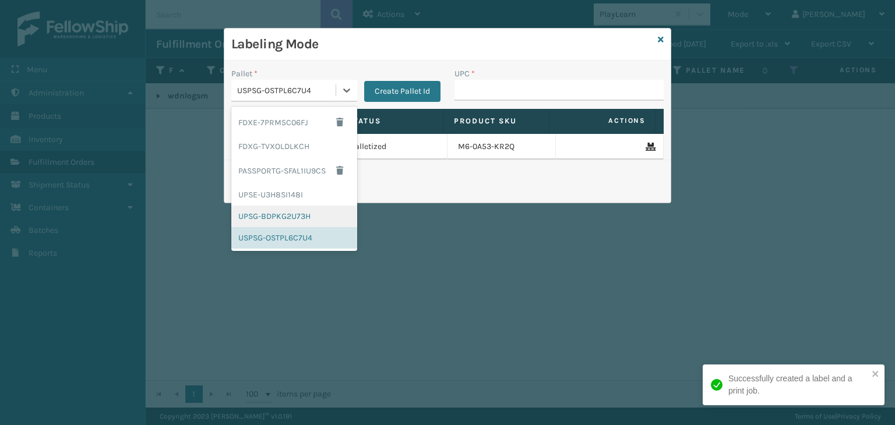
click at [281, 208] on div "UPSG-BDPKG2U73H" at bounding box center [294, 217] width 126 height 22
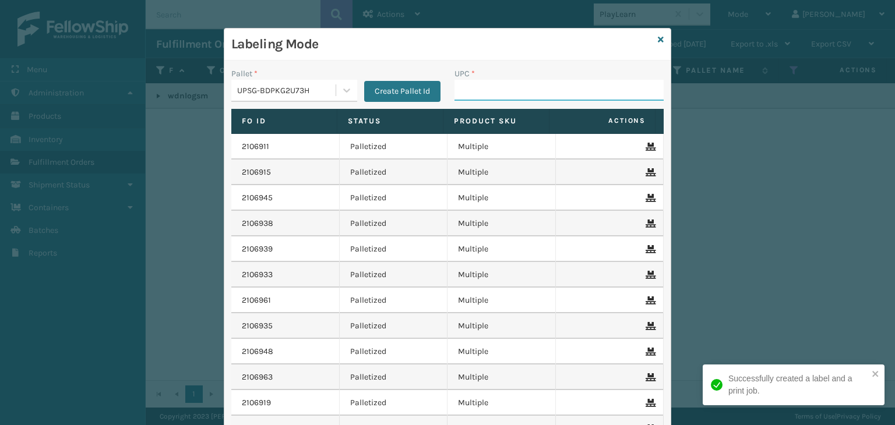
click at [485, 83] on input "UPC *" at bounding box center [558, 90] width 209 height 21
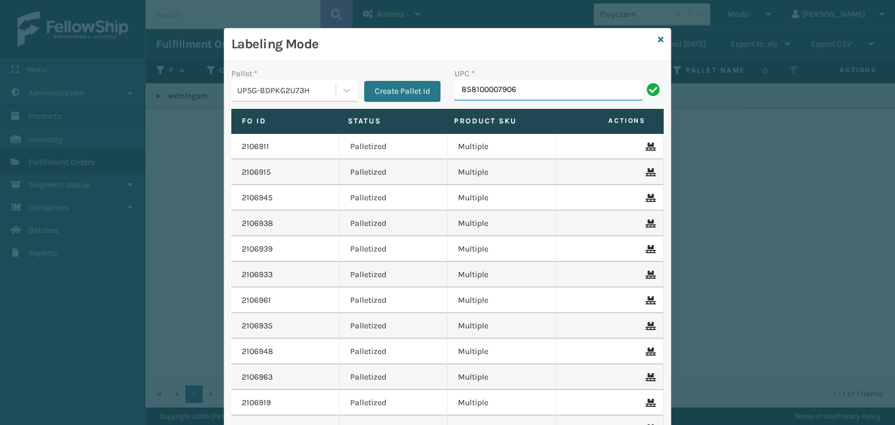
type input "858100007906"
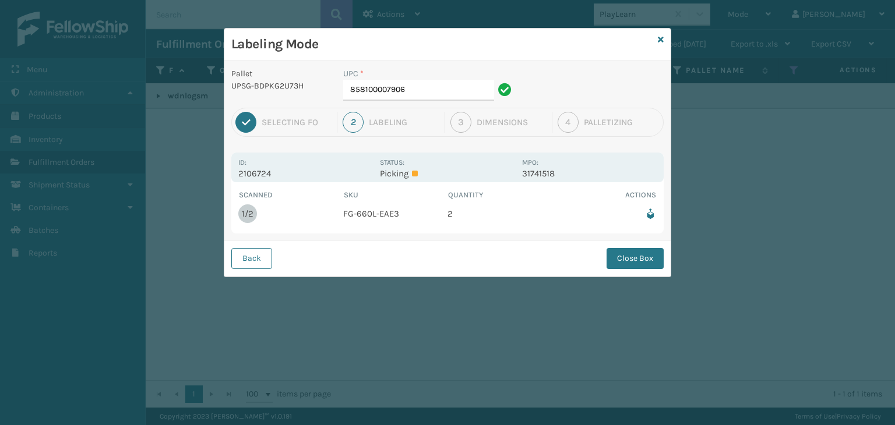
click at [438, 74] on div "UPC *" at bounding box center [429, 74] width 172 height 12
click at [437, 82] on input "858100007906" at bounding box center [418, 90] width 151 height 21
click at [638, 271] on div "Back Close Box" at bounding box center [447, 259] width 446 height 36
click at [633, 261] on button "Close Box" at bounding box center [634, 258] width 57 height 21
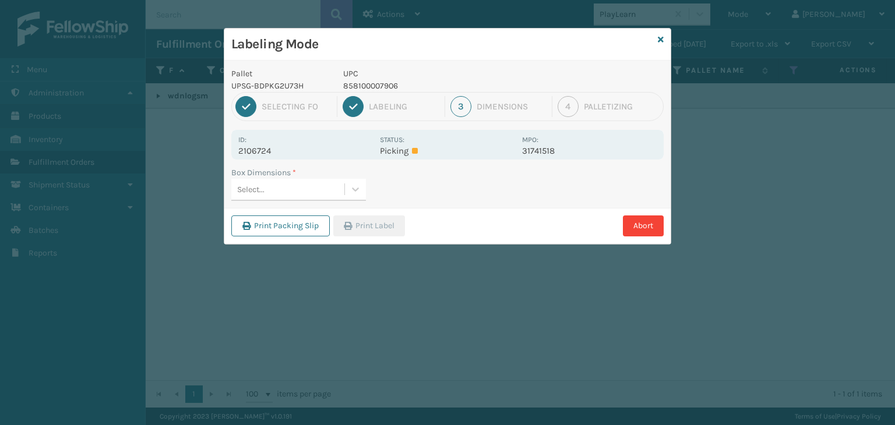
click at [321, 187] on div "Select..." at bounding box center [287, 189] width 113 height 19
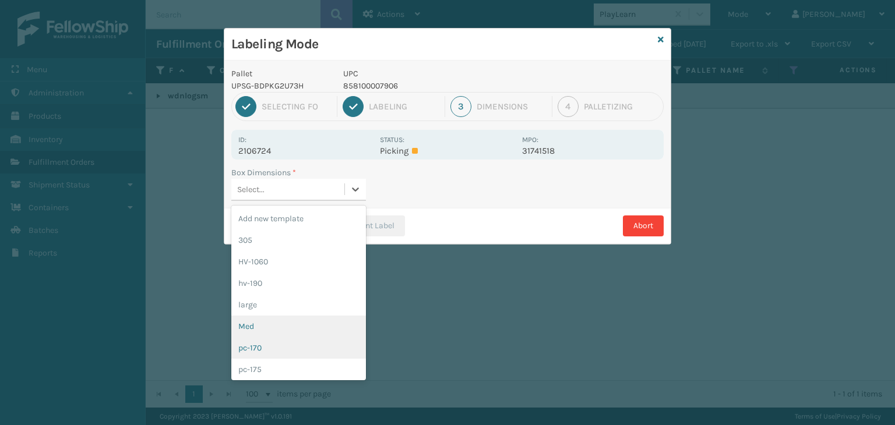
click at [298, 327] on div "Med" at bounding box center [298, 327] width 135 height 22
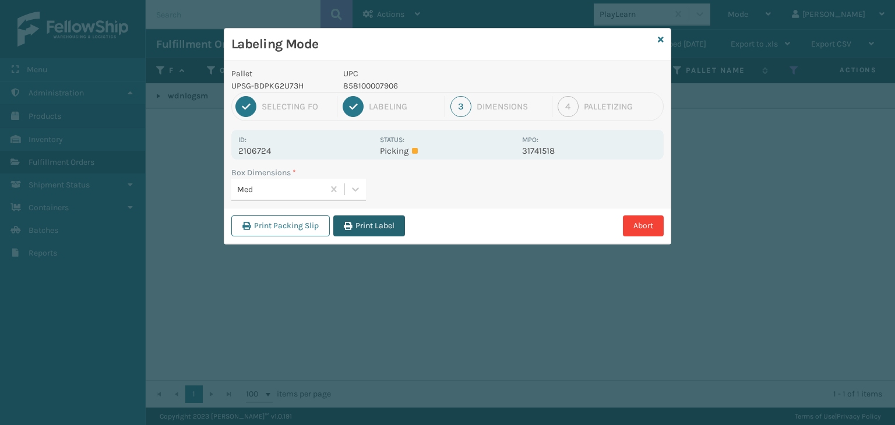
click at [362, 217] on button "Print Label" at bounding box center [369, 225] width 72 height 21
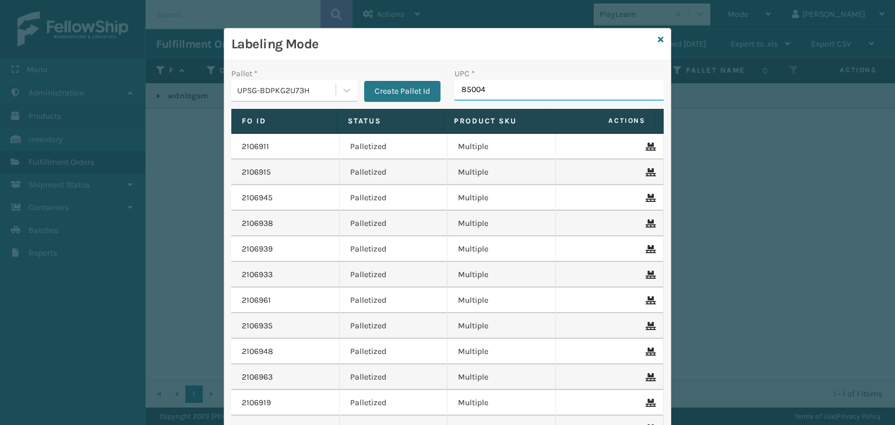
type input "850040"
type input "85000"
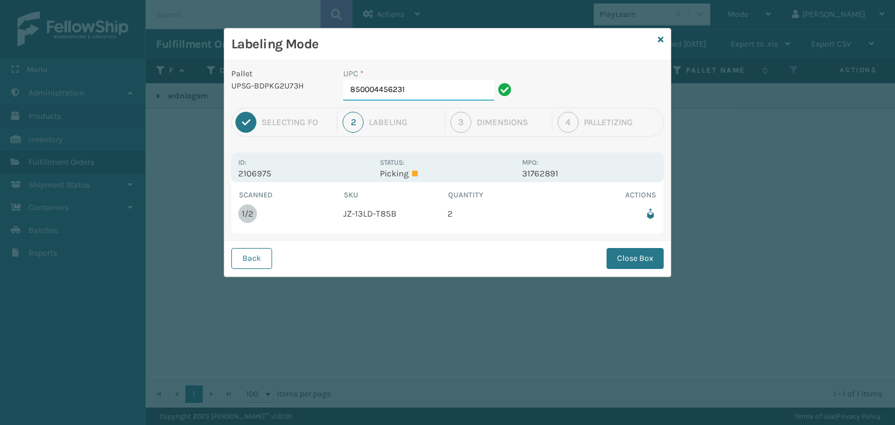
click at [457, 87] on input "850004456231" at bounding box center [418, 90] width 151 height 21
click at [627, 261] on button "Close Box" at bounding box center [634, 258] width 57 height 21
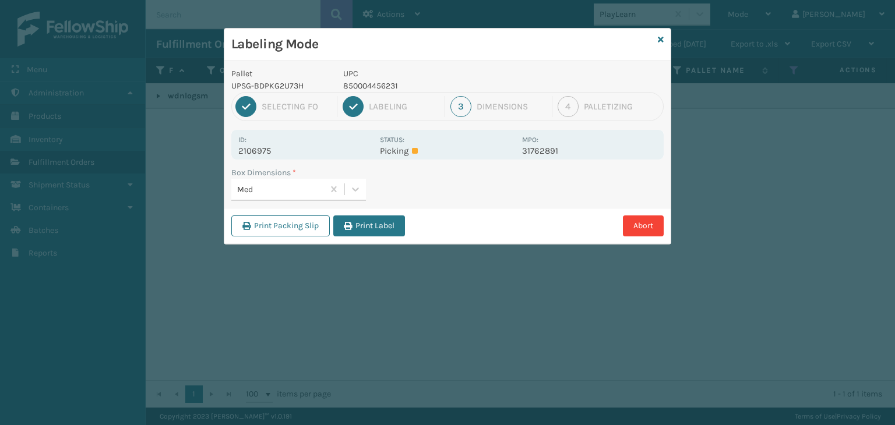
drag, startPoint x: 372, startPoint y: 216, endPoint x: 409, endPoint y: 231, distance: 40.2
click at [373, 216] on button "Print Label" at bounding box center [369, 225] width 72 height 21
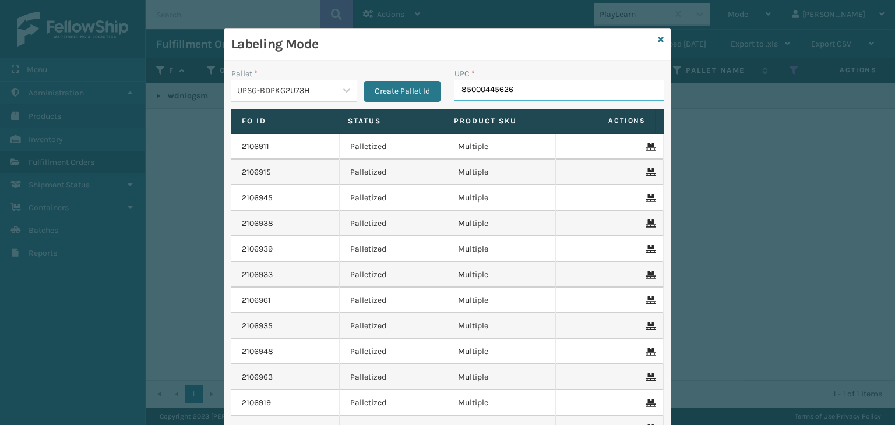
type input "850004456262"
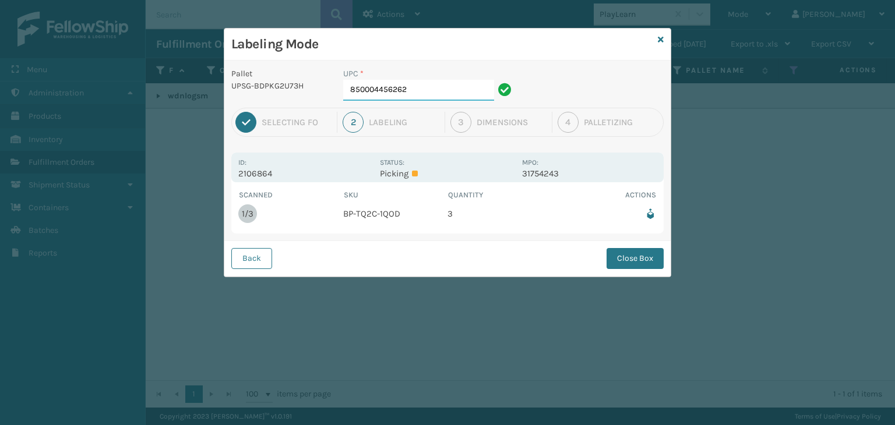
click at [443, 96] on input "850004456262" at bounding box center [418, 90] width 151 height 21
click at [638, 249] on button "Close Box" at bounding box center [634, 258] width 57 height 21
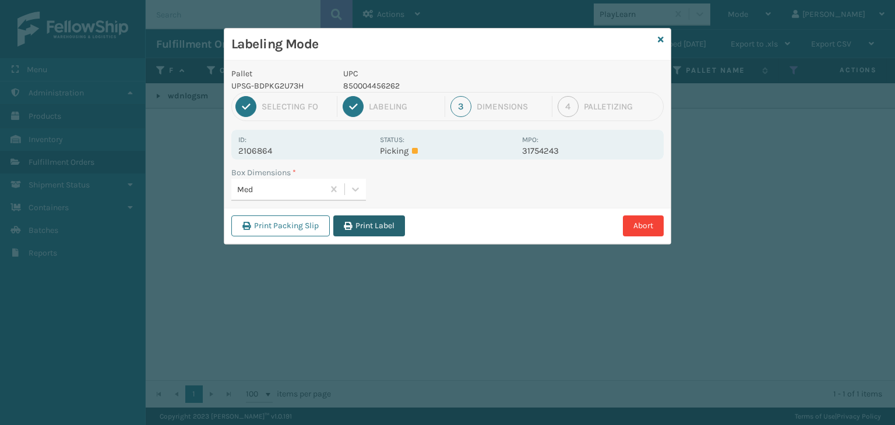
click at [380, 225] on button "Print Label" at bounding box center [369, 225] width 72 height 21
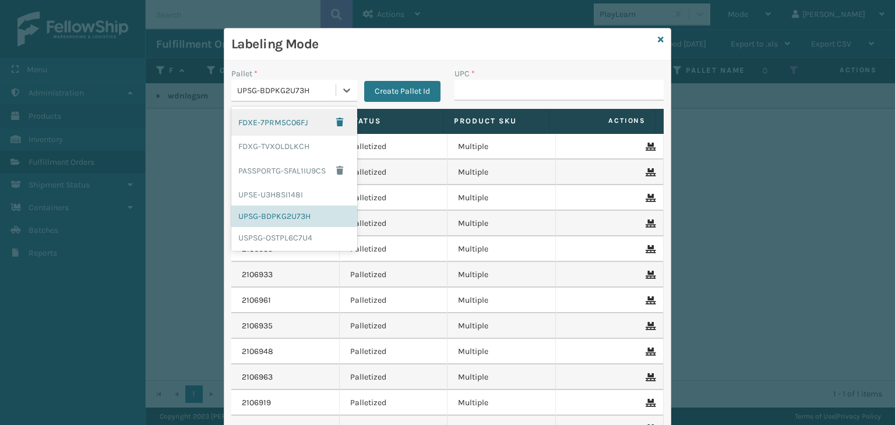
click at [307, 89] on div "UPSG-BDPKG2U73H" at bounding box center [287, 90] width 100 height 12
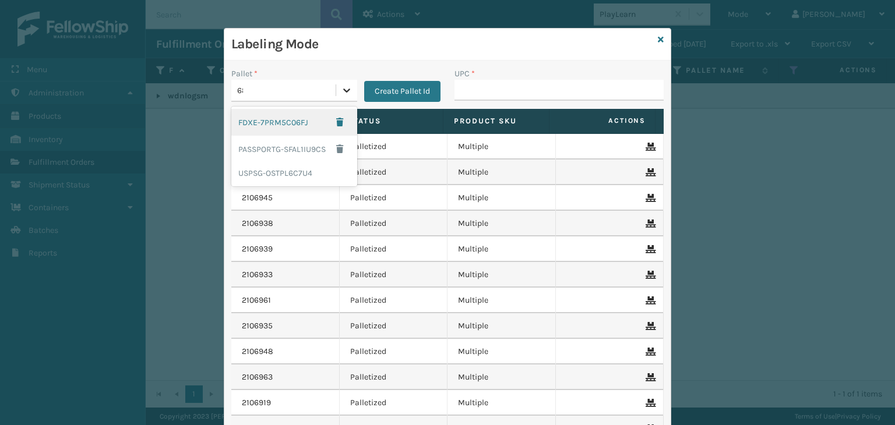
type input "688"
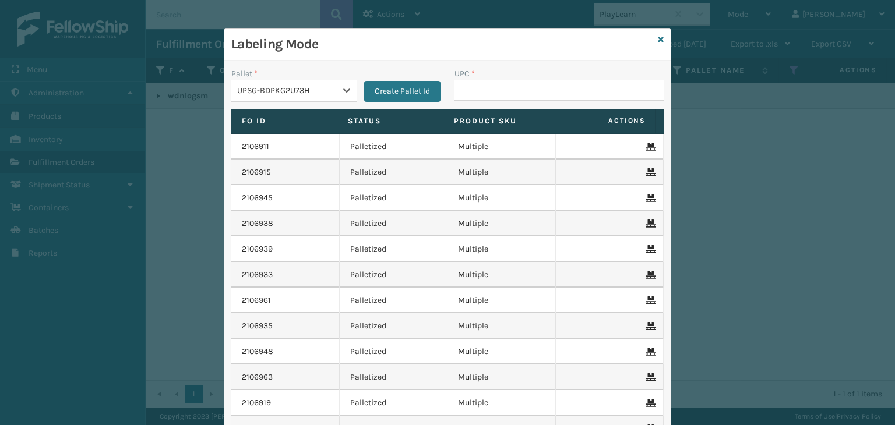
click at [324, 88] on div "UPSG-BDPKG2U73H" at bounding box center [287, 90] width 100 height 12
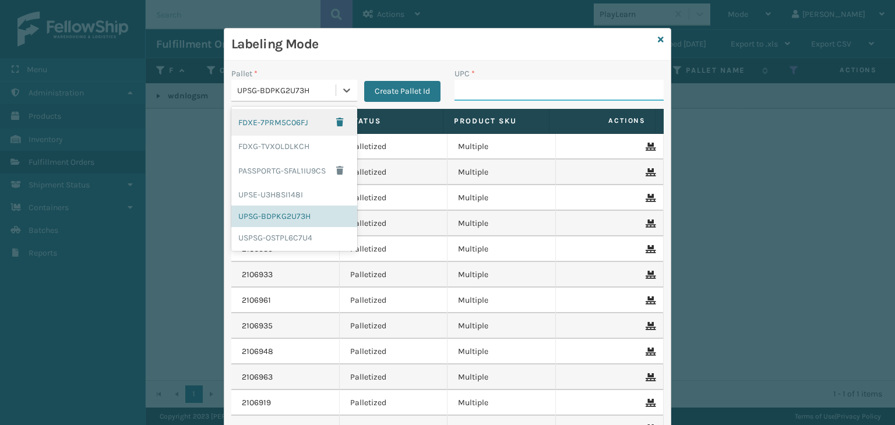
click at [497, 86] on input "UPC *" at bounding box center [558, 90] width 209 height 21
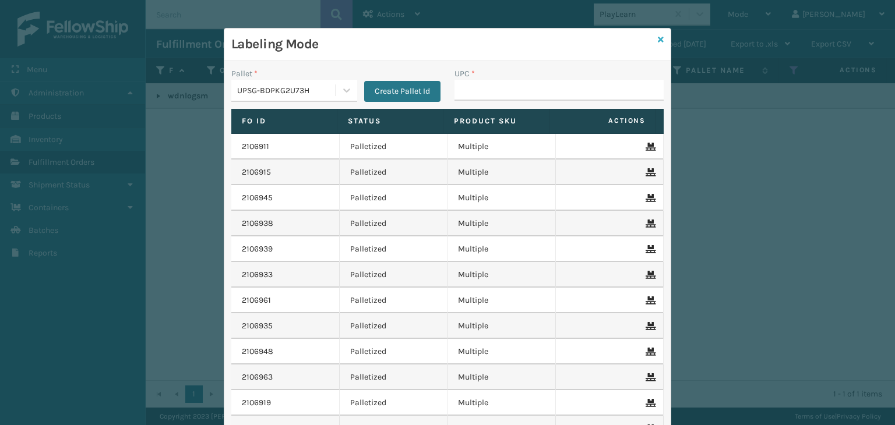
click at [657, 39] on icon at bounding box center [660, 40] width 6 height 8
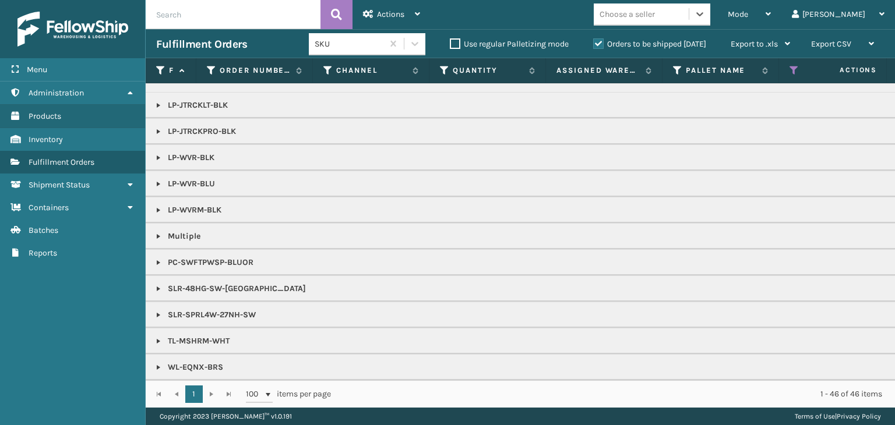
scroll to position [389, 0]
click at [748, 10] on span "Mode" at bounding box center [737, 14] width 20 height 10
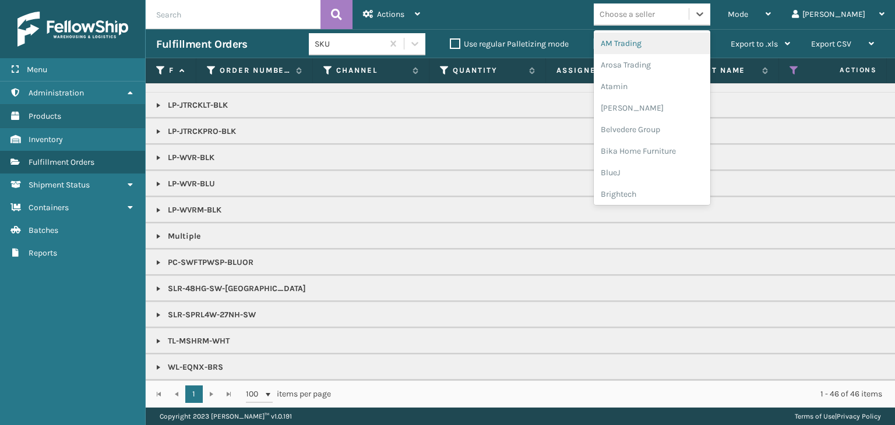
click at [655, 12] on div "Choose a seller" at bounding box center [626, 14] width 55 height 12
type input "LI"
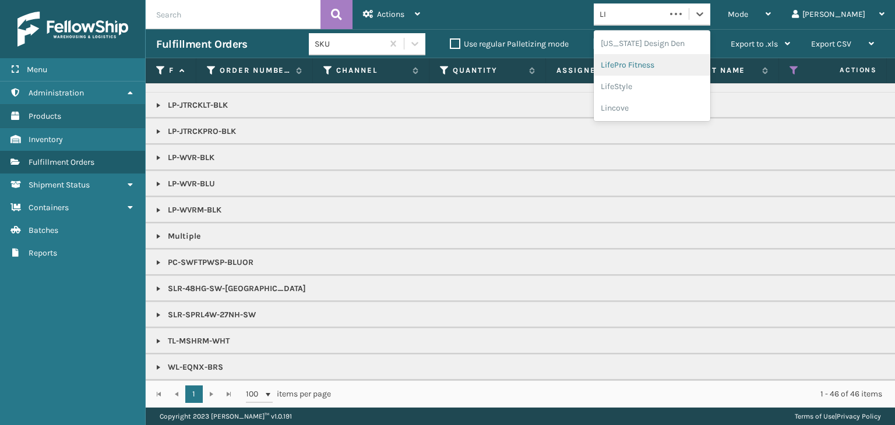
click at [660, 67] on div "LifePro Fitness" at bounding box center [651, 65] width 116 height 22
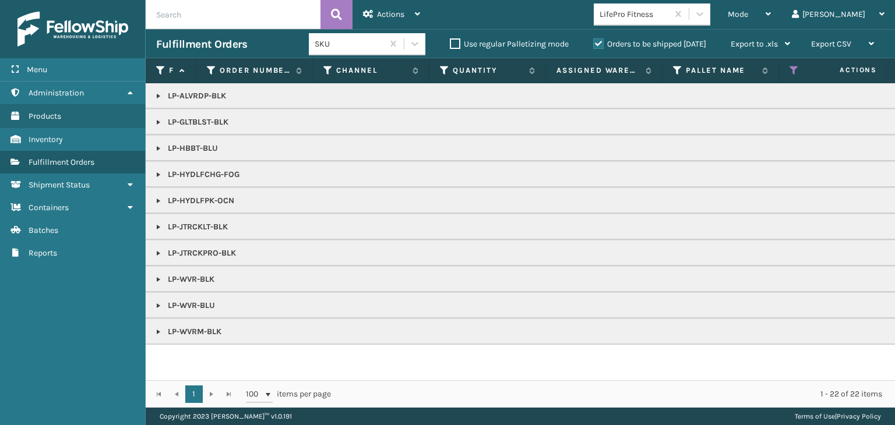
click at [158, 93] on link at bounding box center [158, 95] width 9 height 9
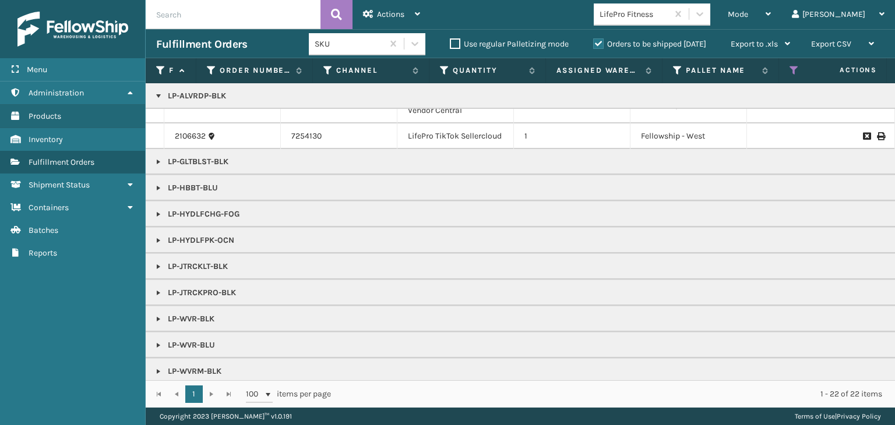
scroll to position [34, 0]
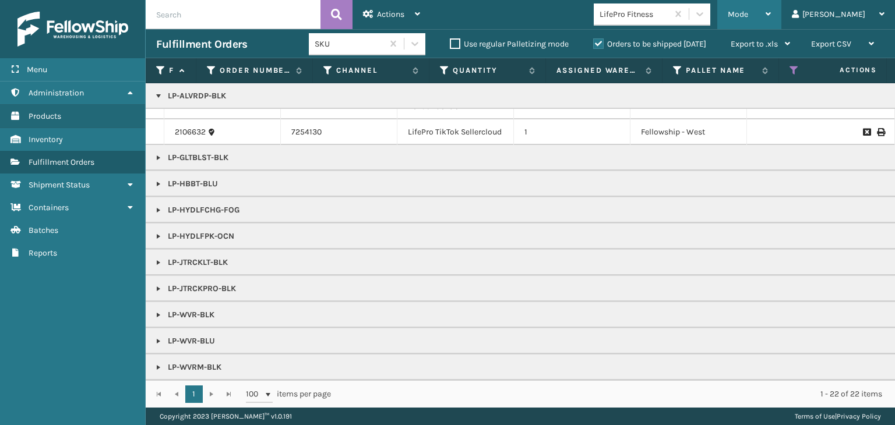
drag, startPoint x: 454, startPoint y: 208, endPoint x: 768, endPoint y: 5, distance: 373.5
click at [768, 5] on div "Mode Regular Mode Picking Mode Labeling Mode Exit Scan Mode" at bounding box center [749, 14] width 64 height 29
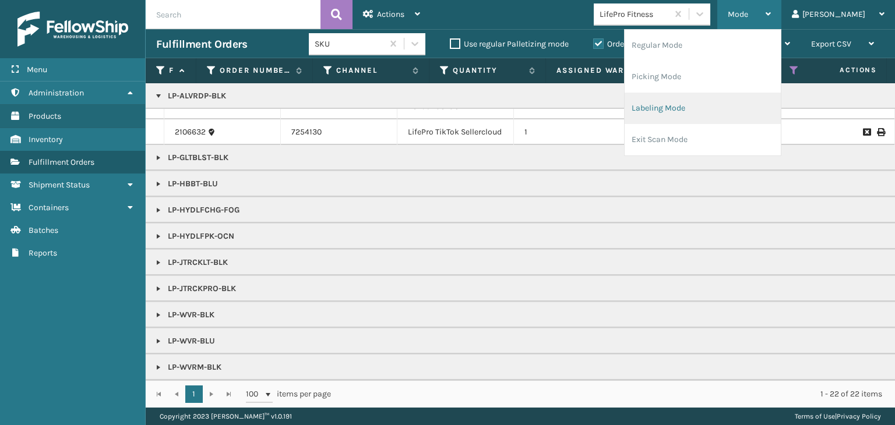
click at [733, 102] on li "Labeling Mode" at bounding box center [702, 108] width 156 height 31
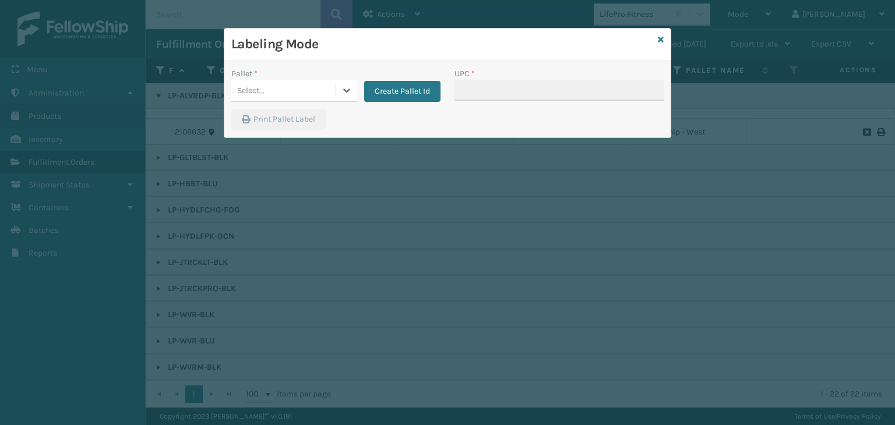
click at [307, 89] on div "Select..." at bounding box center [283, 90] width 104 height 19
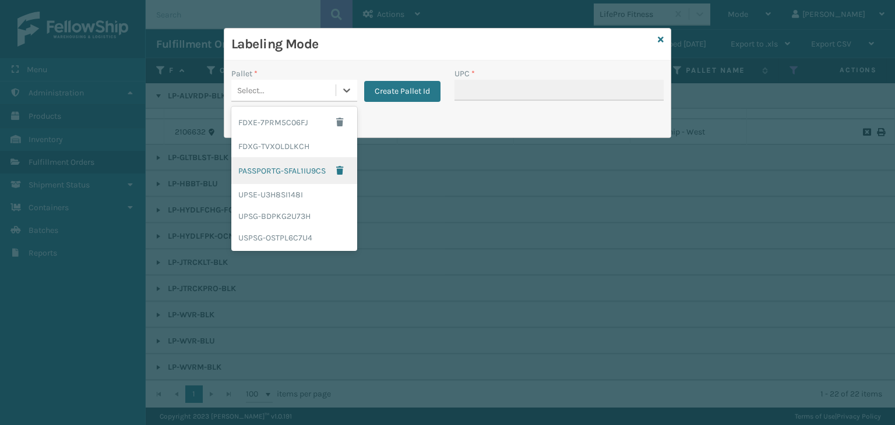
click at [273, 172] on div "PASSPORTG-SFAL1IU9CS" at bounding box center [294, 170] width 126 height 27
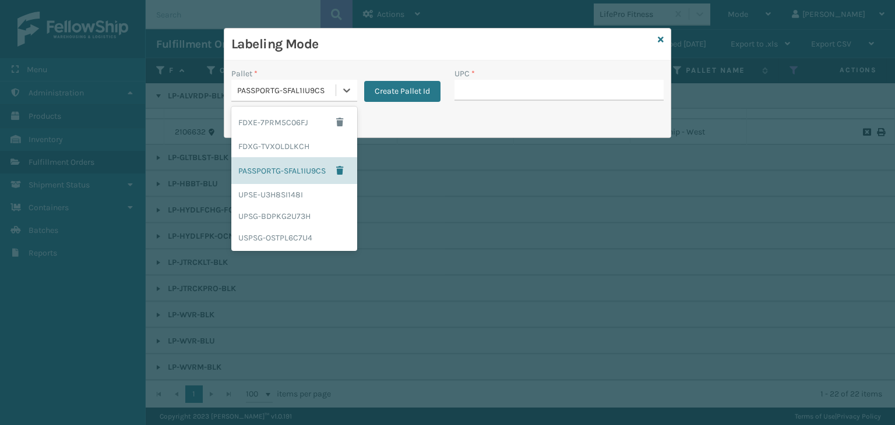
click at [268, 84] on div "PASSPORTG-SFAL1IU9CS" at bounding box center [287, 90] width 100 height 12
click at [275, 239] on div "USPSG-OSTPL6C7U4" at bounding box center [294, 238] width 126 height 22
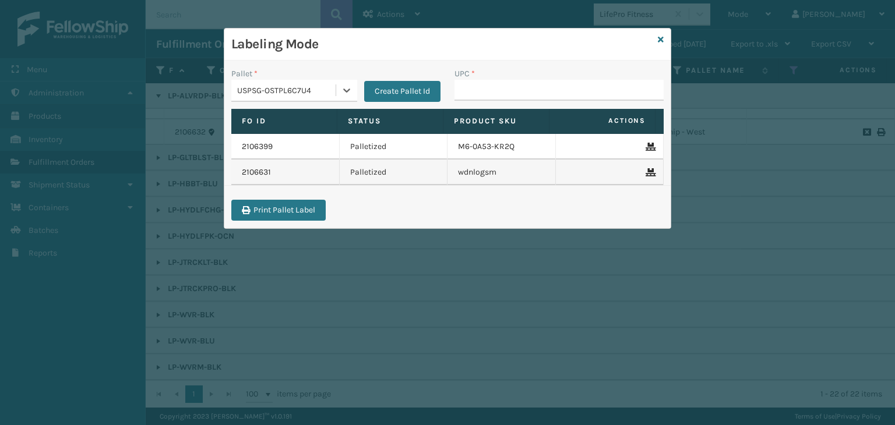
click at [321, 95] on div "USPSG-OSTPL6C7U4" at bounding box center [287, 90] width 100 height 12
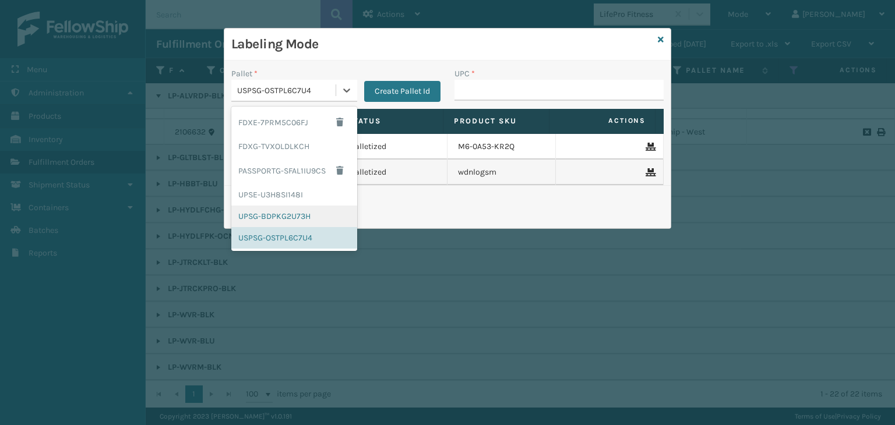
click at [273, 213] on div "UPSG-BDPKG2U73H" at bounding box center [294, 217] width 126 height 22
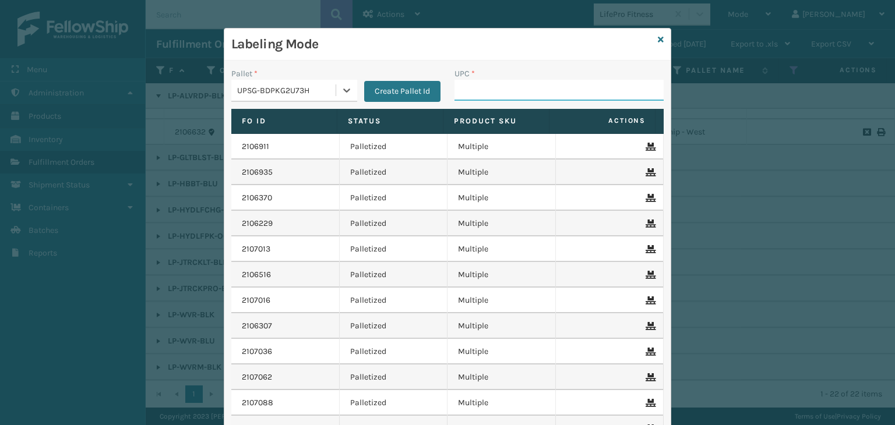
click at [478, 91] on input "UPC *" at bounding box center [558, 90] width 209 height 21
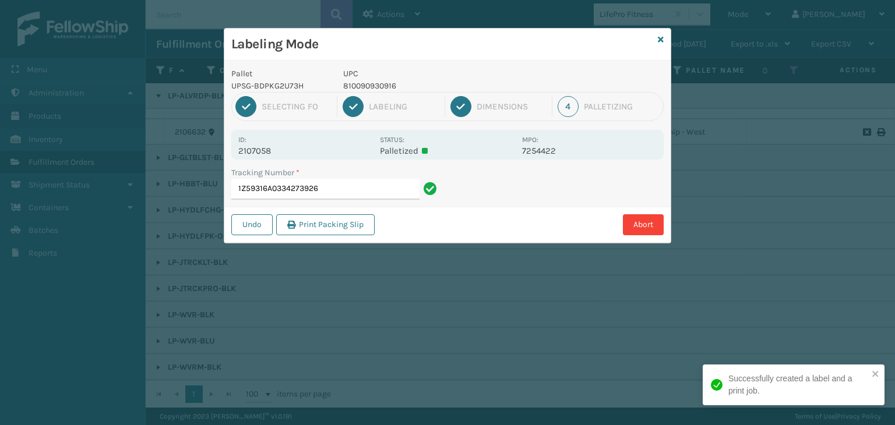
click at [384, 83] on p "810090930916" at bounding box center [429, 86] width 172 height 12
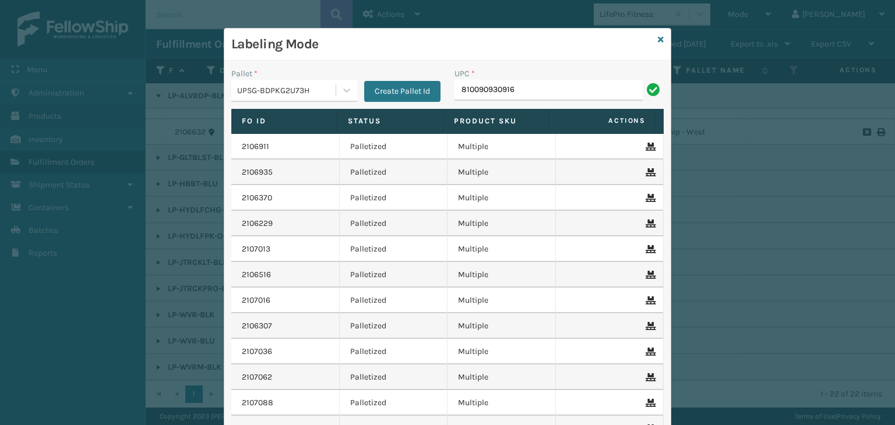
type input "810090930916"
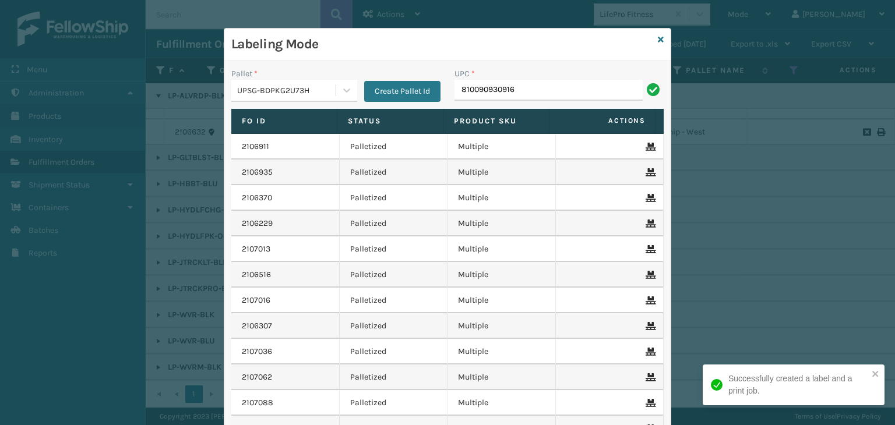
type input "810090930916"
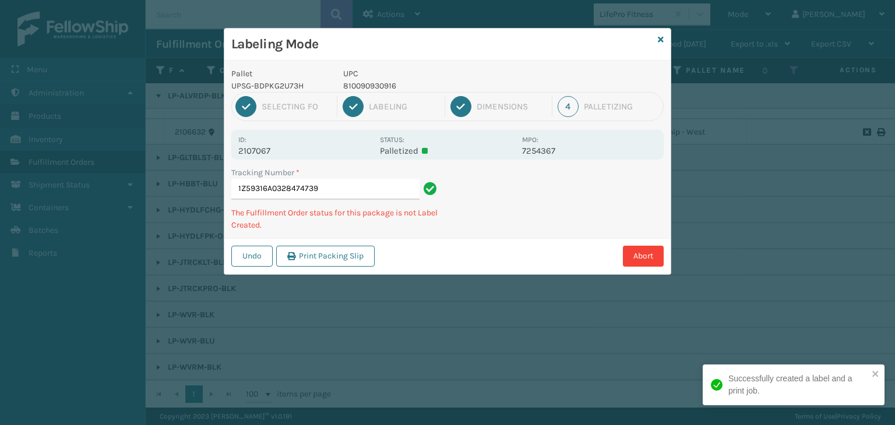
type input "1Z59316A0328474739810090930916"
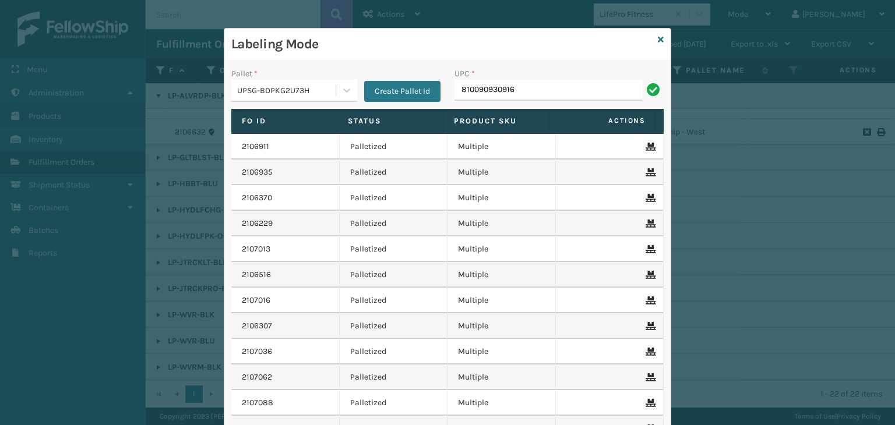
type input "810090930916"
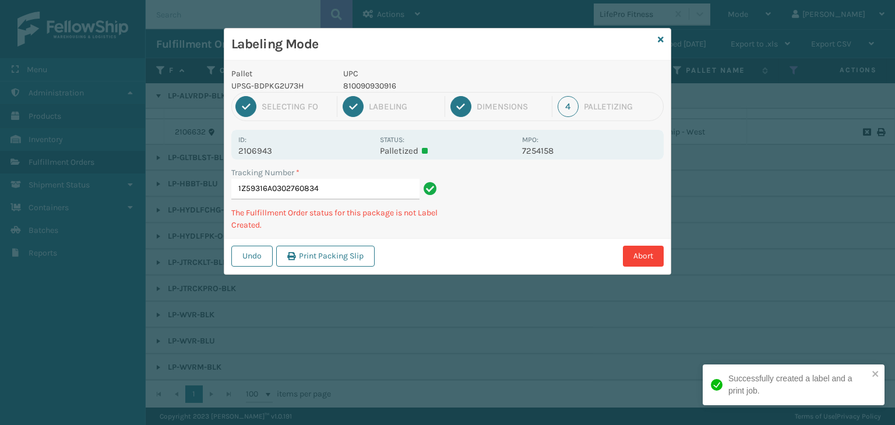
type input "1Z59316A0302760834810090930916"
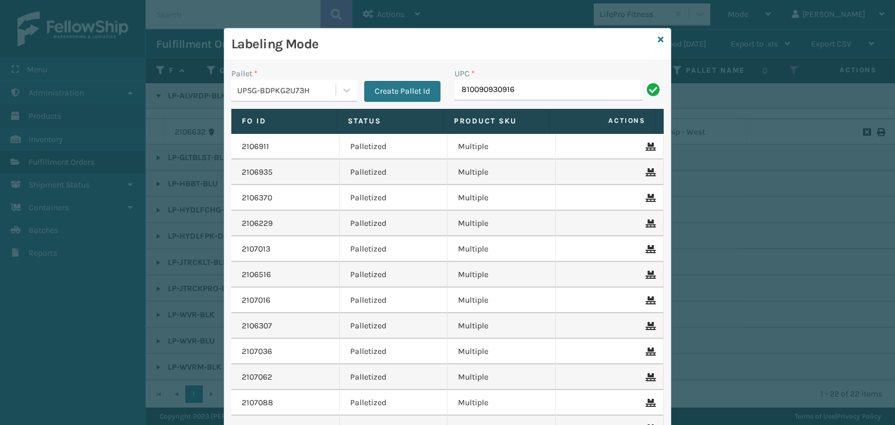
type input "810090930916"
paste input "810090930916"
type input "810090930916"
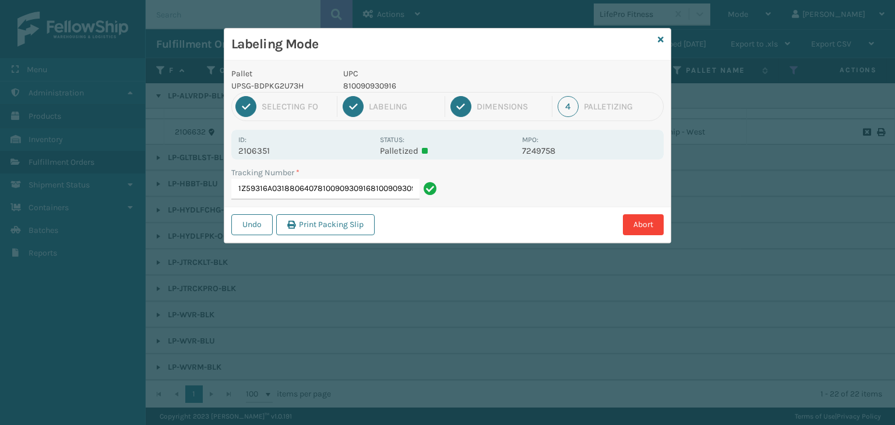
scroll to position [0, 11]
type input "1Z59316A0318806407810090930916810090930916810090930916810090930916"
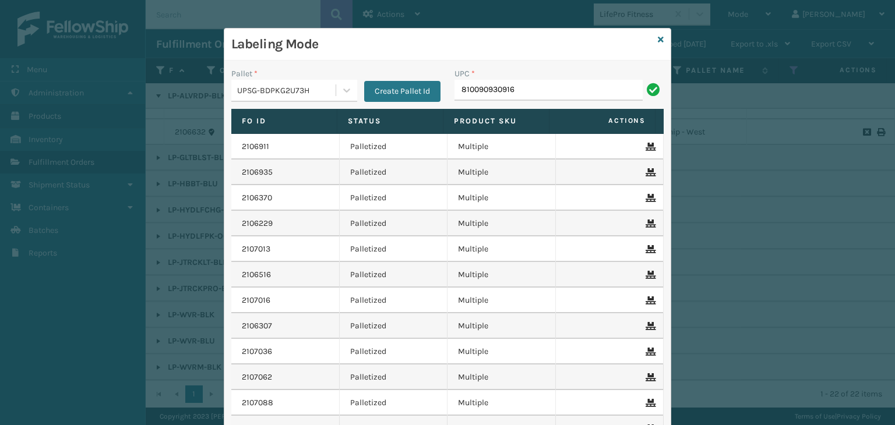
type input "810090930916"
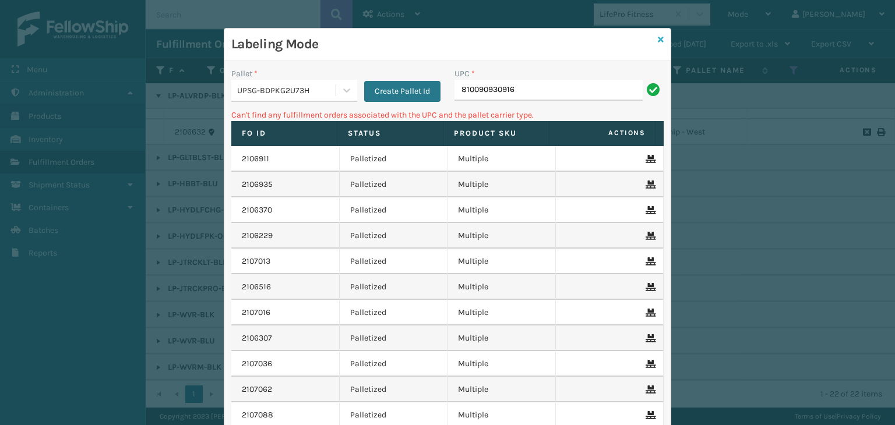
click at [653, 39] on div "Labeling Mode Pallet * UPSG-BDPKG2U73H Create Pallet Id UPC * 810090930916 Can'…" at bounding box center [447, 271] width 447 height 486
click at [657, 44] on link at bounding box center [660, 40] width 6 height 12
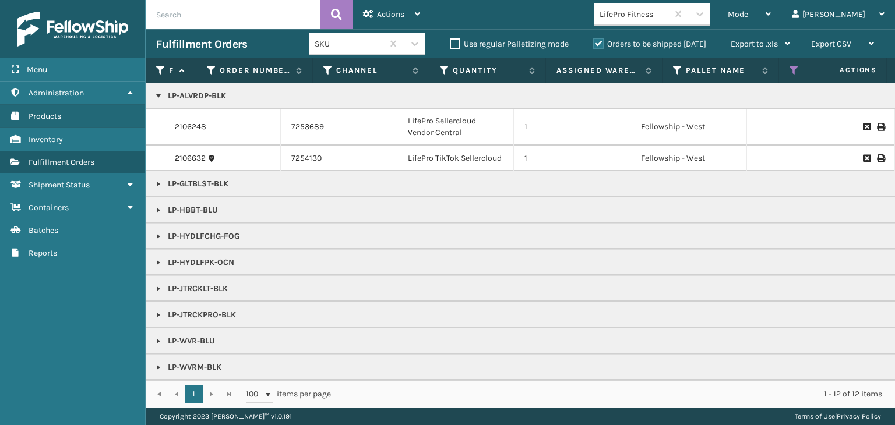
scroll to position [8, 0]
drag, startPoint x: 799, startPoint y: 6, endPoint x: 785, endPoint y: 21, distance: 20.6
click at [770, 6] on div "Mode" at bounding box center [748, 14] width 43 height 29
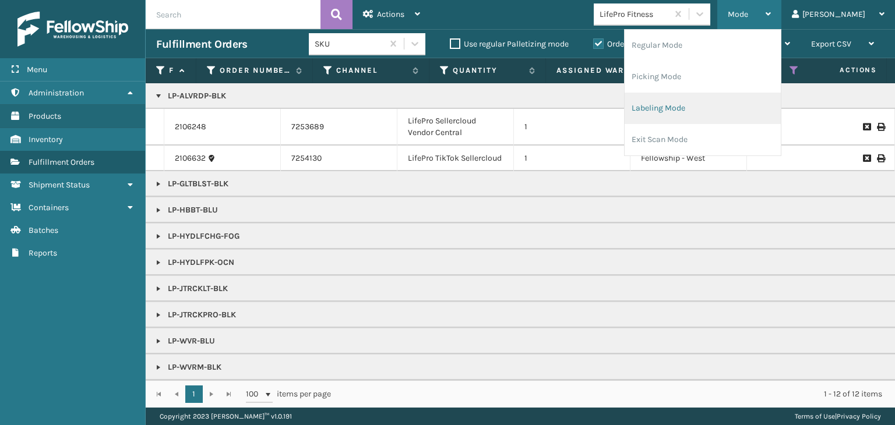
click at [698, 105] on li "Labeling Mode" at bounding box center [702, 108] width 156 height 31
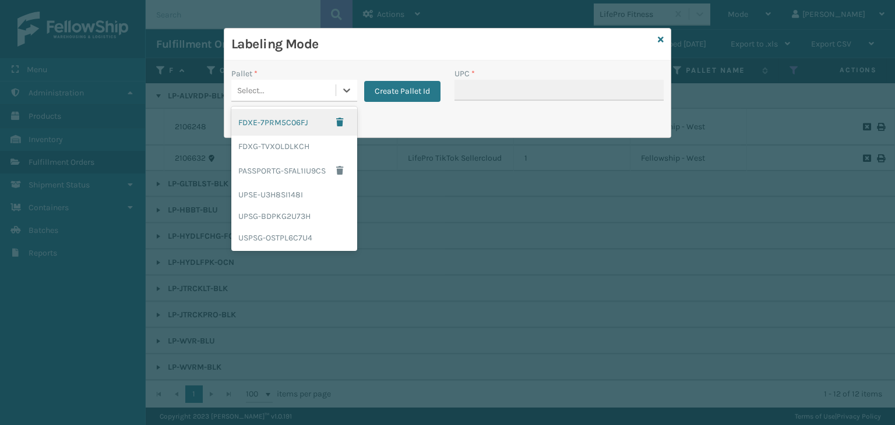
click at [287, 95] on div "Select..." at bounding box center [283, 90] width 104 height 19
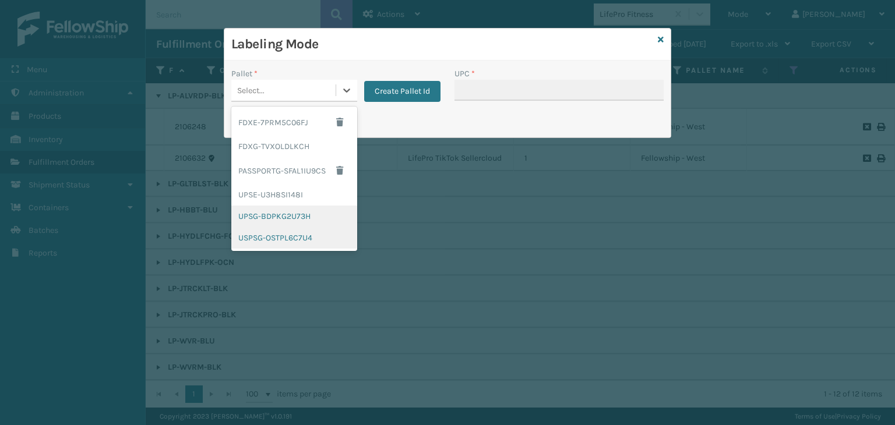
click at [265, 217] on div "UPSG-BDPKG2U73H" at bounding box center [294, 217] width 126 height 22
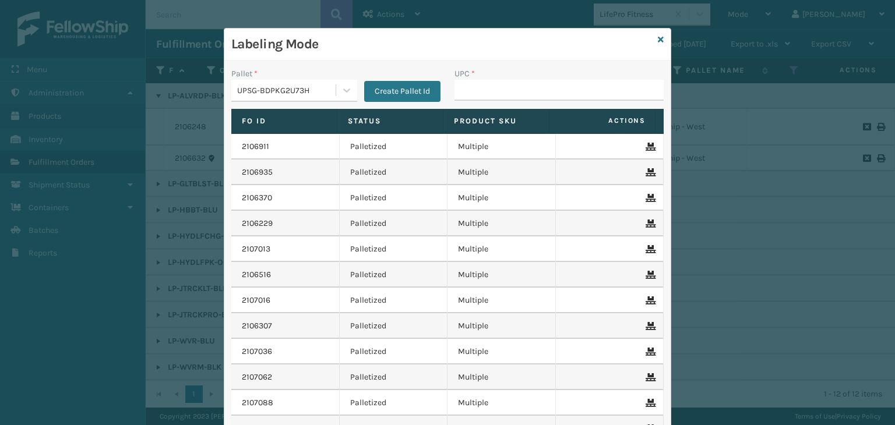
click at [530, 104] on div "UPC *" at bounding box center [558, 88] width 223 height 41
click at [530, 100] on input "UPC *" at bounding box center [558, 90] width 209 height 21
click at [658, 40] on icon at bounding box center [660, 40] width 6 height 8
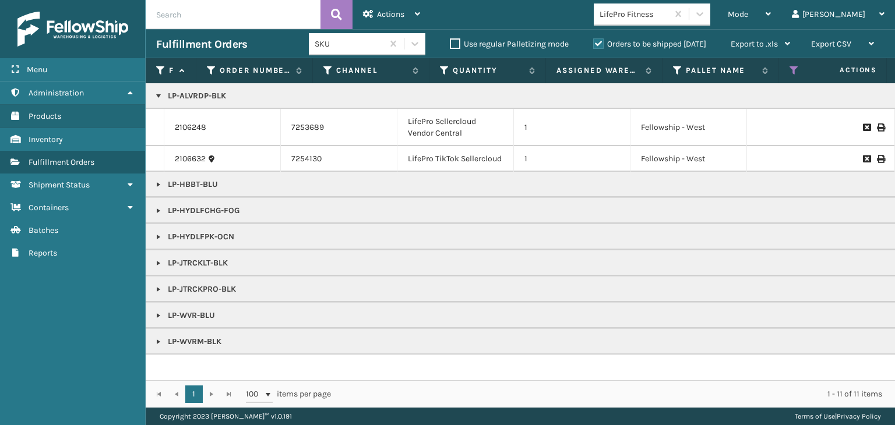
click at [157, 186] on link at bounding box center [158, 184] width 9 height 9
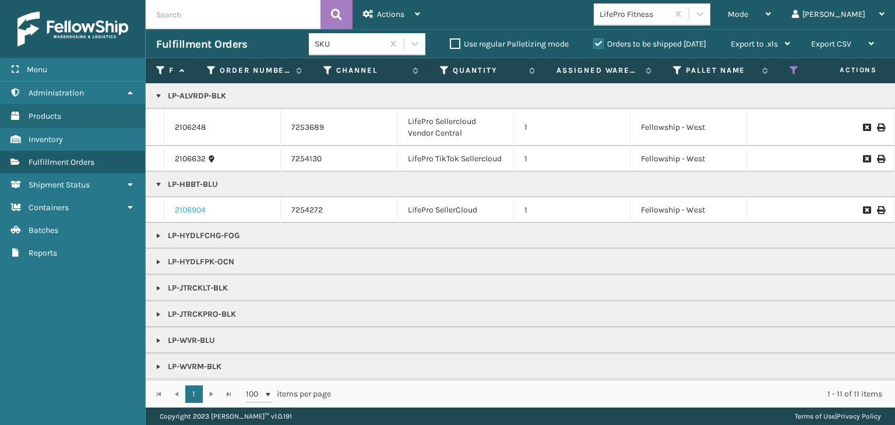
click at [180, 208] on link "2106904" at bounding box center [190, 210] width 31 height 12
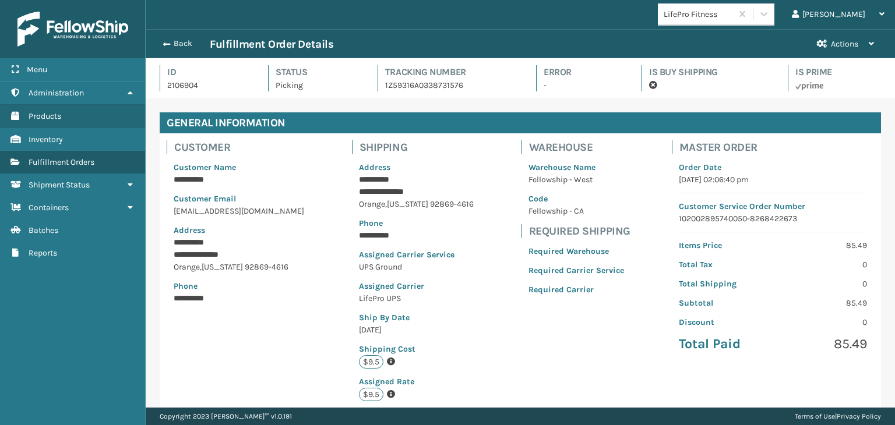
scroll to position [28, 748]
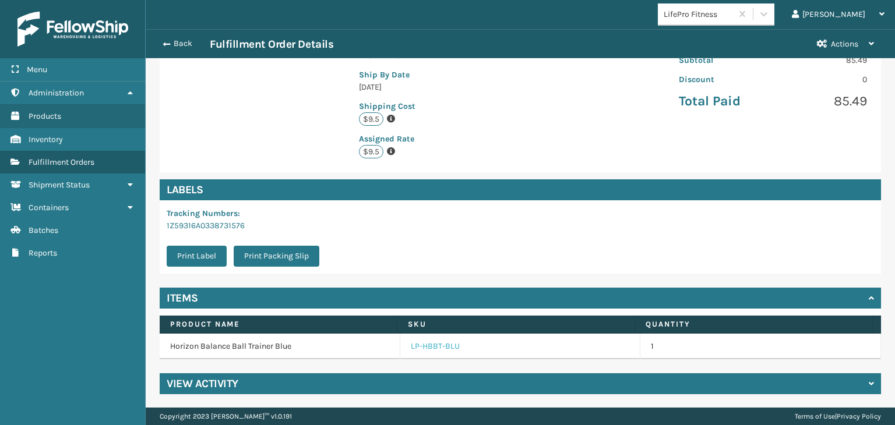
click at [429, 346] on link "LP-HBBT-BLU" at bounding box center [435, 347] width 49 height 12
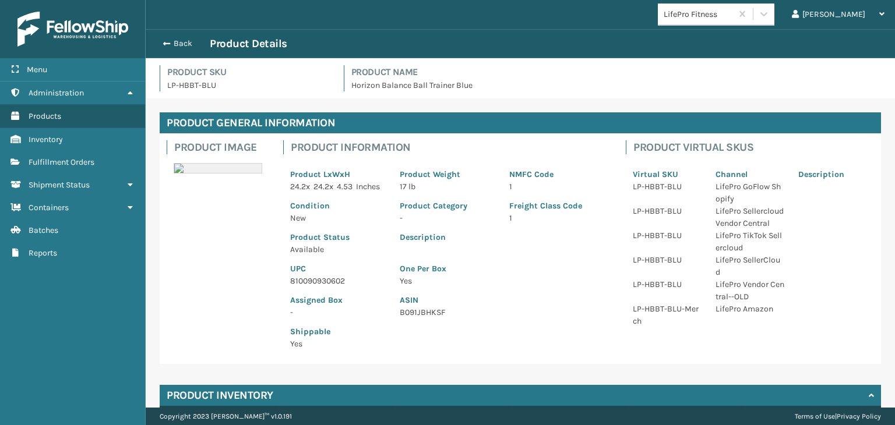
click at [316, 287] on p "810090930602" at bounding box center [338, 281] width 96 height 12
click at [181, 46] on button "Back" at bounding box center [183, 43] width 54 height 10
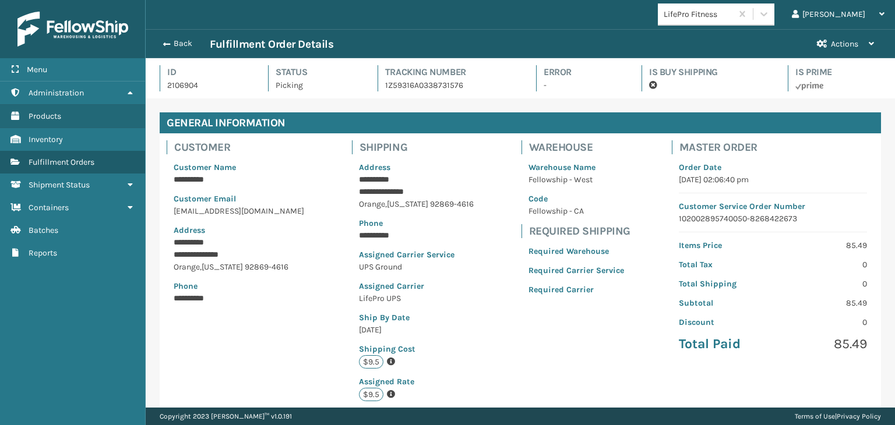
scroll to position [28, 748]
click at [181, 44] on button "Back" at bounding box center [183, 43] width 54 height 10
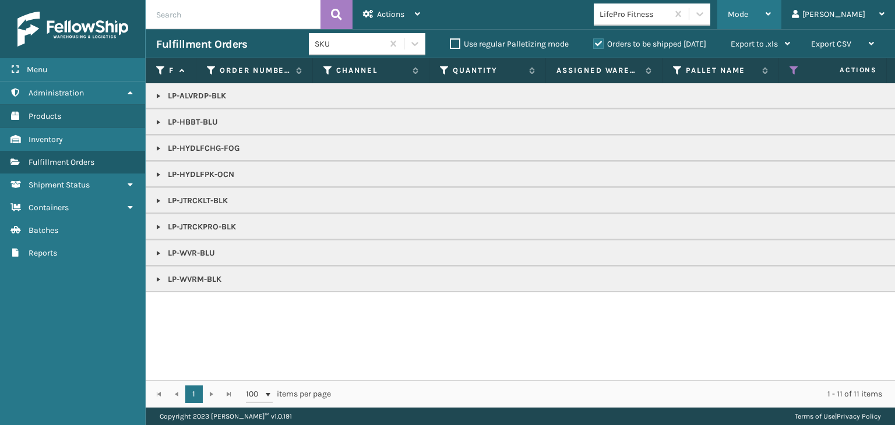
click at [770, 8] on div "Mode" at bounding box center [748, 14] width 43 height 29
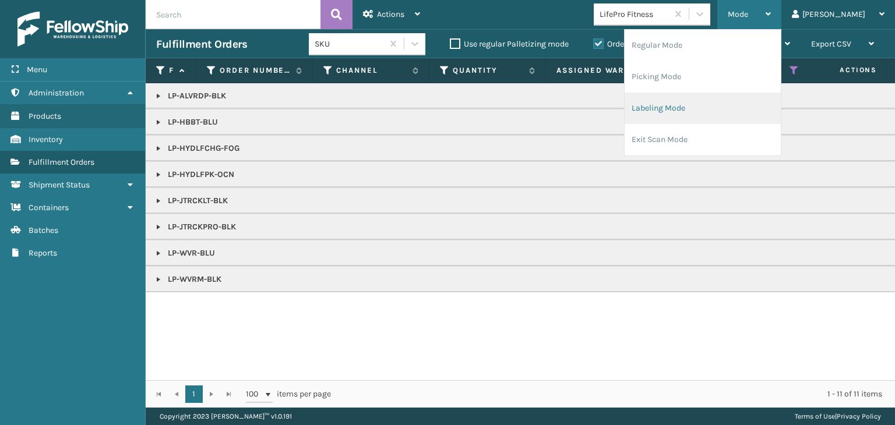
click at [760, 112] on li "Labeling Mode" at bounding box center [702, 108] width 156 height 31
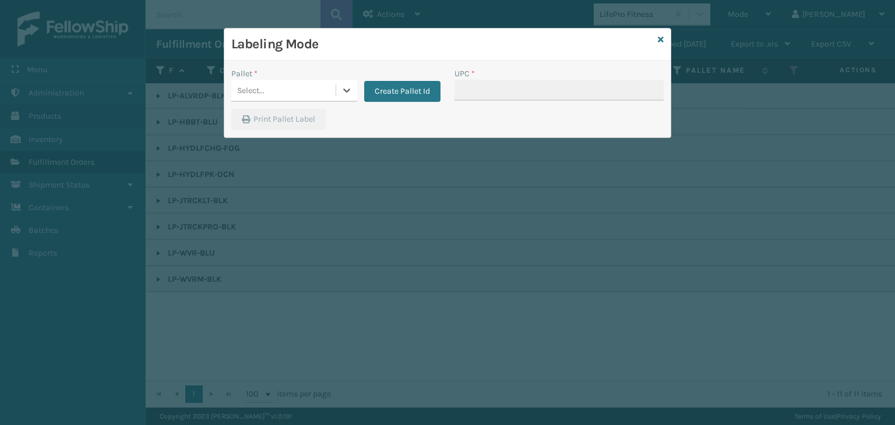
click at [287, 84] on div "Select..." at bounding box center [283, 90] width 104 height 19
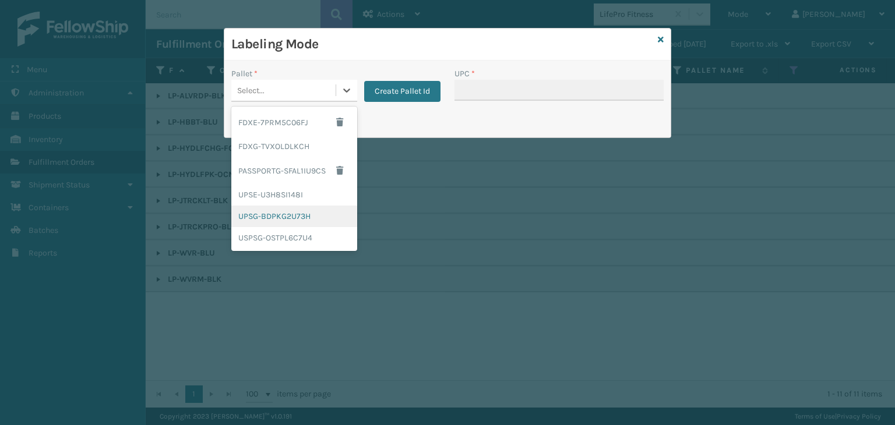
click at [274, 215] on div "UPSG-BDPKG2U73H" at bounding box center [294, 217] width 126 height 22
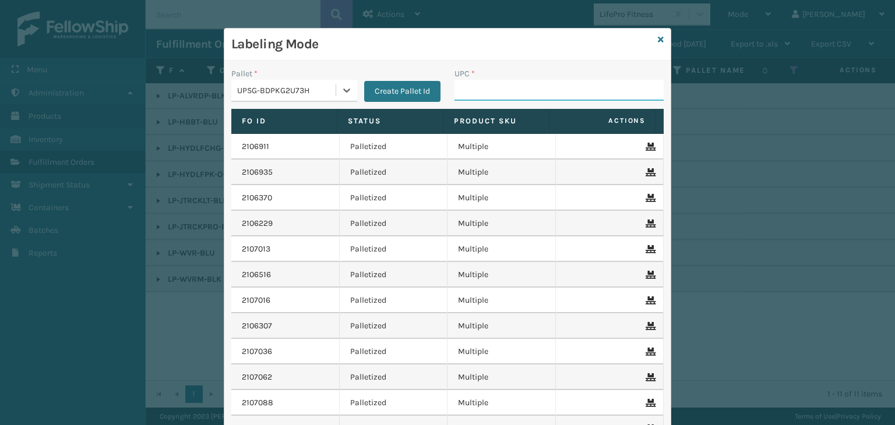
click at [468, 89] on input "UPC *" at bounding box center [558, 90] width 209 height 21
paste input "810090930602"
type input "810090930602"
type input "068"
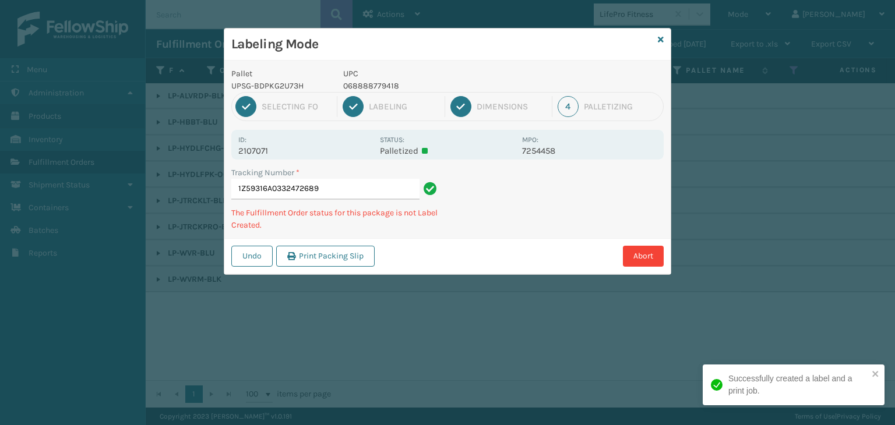
click at [372, 84] on p "068888779418" at bounding box center [429, 86] width 172 height 12
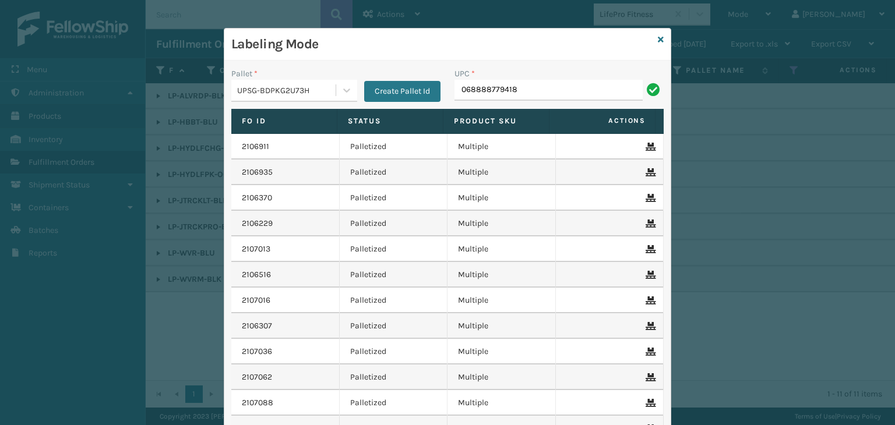
type input "068888779418"
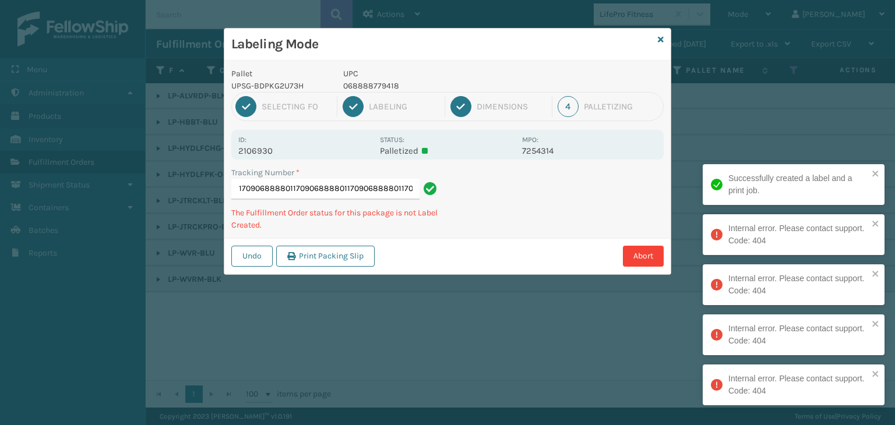
type input "1Z59316A0315752784068888011709068888011709068888011709068888011709068888011709"
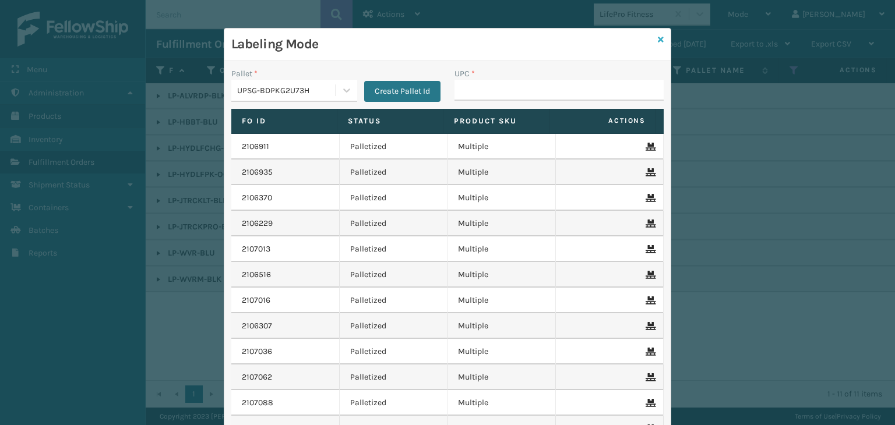
click at [657, 37] on icon at bounding box center [660, 40] width 6 height 8
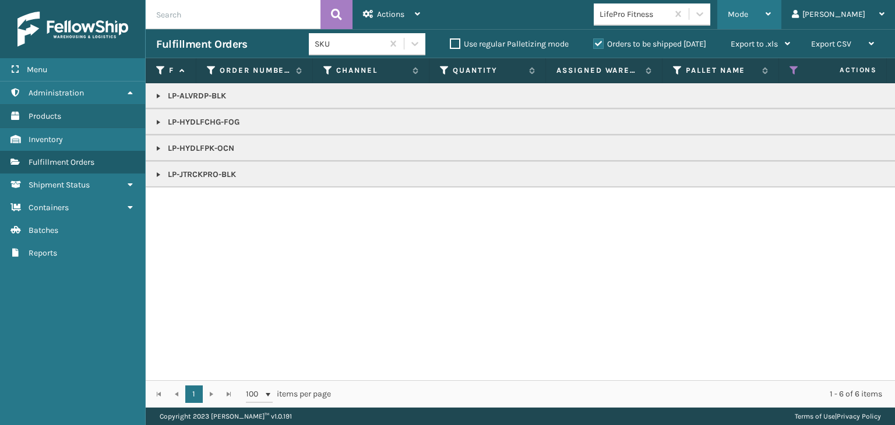
click at [748, 13] on span "Mode" at bounding box center [737, 14] width 20 height 10
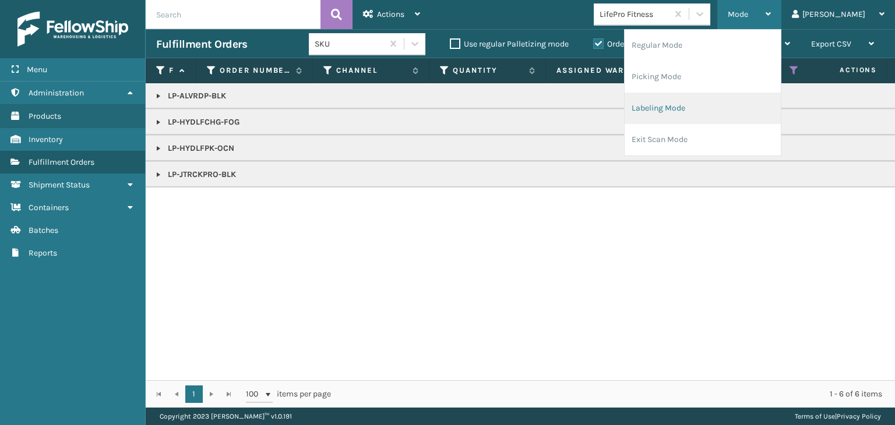
click at [699, 113] on li "Labeling Mode" at bounding box center [702, 108] width 156 height 31
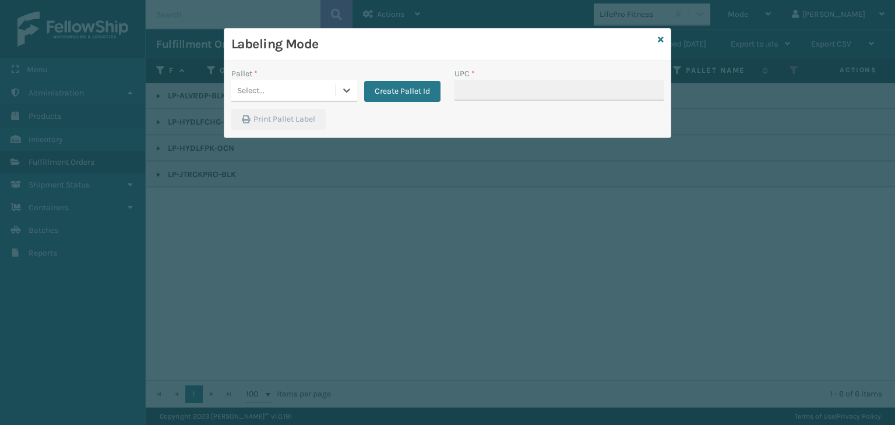
click at [269, 83] on div "Select..." at bounding box center [283, 90] width 104 height 19
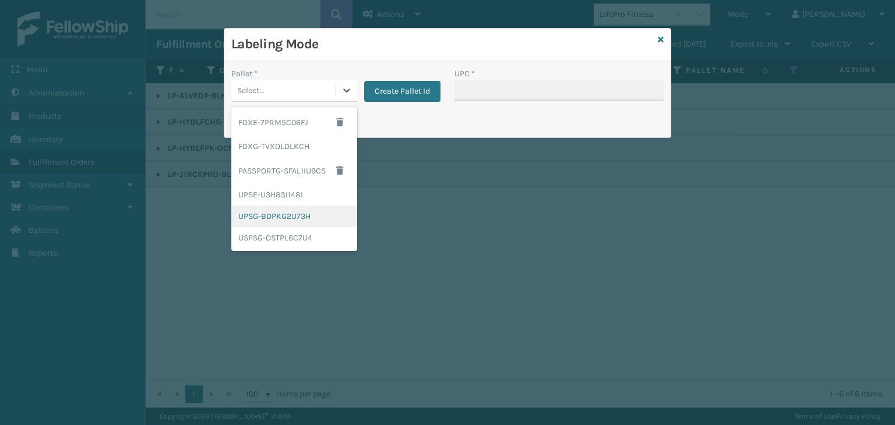
click at [277, 214] on div "UPSG-BDPKG2U73H" at bounding box center [294, 217] width 126 height 22
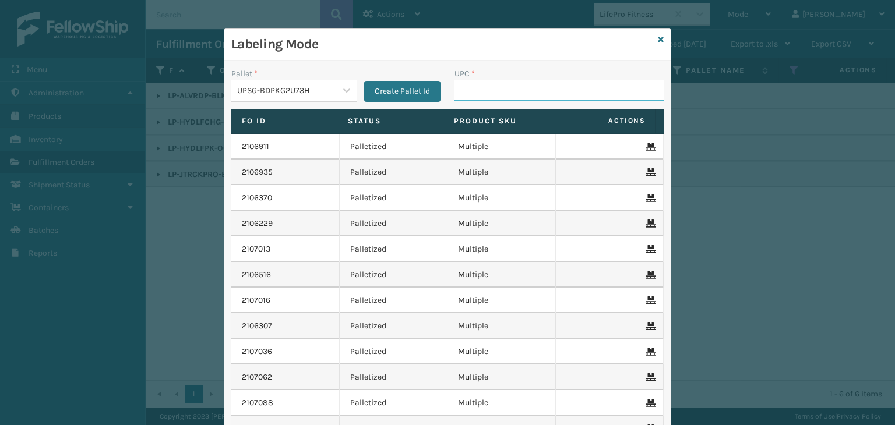
click at [456, 96] on input "UPC *" at bounding box center [558, 90] width 209 height 21
type input "LP-HYDLFPK-OCN"
type input "LP-HYDLFCHG-FOG"
drag, startPoint x: 542, startPoint y: 89, endPoint x: 348, endPoint y: 62, distance: 195.1
click at [353, 63] on div "Pallet * UPSG-BDPKG2U73H Create Pallet Id UPC * LP-HYDLFCHG-FOG Fo Id Status Pr…" at bounding box center [447, 281] width 446 height 441
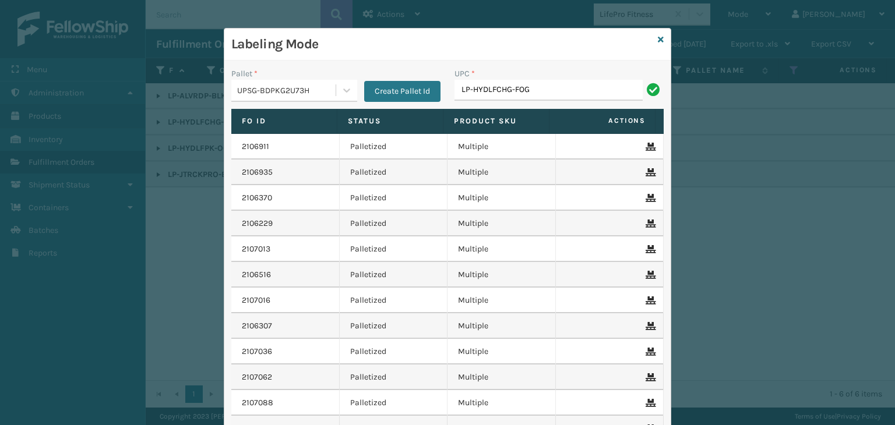
type input "LP-HYDLFCHG-FOG"
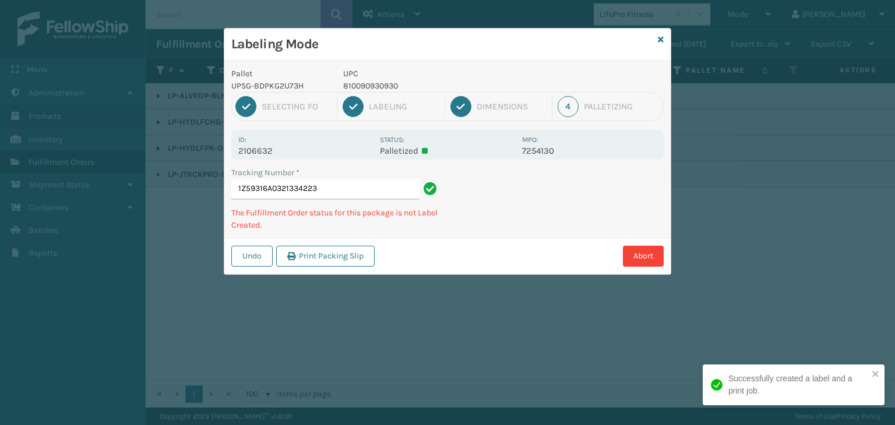
click at [351, 84] on p "810090930930" at bounding box center [429, 86] width 172 height 12
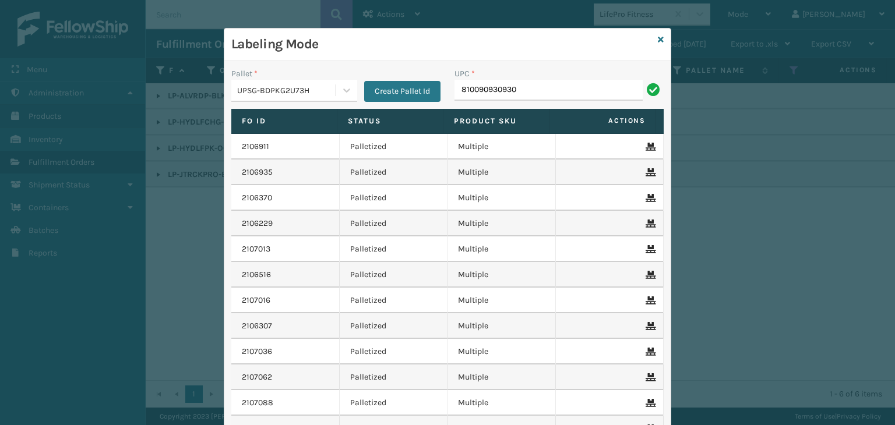
type input "810090930930"
click at [657, 40] on icon at bounding box center [660, 40] width 6 height 8
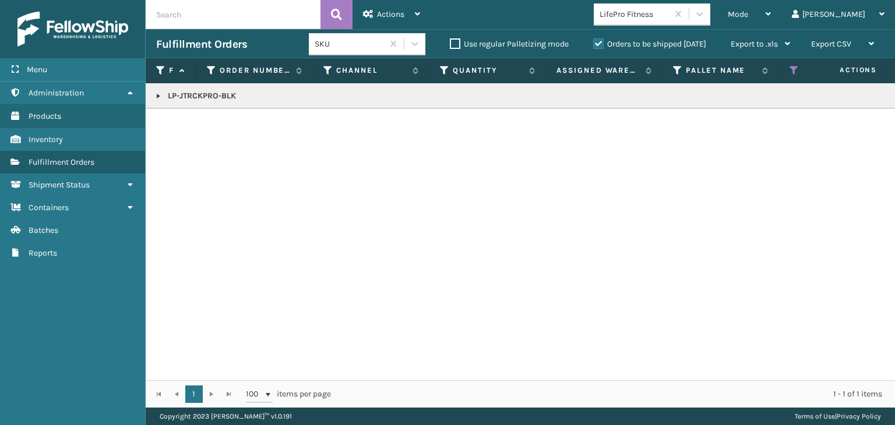
click at [161, 91] on link at bounding box center [158, 95] width 9 height 9
click at [203, 93] on p "LP-JTRCKPRO-BLK" at bounding box center [897, 96] width 1483 height 12
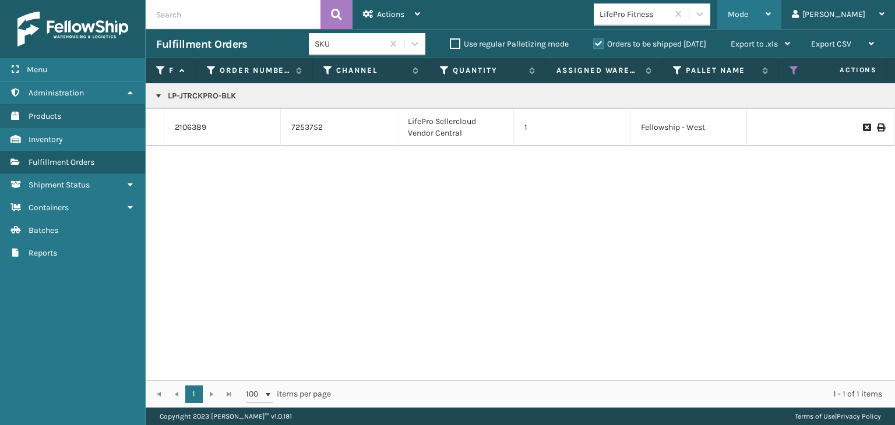
drag, startPoint x: 803, startPoint y: 10, endPoint x: 727, endPoint y: 82, distance: 104.6
click at [770, 10] on div "Mode" at bounding box center [748, 14] width 43 height 29
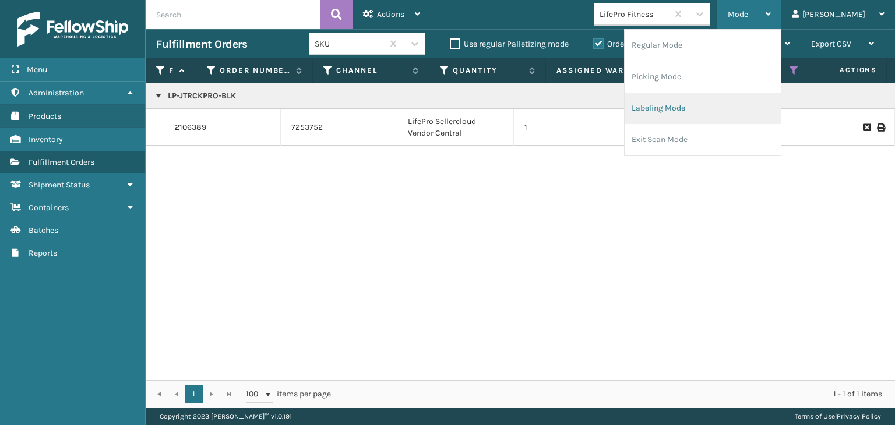
click at [724, 104] on li "Labeling Mode" at bounding box center [702, 108] width 156 height 31
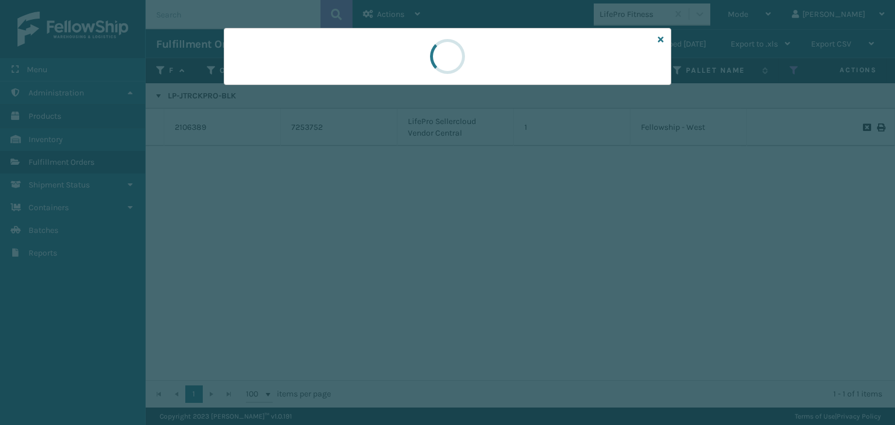
click at [259, 96] on div at bounding box center [447, 212] width 895 height 425
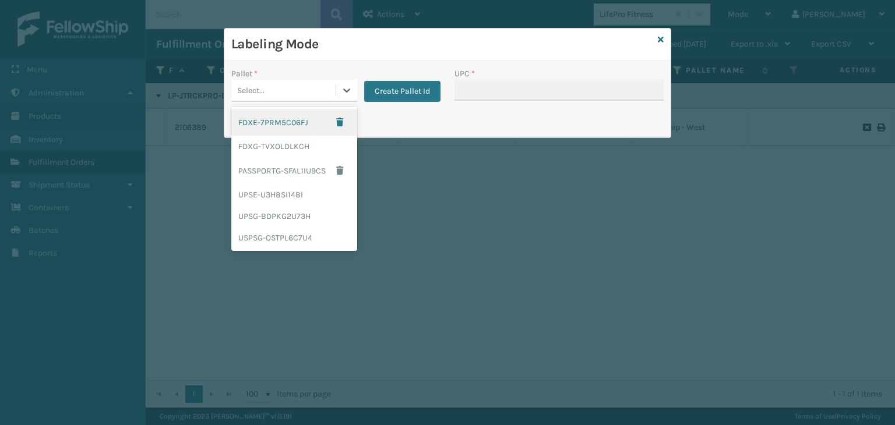
click at [260, 87] on div "Select..." at bounding box center [250, 90] width 27 height 12
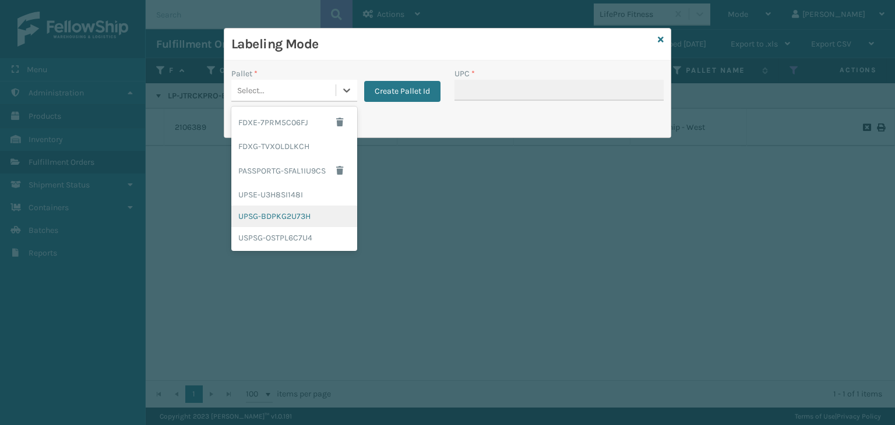
click at [285, 221] on div "UPSG-BDPKG2U73H" at bounding box center [294, 217] width 126 height 22
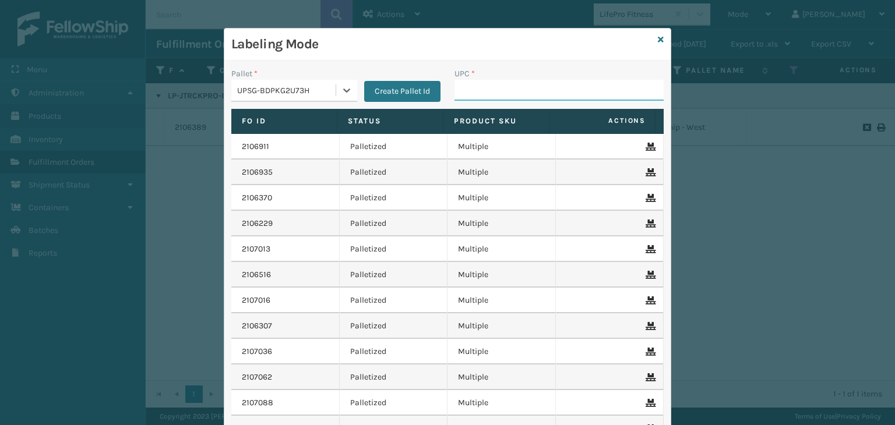
click at [479, 94] on input "UPC *" at bounding box center [558, 90] width 209 height 21
paste input "LP-JTRCKPRO-BLK"
type input "LP-JTRCKPRO-BLK"
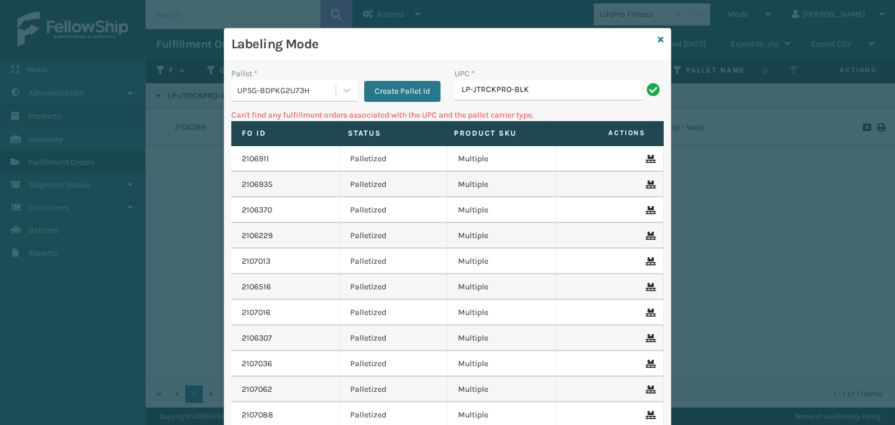
click at [649, 38] on div "Labeling Mode" at bounding box center [447, 45] width 446 height 32
click at [657, 38] on icon at bounding box center [660, 40] width 6 height 8
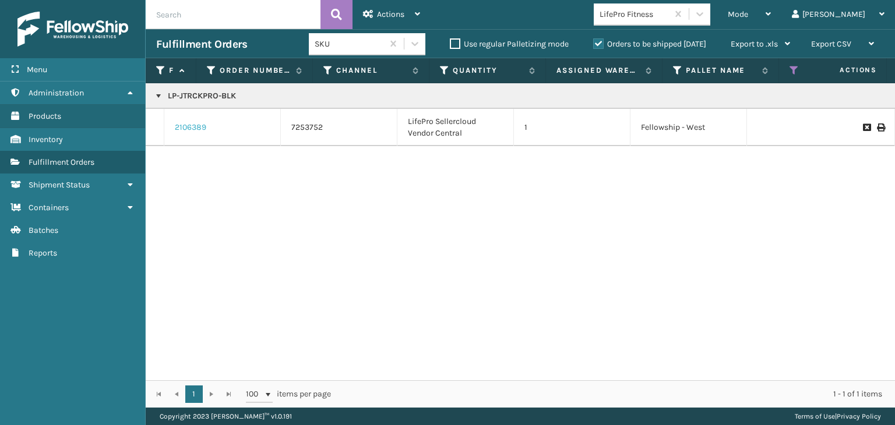
click at [200, 127] on link "2106389" at bounding box center [190, 128] width 31 height 12
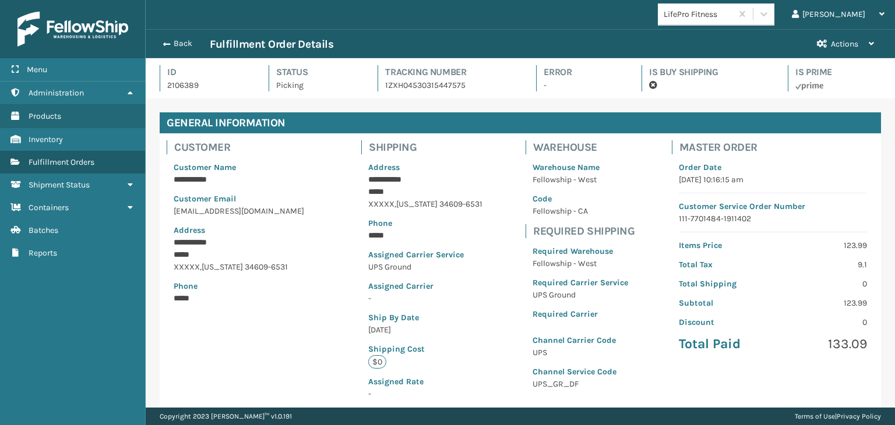
scroll to position [28, 748]
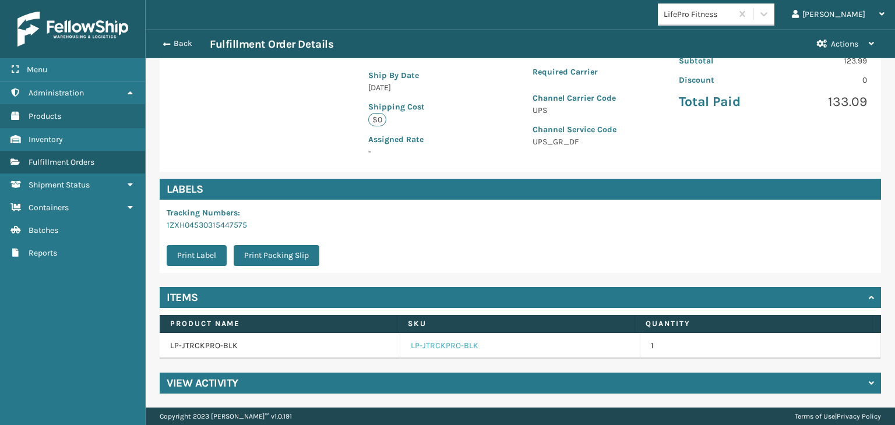
click at [433, 345] on link "LP-JTRCKPRO-BLK" at bounding box center [445, 346] width 68 height 12
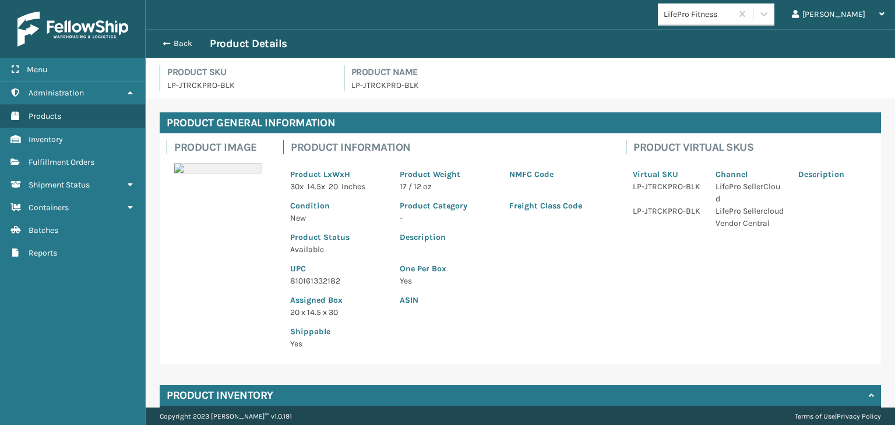
click at [316, 278] on p "810161332182" at bounding box center [338, 281] width 96 height 12
click at [184, 43] on button "Back" at bounding box center [183, 43] width 54 height 10
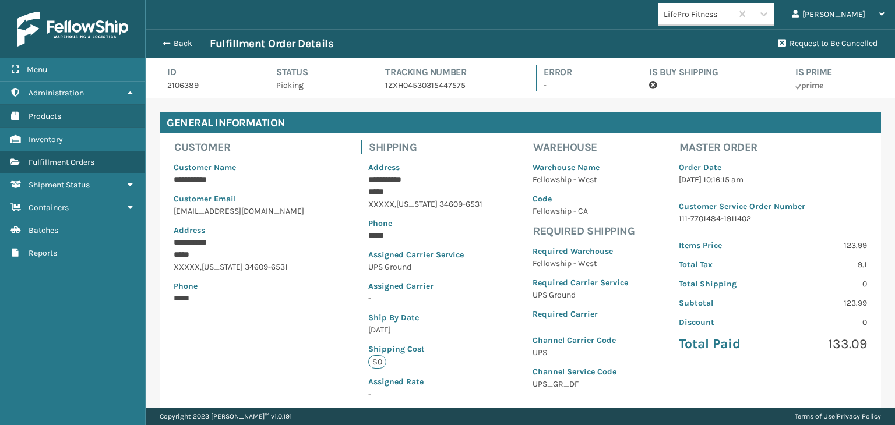
scroll to position [28, 748]
click at [184, 43] on button "Back" at bounding box center [183, 43] width 54 height 10
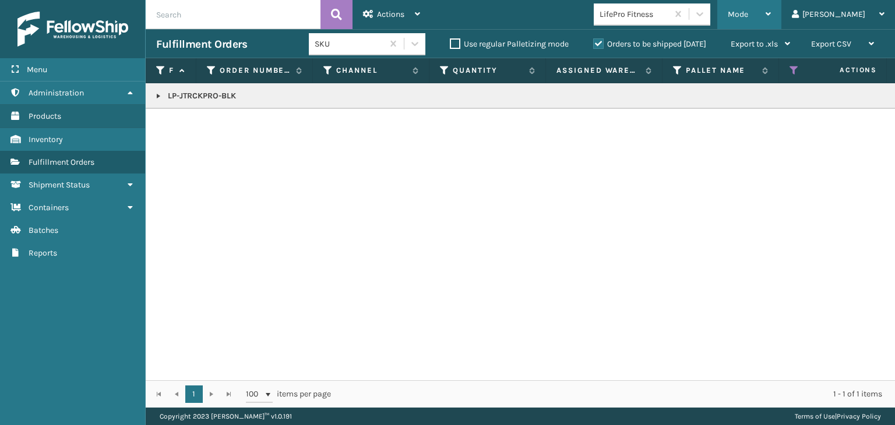
click at [748, 17] on span "Mode" at bounding box center [737, 14] width 20 height 10
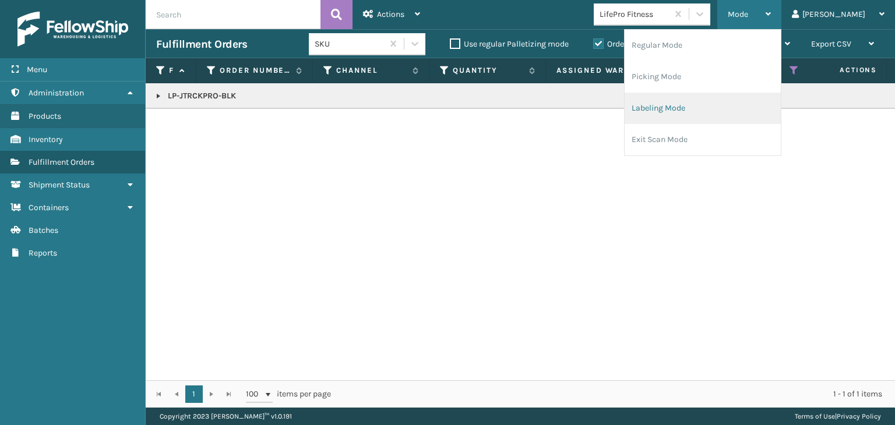
click at [733, 111] on li "Labeling Mode" at bounding box center [702, 108] width 156 height 31
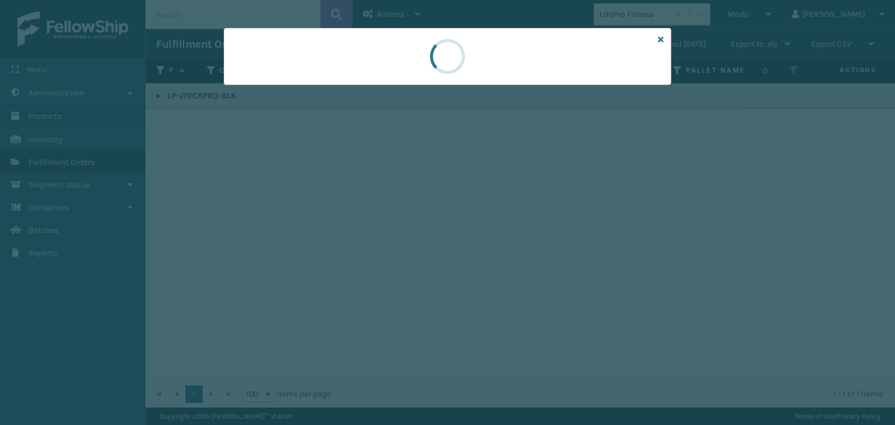
click at [303, 90] on div at bounding box center [447, 212] width 895 height 425
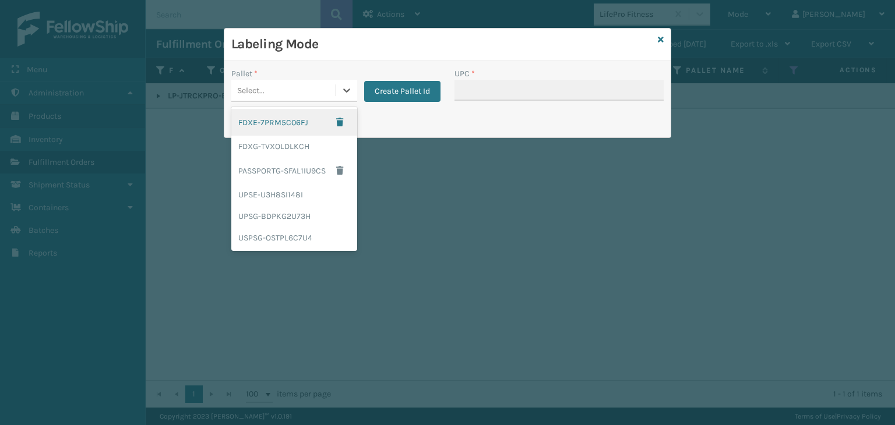
click at [303, 90] on div "Select..." at bounding box center [283, 90] width 104 height 19
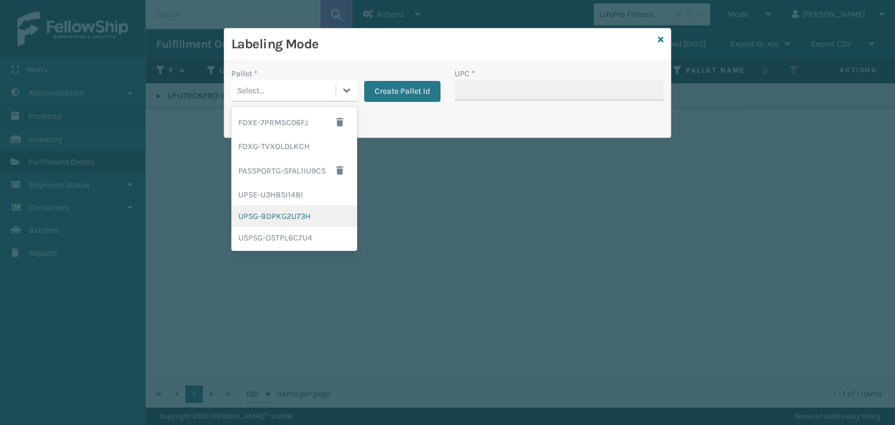
click at [299, 222] on div "UPSG-BDPKG2U73H" at bounding box center [294, 217] width 126 height 22
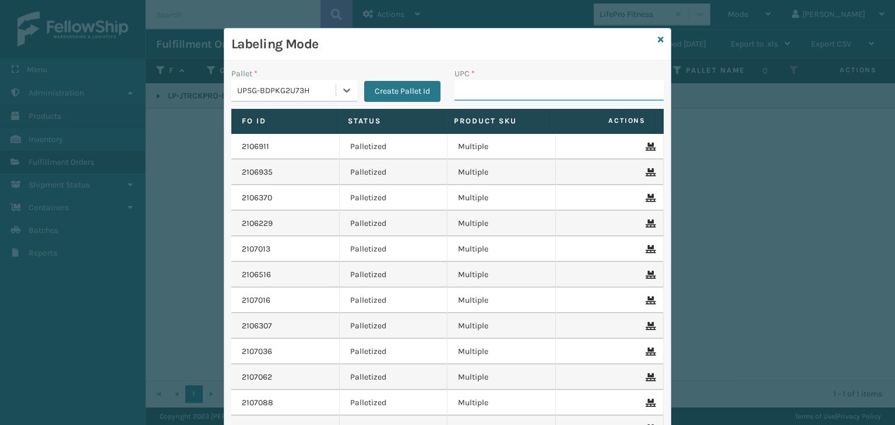
drag, startPoint x: 475, startPoint y: 93, endPoint x: 440, endPoint y: 111, distance: 39.8
click at [475, 93] on input "UPC *" at bounding box center [558, 90] width 209 height 21
paste input "810161332182"
type input "810161332182"
click at [657, 39] on icon at bounding box center [660, 40] width 6 height 8
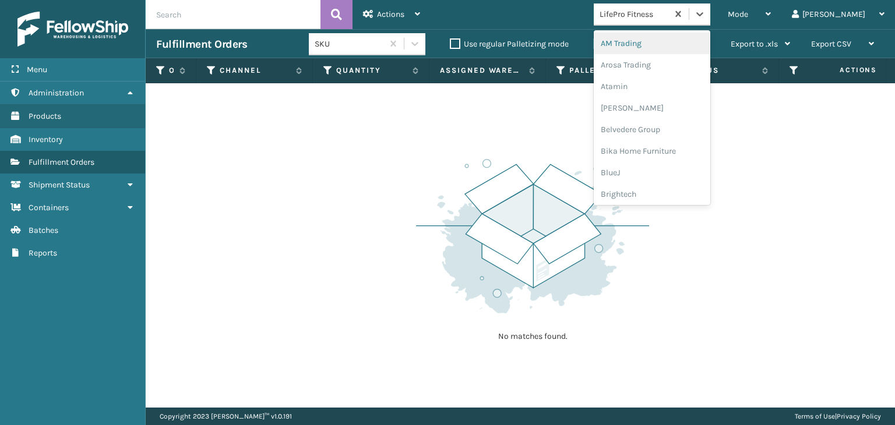
drag, startPoint x: 731, startPoint y: 15, endPoint x: 687, endPoint y: 23, distance: 44.4
click at [710, 15] on div at bounding box center [688, 13] width 43 height 21
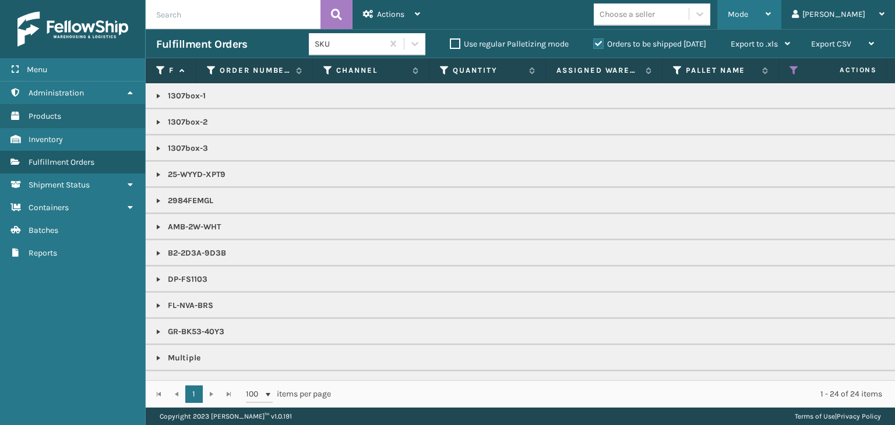
click at [770, 13] on div "Mode" at bounding box center [748, 14] width 43 height 29
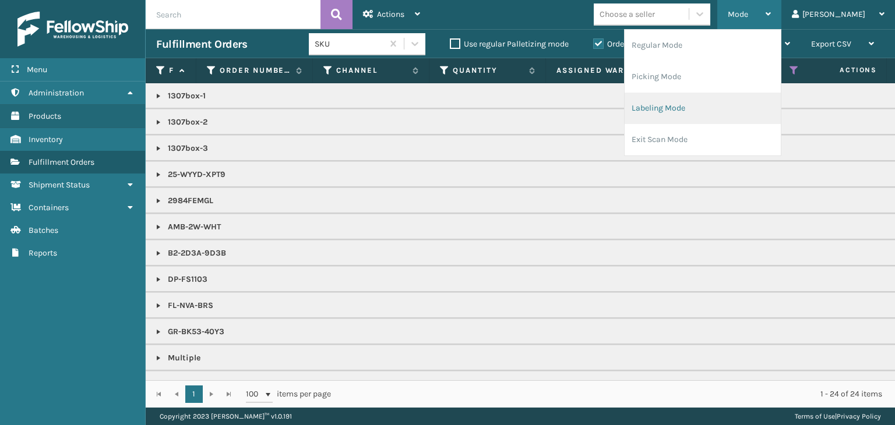
click at [755, 114] on li "Labeling Mode" at bounding box center [702, 108] width 156 height 31
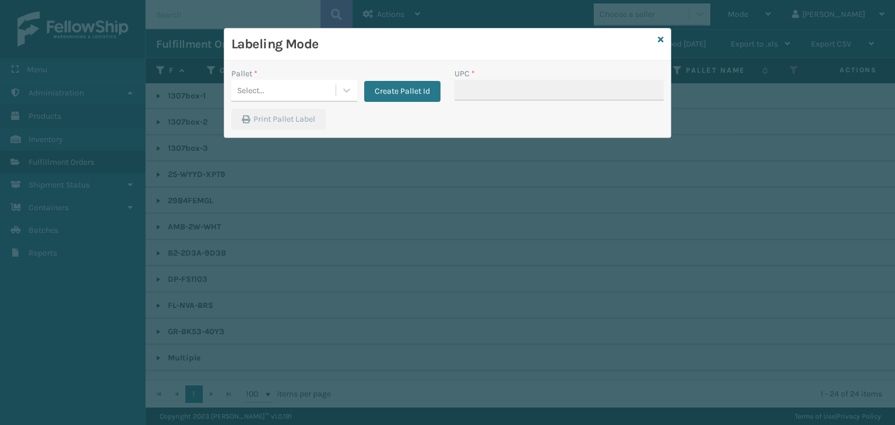
click at [294, 108] on div "Pallet * Select... Create Pallet Id" at bounding box center [335, 88] width 223 height 41
click at [293, 93] on div "Select..." at bounding box center [283, 90] width 104 height 19
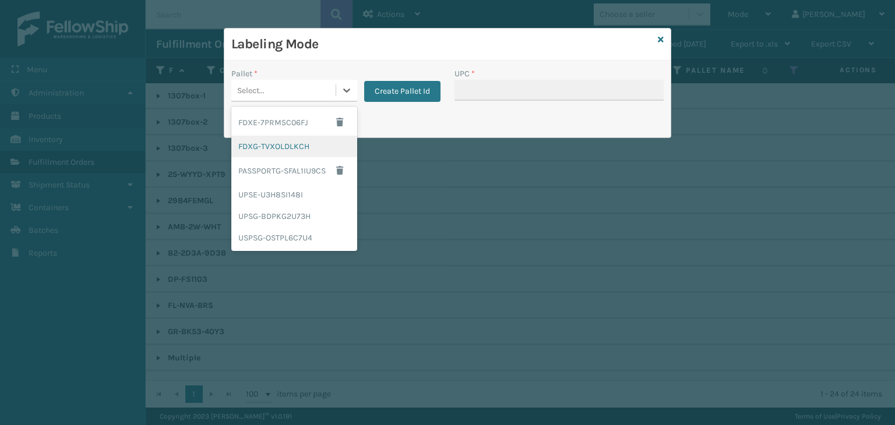
click at [303, 143] on div "FDXG-TVXOLDLKCH" at bounding box center [294, 147] width 126 height 22
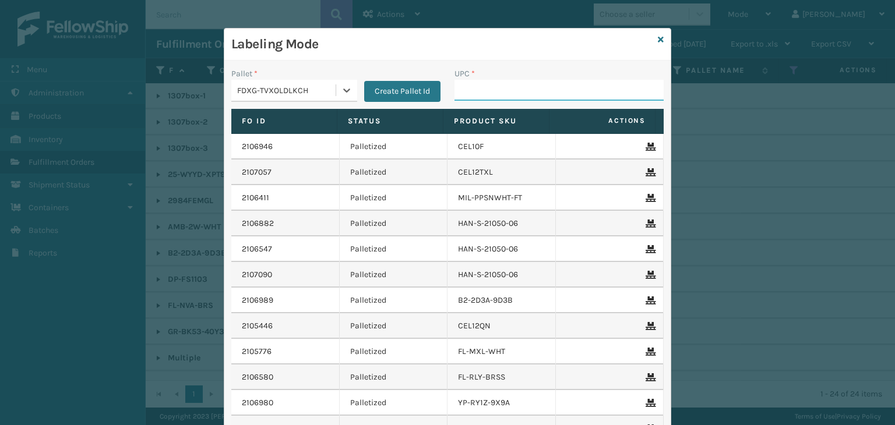
click at [465, 86] on input "UPC *" at bounding box center [558, 90] width 209 height 21
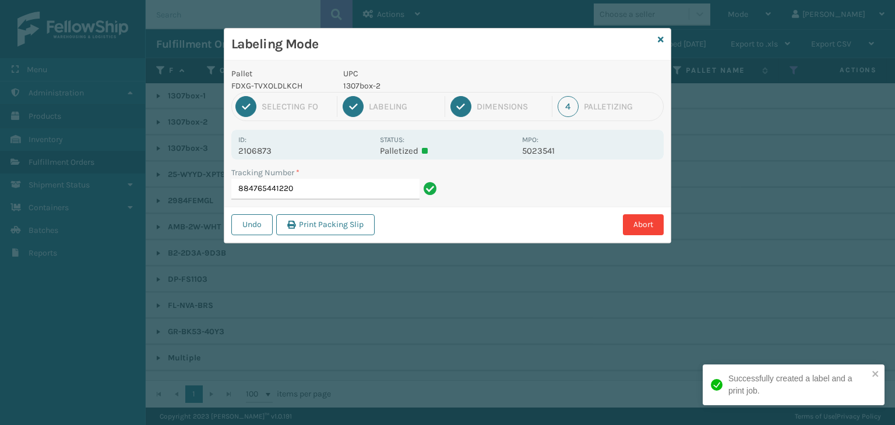
click at [360, 87] on p "1307box-2" at bounding box center [429, 86] width 172 height 12
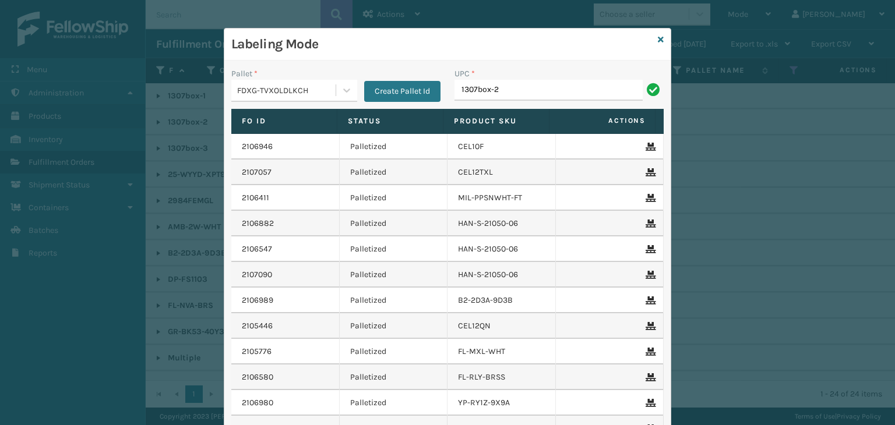
type input "1307box-2"
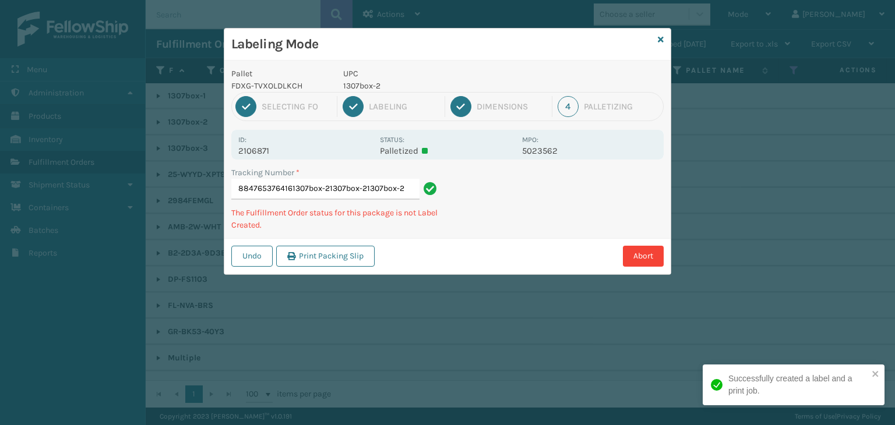
type input "8847653764161307box-21307box-21307box-21307box-2"
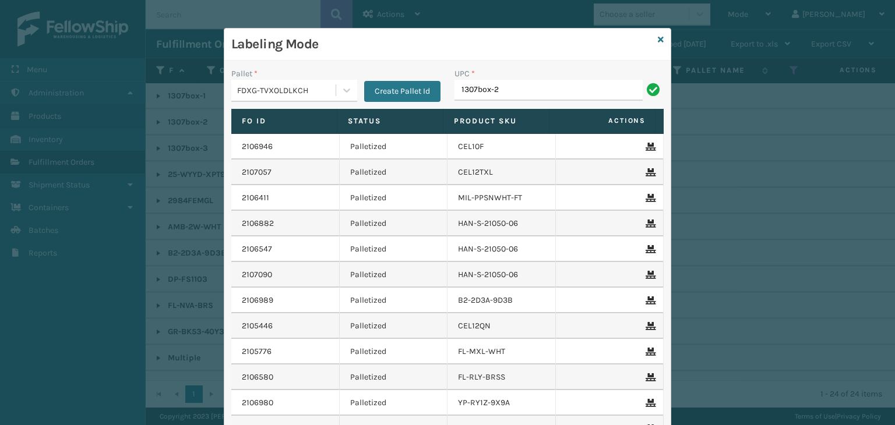
type input "1307box-2"
click at [658, 38] on icon at bounding box center [660, 40] width 6 height 8
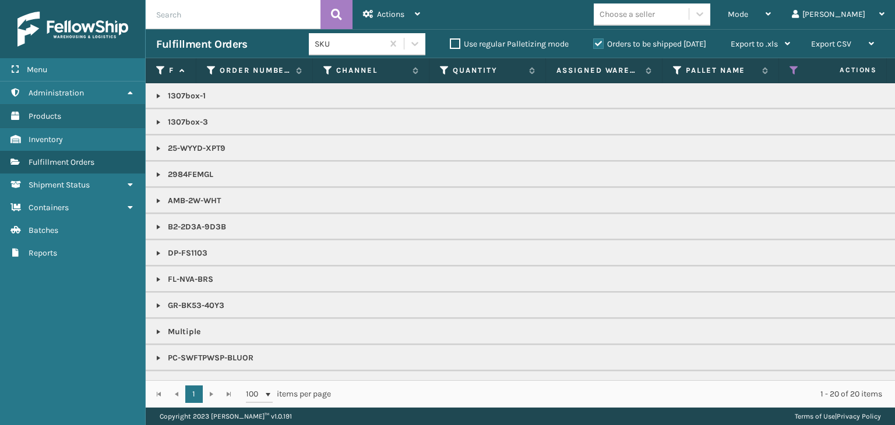
click at [154, 171] on link at bounding box center [158, 174] width 9 height 9
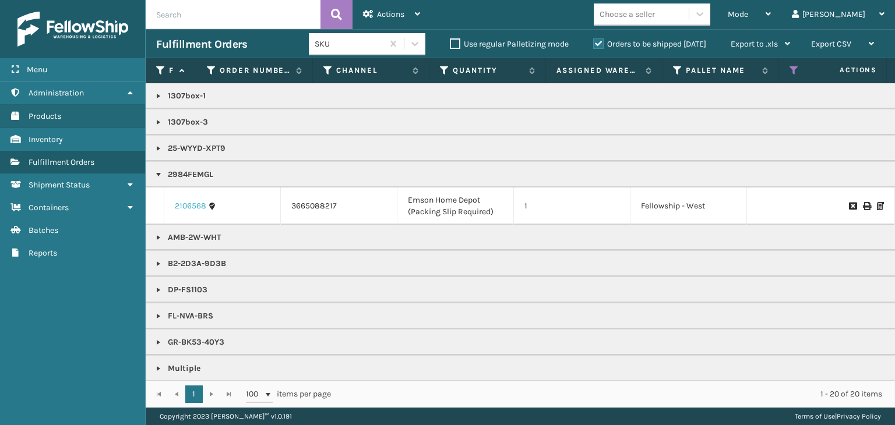
click at [186, 206] on link "2106568" at bounding box center [190, 206] width 31 height 12
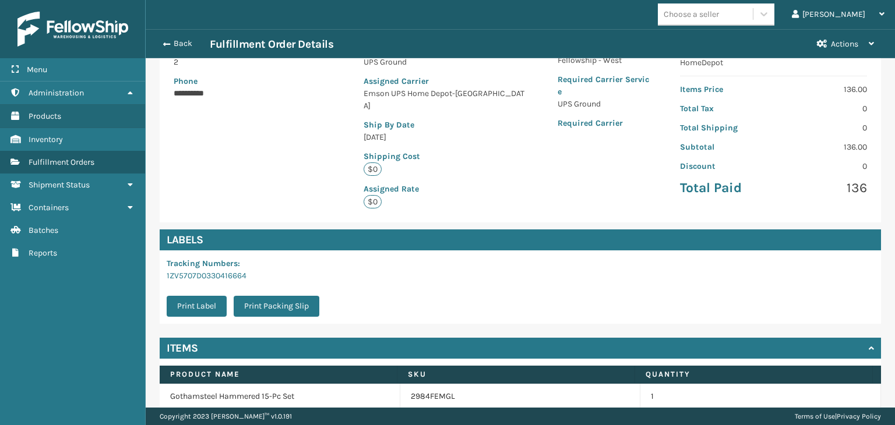
scroll to position [244, 0]
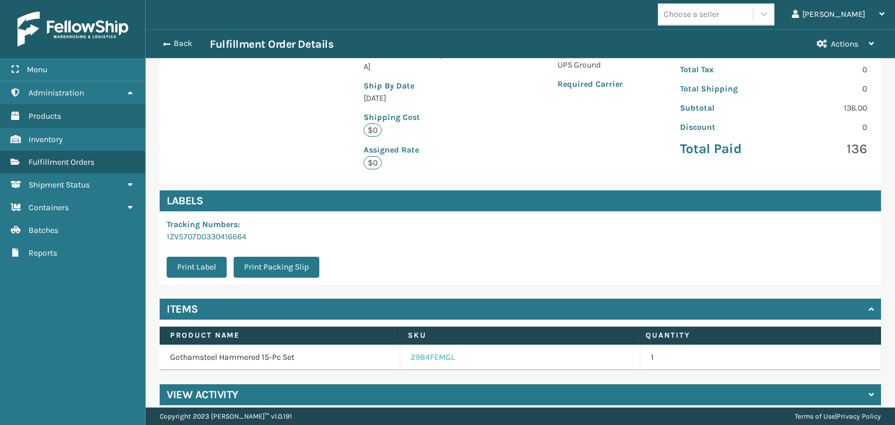
click at [438, 352] on link "2984FEMGL" at bounding box center [433, 358] width 44 height 12
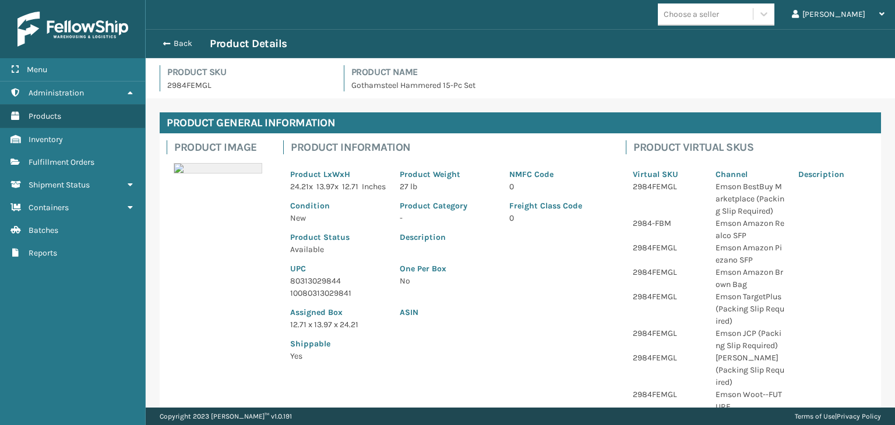
click at [333, 287] on p "80313029844" at bounding box center [338, 281] width 96 height 12
click at [179, 44] on button "Back" at bounding box center [183, 43] width 54 height 10
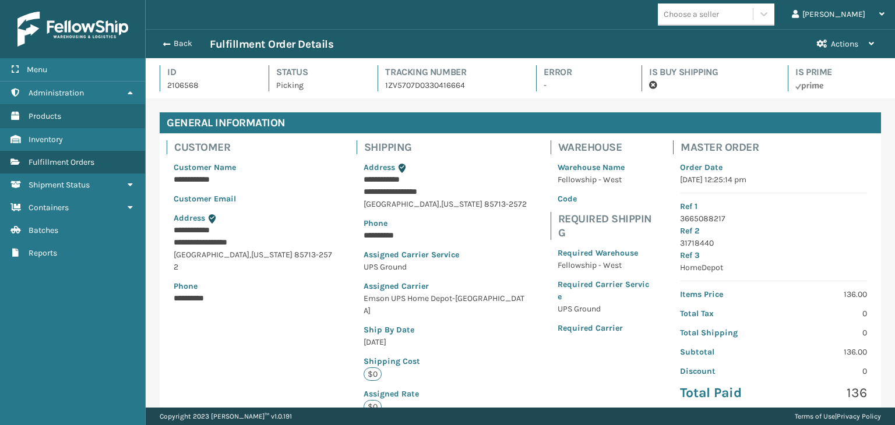
scroll to position [28, 748]
click at [190, 43] on button "Back" at bounding box center [183, 43] width 54 height 10
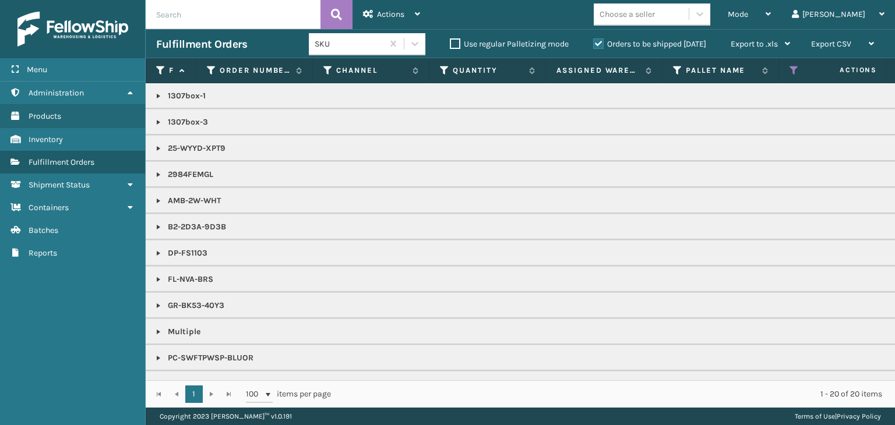
drag, startPoint x: 790, startPoint y: 10, endPoint x: 761, endPoint y: 86, distance: 81.1
click at [770, 10] on div "Mode" at bounding box center [748, 14] width 43 height 29
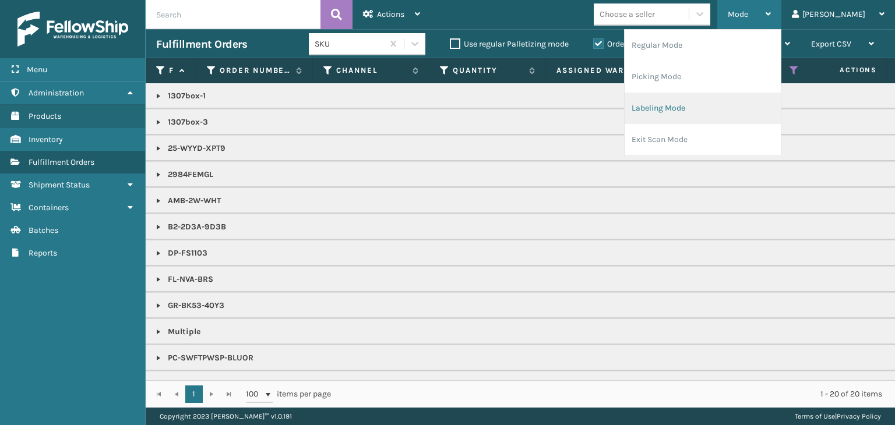
click at [759, 102] on li "Labeling Mode" at bounding box center [702, 108] width 156 height 31
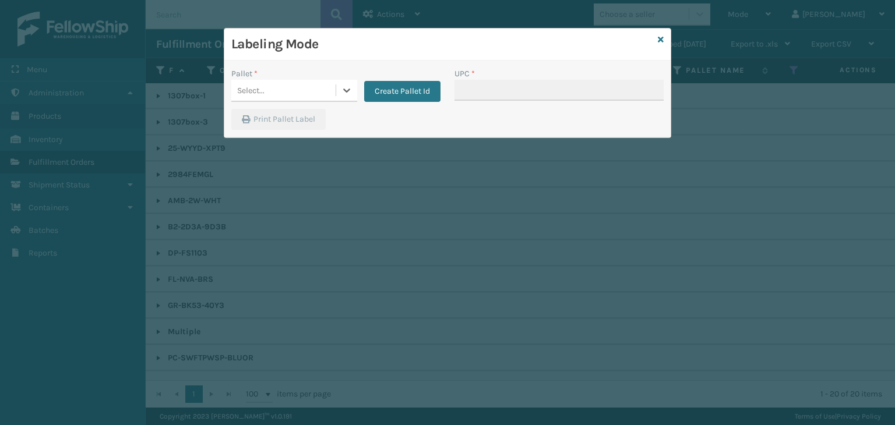
click at [268, 90] on div "Select..." at bounding box center [283, 90] width 104 height 19
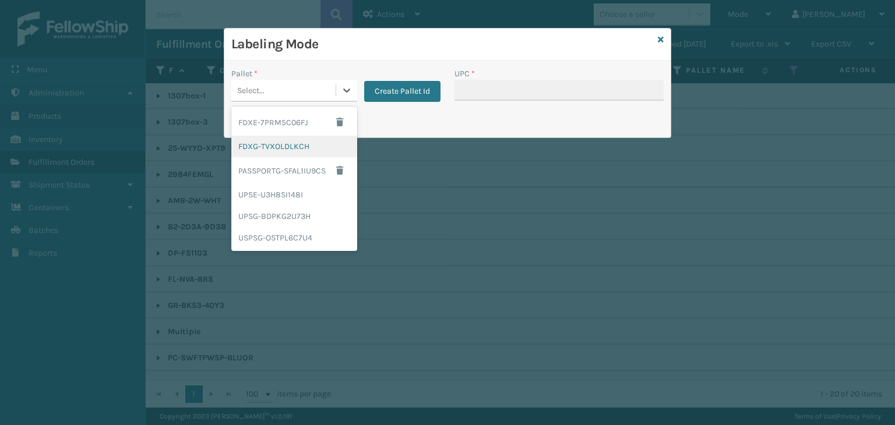
click at [277, 150] on div "FDXG-TVXOLDLKCH" at bounding box center [294, 147] width 126 height 22
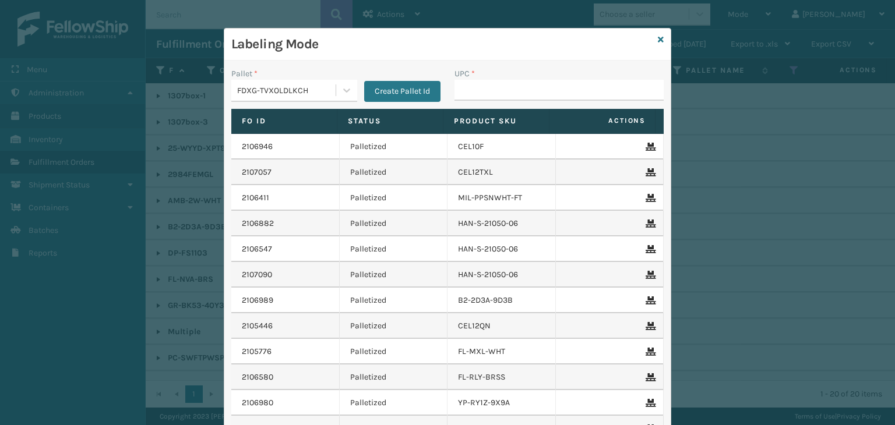
click at [449, 91] on div "UPC *" at bounding box center [558, 88] width 223 height 41
click at [454, 94] on input "UPC *" at bounding box center [558, 90] width 209 height 21
paste input "80313029844"
type input "80313029844"
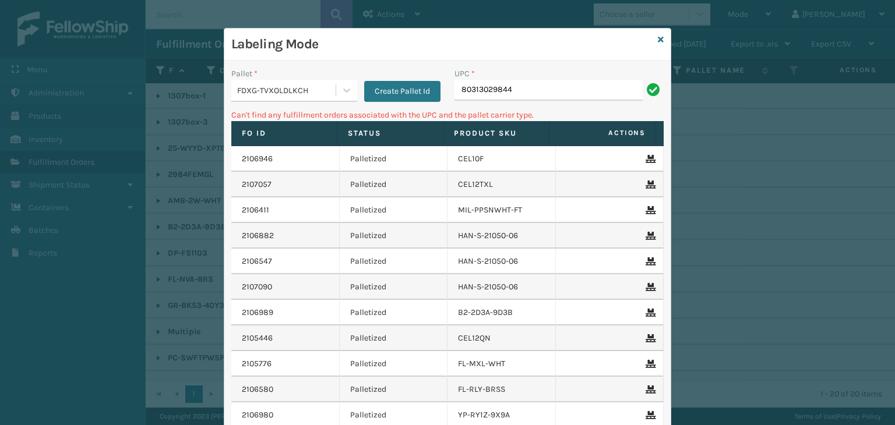
click at [295, 96] on div "FDXG-TVXOLDLKCH" at bounding box center [287, 90] width 100 height 12
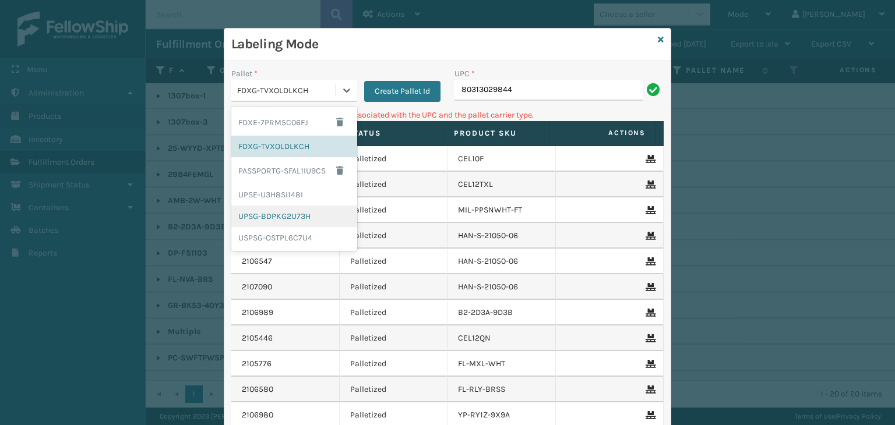
drag, startPoint x: 275, startPoint y: 216, endPoint x: 377, endPoint y: 178, distance: 108.9
click at [275, 216] on div "UPSG-BDPKG2U73H" at bounding box center [294, 217] width 126 height 22
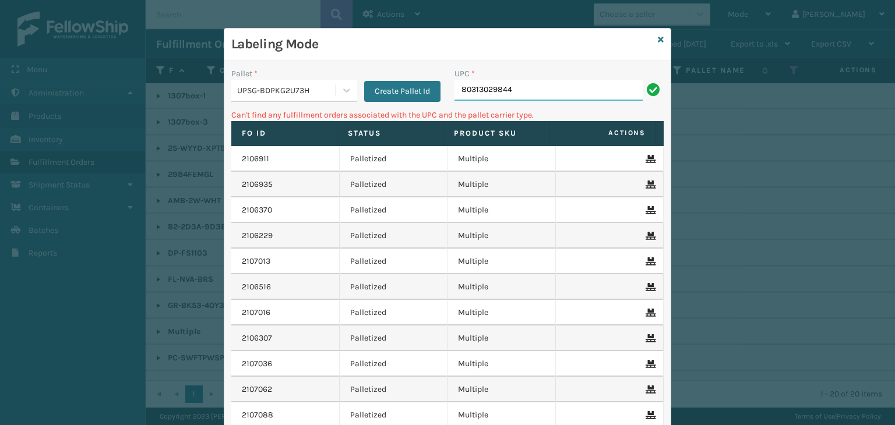
click at [537, 92] on input "80313029844" at bounding box center [548, 90] width 188 height 21
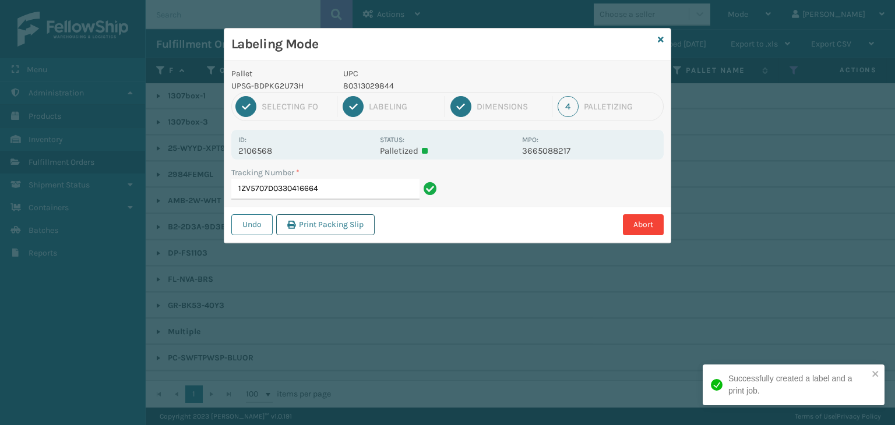
click at [349, 226] on button "Print Packing Slip" at bounding box center [325, 224] width 98 height 21
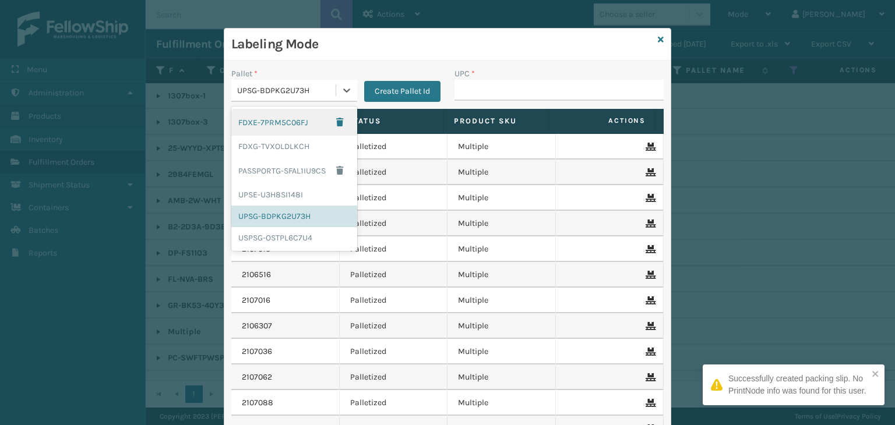
click at [314, 91] on div "UPSG-BDPKG2U73H" at bounding box center [287, 90] width 100 height 12
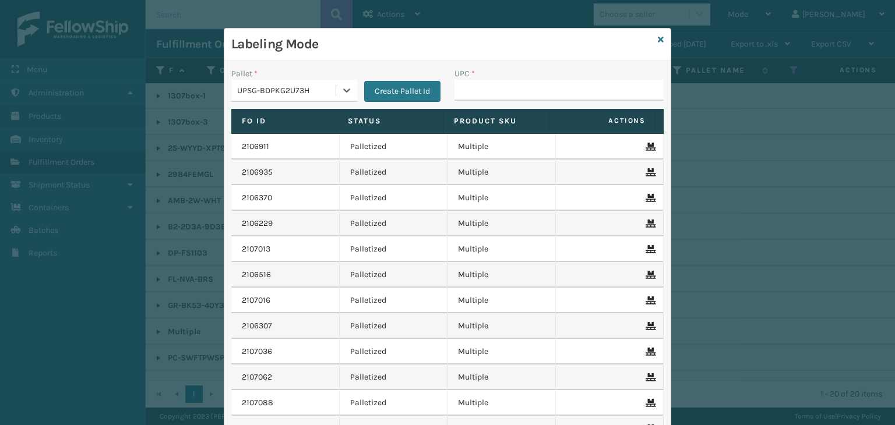
click at [256, 90] on div "UPSG-BDPKG2U73H" at bounding box center [287, 90] width 100 height 12
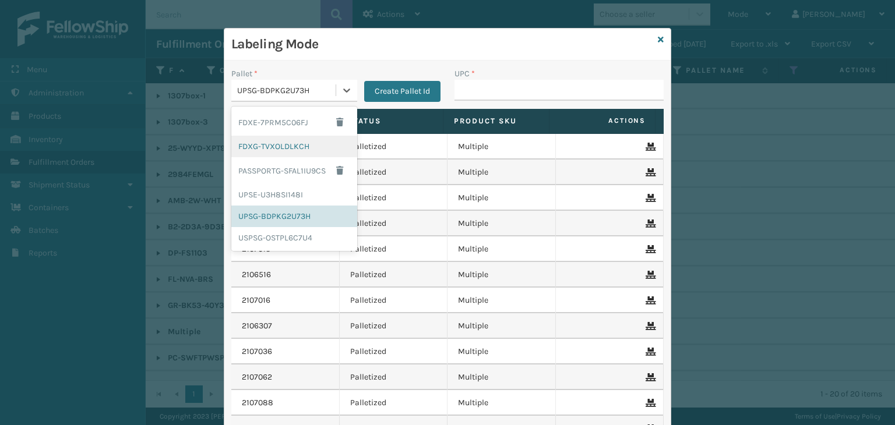
click at [277, 150] on div "FDXG-TVXOLDLKCH" at bounding box center [294, 147] width 126 height 22
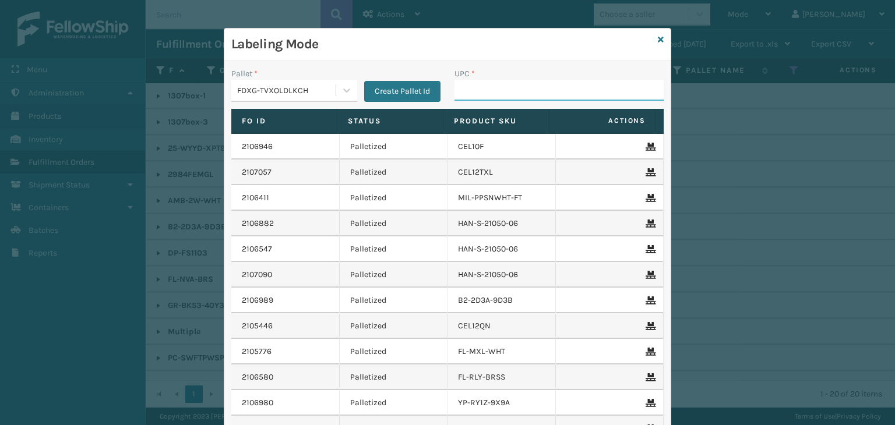
click at [476, 89] on input "UPC *" at bounding box center [558, 90] width 209 height 21
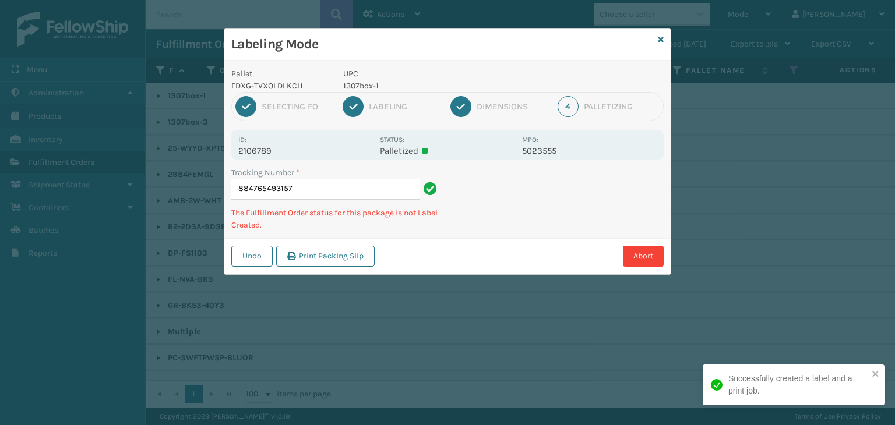
click at [366, 86] on p "1307box-1" at bounding box center [429, 86] width 172 height 12
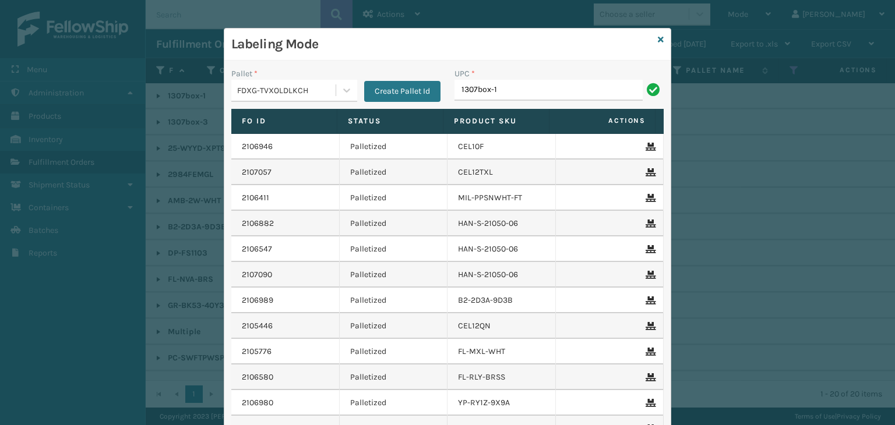
type input "1307box-1"
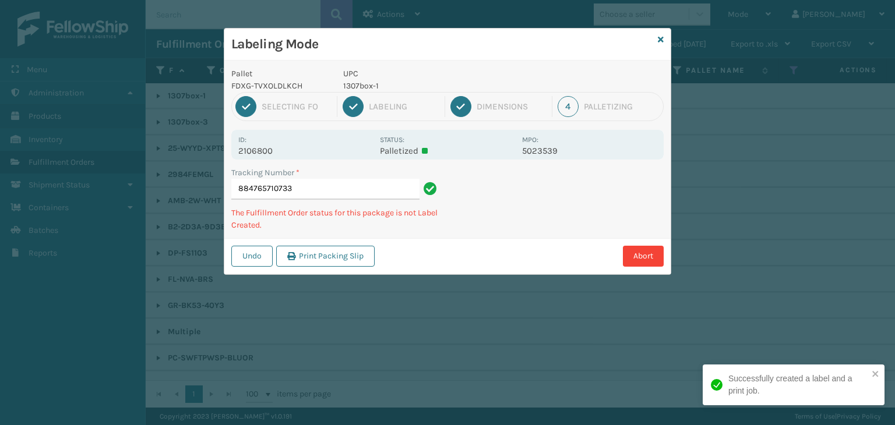
click at [354, 79] on p "UPC" at bounding box center [429, 74] width 172 height 12
click at [361, 83] on p "1307box-1" at bounding box center [429, 86] width 172 height 12
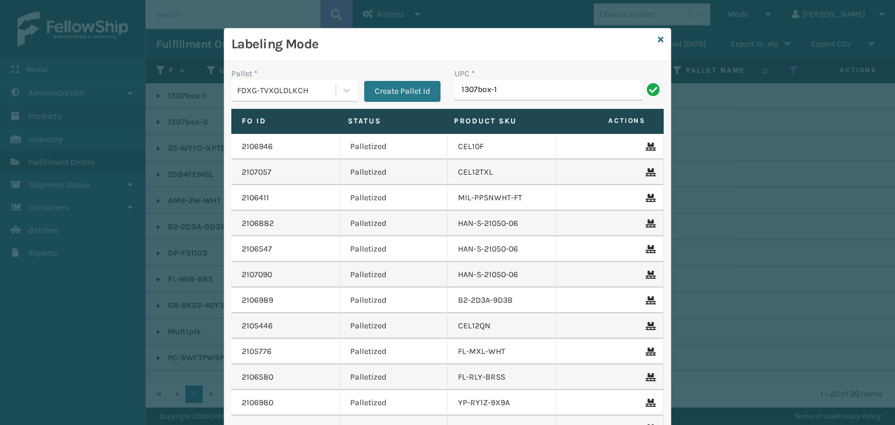
type input "1307box-1"
type input "1307box"
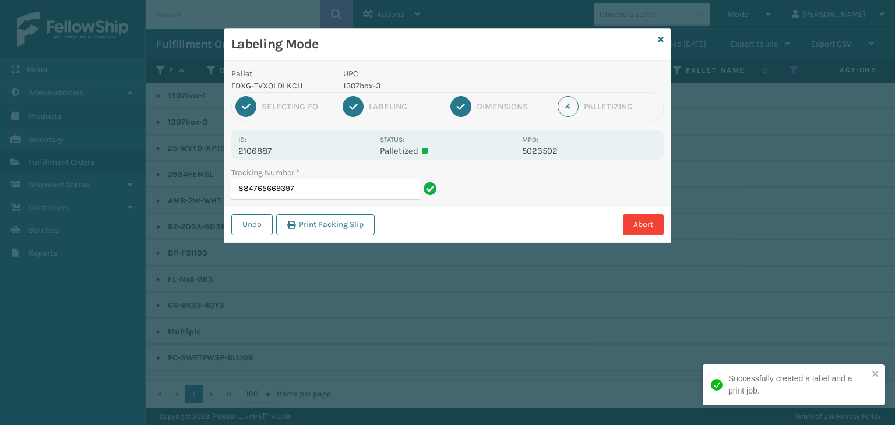
click at [363, 84] on p "1307box-3" at bounding box center [429, 86] width 172 height 12
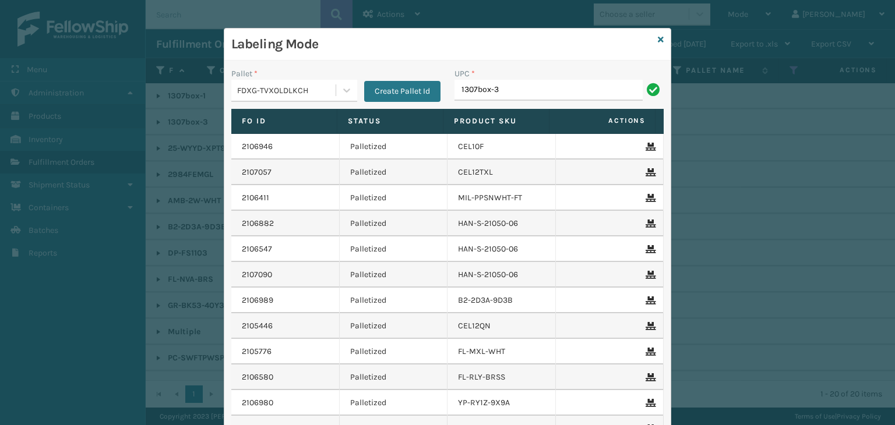
type input "1307box-3"
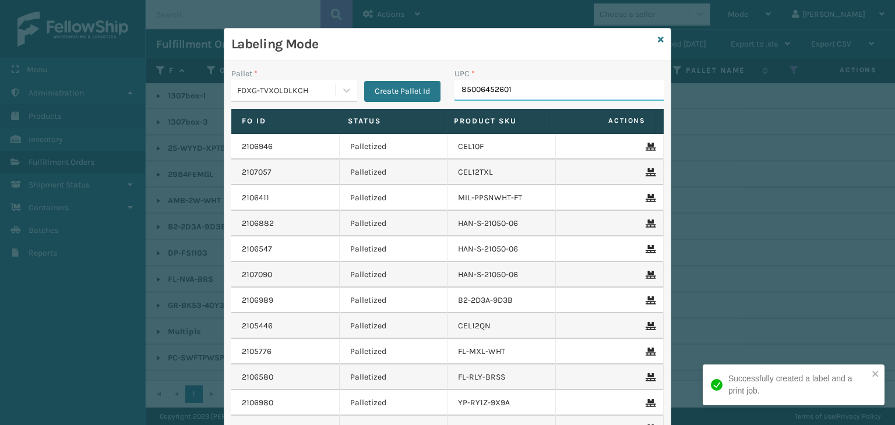
type input "850064526011"
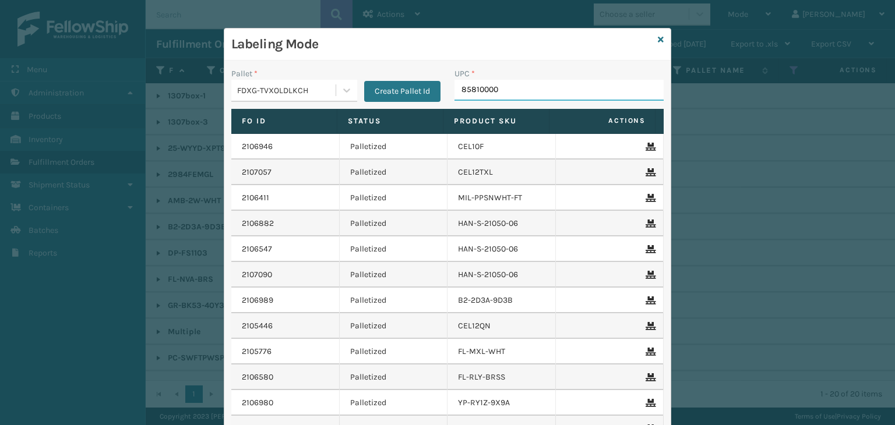
type input "858100007"
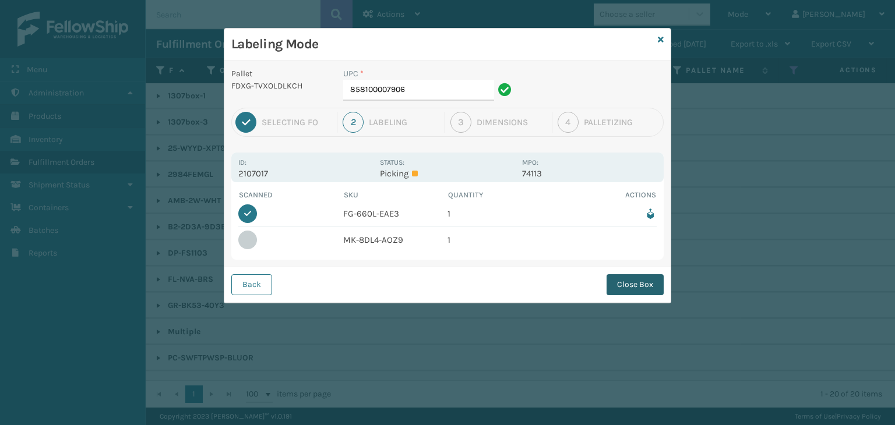
click at [627, 288] on button "Close Box" at bounding box center [634, 284] width 57 height 21
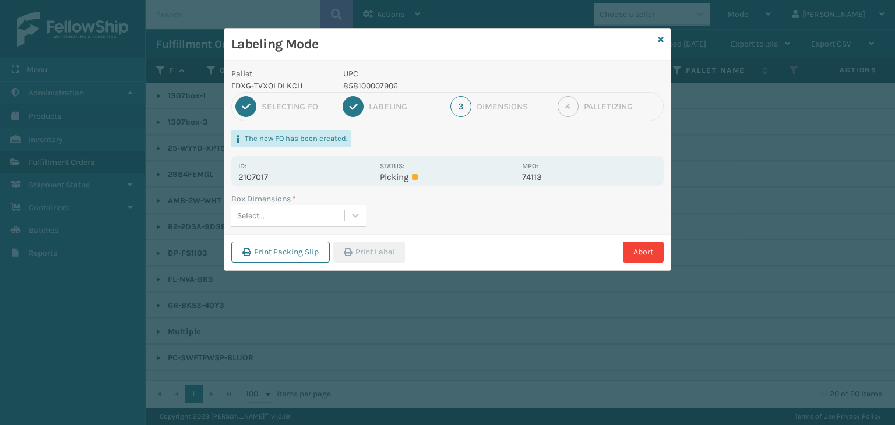
click at [321, 215] on div "Select..." at bounding box center [287, 215] width 113 height 19
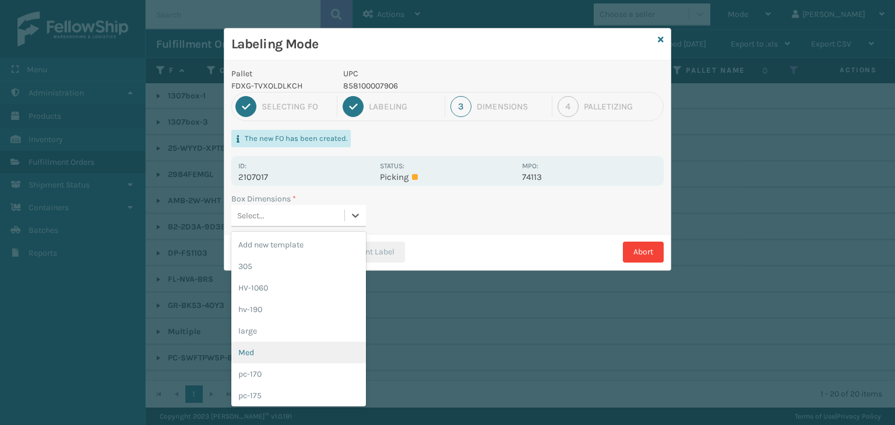
click at [296, 349] on div "Med" at bounding box center [298, 353] width 135 height 22
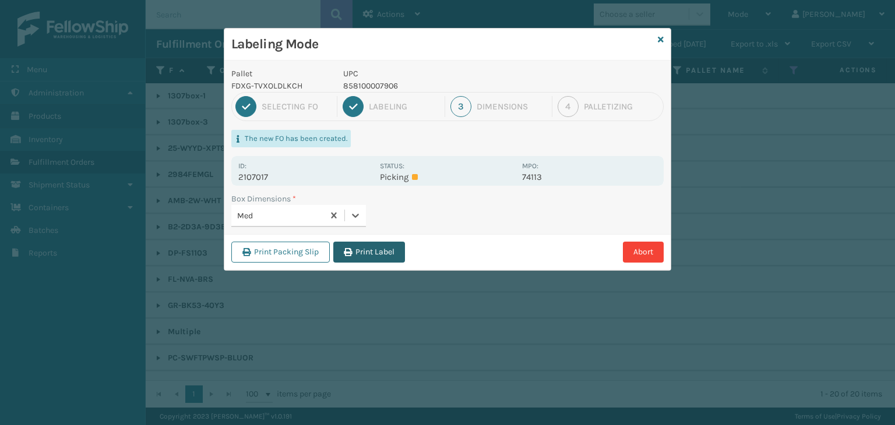
click at [361, 257] on button "Print Label" at bounding box center [369, 252] width 72 height 21
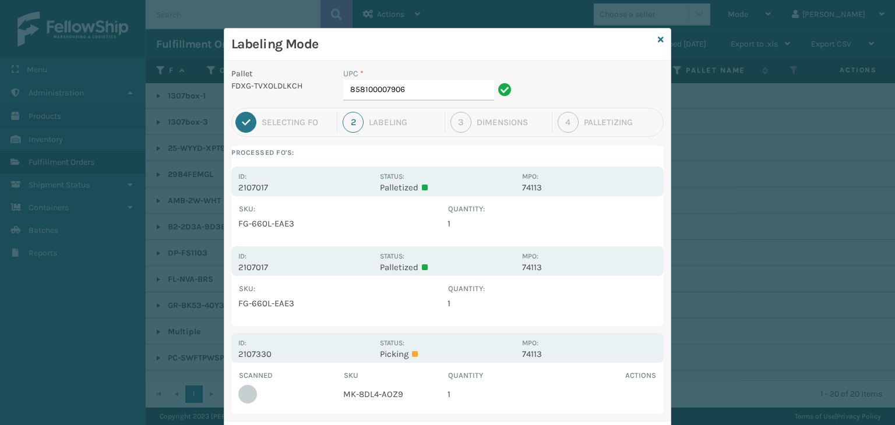
click at [660, 36] on div "Labeling Mode" at bounding box center [447, 45] width 446 height 32
click at [658, 39] on icon at bounding box center [660, 40] width 6 height 8
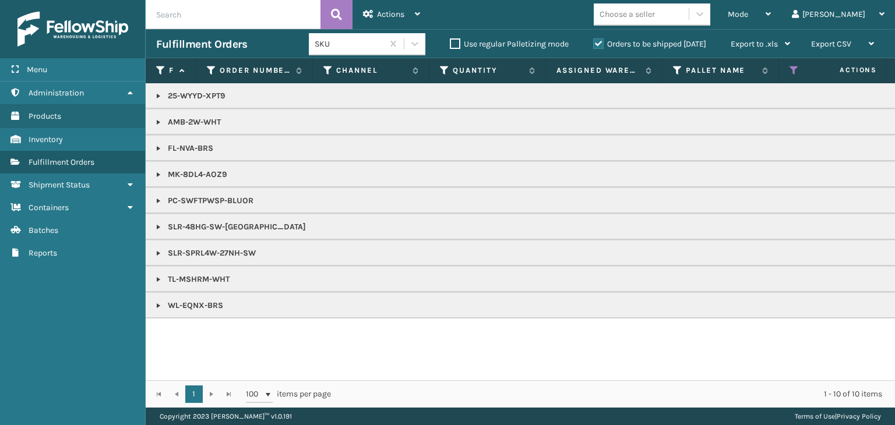
click at [203, 199] on p "PC-SWFTPWSP-BLUOR" at bounding box center [897, 201] width 1483 height 12
click at [748, 16] on span "Mode" at bounding box center [737, 14] width 20 height 10
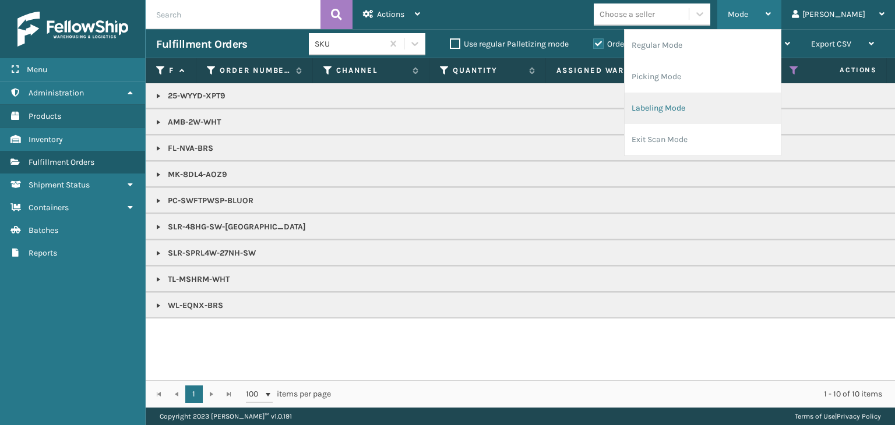
click at [748, 94] on li "Labeling Mode" at bounding box center [702, 108] width 156 height 31
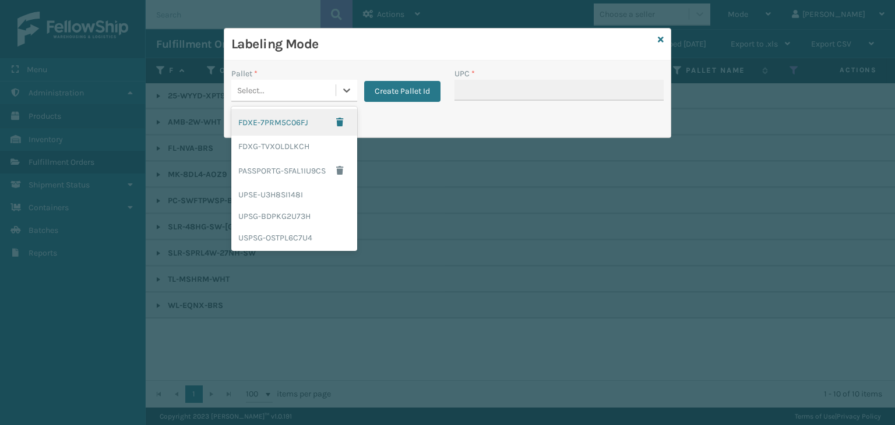
click at [268, 89] on div "Select..." at bounding box center [283, 90] width 104 height 19
click at [281, 147] on div "FDXG-TVXOLDLKCH" at bounding box center [294, 147] width 126 height 22
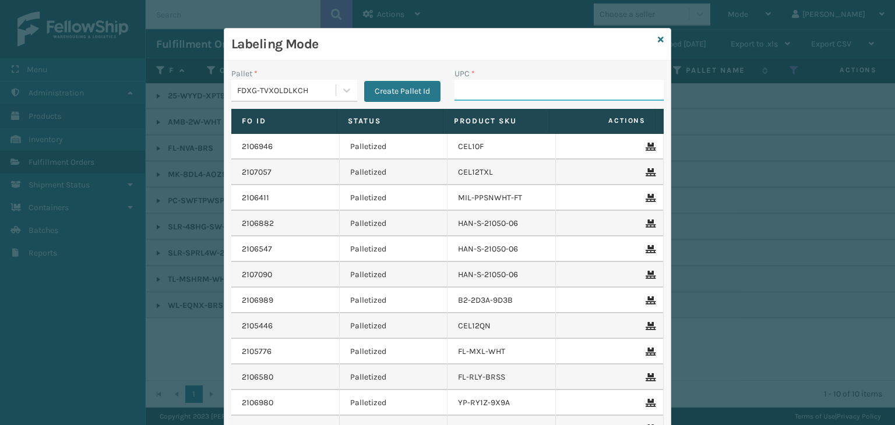
click at [496, 96] on input "UPC *" at bounding box center [558, 90] width 209 height 21
type input "8544030071"
type input "854403007056"
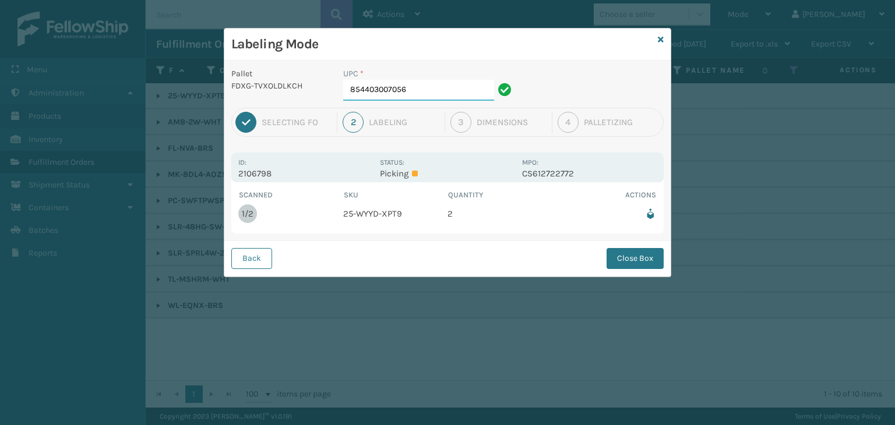
click at [430, 89] on input "854403007056" at bounding box center [418, 90] width 151 height 21
click at [629, 249] on button "Close Box" at bounding box center [634, 258] width 57 height 21
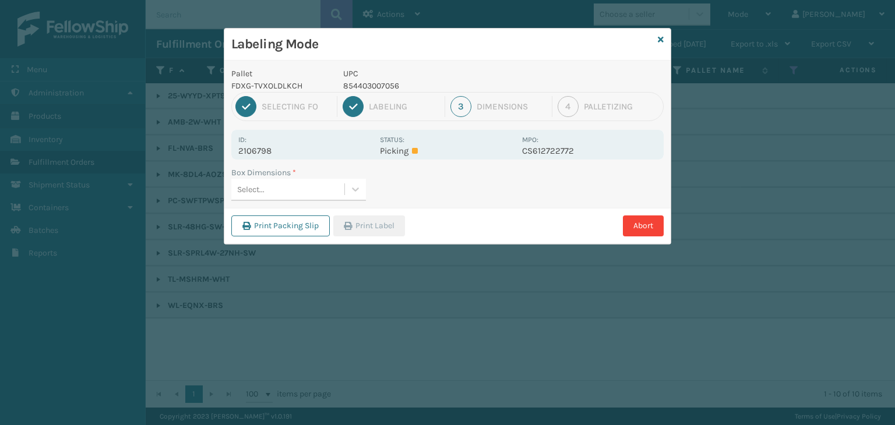
click at [320, 182] on div "Select..." at bounding box center [287, 189] width 113 height 19
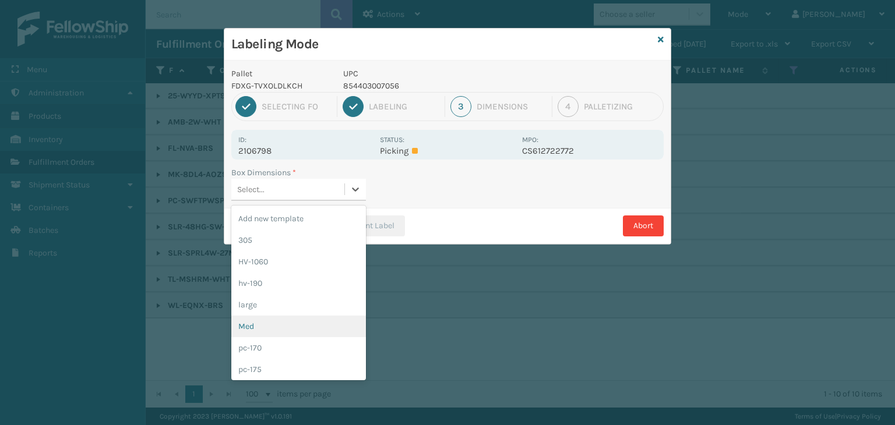
click at [306, 317] on div "Med" at bounding box center [298, 327] width 135 height 22
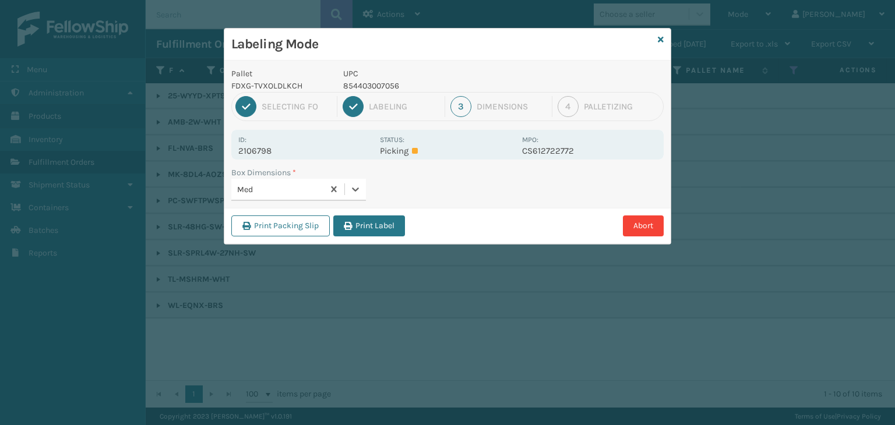
click at [384, 209] on div "Print Packing Slip Print Label Abort" at bounding box center [447, 226] width 446 height 36
click at [384, 215] on button "Print Label" at bounding box center [369, 225] width 72 height 21
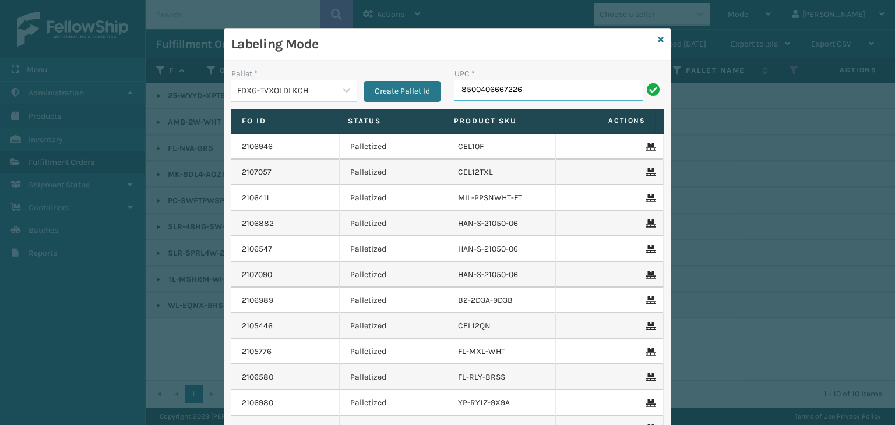
type input "8500406667226"
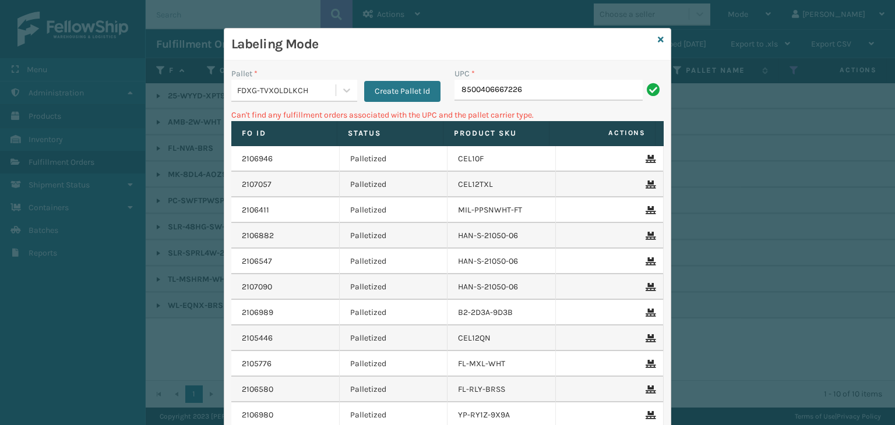
click at [467, 89] on input "8500406667226" at bounding box center [548, 90] width 188 height 21
click at [471, 91] on input "8500406667226" at bounding box center [548, 90] width 188 height 21
type input "850406667226"
drag, startPoint x: 545, startPoint y: 89, endPoint x: 197, endPoint y: 104, distance: 348.0
click at [197, 104] on div "Labeling Mode Pallet * FDXG-TVXOLDLKCH Create Pallet Id UPC * 850406667226 Can'…" at bounding box center [447, 212] width 895 height 425
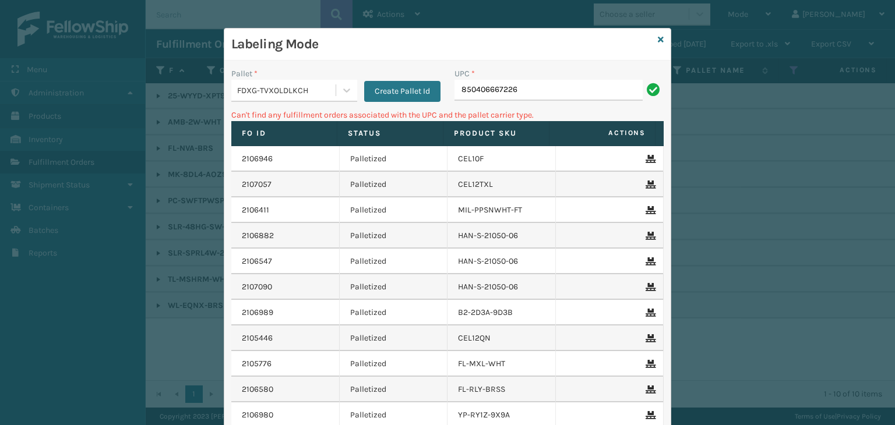
click at [489, 89] on input "850406667226" at bounding box center [548, 90] width 188 height 21
click at [471, 87] on input "85040667226" at bounding box center [548, 90] width 188 height 21
type input "850040667226"
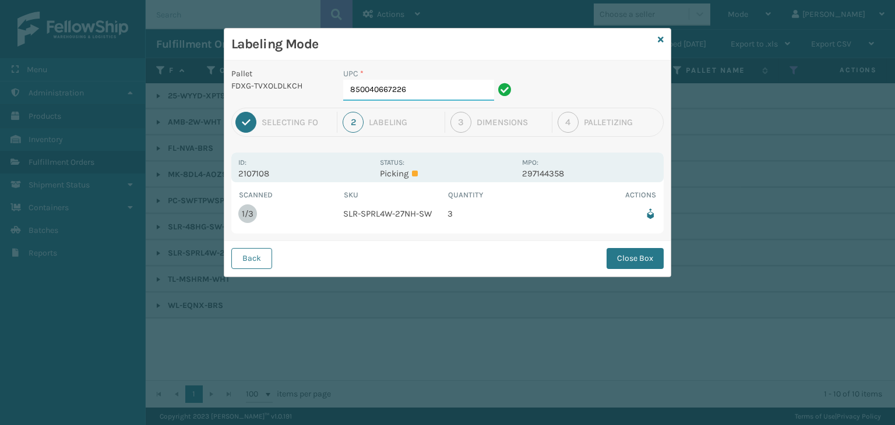
click at [480, 91] on input "850040667226" at bounding box center [418, 90] width 151 height 21
click at [656, 261] on button "Close Box" at bounding box center [634, 258] width 57 height 21
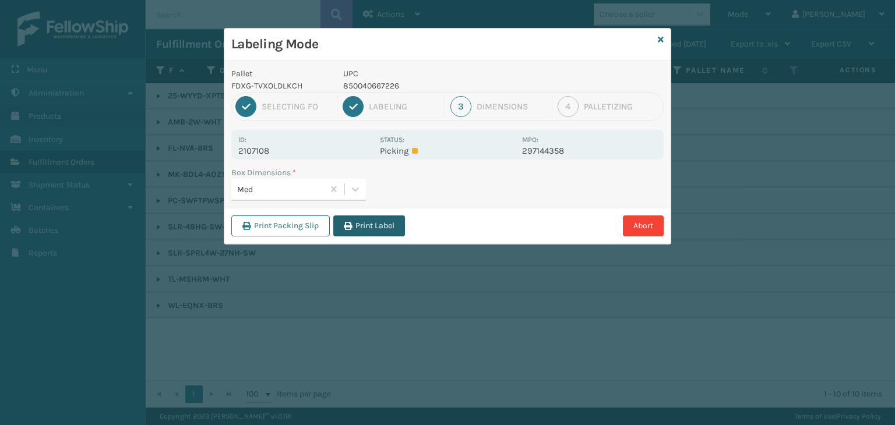
click at [368, 224] on button "Print Label" at bounding box center [369, 225] width 72 height 21
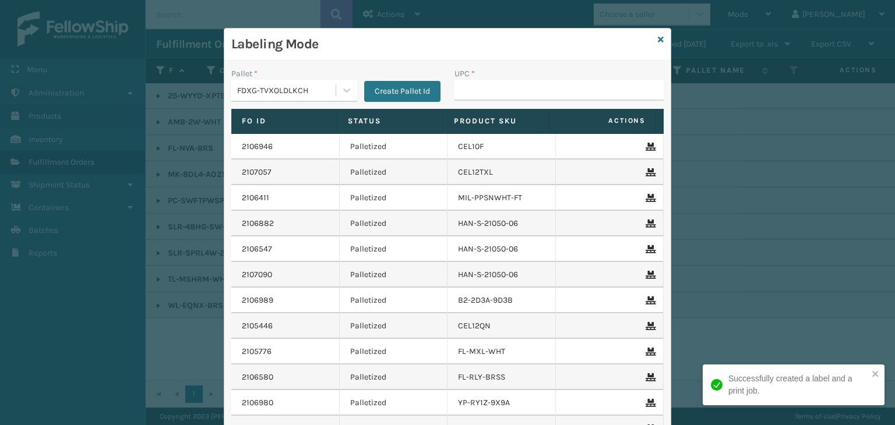
click at [659, 38] on div "Labeling Mode" at bounding box center [447, 45] width 446 height 32
click at [657, 38] on icon at bounding box center [660, 40] width 6 height 8
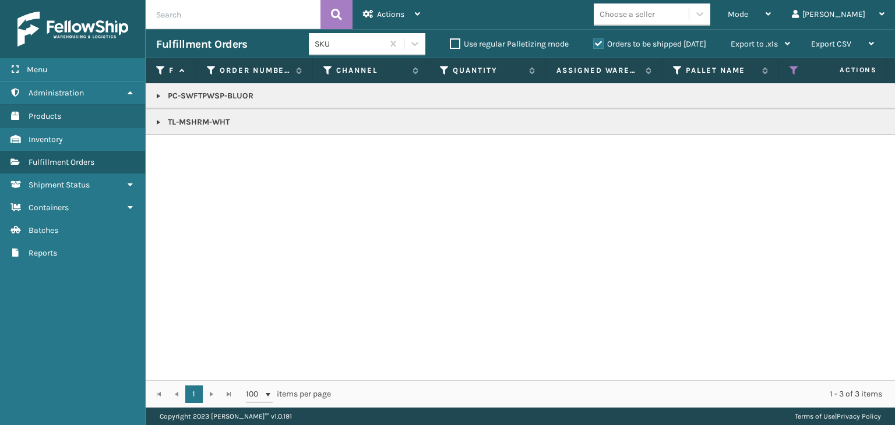
click at [161, 120] on link at bounding box center [158, 122] width 9 height 9
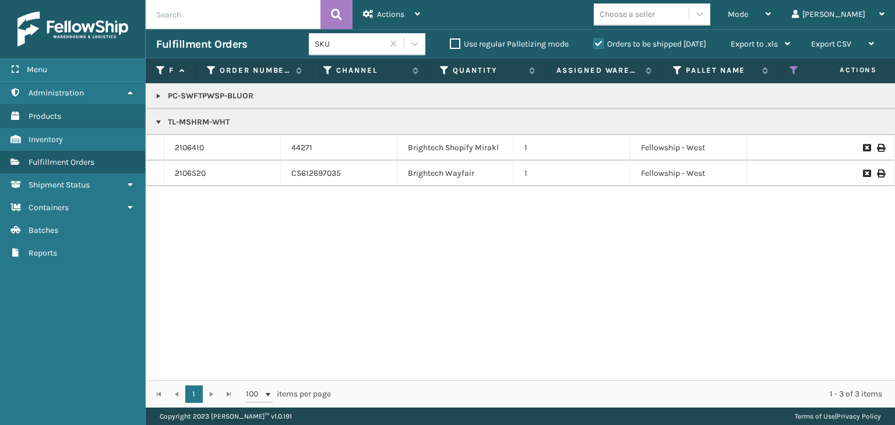
click at [187, 125] on p "TL-MSHRM-WHT" at bounding box center [897, 122] width 1483 height 12
click at [229, 91] on p "PC-SWFTPWSP-BLUOR" at bounding box center [897, 96] width 1483 height 12
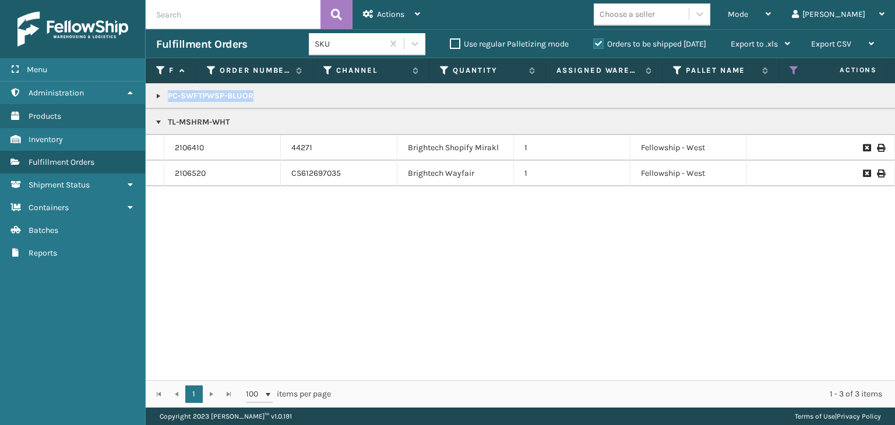
click at [229, 91] on p "PC-SWFTPWSP-BLUOR" at bounding box center [897, 96] width 1483 height 12
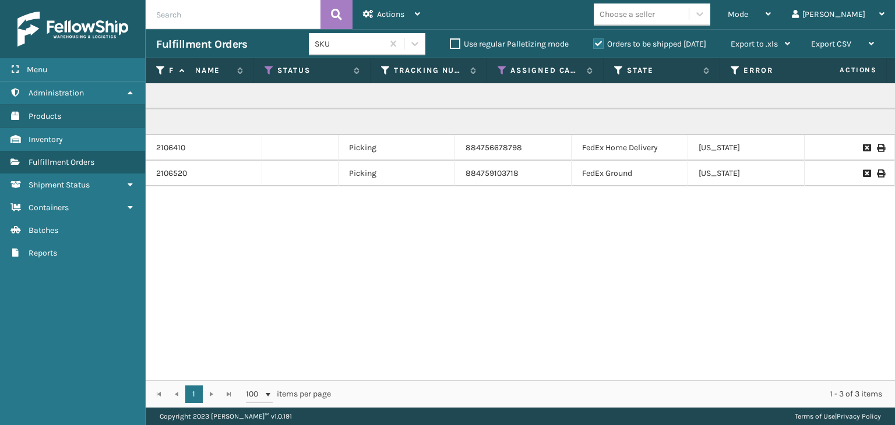
scroll to position [0, 526]
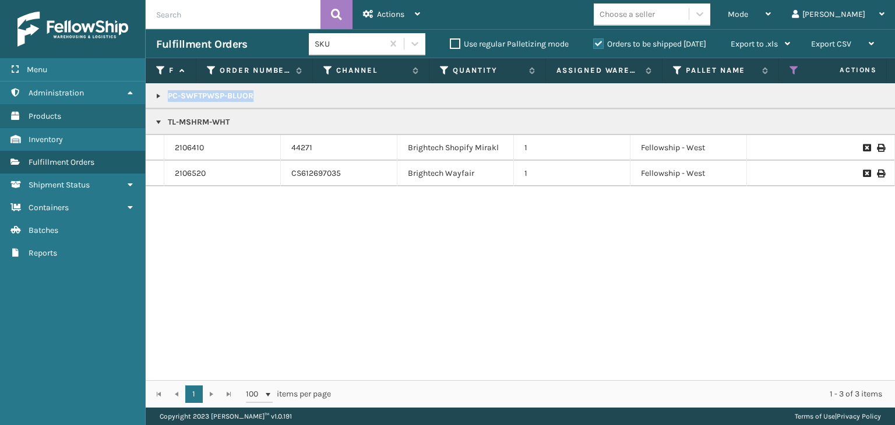
click at [154, 96] on link at bounding box center [158, 95] width 9 height 9
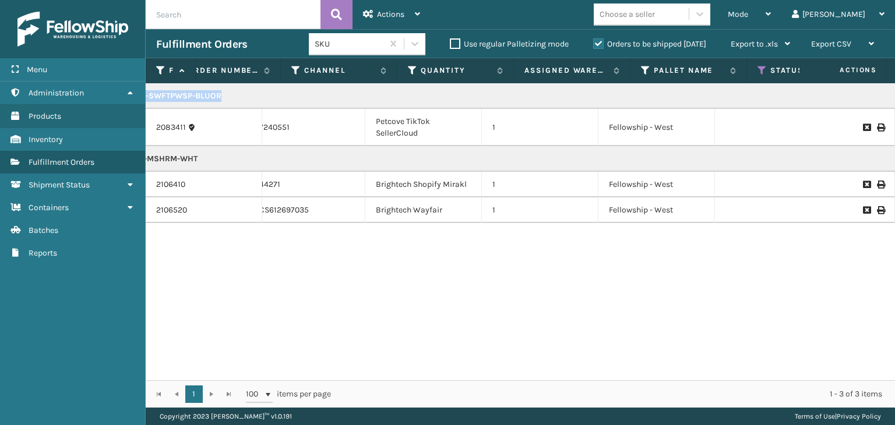
scroll to position [0, 0]
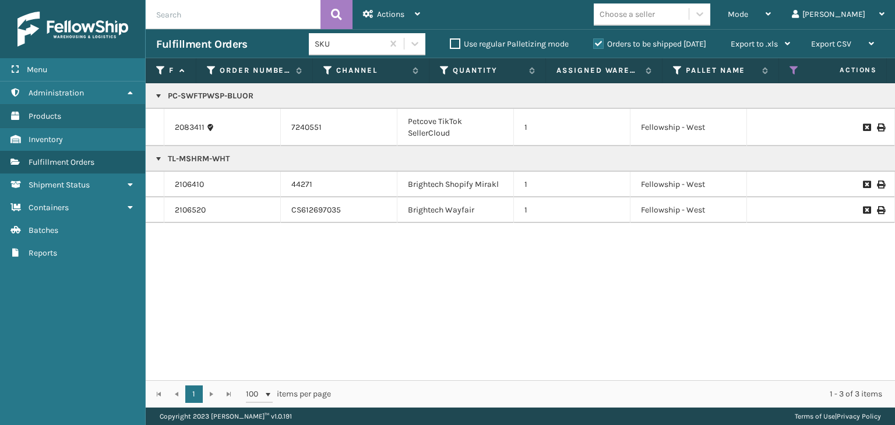
click at [182, 158] on p "TL-MSHRM-WHT" at bounding box center [897, 159] width 1483 height 12
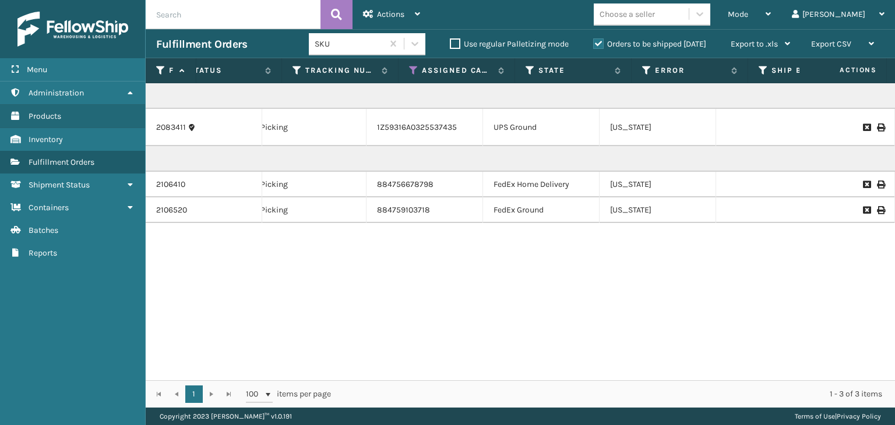
scroll to position [0, 615]
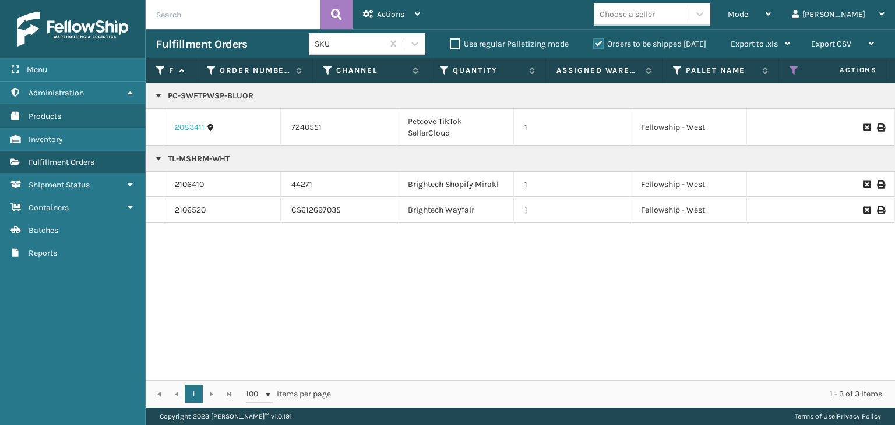
click at [192, 129] on link "2083411" at bounding box center [190, 128] width 30 height 12
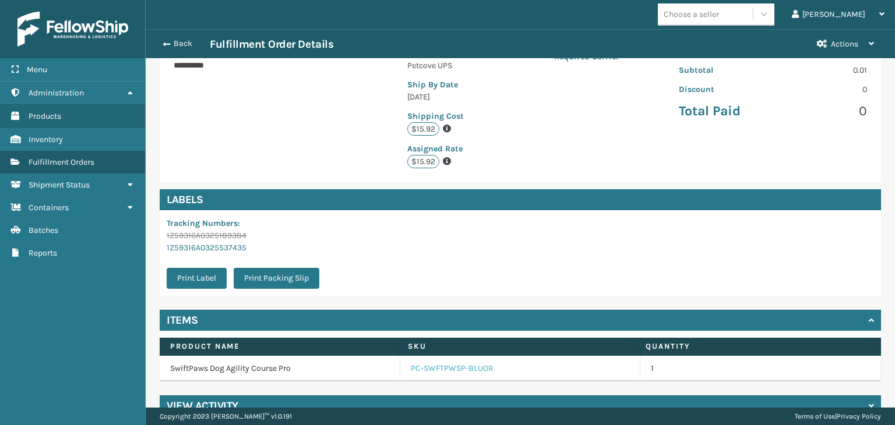
click at [447, 363] on link "PC-SWFTPWSP-BLUOR" at bounding box center [452, 369] width 83 height 12
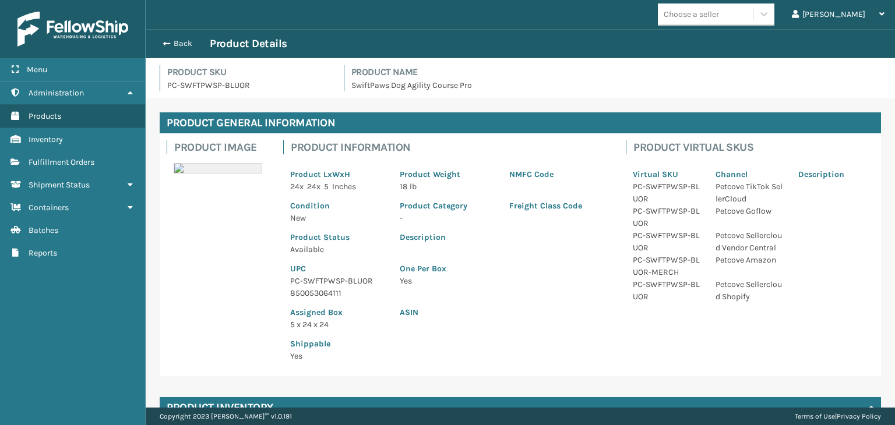
click at [313, 282] on p "PC-SWFTPWSP-BLUOR" at bounding box center [338, 281] width 96 height 12
click at [188, 44] on button "Back" at bounding box center [183, 43] width 54 height 10
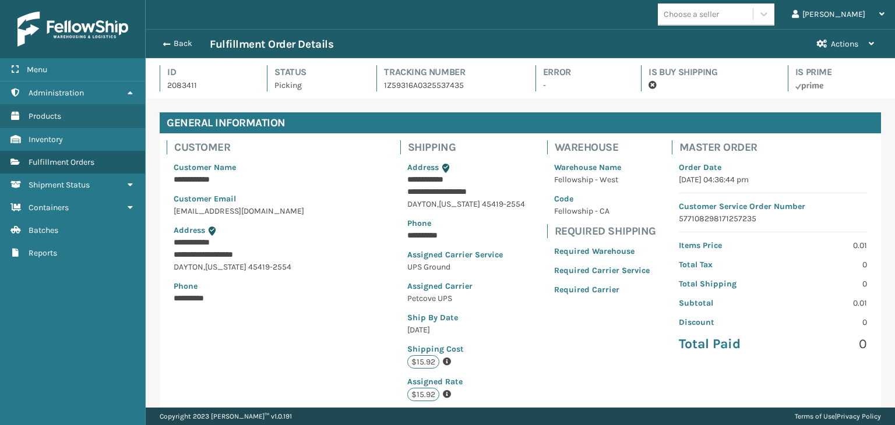
click at [188, 44] on button "Back" at bounding box center [183, 43] width 54 height 10
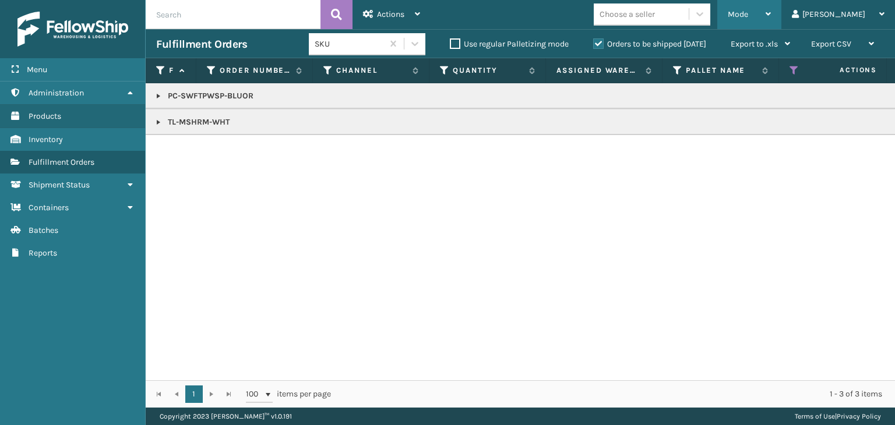
click at [770, 17] on div "Mode" at bounding box center [748, 14] width 43 height 29
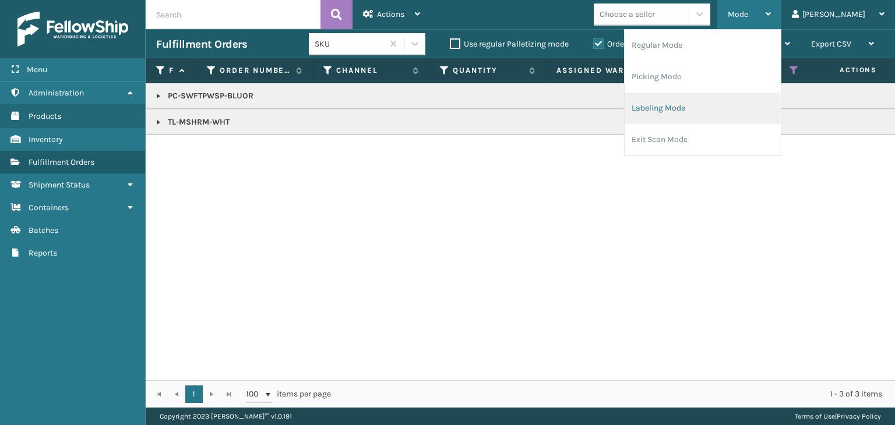
click at [752, 108] on li "Labeling Mode" at bounding box center [702, 108] width 156 height 31
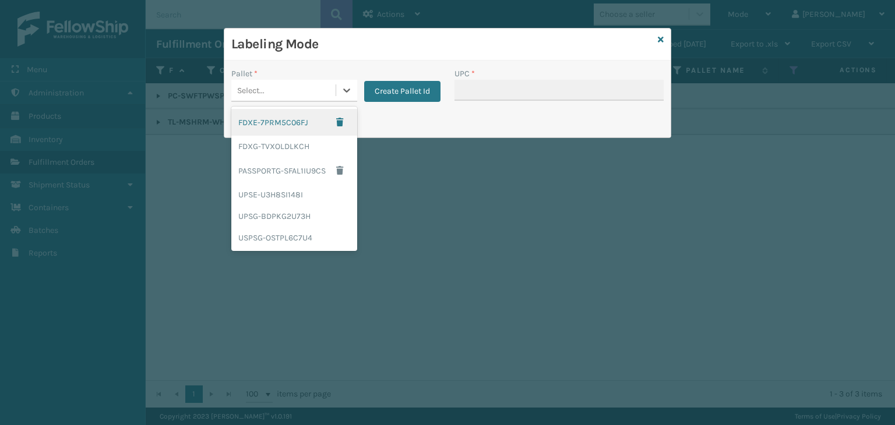
click at [316, 84] on div "Select..." at bounding box center [283, 90] width 104 height 19
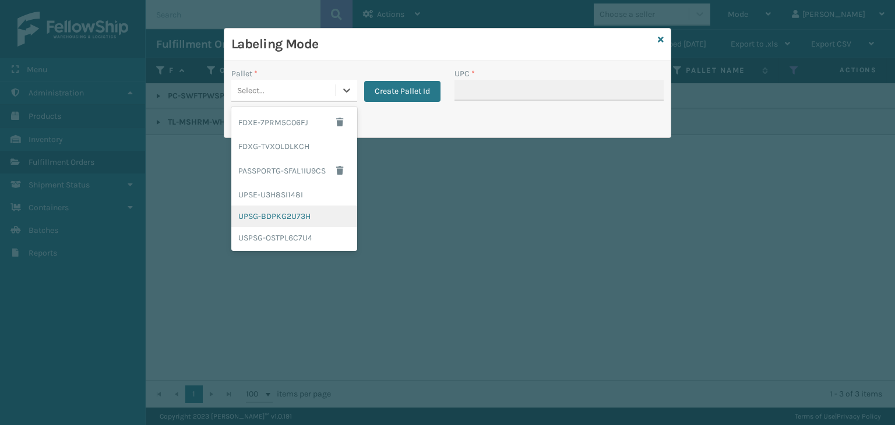
drag, startPoint x: 289, startPoint y: 218, endPoint x: 448, endPoint y: 107, distance: 194.4
click at [289, 218] on div "UPSG-BDPKG2U73H" at bounding box center [294, 217] width 126 height 22
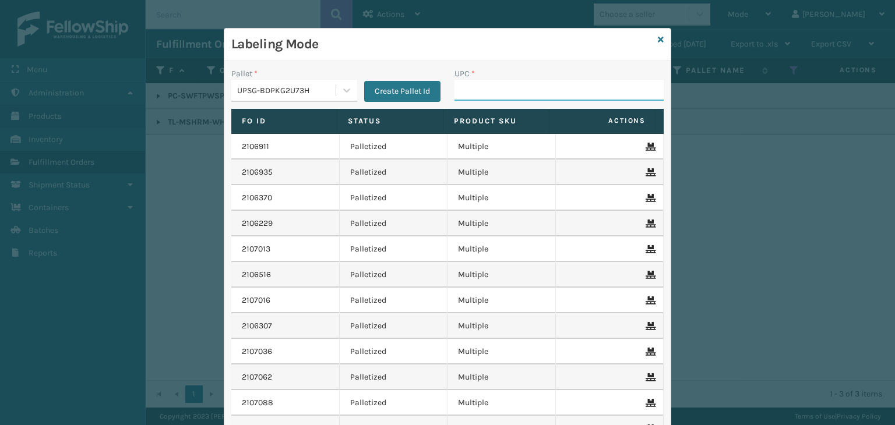
click at [464, 91] on input "UPC *" at bounding box center [558, 90] width 209 height 21
paste input "PC-SWFTPWSP-BLUOR"
type input "PC-SWFTPWSP-BLUOR"
click at [281, 91] on div "UPSG-BDPKG2U73H" at bounding box center [287, 90] width 100 height 12
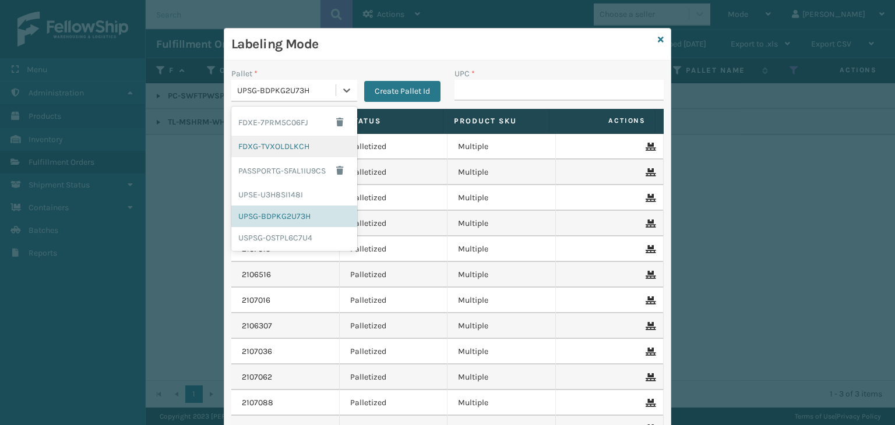
click at [285, 151] on div "FDXG-TVXOLDLKCH" at bounding box center [294, 147] width 126 height 22
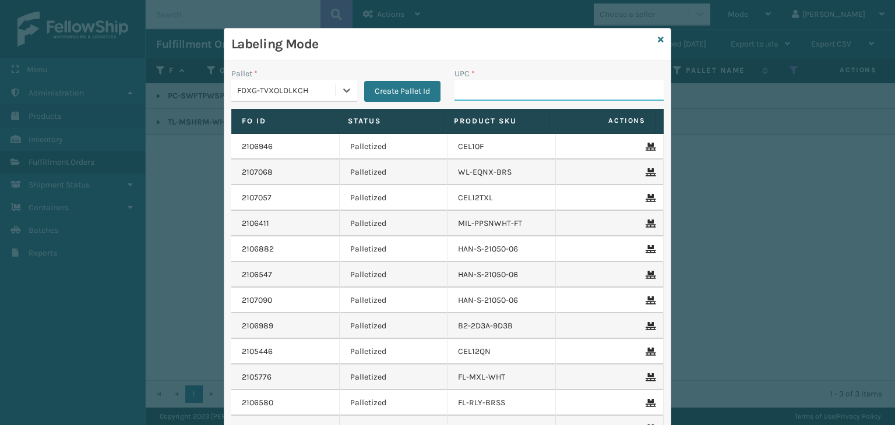
click at [473, 98] on input "UPC *" at bounding box center [558, 90] width 209 height 21
type input "850040667011"
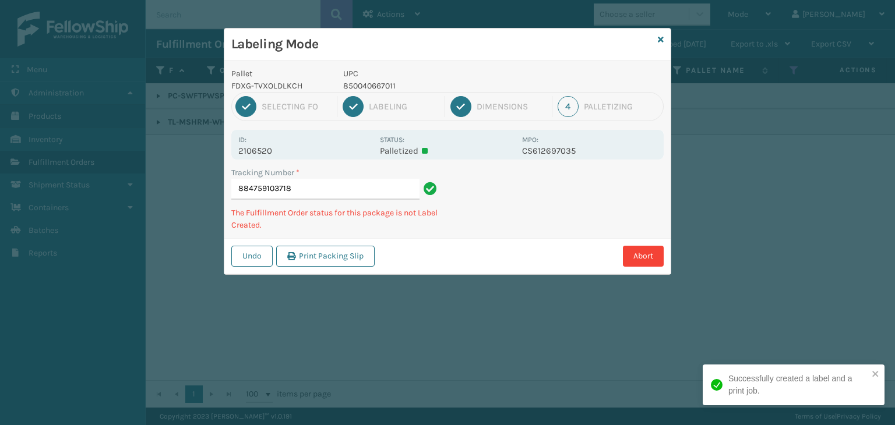
click at [374, 86] on p "850040667011" at bounding box center [429, 86] width 172 height 12
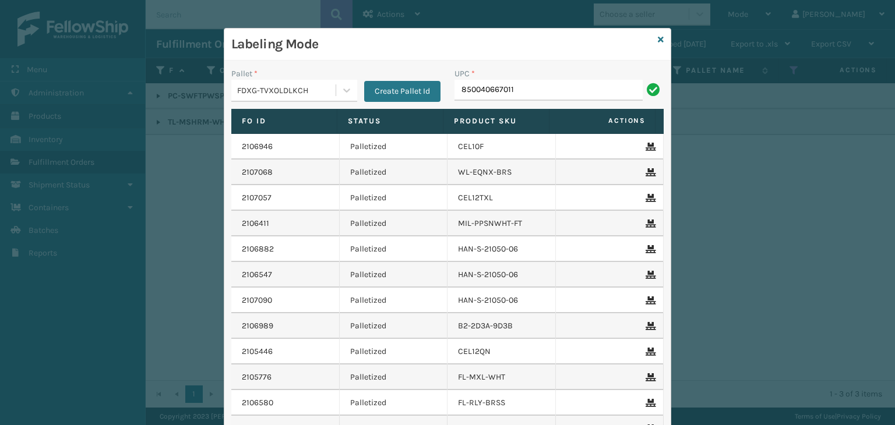
type input "850040667011"
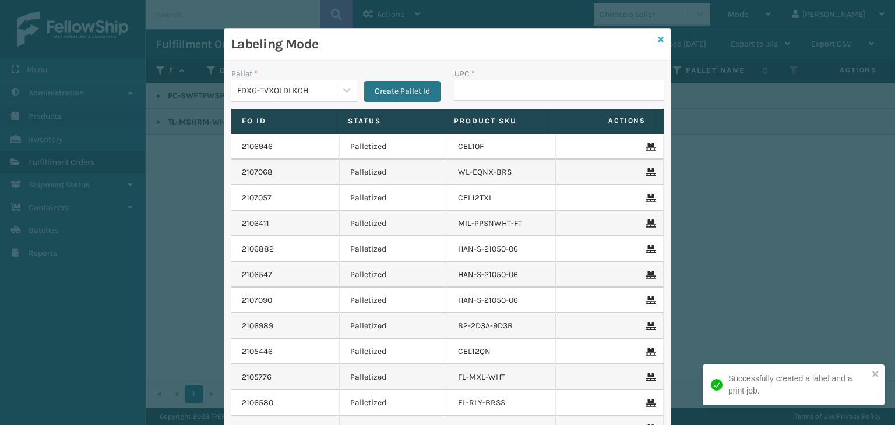
click at [657, 39] on icon at bounding box center [660, 40] width 6 height 8
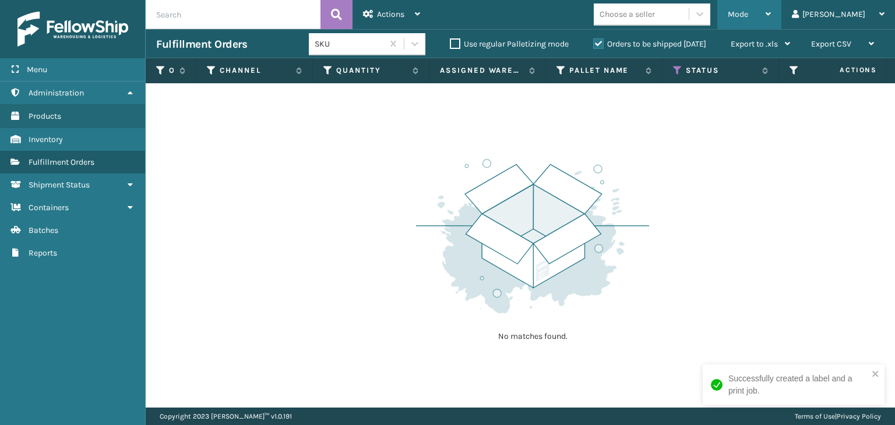
drag, startPoint x: 785, startPoint y: 15, endPoint x: 802, endPoint y: 1, distance: 21.6
click at [748, 15] on span "Mode" at bounding box center [737, 14] width 20 height 10
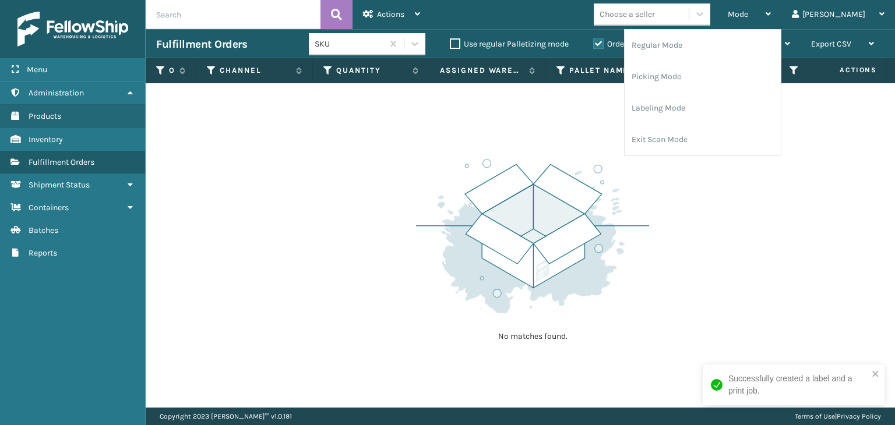
click at [638, 38] on div "Orders to be shipped [DATE]" at bounding box center [650, 44] width 137 height 14
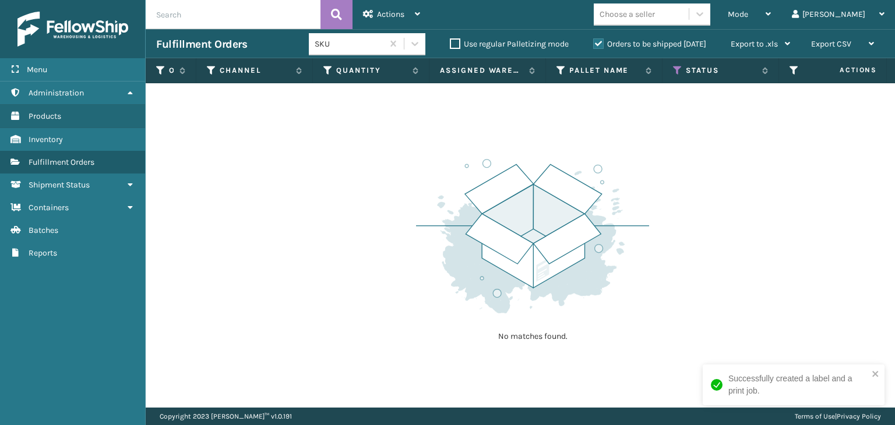
click at [636, 44] on label "Orders to be shipped [DATE]" at bounding box center [649, 44] width 113 height 10
click at [593, 44] on input "Orders to be shipped [DATE]" at bounding box center [593, 41] width 1 height 8
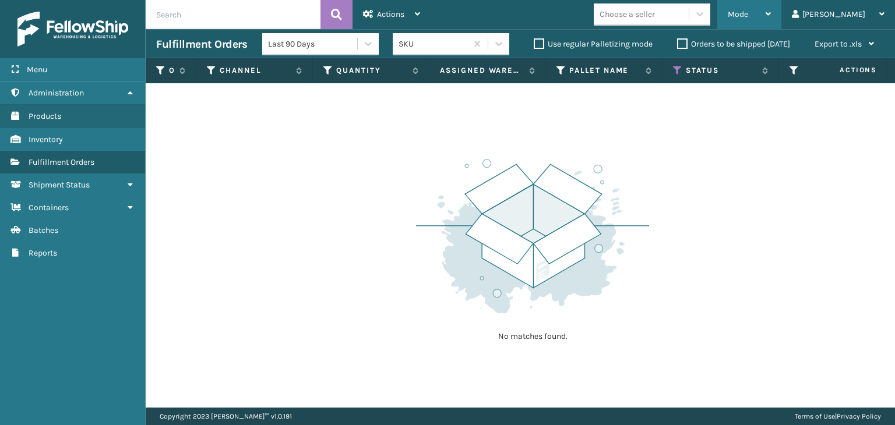
click at [770, 20] on div "Mode" at bounding box center [748, 14] width 43 height 29
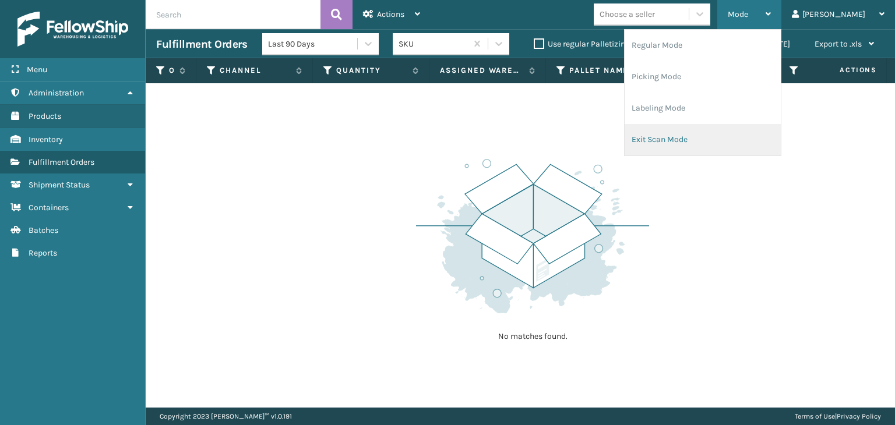
click at [719, 134] on li "Exit Scan Mode" at bounding box center [702, 139] width 156 height 31
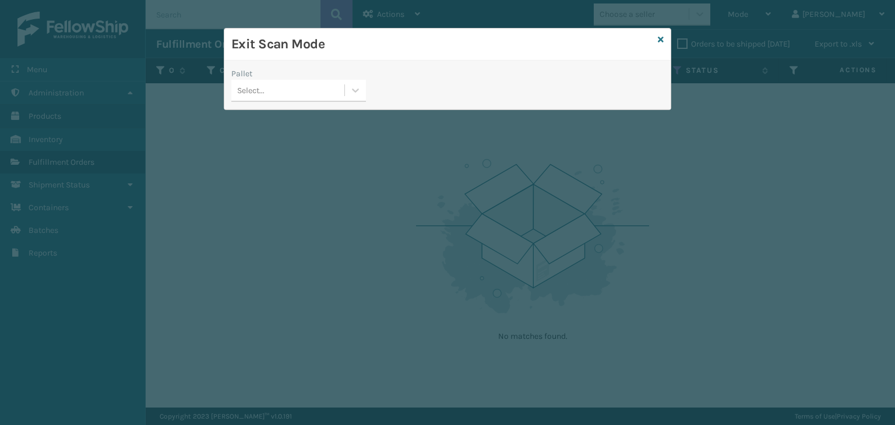
click at [326, 87] on div "Select..." at bounding box center [287, 90] width 113 height 19
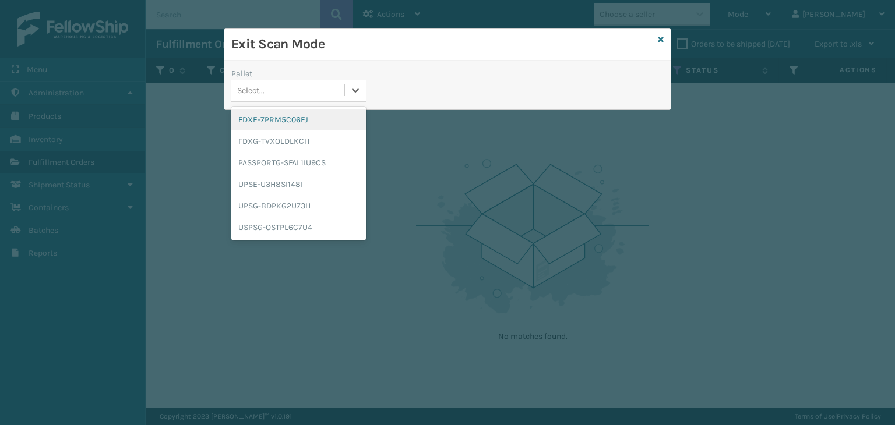
click at [312, 118] on div "FDXE-7PRM5C06FJ" at bounding box center [298, 120] width 135 height 22
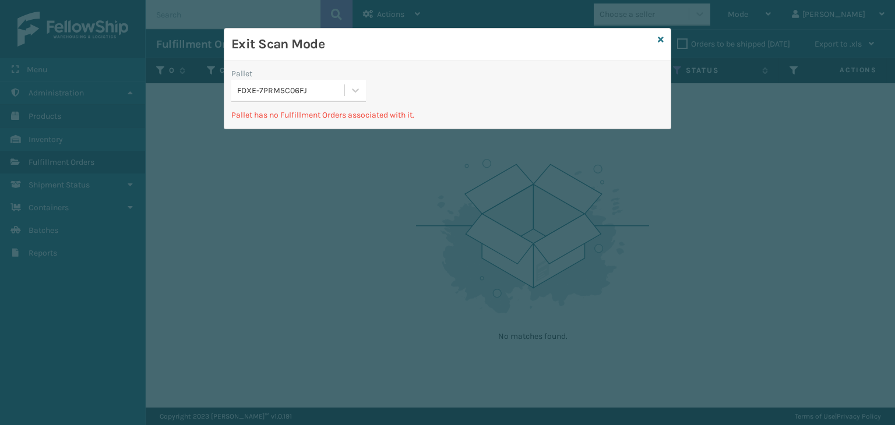
click at [307, 91] on div "FDXE-7PRM5C06FJ" at bounding box center [291, 90] width 108 height 12
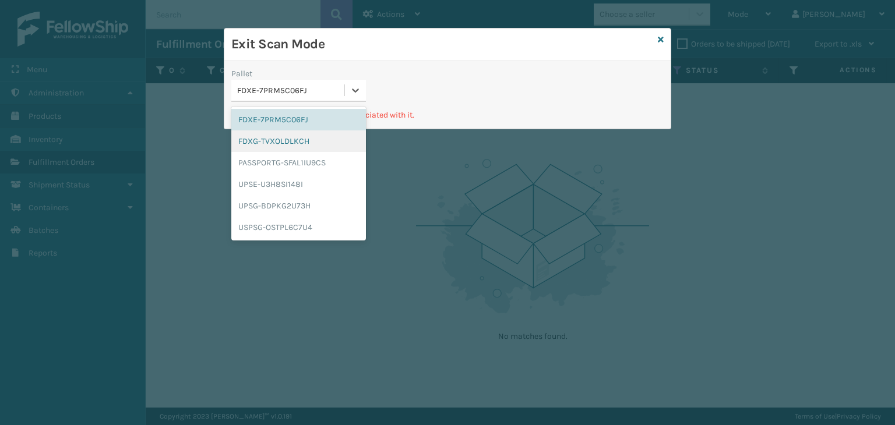
click at [280, 135] on div "FDXG-TVXOLDLKCH" at bounding box center [298, 141] width 135 height 22
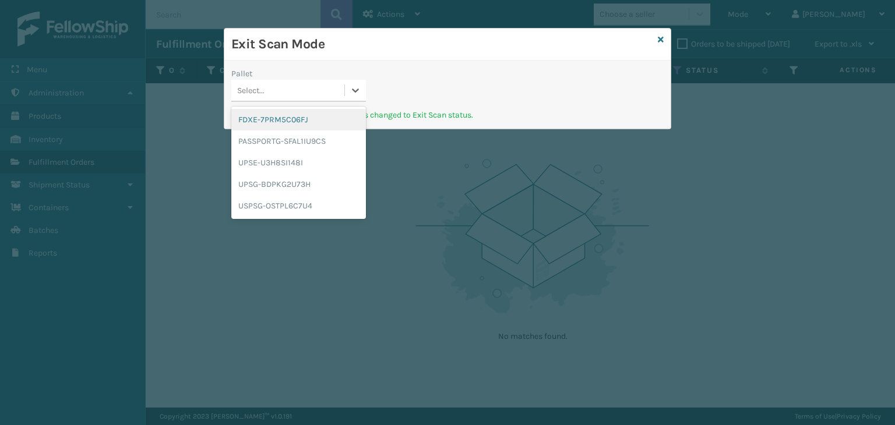
click at [300, 92] on div "Select..." at bounding box center [287, 90] width 113 height 19
click at [291, 123] on div "FDXE-7PRM5C06FJ" at bounding box center [298, 120] width 135 height 22
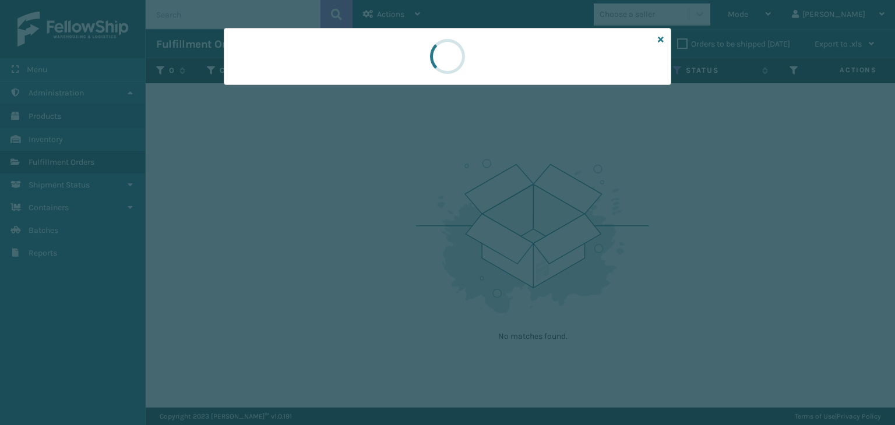
click at [291, 80] on div at bounding box center [447, 56] width 447 height 57
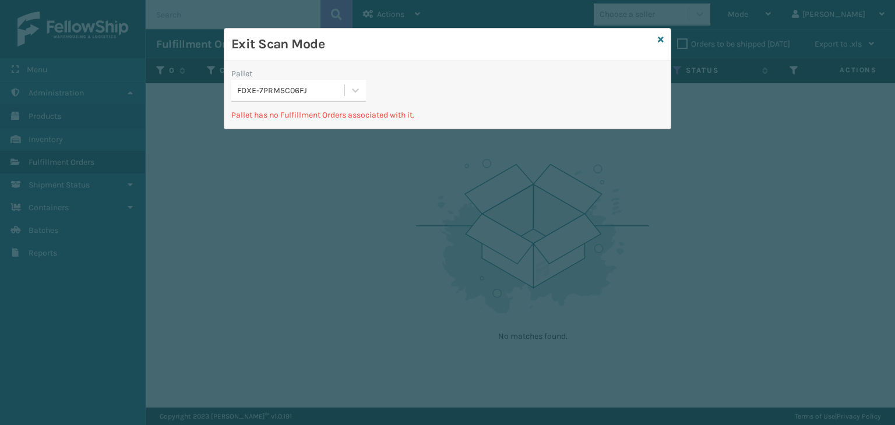
click at [289, 82] on div "FDXE-7PRM5C06FJ" at bounding box center [287, 90] width 113 height 19
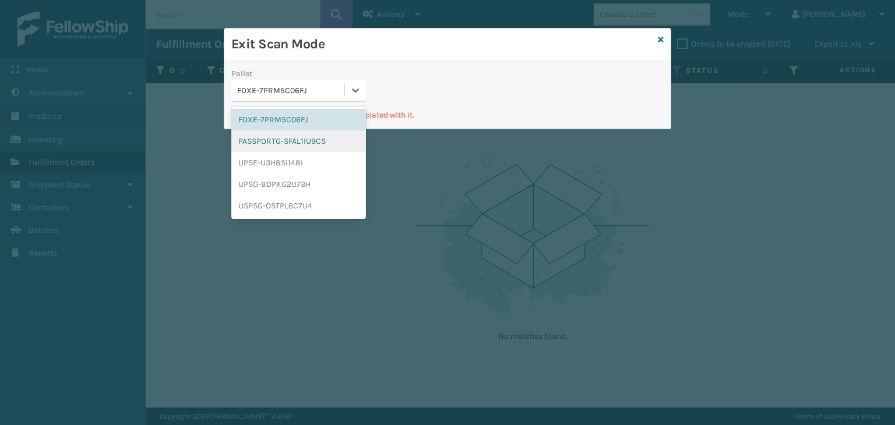
click at [288, 145] on div "PASSPORTG-SFAL1IU9CS" at bounding box center [298, 141] width 135 height 22
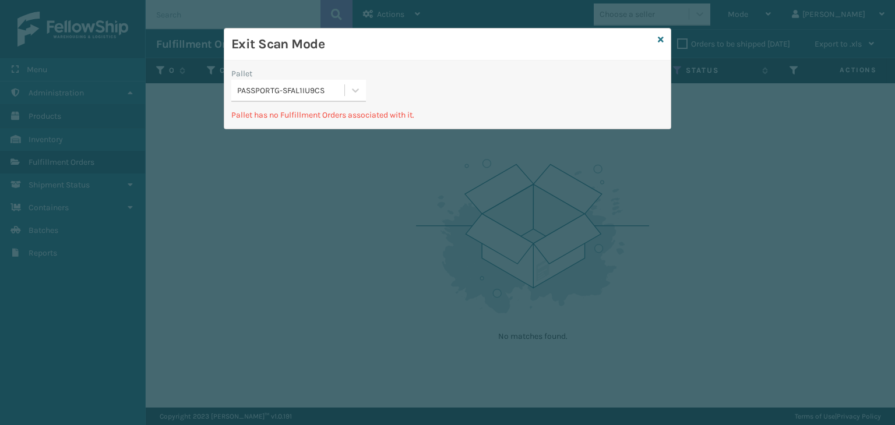
click at [286, 93] on div "PASSPORTG-SFAL1IU9CS" at bounding box center [291, 90] width 108 height 12
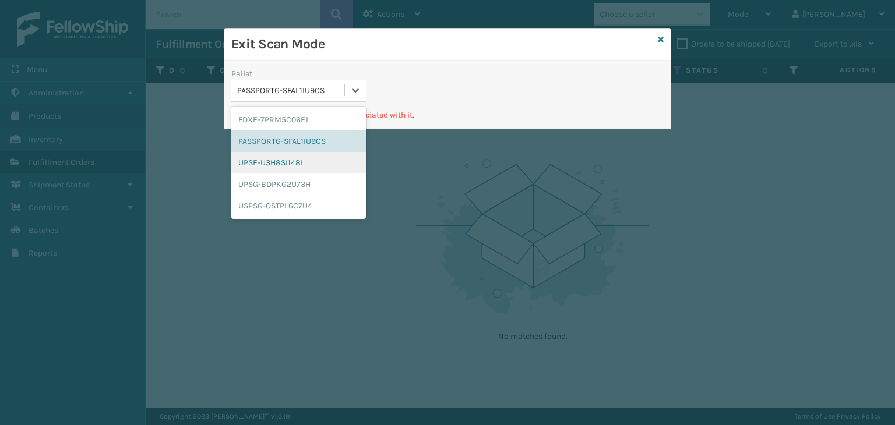
click at [289, 162] on div "UPSE-U3H8SI148I" at bounding box center [298, 163] width 135 height 22
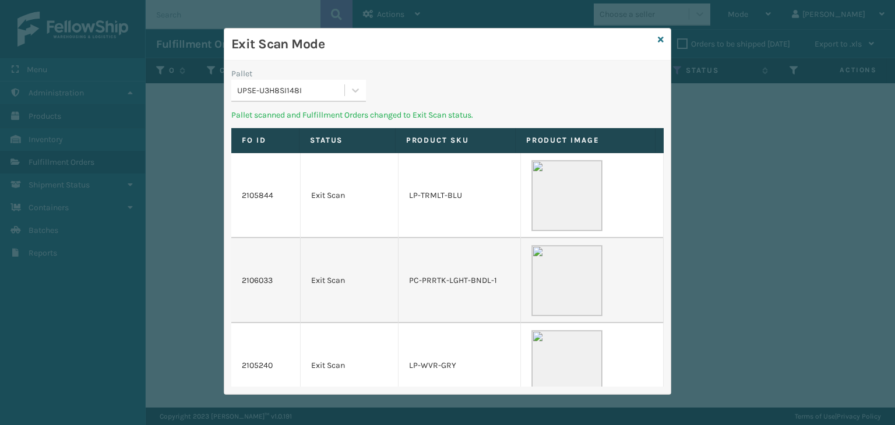
click at [290, 87] on div "UPSE-U3H8SI148I" at bounding box center [291, 90] width 108 height 12
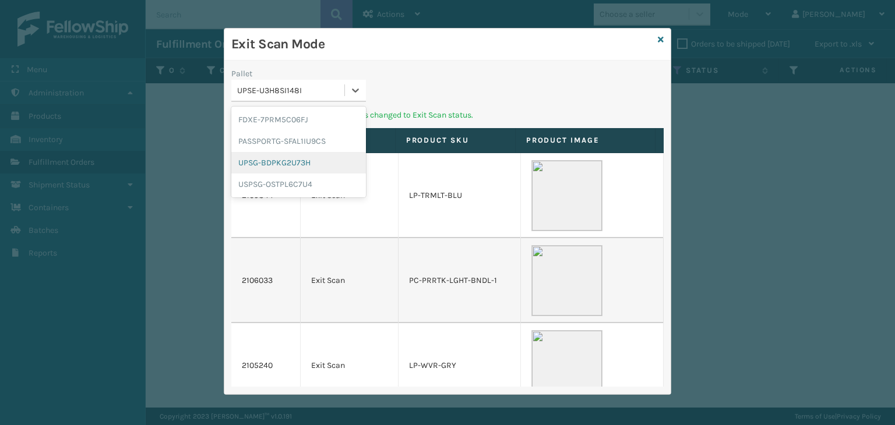
click at [290, 166] on div "UPSG-BDPKG2U73H" at bounding box center [298, 163] width 135 height 22
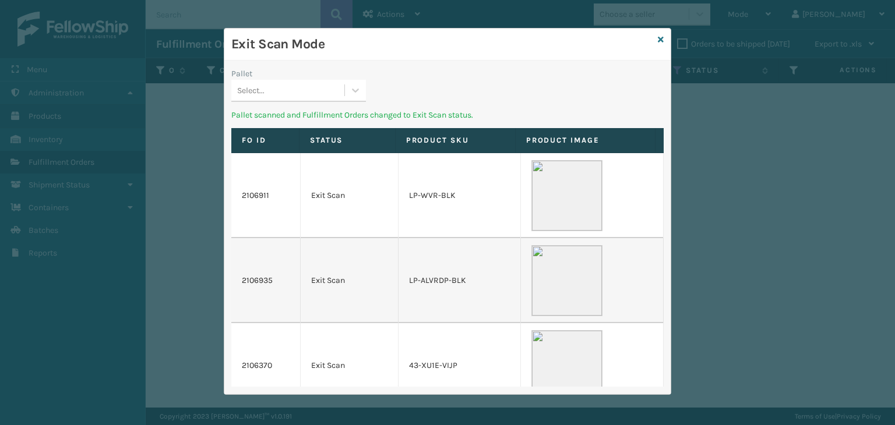
click at [314, 83] on div "Select..." at bounding box center [287, 90] width 113 height 19
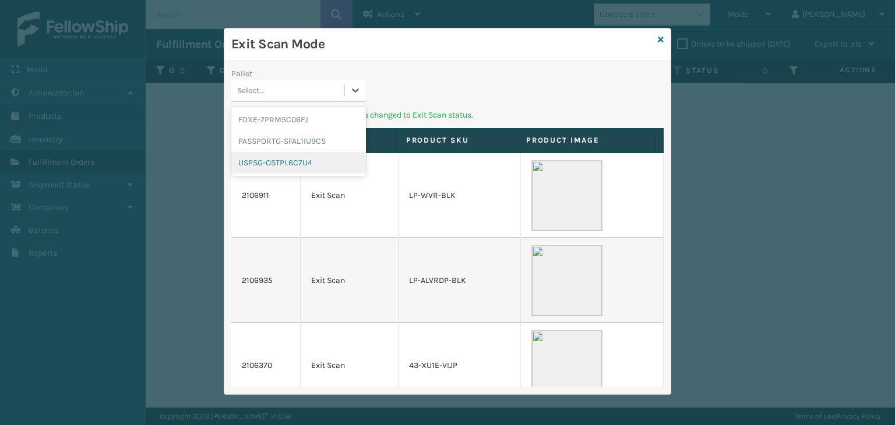
click at [287, 160] on div "USPSG-OSTPL6C7U4" at bounding box center [298, 163] width 135 height 22
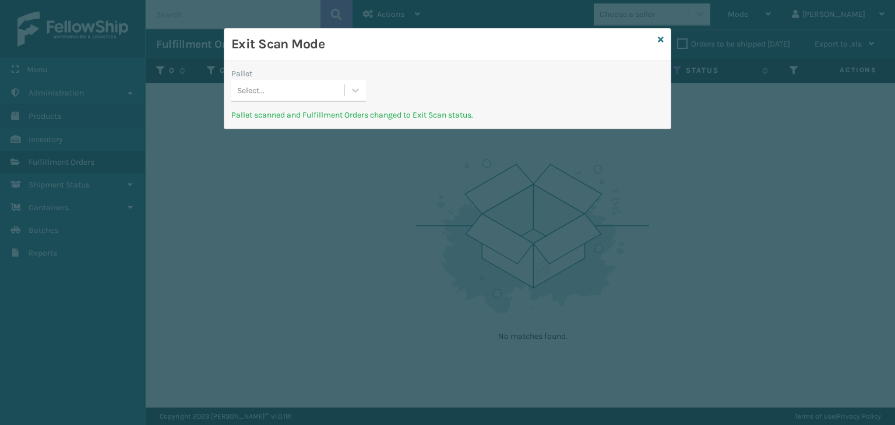
click at [317, 100] on div "Select..." at bounding box center [298, 91] width 135 height 22
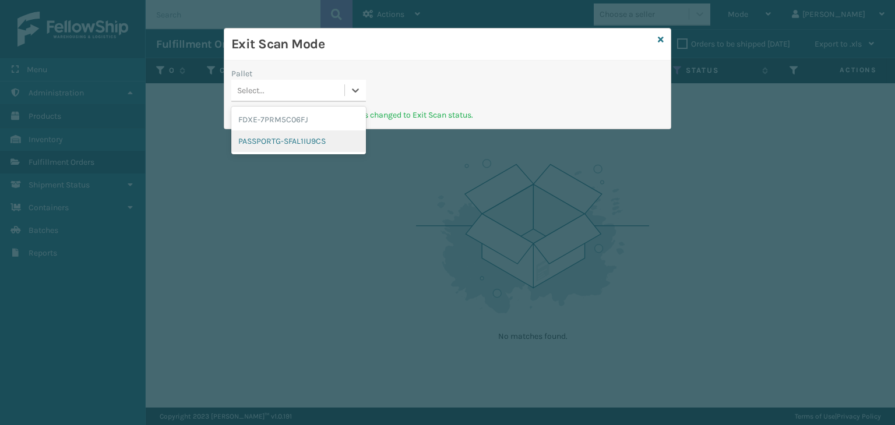
click at [307, 140] on div "PASSPORTG-SFAL1IU9CS" at bounding box center [298, 141] width 135 height 22
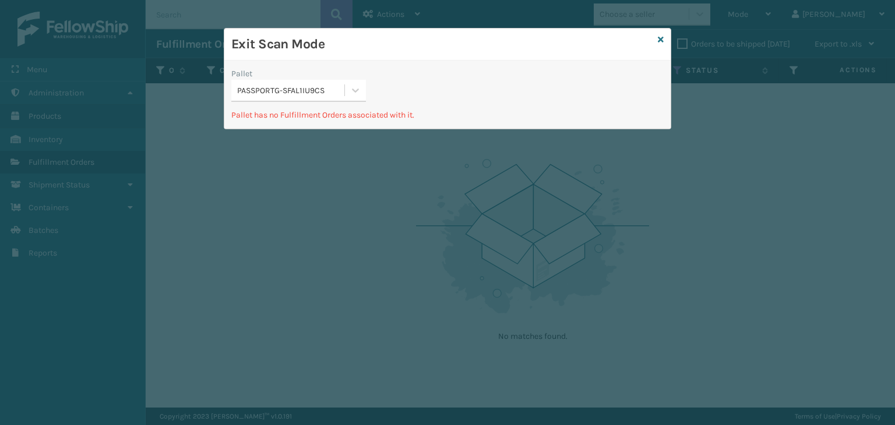
click at [314, 88] on div "PASSPORTG-SFAL1IU9CS" at bounding box center [291, 90] width 108 height 12
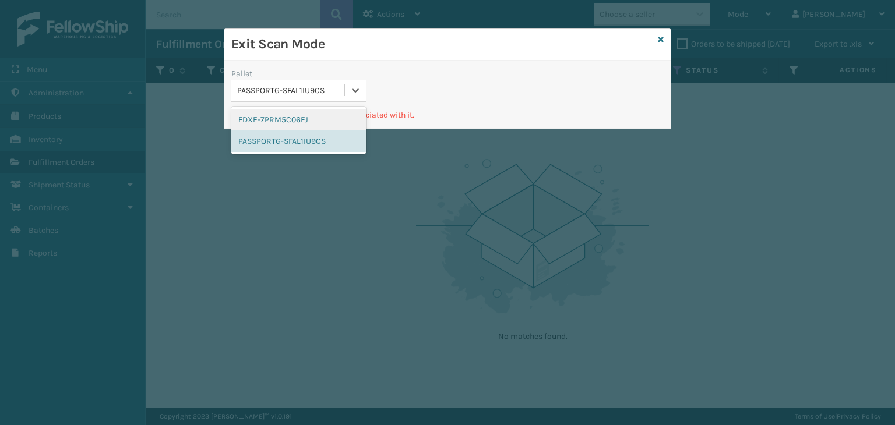
click at [310, 122] on div "FDXE-7PRM5C06FJ" at bounding box center [298, 120] width 135 height 22
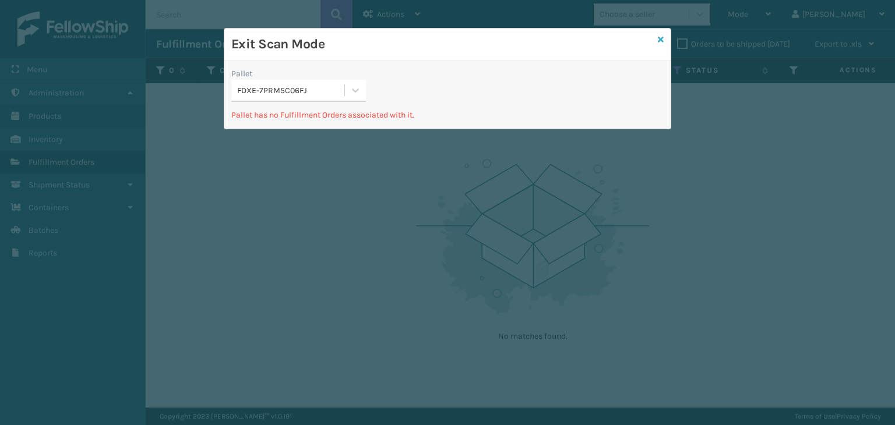
click at [660, 36] on icon at bounding box center [660, 40] width 6 height 8
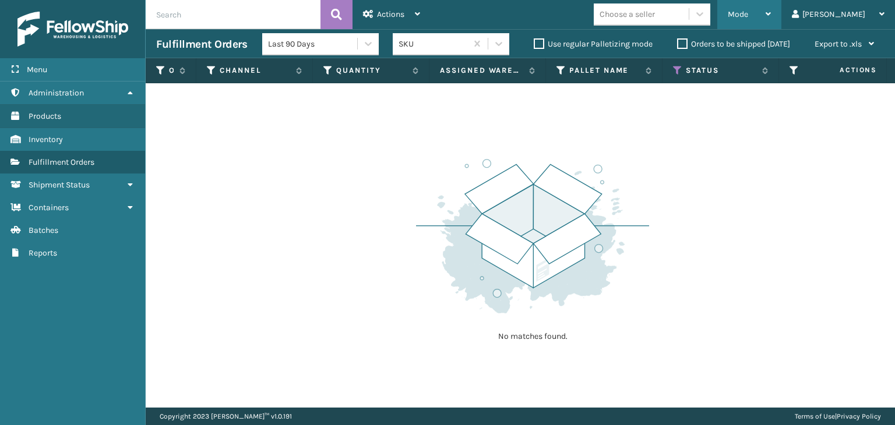
click at [770, 17] on div "Mode" at bounding box center [748, 14] width 43 height 29
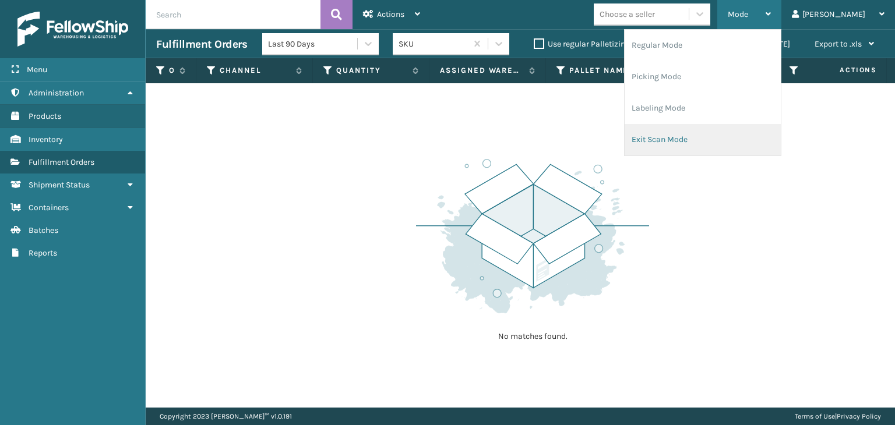
click at [766, 150] on li "Exit Scan Mode" at bounding box center [702, 139] width 156 height 31
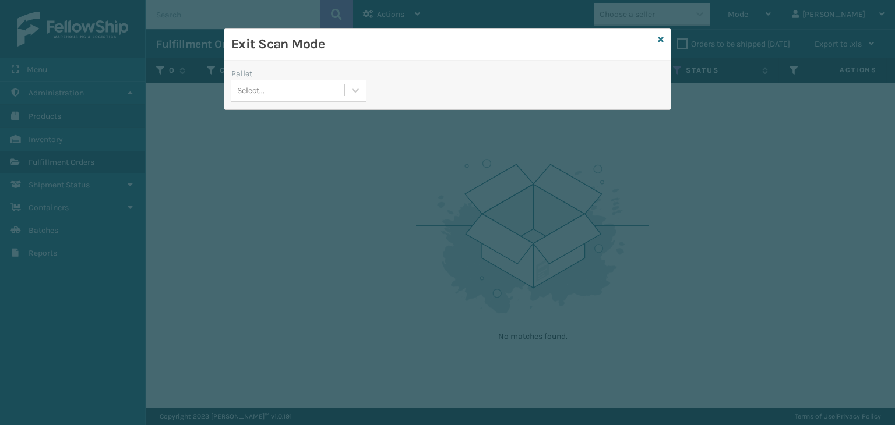
click at [320, 87] on div "Select..." at bounding box center [287, 90] width 113 height 19
click at [657, 42] on icon at bounding box center [660, 40] width 6 height 8
